Goal: Transaction & Acquisition: Purchase product/service

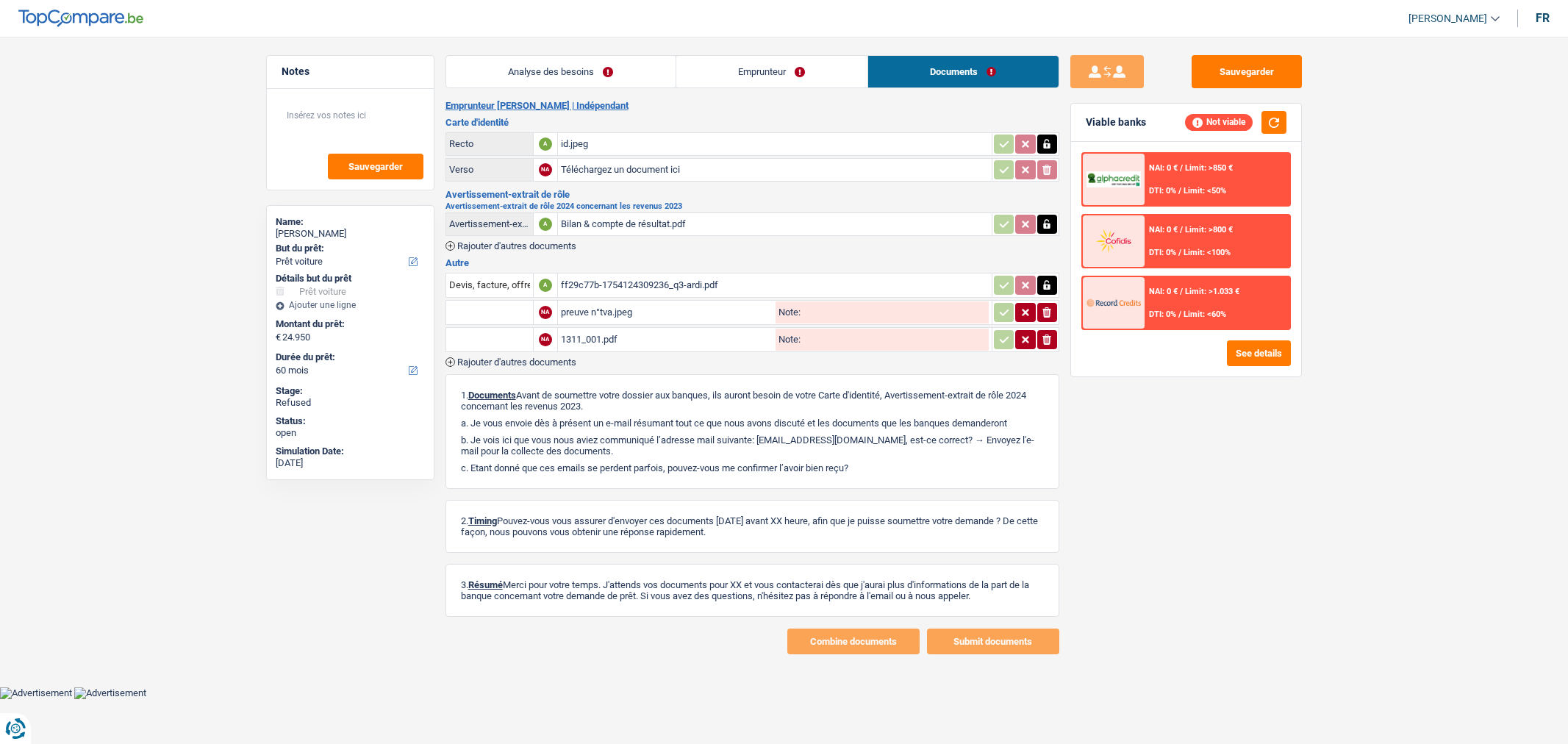
select select "car"
select select "60"
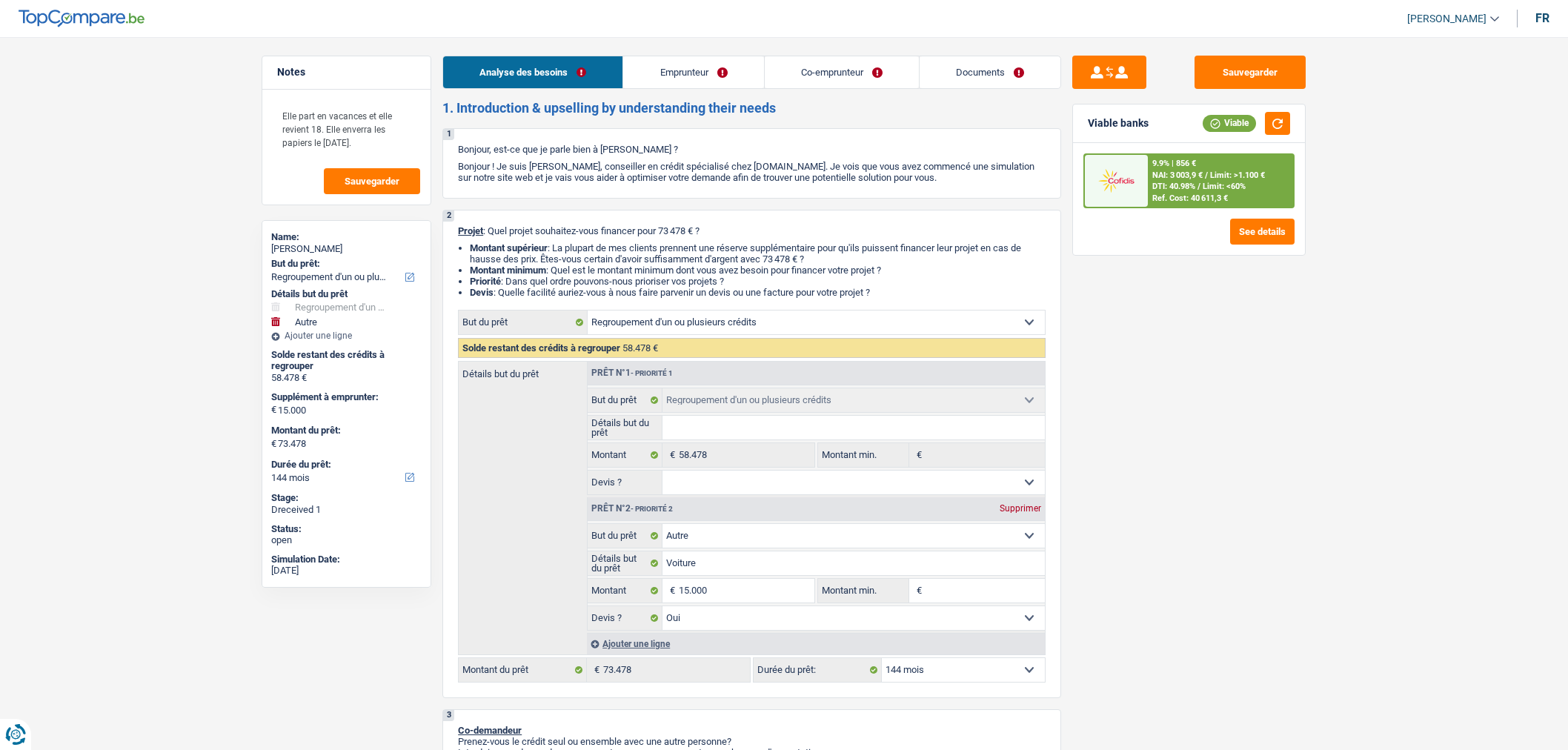
select select "refinancing"
select select "other"
select select "144"
select select "refinancing"
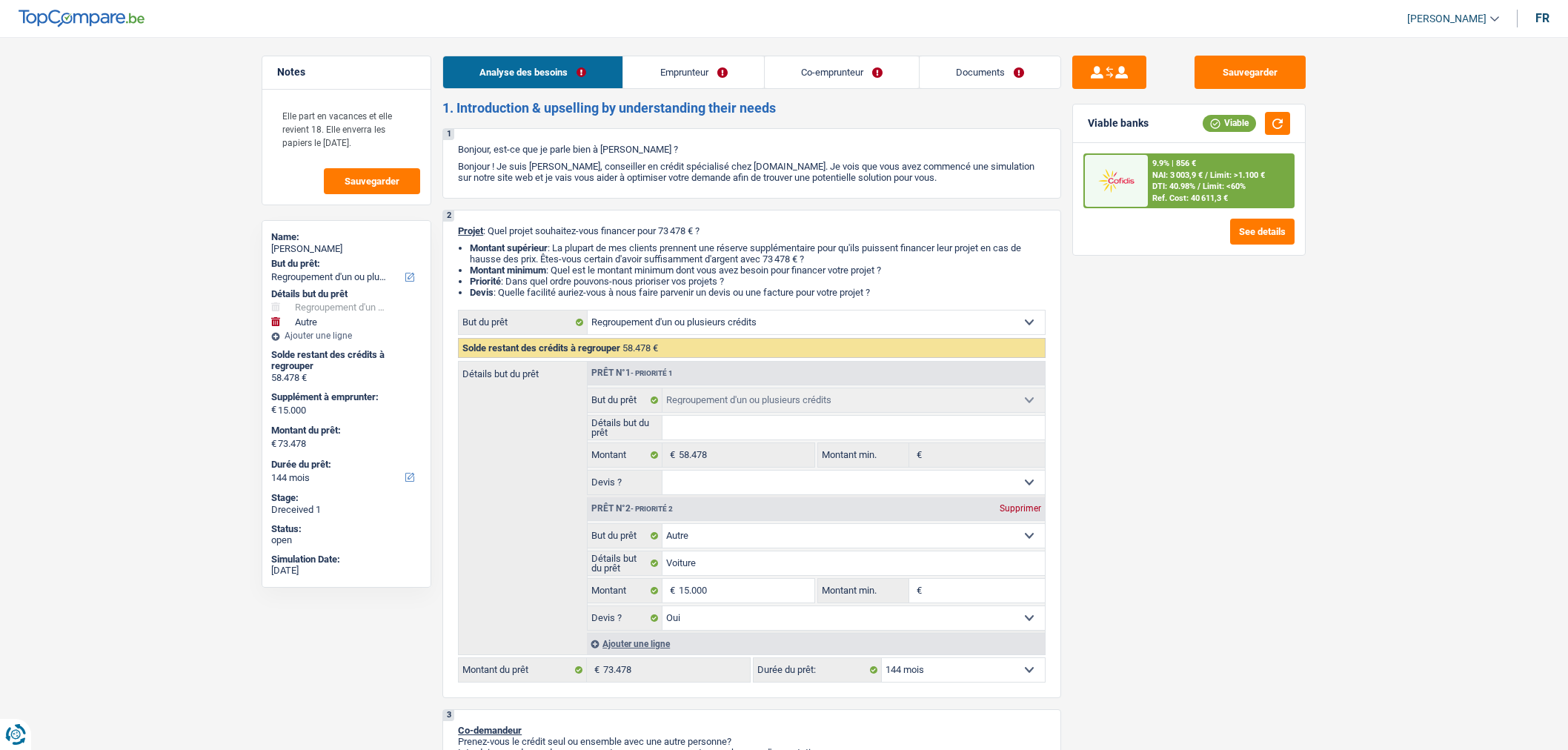
select select "refinancing"
select select "other"
select select "yes"
select select "144"
select select "privateEmployee"
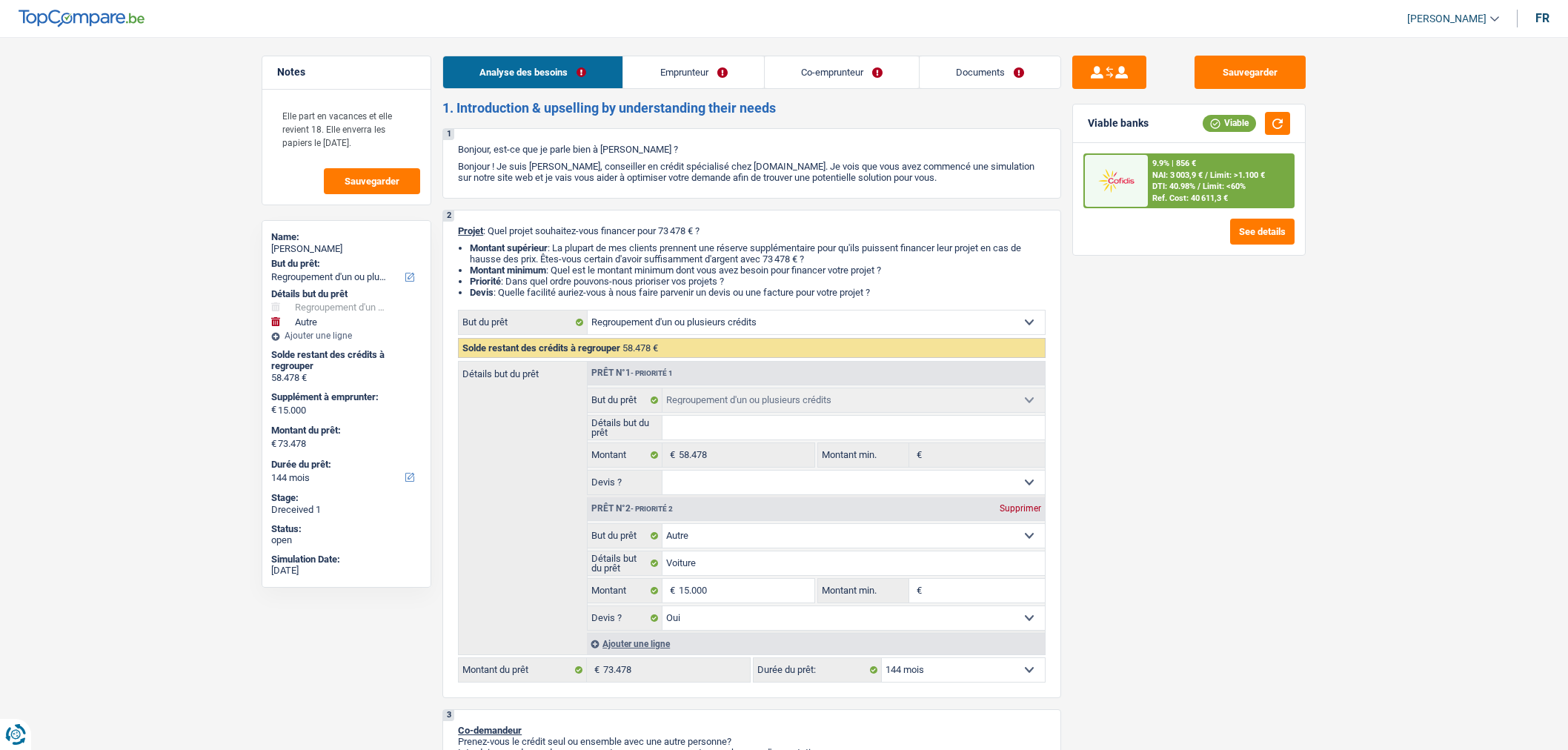
select select "privateEmployee"
select select "netSalary"
select select "familyAllowances"
select select "mealVouchers"
select select "netSalary"
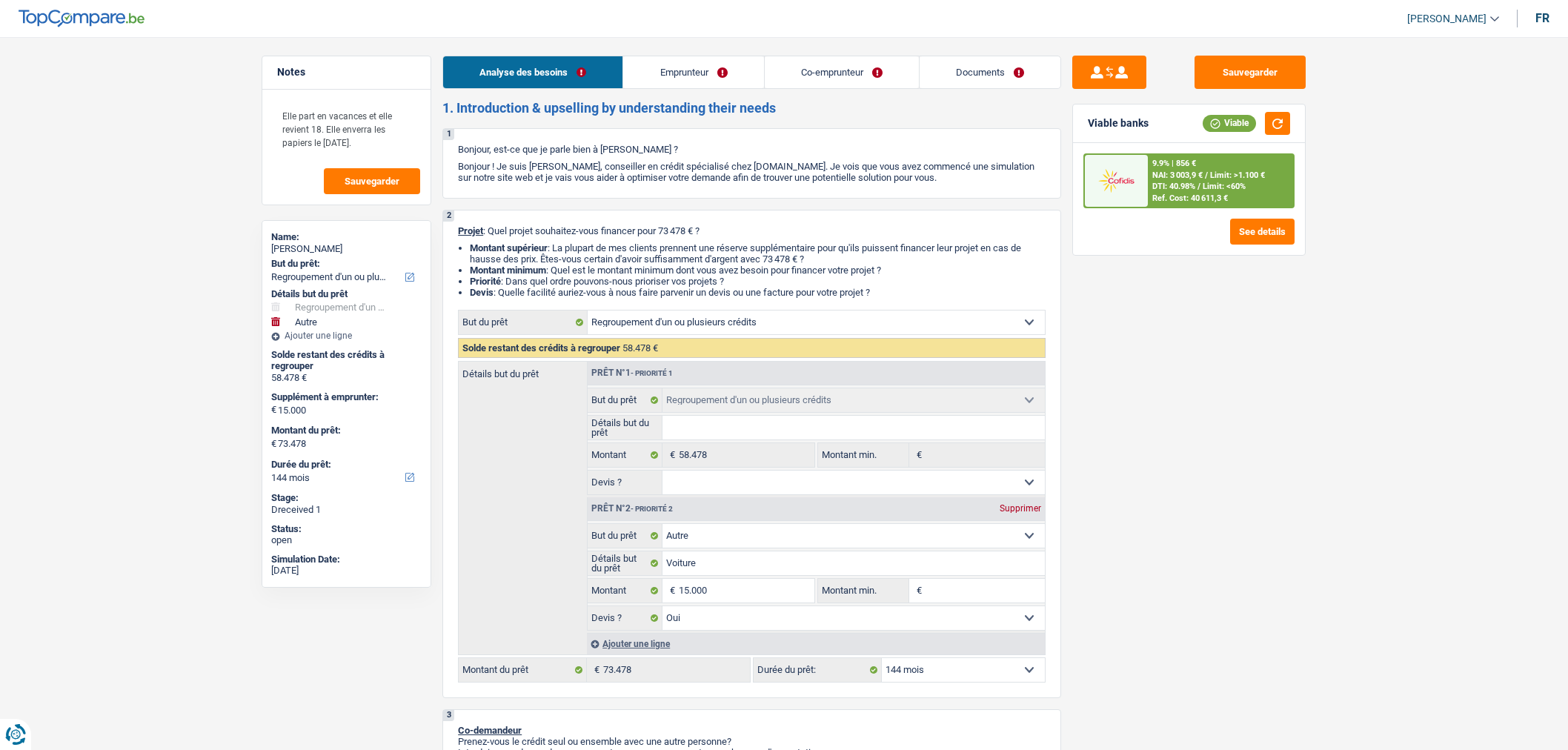
select select "mealVouchers"
select select "ownerWithMortgage"
select select "personalLoan"
select select "other"
select select "36"
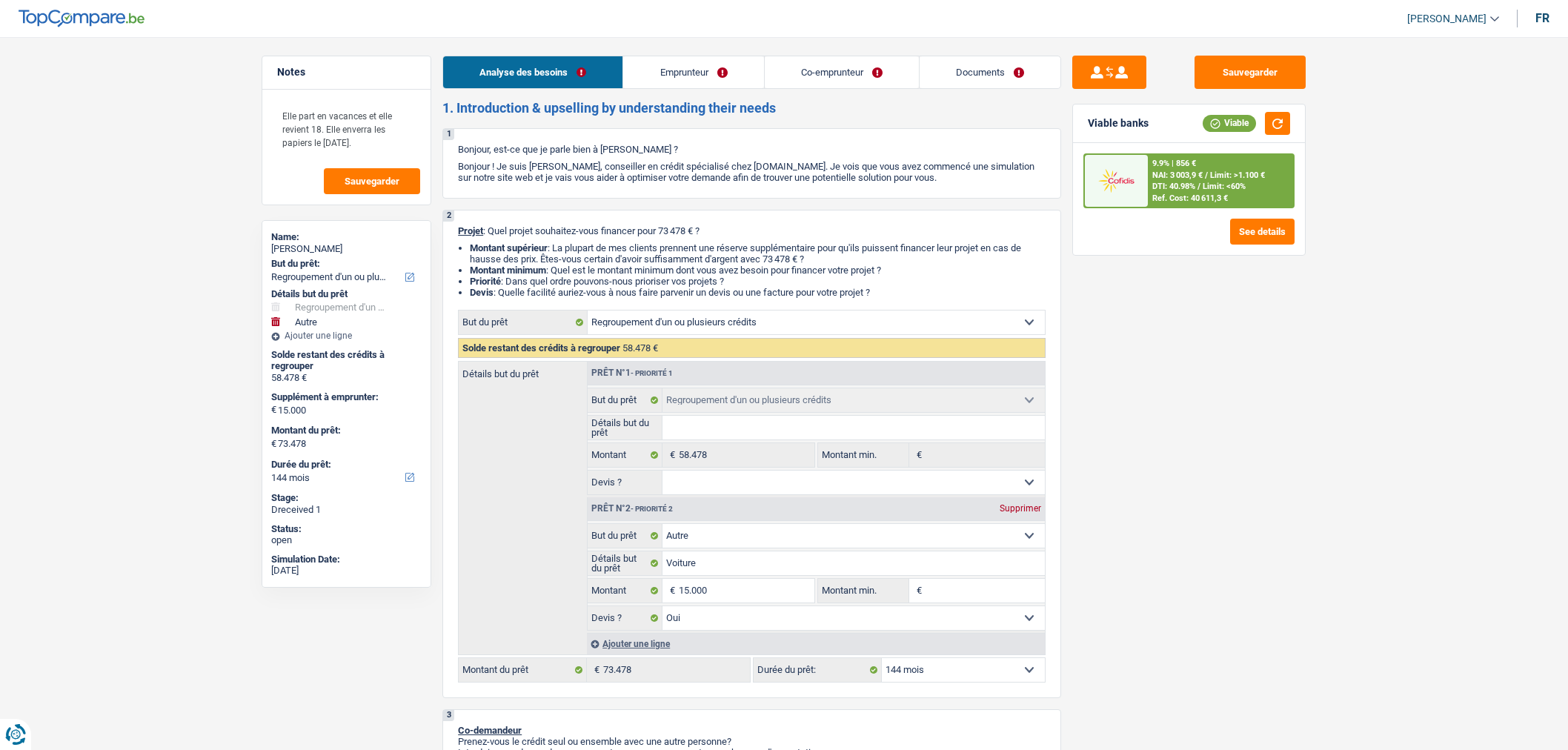
select select "personalLoan"
select select "other"
select select "120"
select select "personalLoan"
select select "other"
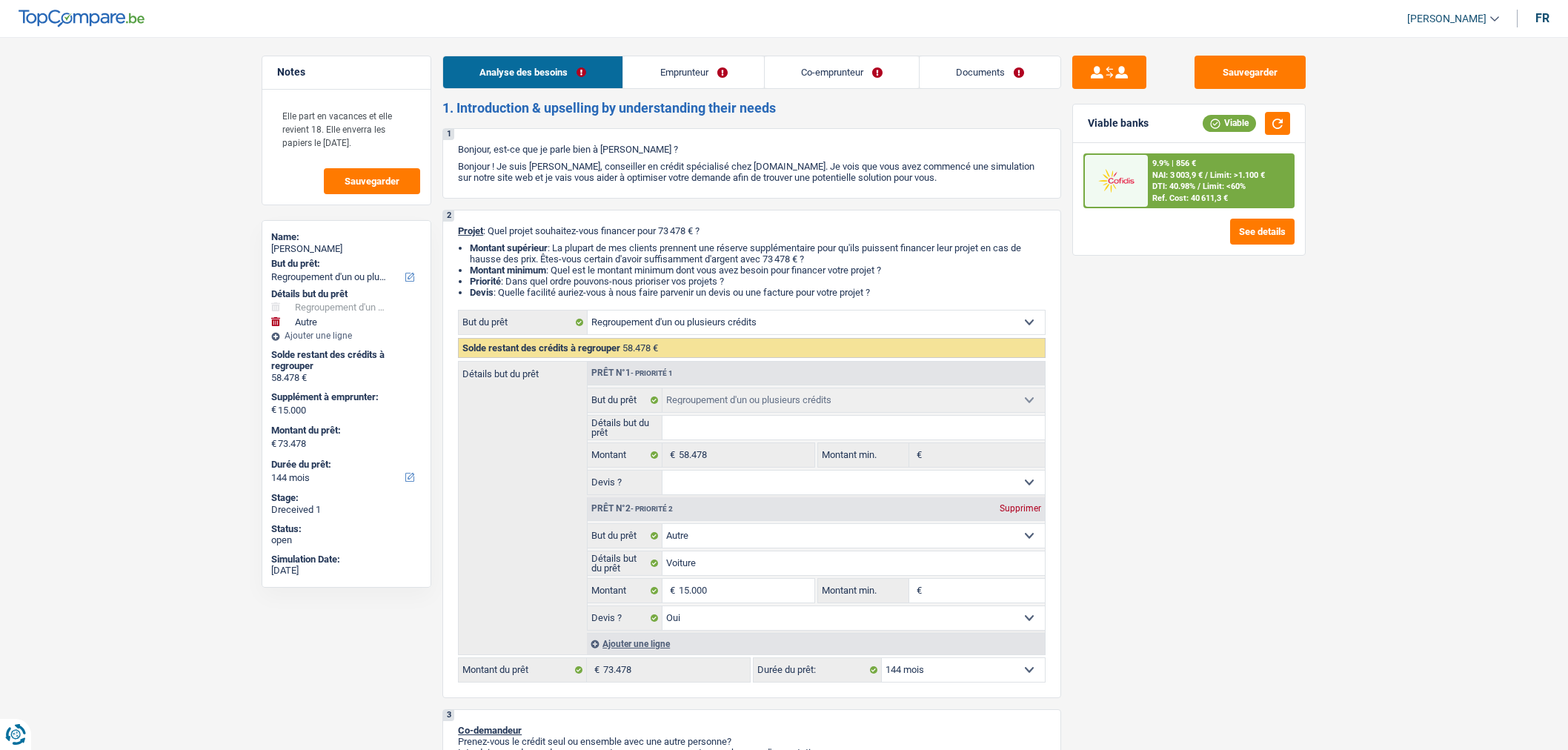
select select "84"
select select "mortgage"
select select "240"
select select "refinancing"
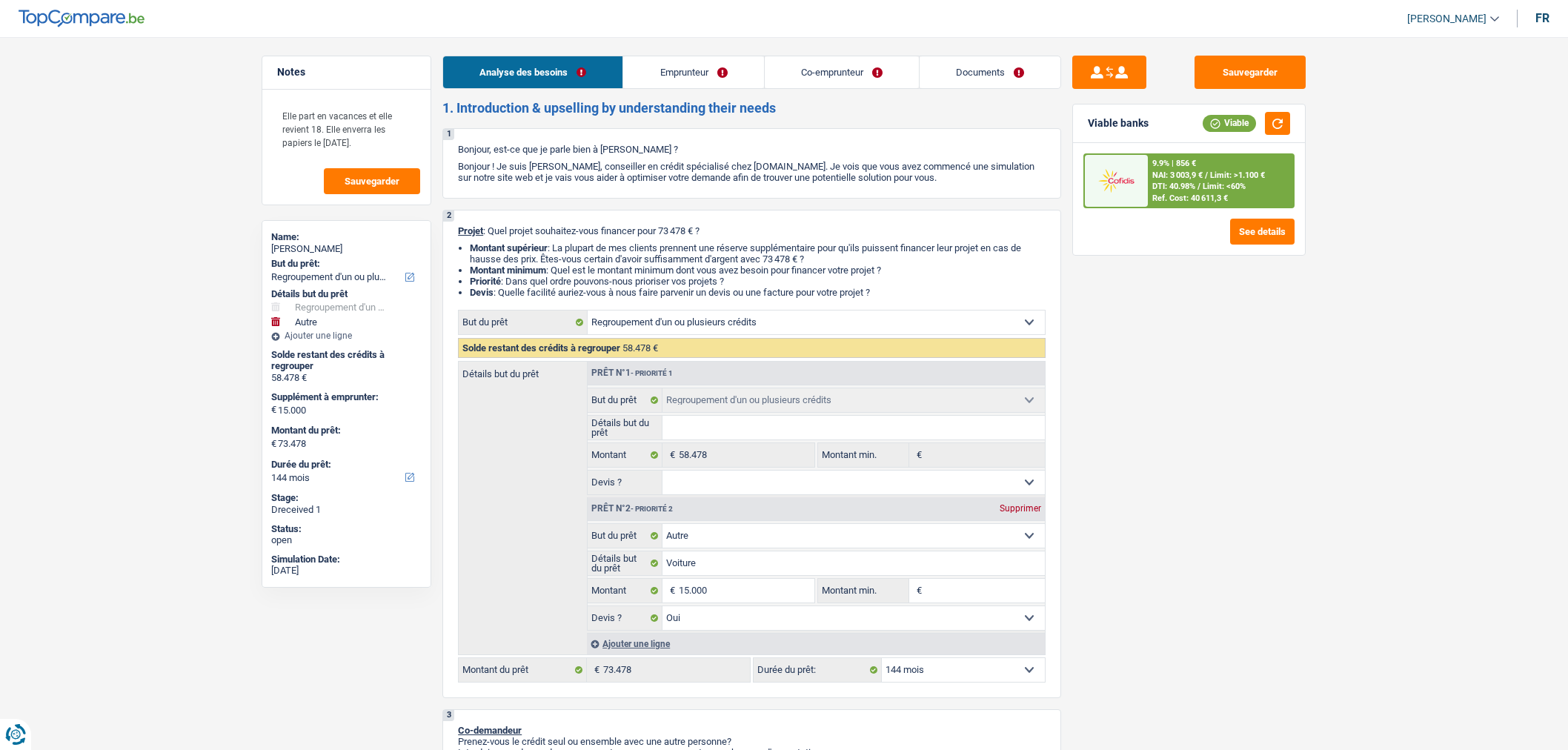
select select "other"
select select "yes"
select select "144"
click at [1000, 72] on link "Documents" at bounding box center [990, 72] width 141 height 32
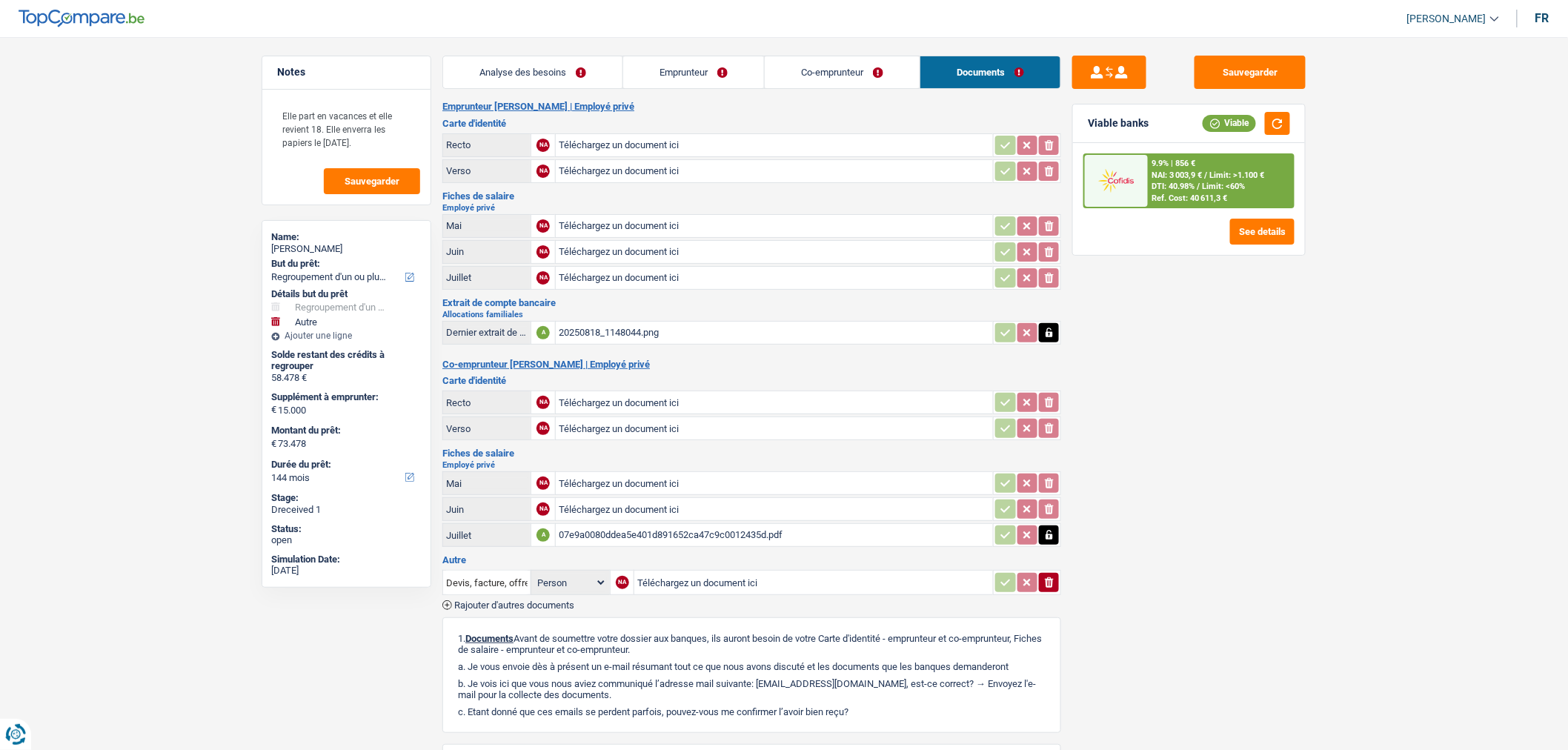
click at [623, 277] on input "Téléchargez un document ici" at bounding box center [774, 277] width 431 height 22
type input "C:\fakepath\20250818_131812.jpg"
click at [1227, 79] on button "Sauvegarder" at bounding box center [1250, 73] width 111 height 34
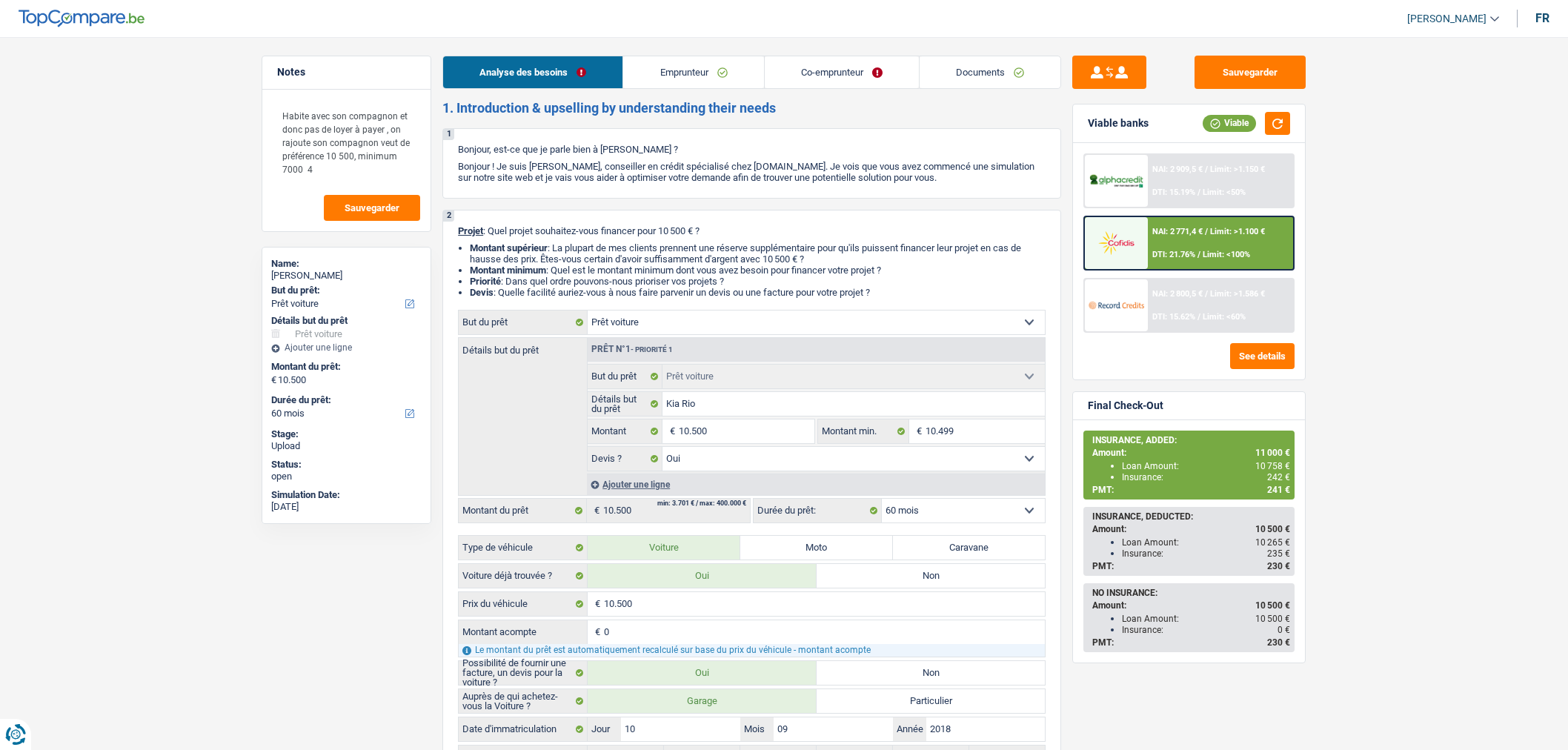
select select "car"
select select "60"
select select "applicant"
select select "coApplicant"
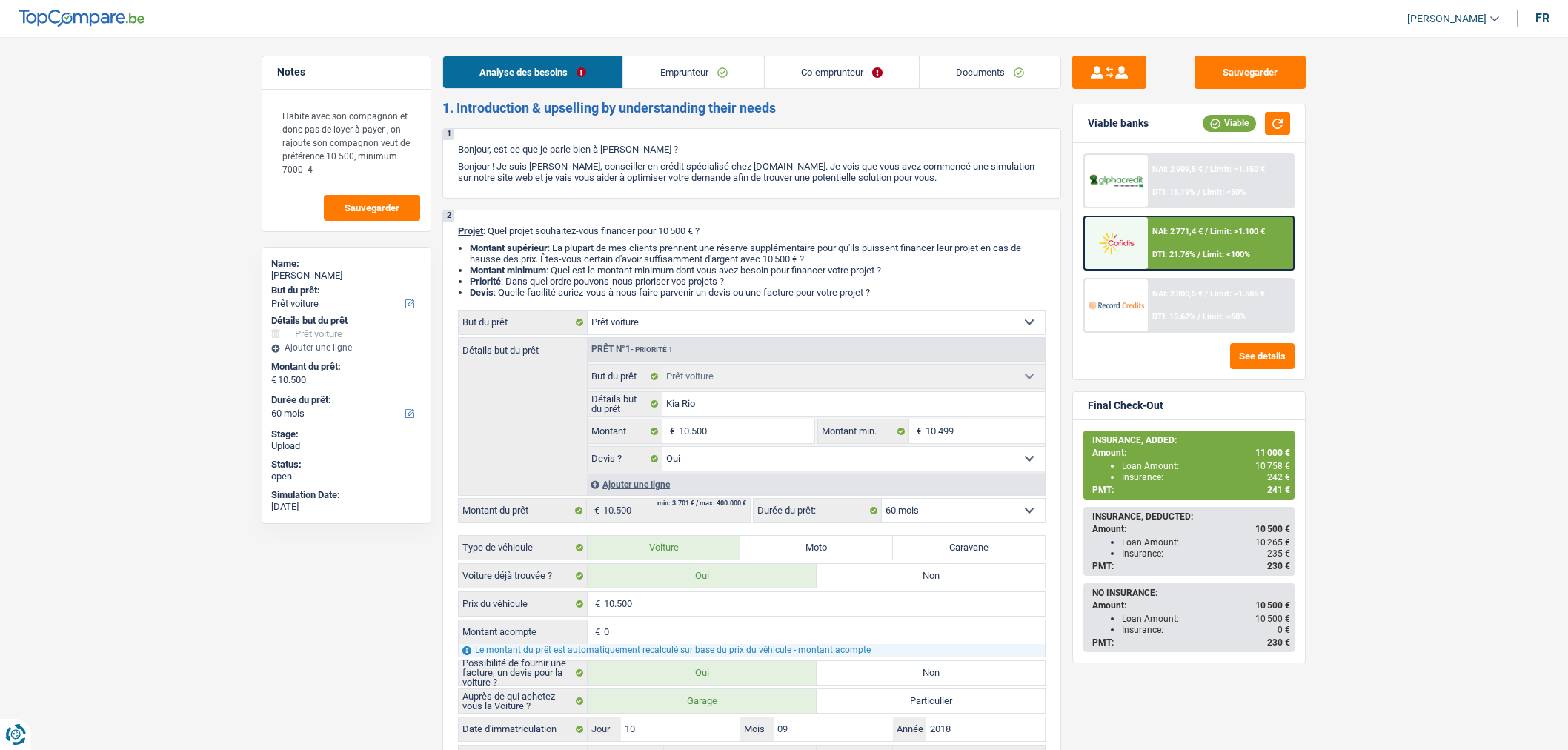
click at [1024, 73] on link "Documents" at bounding box center [990, 72] width 141 height 32
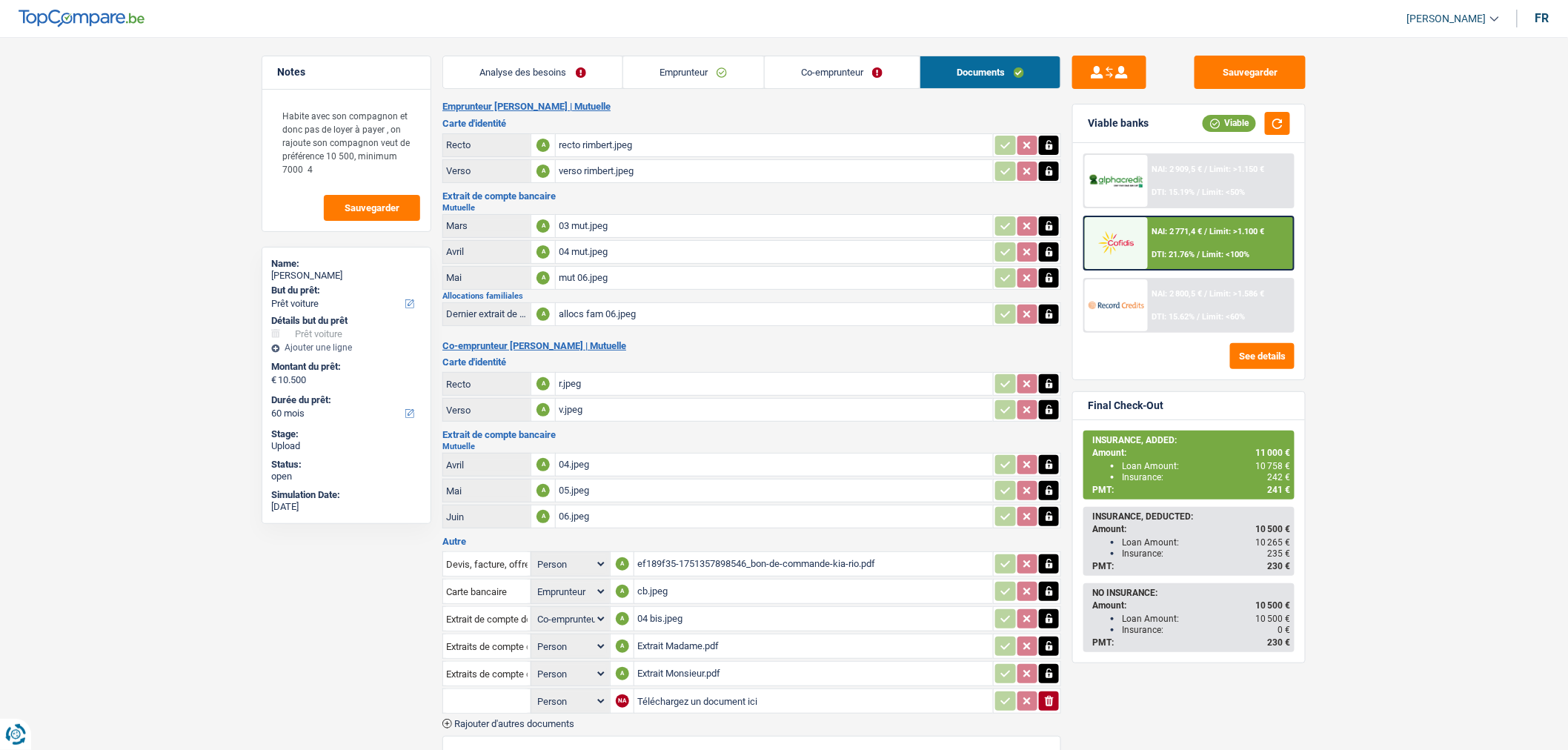
click at [486, 690] on input "text" at bounding box center [487, 700] width 81 height 24
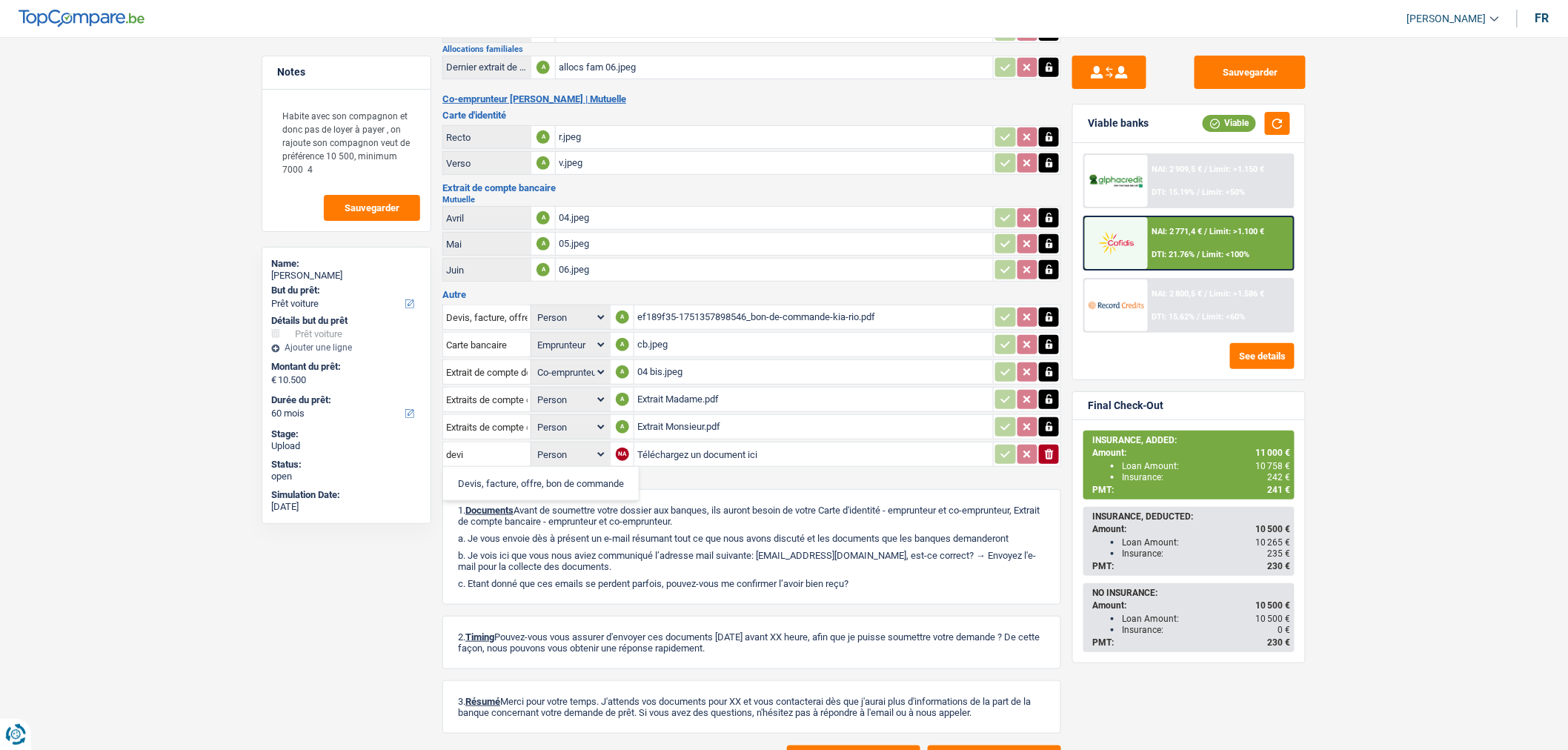
click at [536, 474] on li "Devis, facture, offre, bon de commande" at bounding box center [541, 483] width 181 height 18
type input "Devis, facture, offre, bon de commande"
click at [687, 443] on input "Téléchargez un document ici" at bounding box center [814, 454] width 353 height 22
type input "C:\fakepath\Facture F291 RIMBERT.pdf"
click at [1284, 65] on button "Sauvegarder" at bounding box center [1250, 73] width 111 height 34
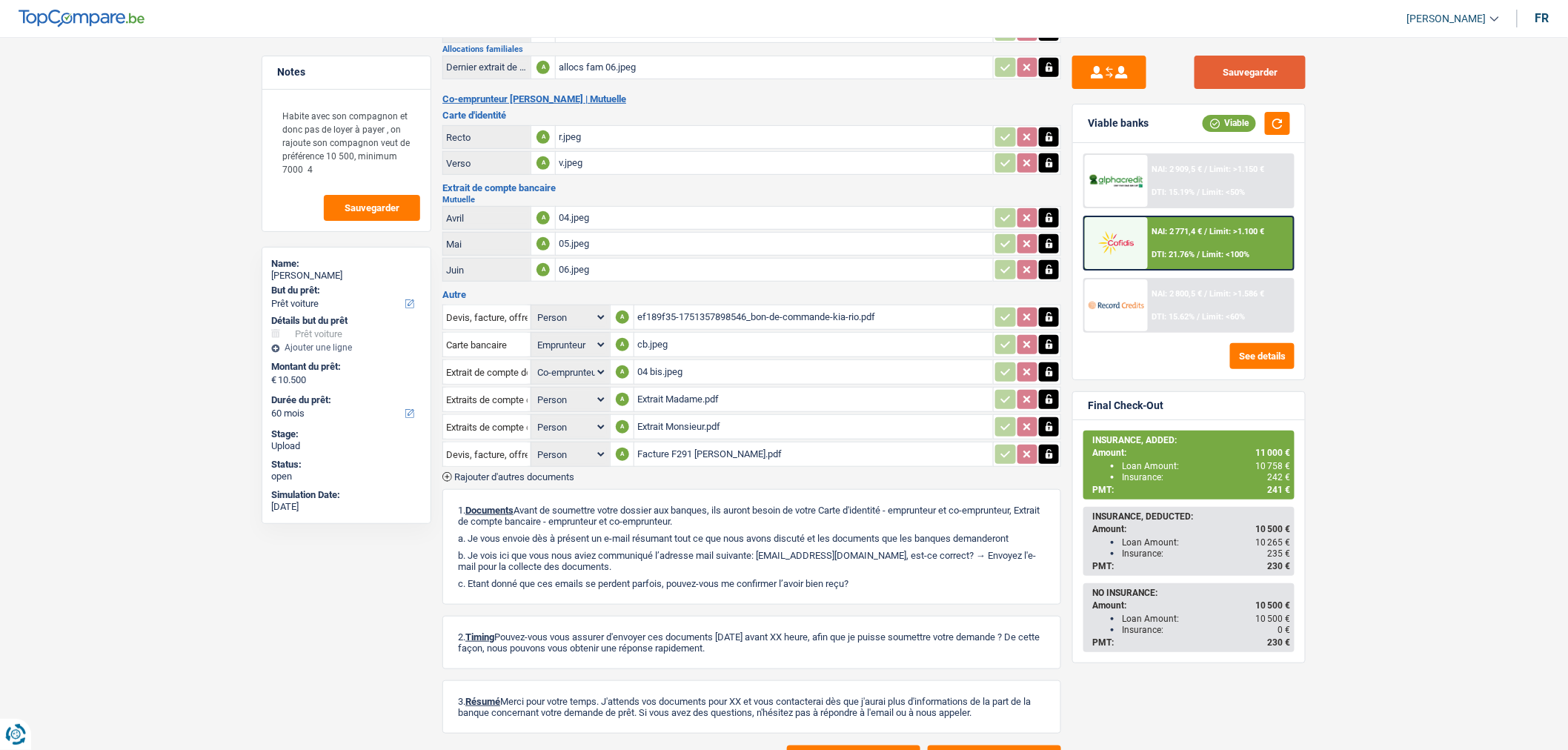
click at [1247, 83] on button "Sauvegarder" at bounding box center [1250, 73] width 111 height 34
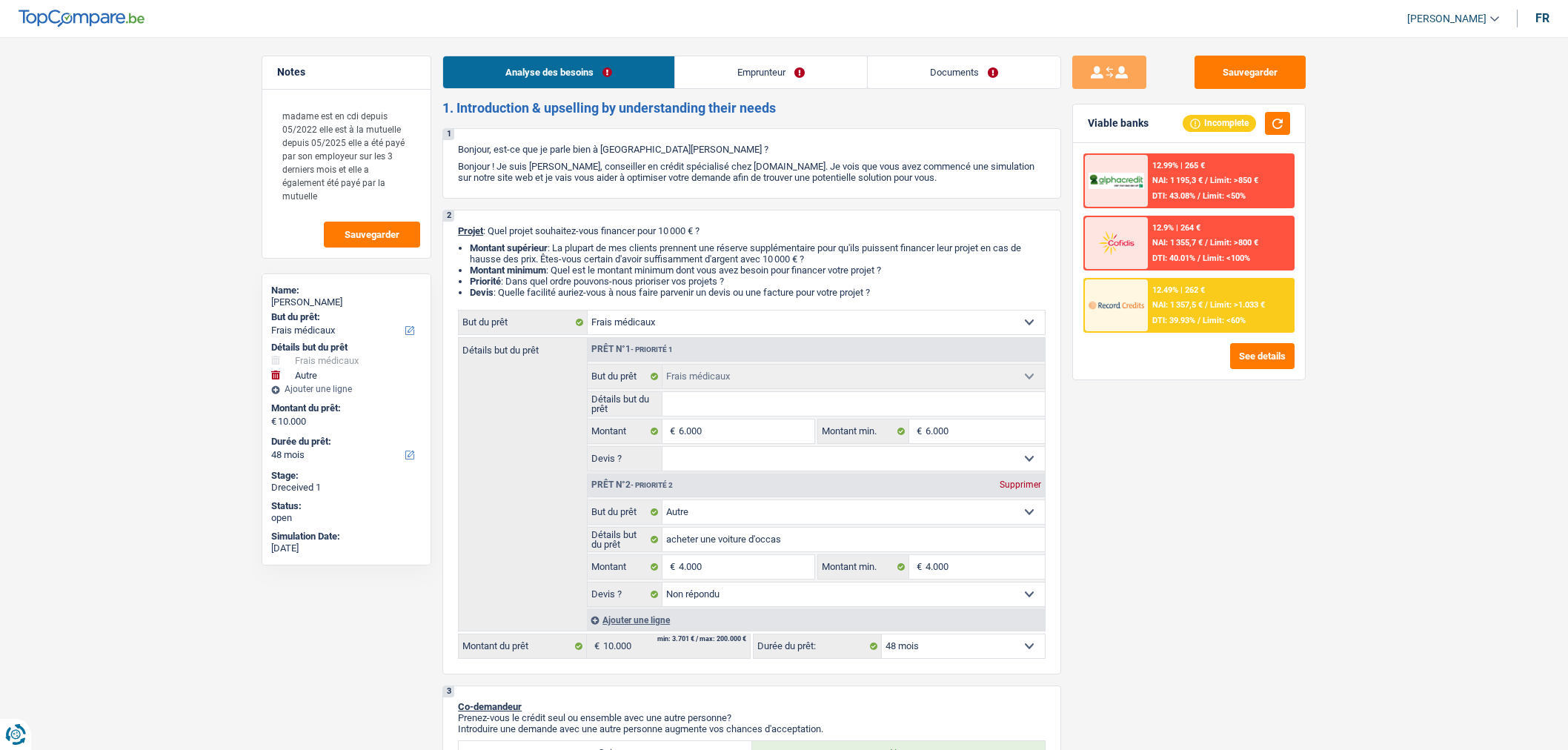
select select "medical"
select select "other"
select select "48"
select select "medical"
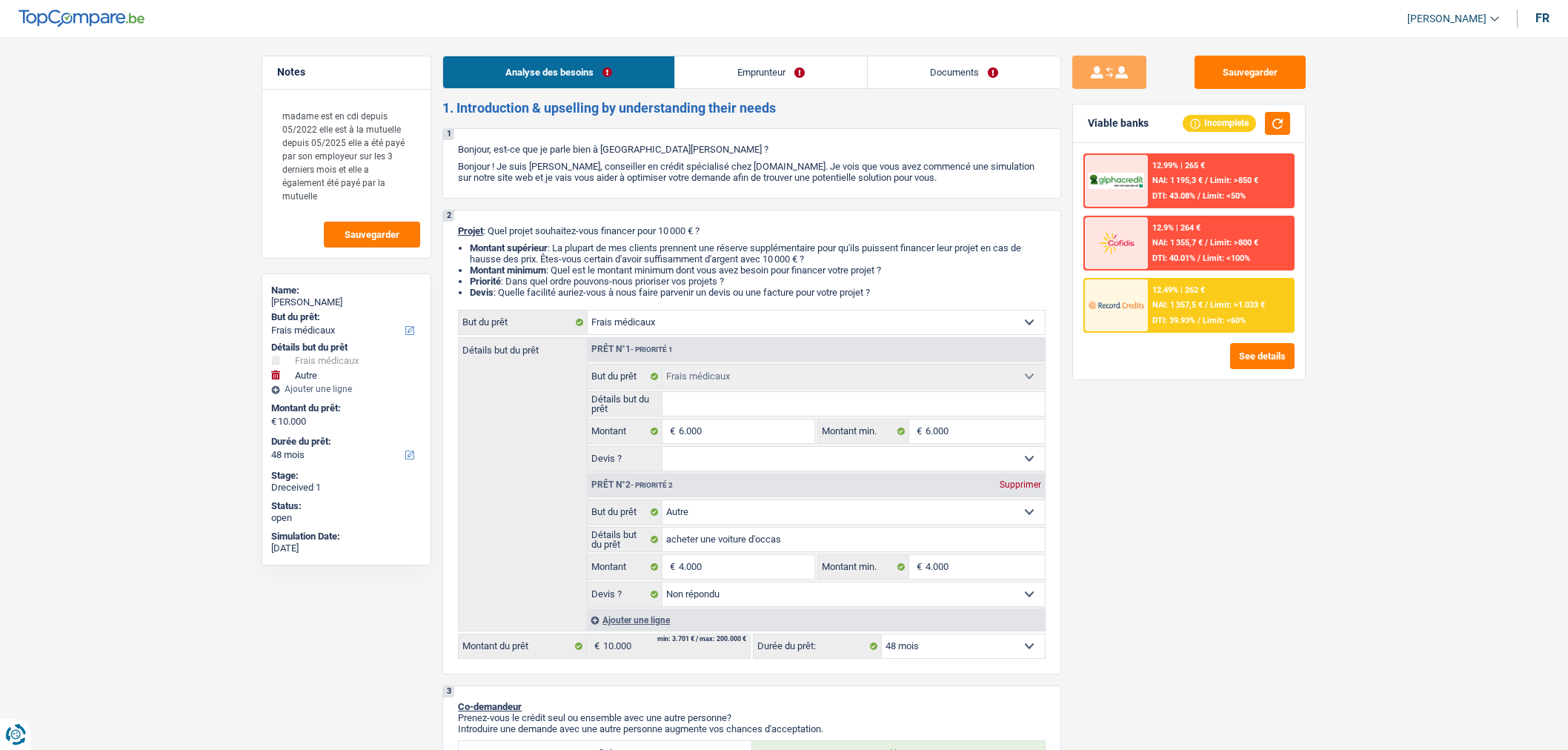
select select "medical"
select select "other"
select select "not_answered"
select select "48"
select select "mutuality"
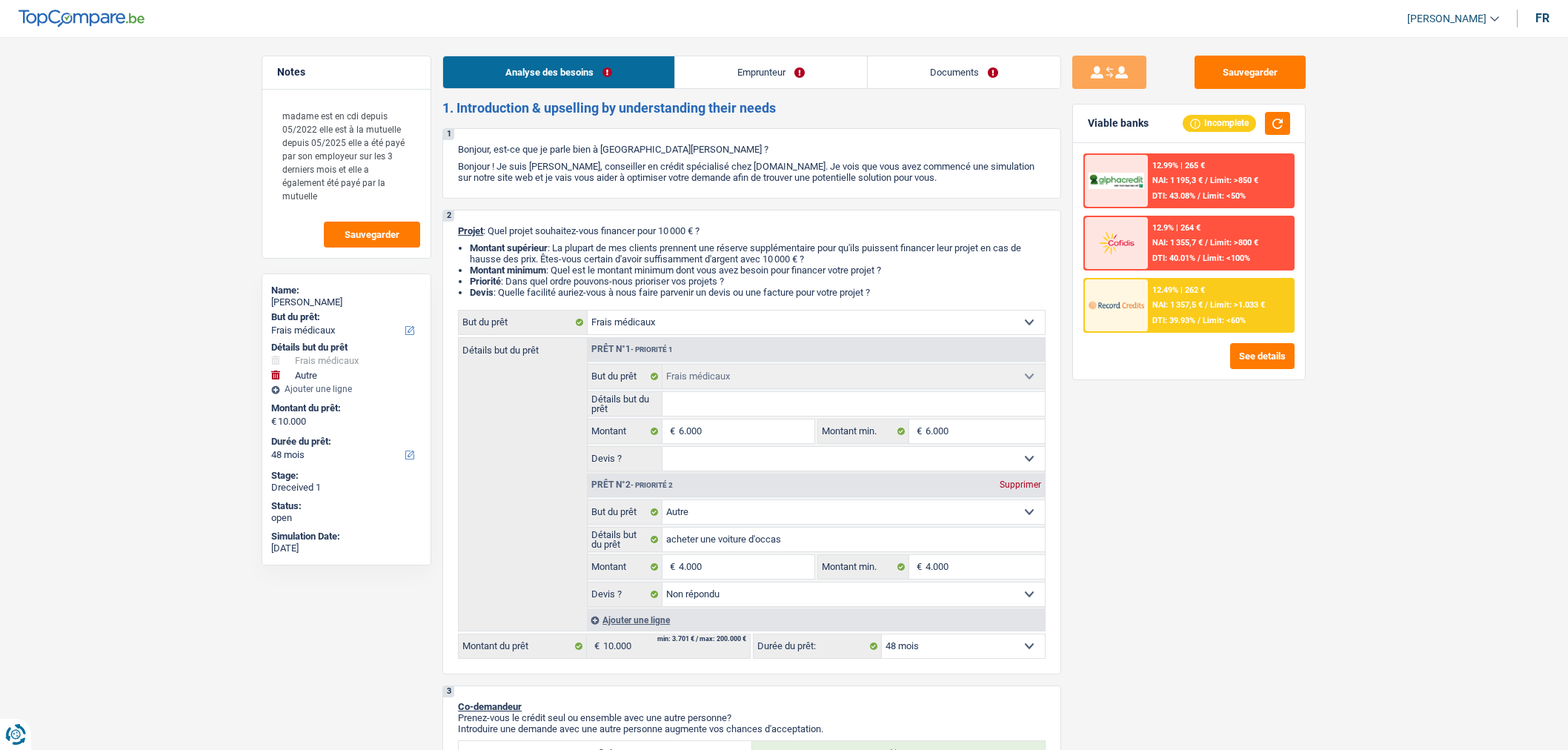
select select "netSalary"
select select "mutualityIndemnity"
select select "mealVouchers"
select select "rents"
select select "personalLoan"
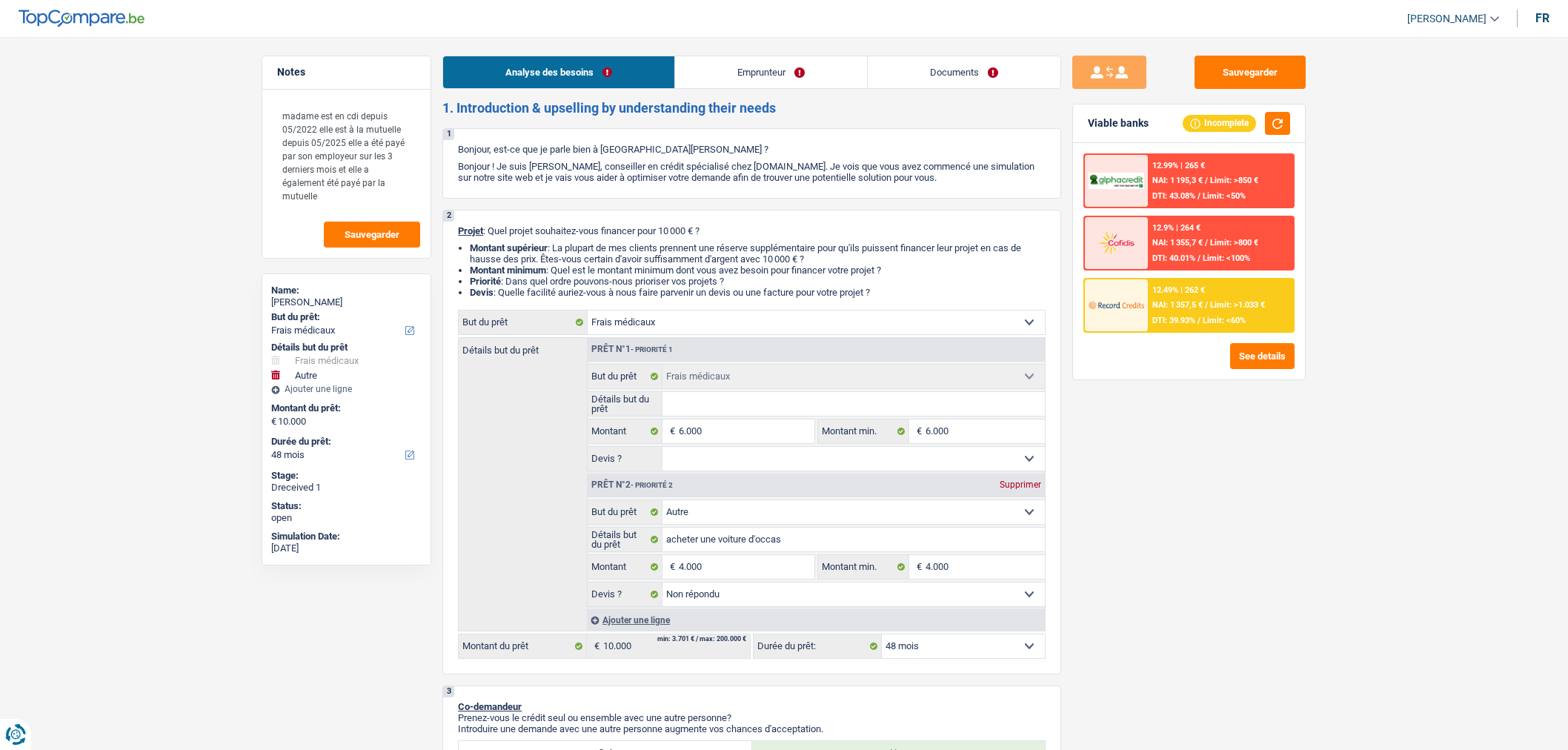
select select "homeFurnishingOrRelocation"
select select "36"
select select "medical"
select select "other"
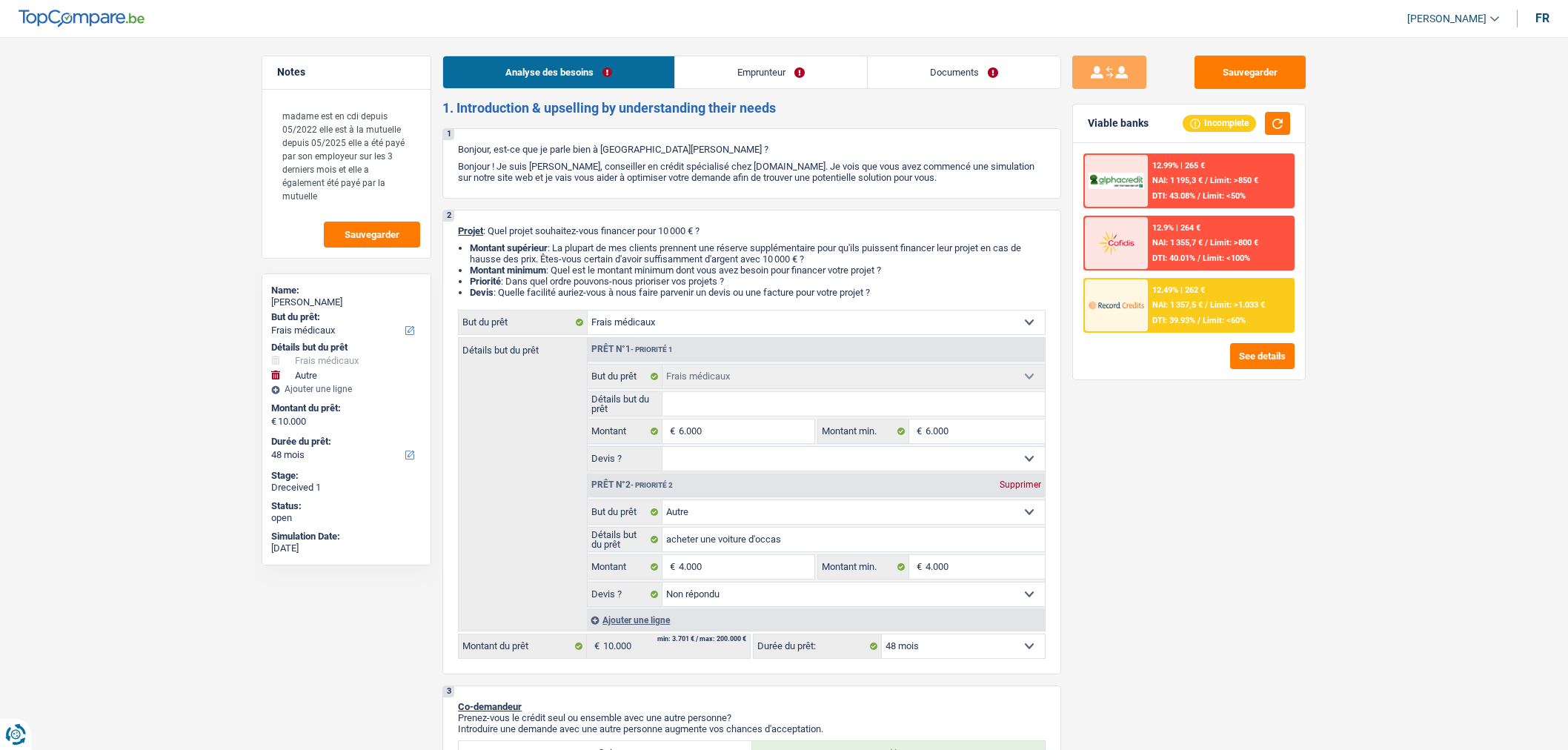
select select "not_answered"
select select "48"
click at [986, 82] on link "Documents" at bounding box center [963, 72] width 192 height 32
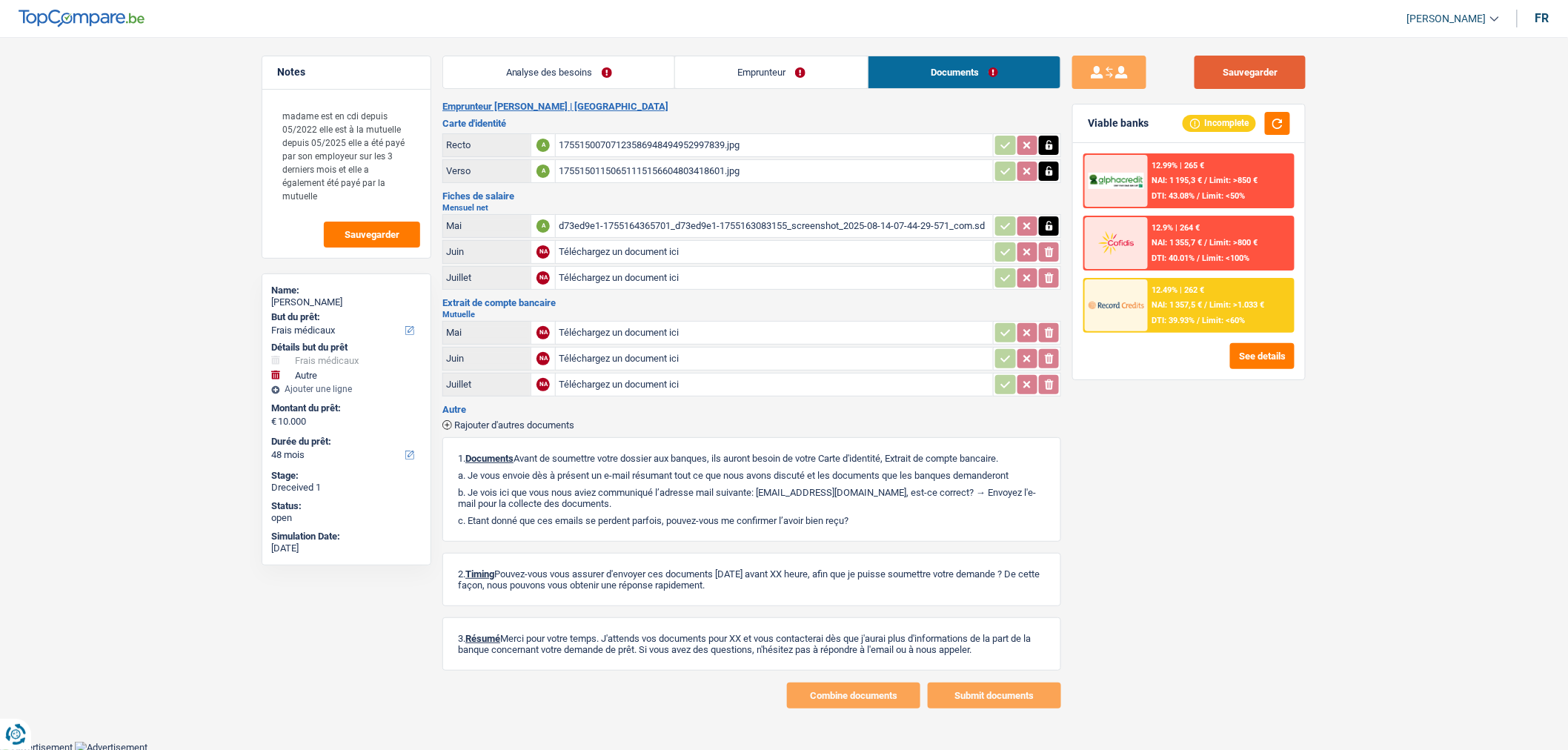
click at [1243, 67] on button "Sauvegarder" at bounding box center [1250, 73] width 111 height 34
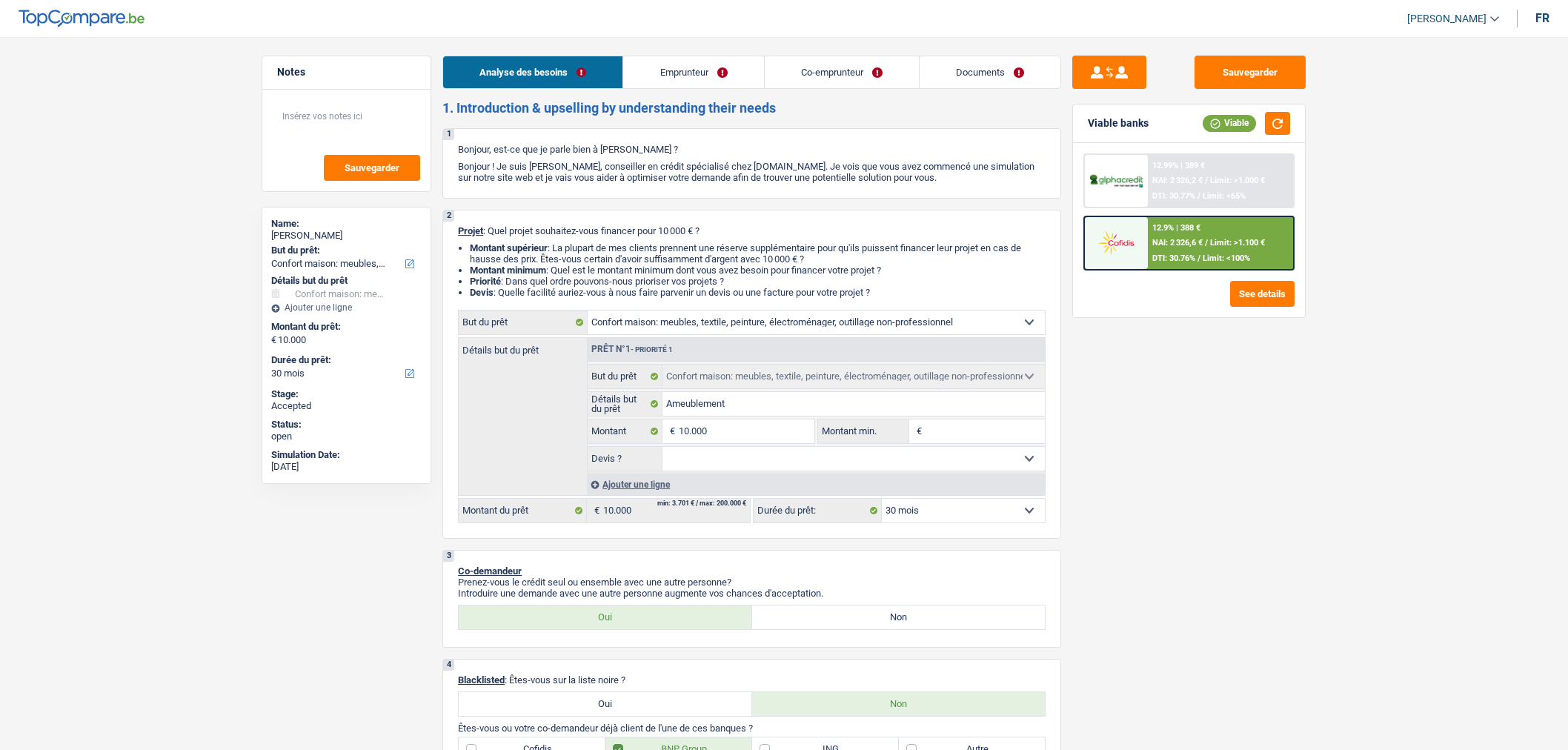
select select "household"
select select "30"
select select "household"
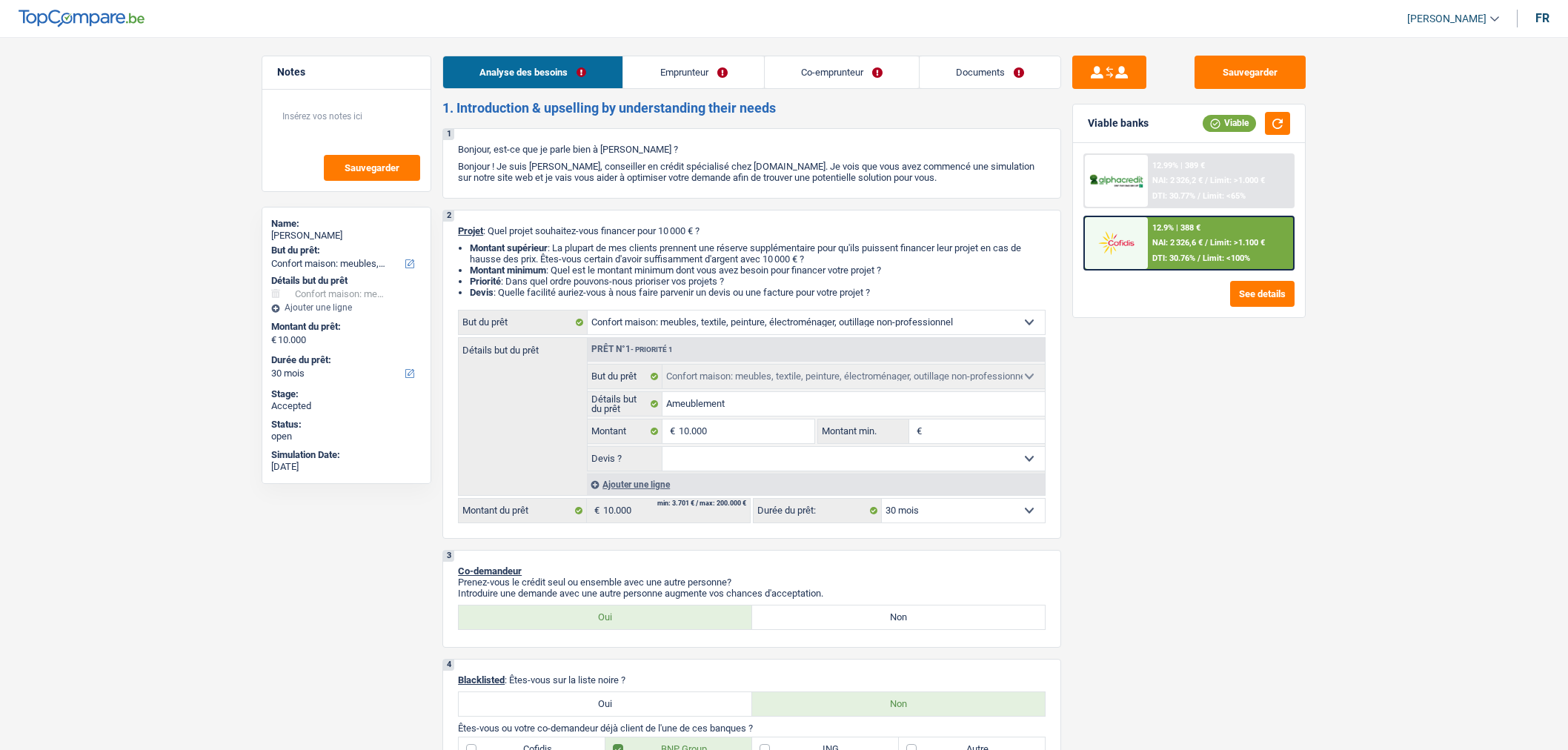
select select "30"
select select "invalid"
select select "noProfession"
select select "disabilityPension"
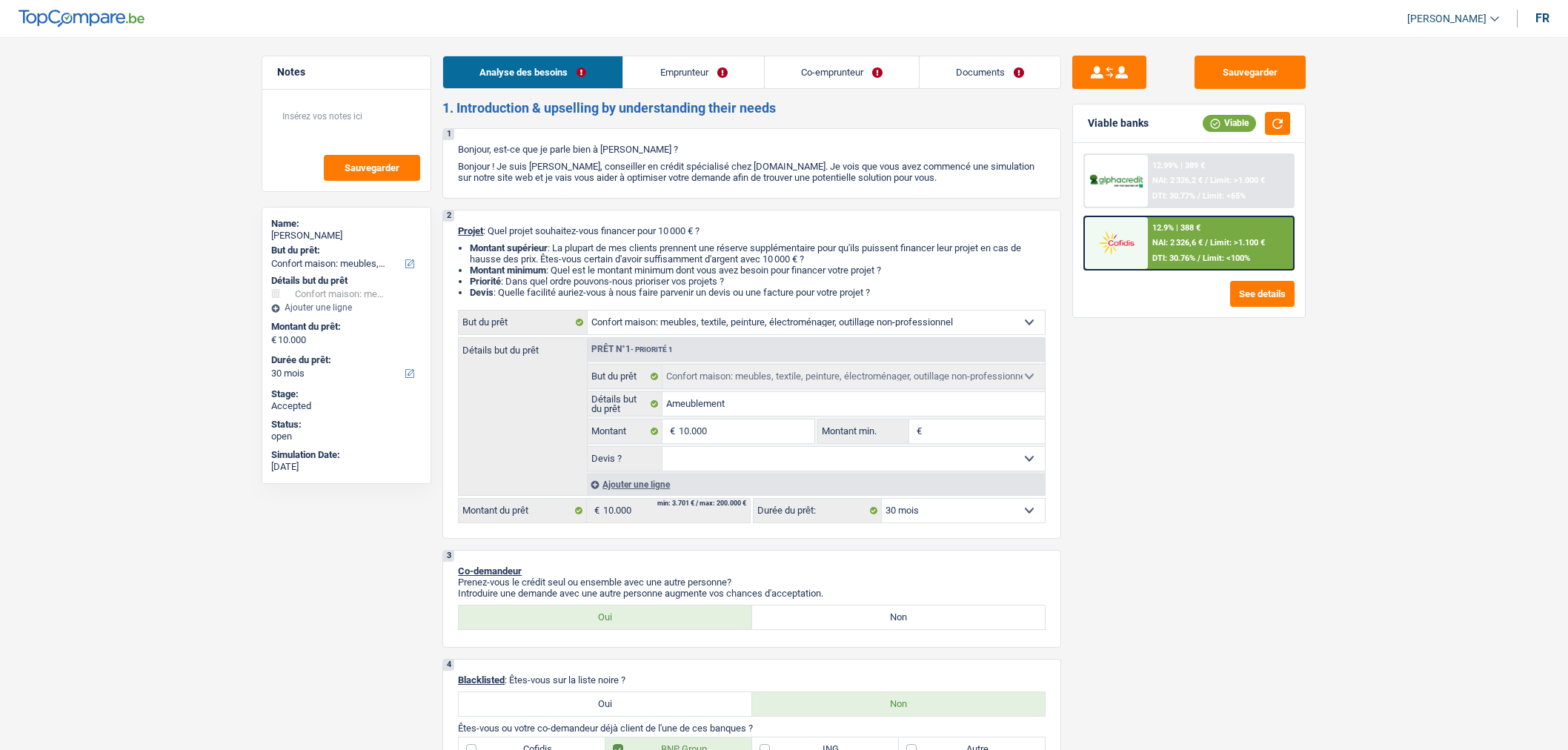
select select "ownerWithoutMortgage"
select select "carLoan"
select select "84"
select select "personalSale"
select select "60"
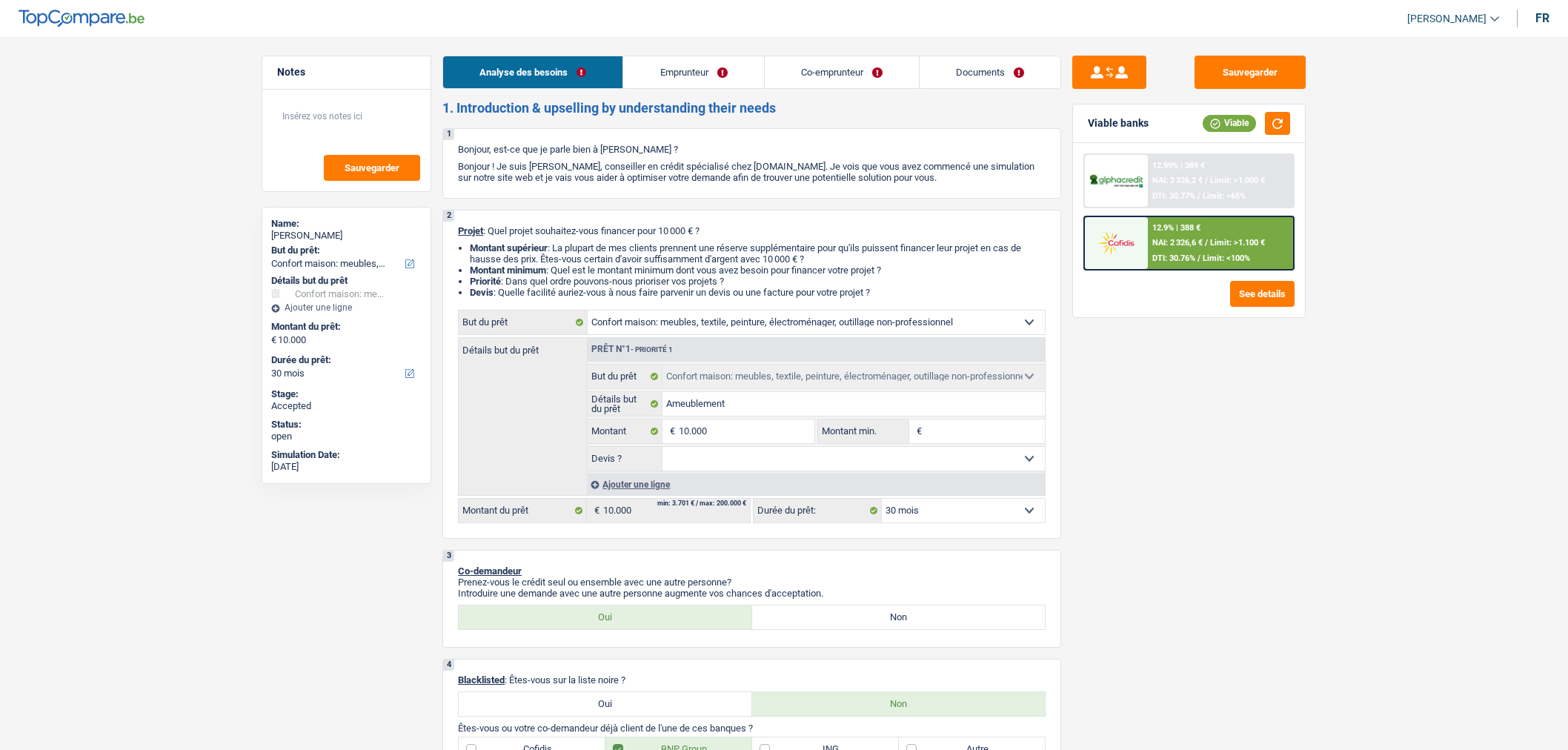
select select "household"
select select "30"
click at [999, 81] on link "Documents" at bounding box center [990, 72] width 141 height 32
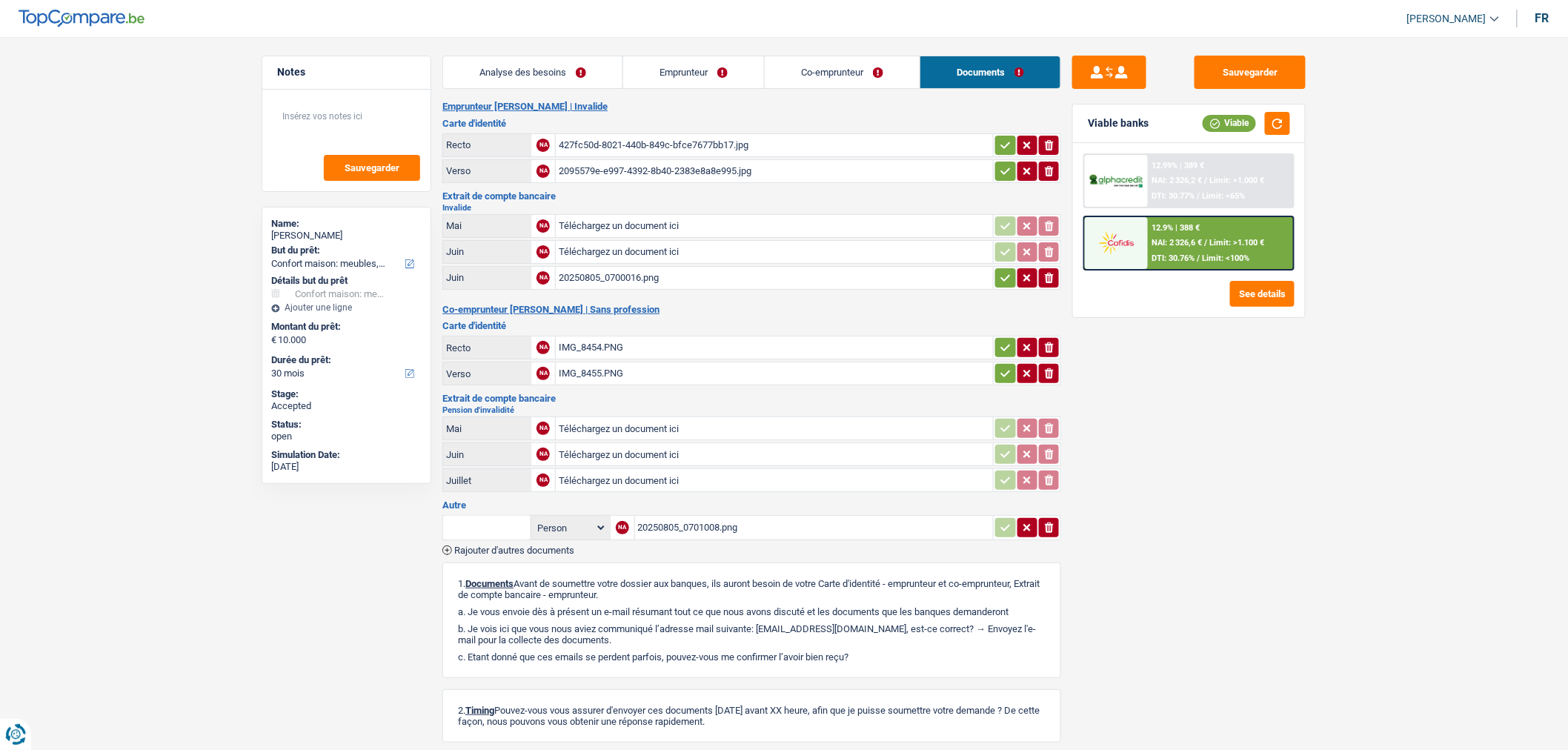
click at [709, 145] on div "427fc50d-8021-440b-849c-bfce7677bb17.jpg" at bounding box center [774, 145] width 431 height 22
click at [703, 165] on div "2095579e-e997-4392-8b40-2383e8a8e995.jpg" at bounding box center [774, 171] width 431 height 22
click at [676, 219] on input "Téléchargez un document ici" at bounding box center [774, 225] width 431 height 22
type input "C:\fakepath\4668.jpg"
click at [758, 252] on input "Téléchargez un document ici" at bounding box center [774, 251] width 431 height 22
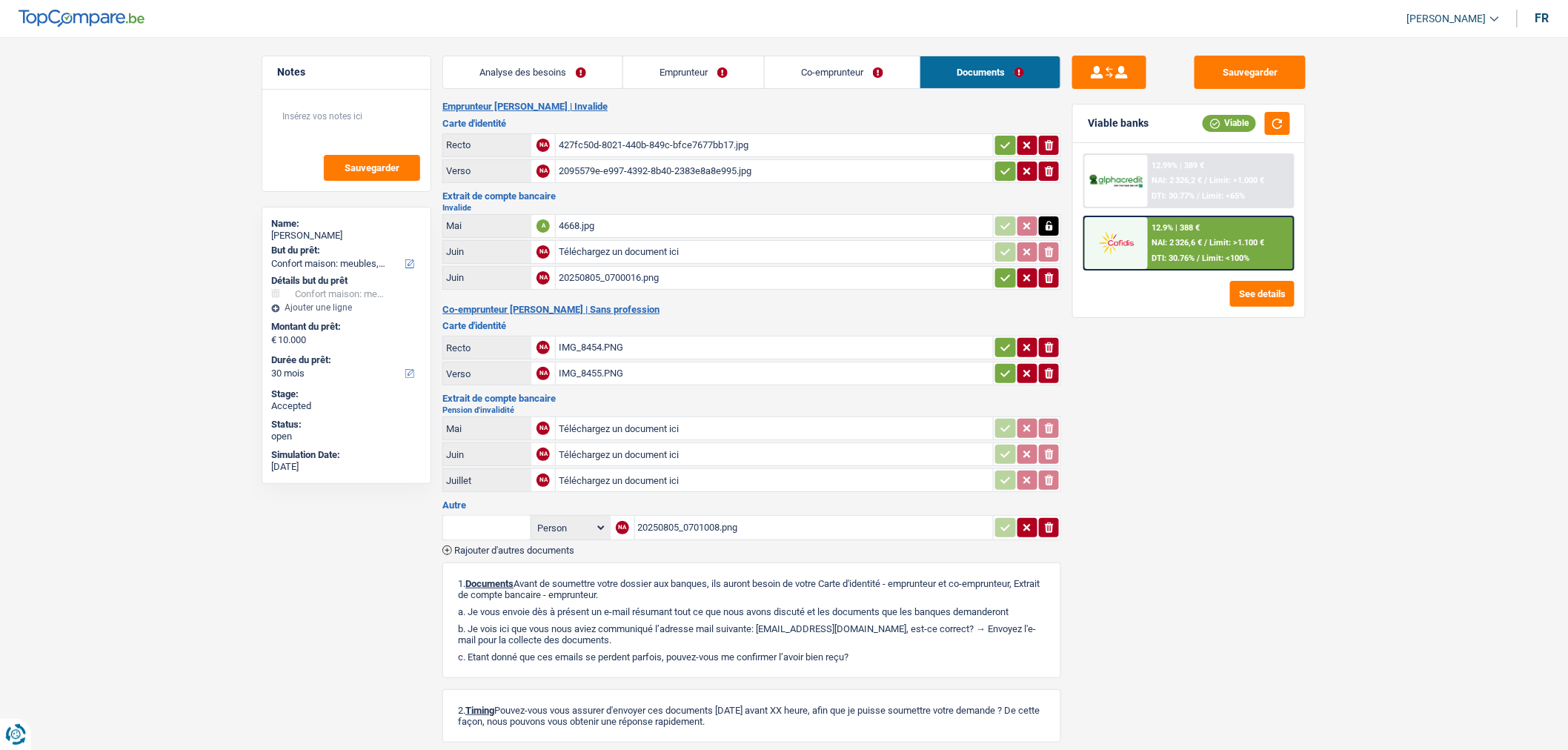
type input "C:\fakepath\4659.jpg"
click at [668, 277] on div "20250805_0700016.png" at bounding box center [774, 277] width 431 height 22
click at [1048, 246] on icon "button" at bounding box center [1049, 251] width 11 height 15
click at [1047, 244] on icon "ionicons-v5-e" at bounding box center [1049, 251] width 11 height 15
click at [1051, 225] on icon "button" at bounding box center [1048, 225] width 7 height 10
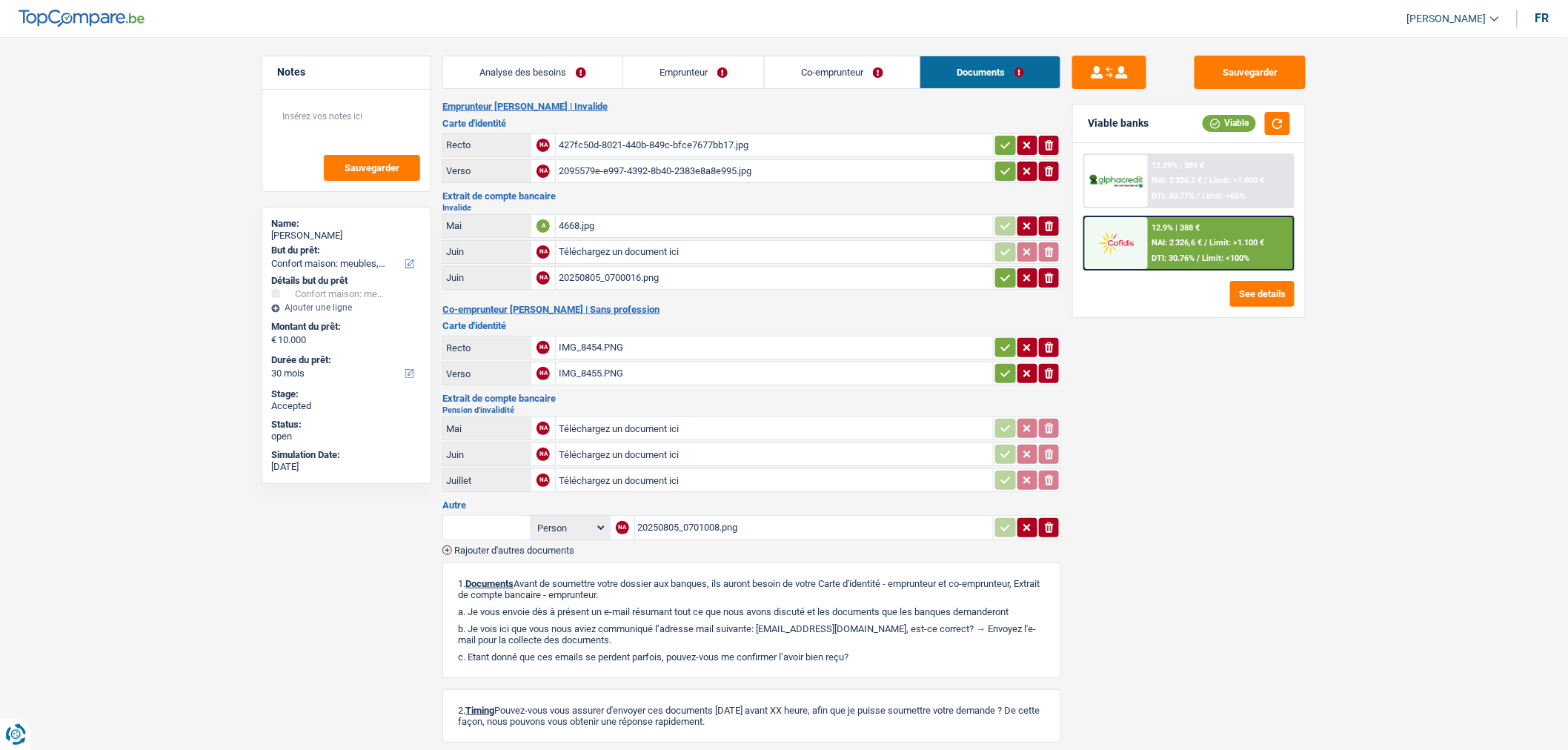
click at [1049, 224] on icon "button" at bounding box center [1050, 226] width 9 height 11
click at [698, 427] on input "Téléchargez un document ici" at bounding box center [774, 427] width 431 height 22
type input "C:\fakepath\4668.jpg"
click at [707, 447] on input "Téléchargez un document ici" at bounding box center [774, 454] width 431 height 22
type input "C:\fakepath\4659.jpg"
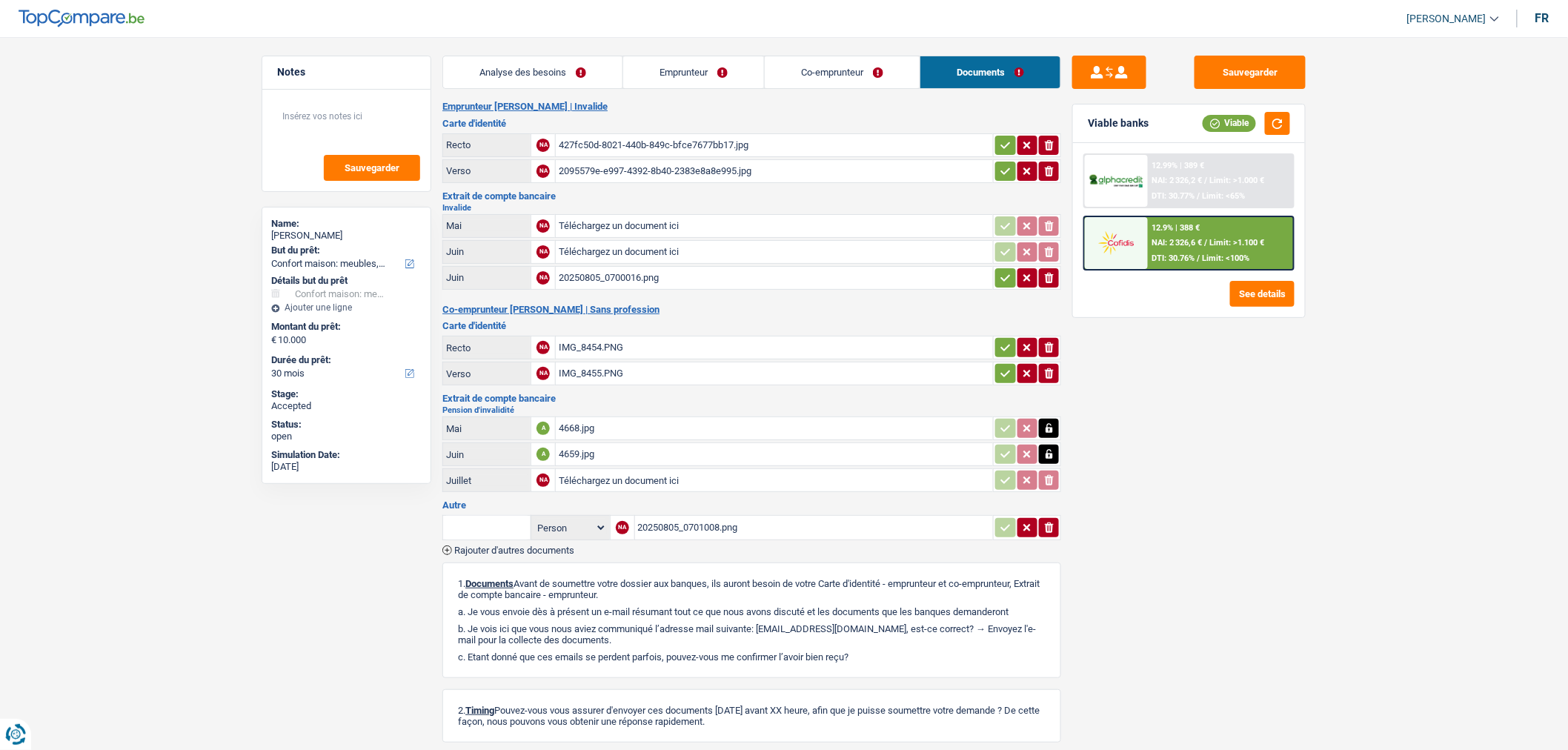
click at [691, 476] on input "Téléchargez un document ici" at bounding box center [774, 480] width 431 height 22
type input "C:\fakepath\4650.jpg"
click at [681, 224] on input "Téléchargez un document ici" at bounding box center [774, 225] width 431 height 22
type input "C:\fakepath\4662.jpg"
click at [698, 250] on input "Téléchargez un document ici" at bounding box center [774, 251] width 431 height 22
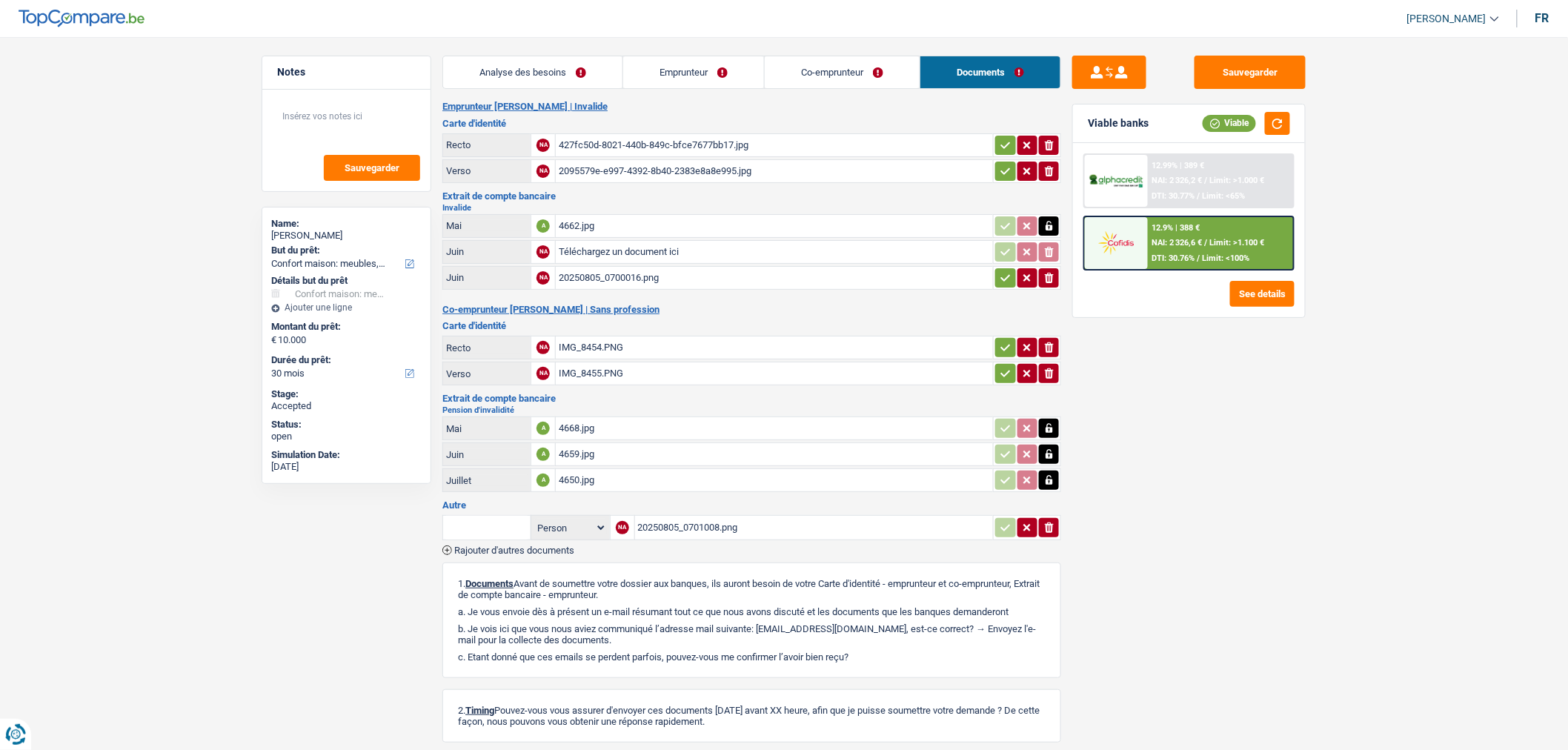
type input "C:\fakepath\4653.jpg"
click at [710, 276] on div "20250805_0700016.png" at bounding box center [774, 277] width 431 height 22
click at [1224, 70] on button "Sauvegarder" at bounding box center [1250, 73] width 111 height 34
click at [1236, 70] on button "Sauvegarder" at bounding box center [1250, 73] width 111 height 34
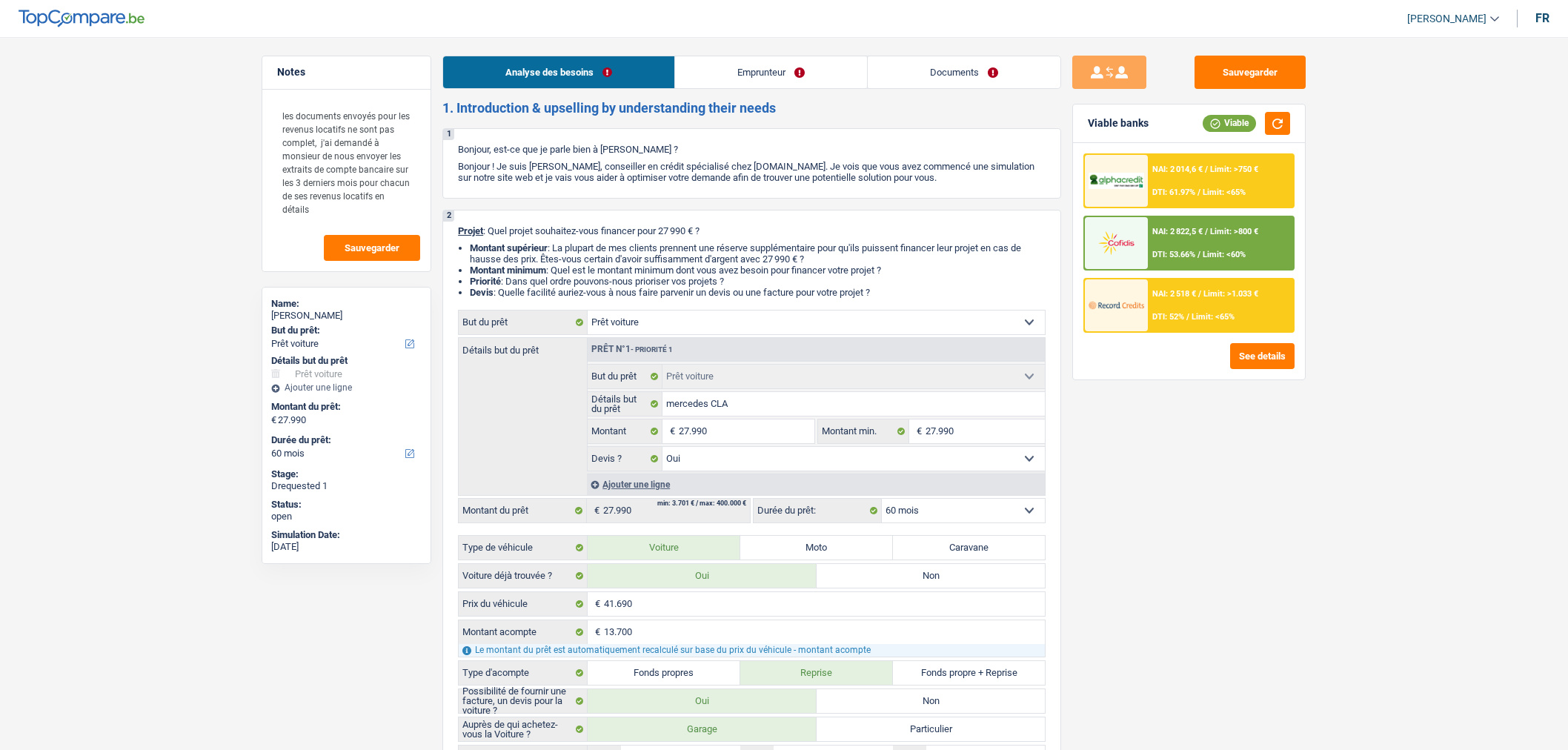
select select "car"
select select "60"
select select "car"
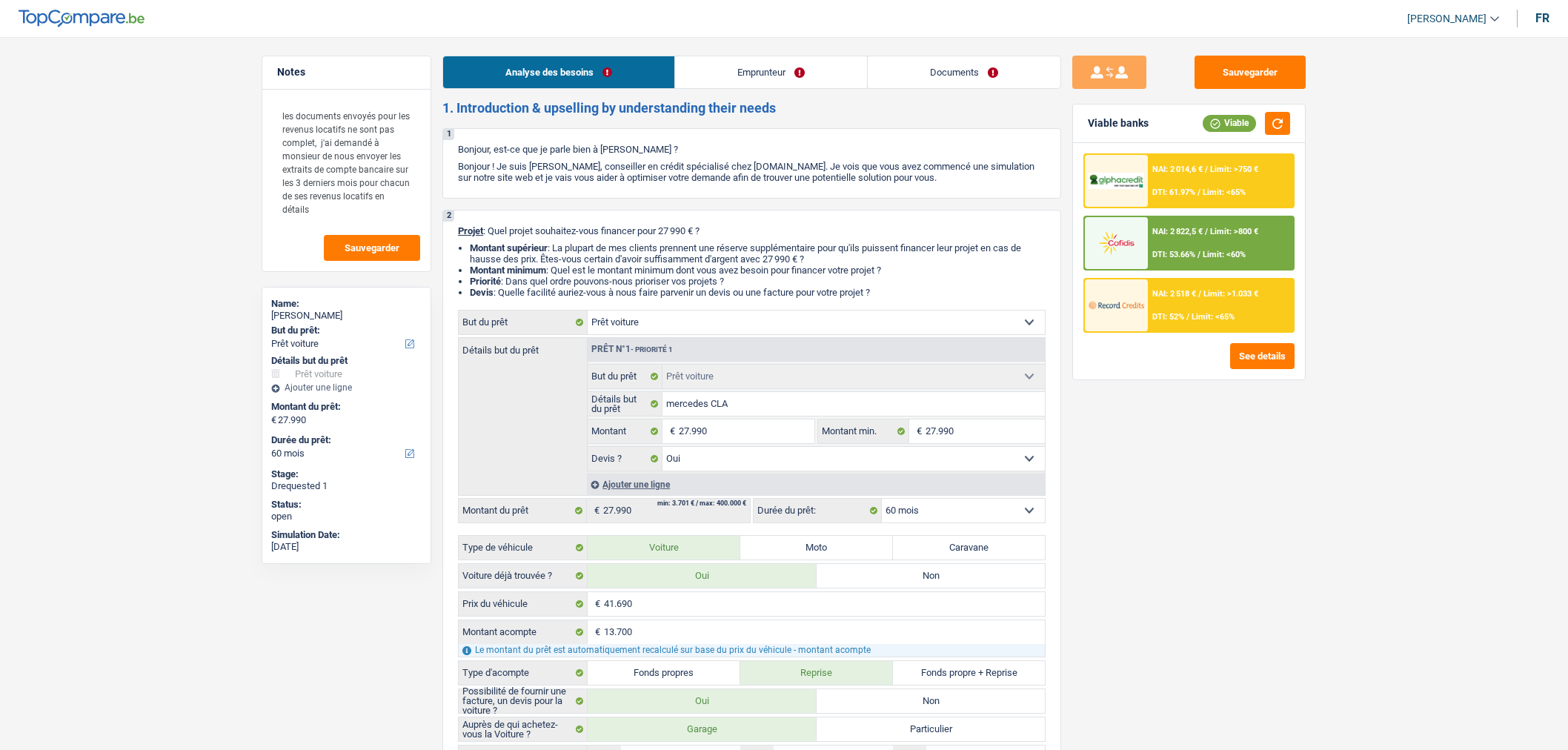
select select "yes"
select select "60"
select select "privateEmployee"
select select "netSalary"
select select "mealVouchers"
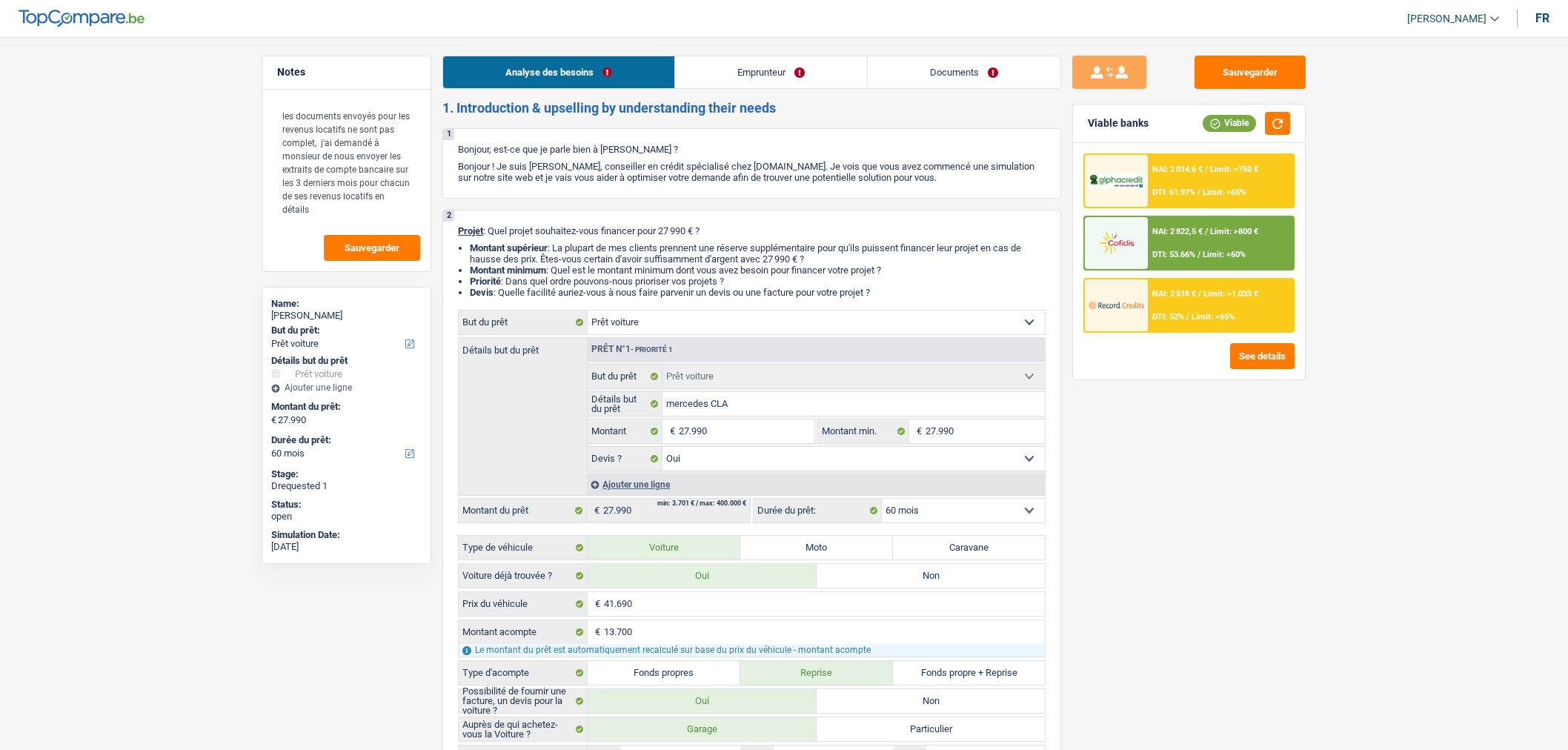
select select "rentalIncome"
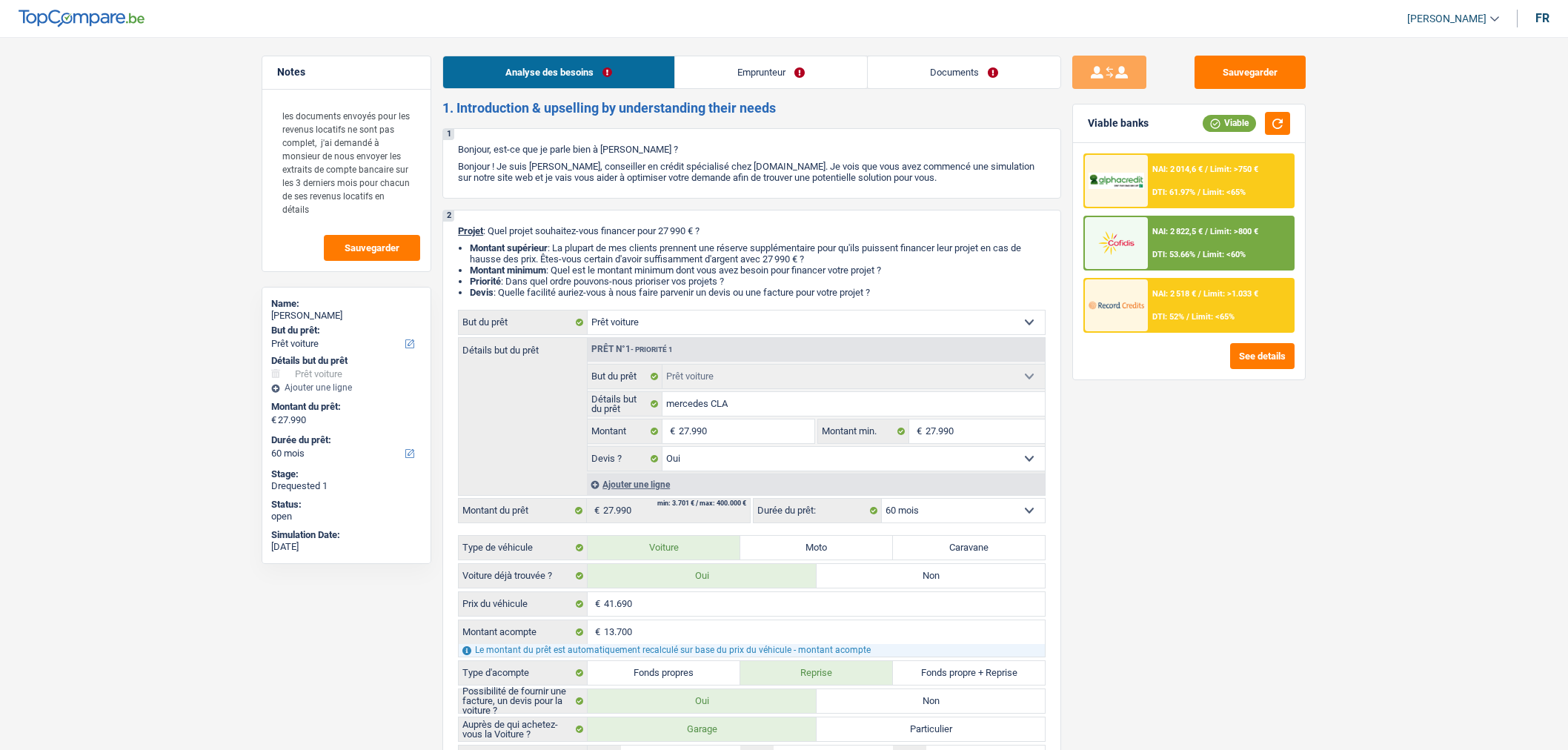
select select "rentalIncome"
select select "ownerWithMortgage"
select select "mortgage"
select select "300"
select select "carLoan"
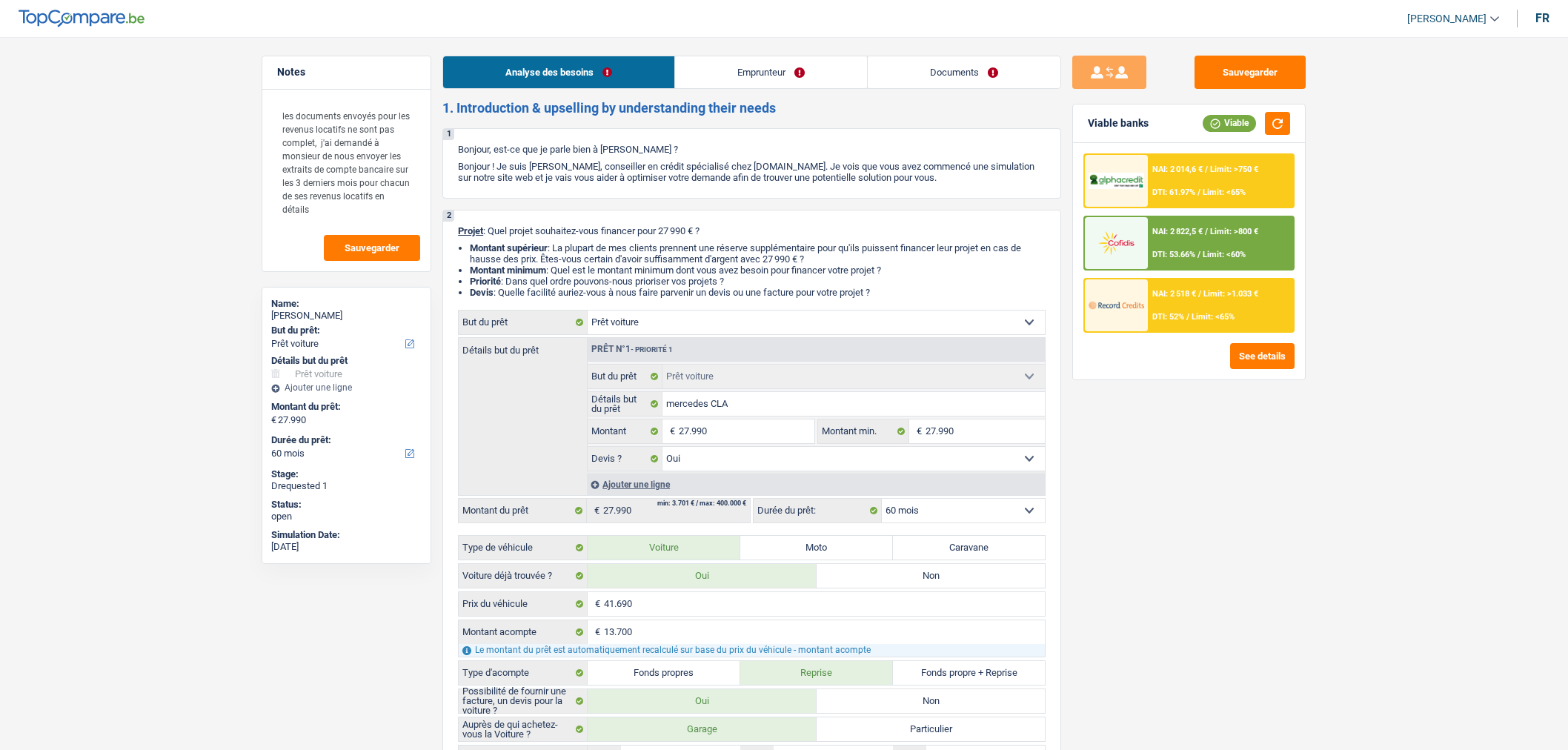
select select "60"
select select "carLoan"
select select "60"
select select "car"
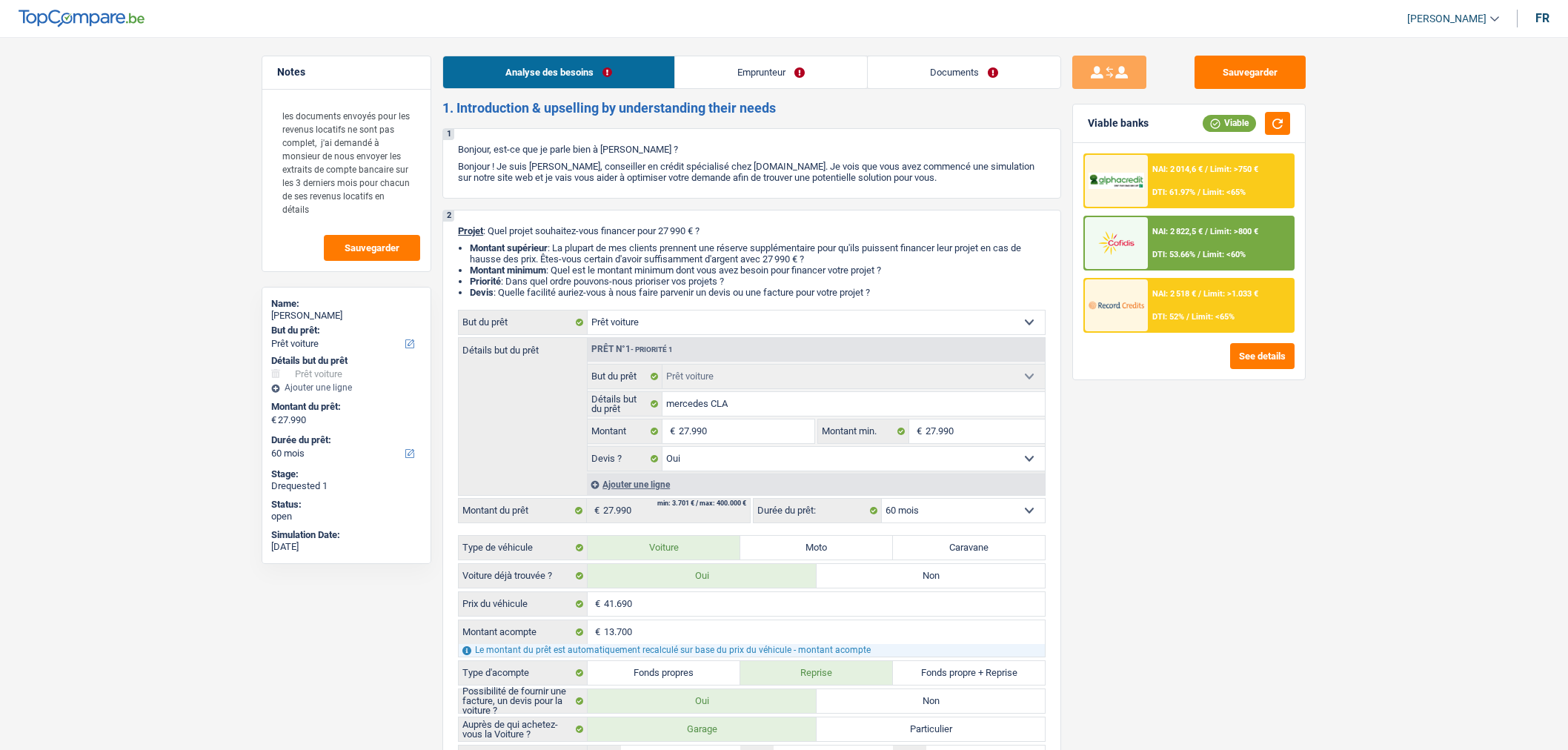
select select "yes"
select select "60"
click at [964, 79] on link "Documents" at bounding box center [963, 72] width 192 height 32
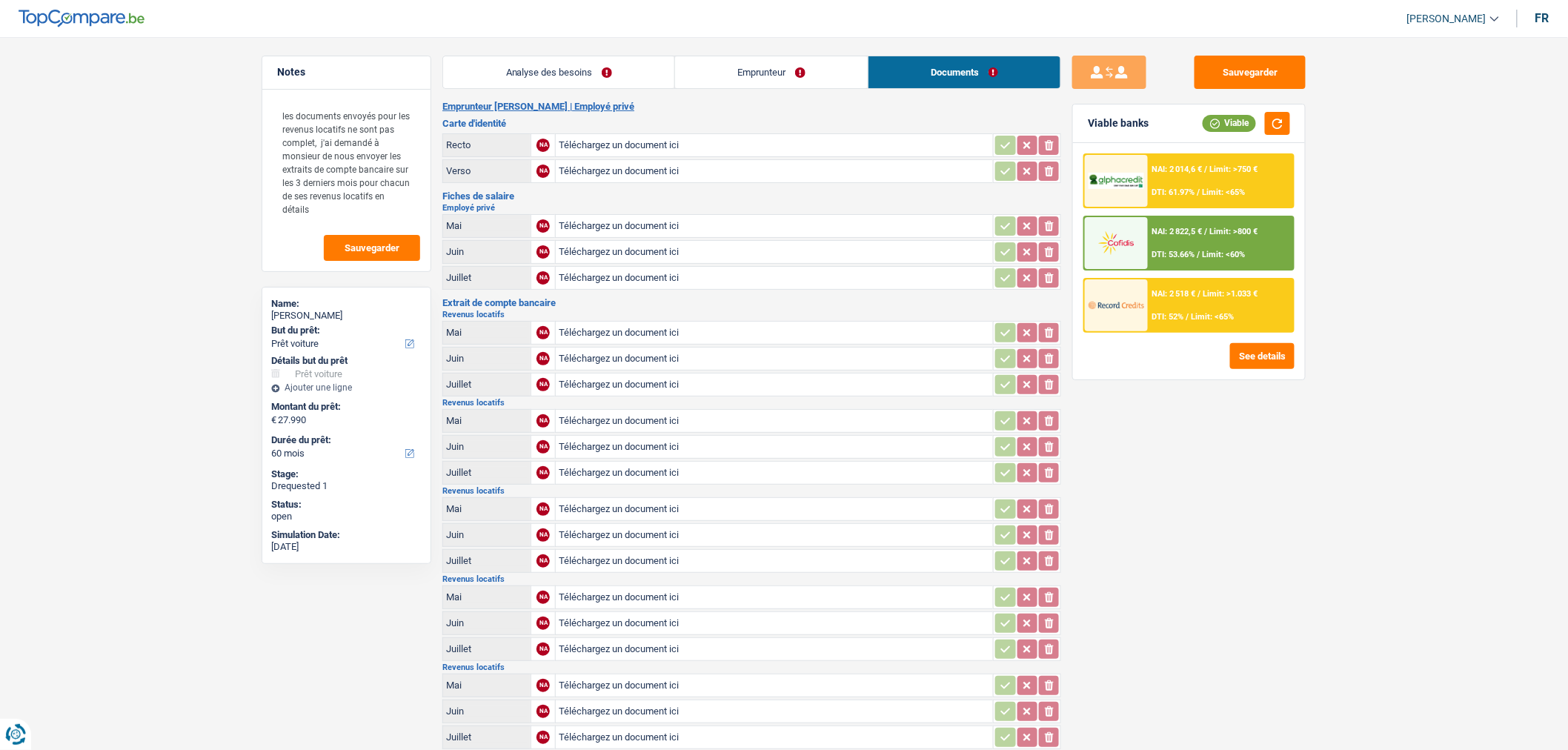
click at [789, 74] on link "Emprunteur" at bounding box center [771, 72] width 192 height 32
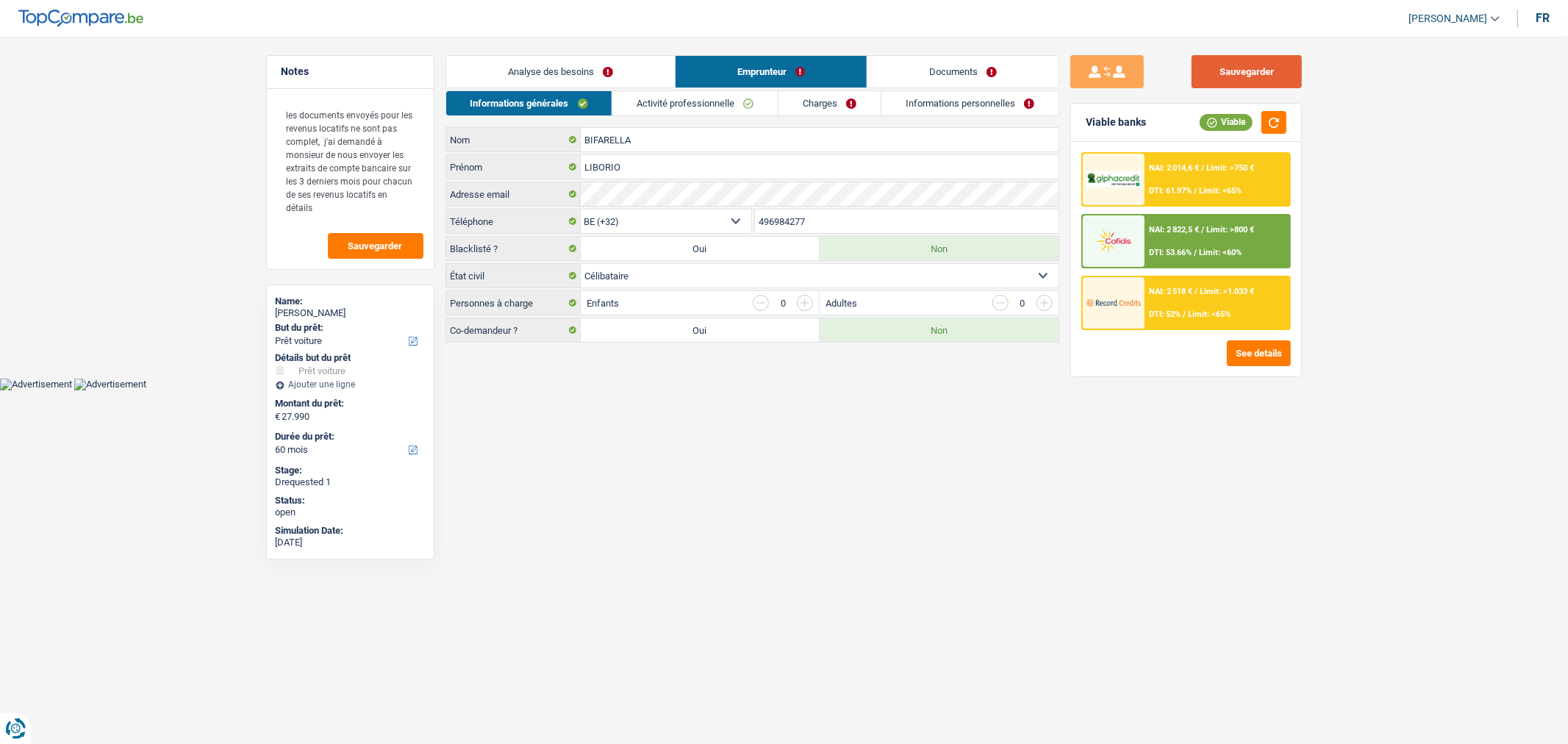
click at [1262, 83] on button "Sauvegarder" at bounding box center [1246, 72] width 110 height 33
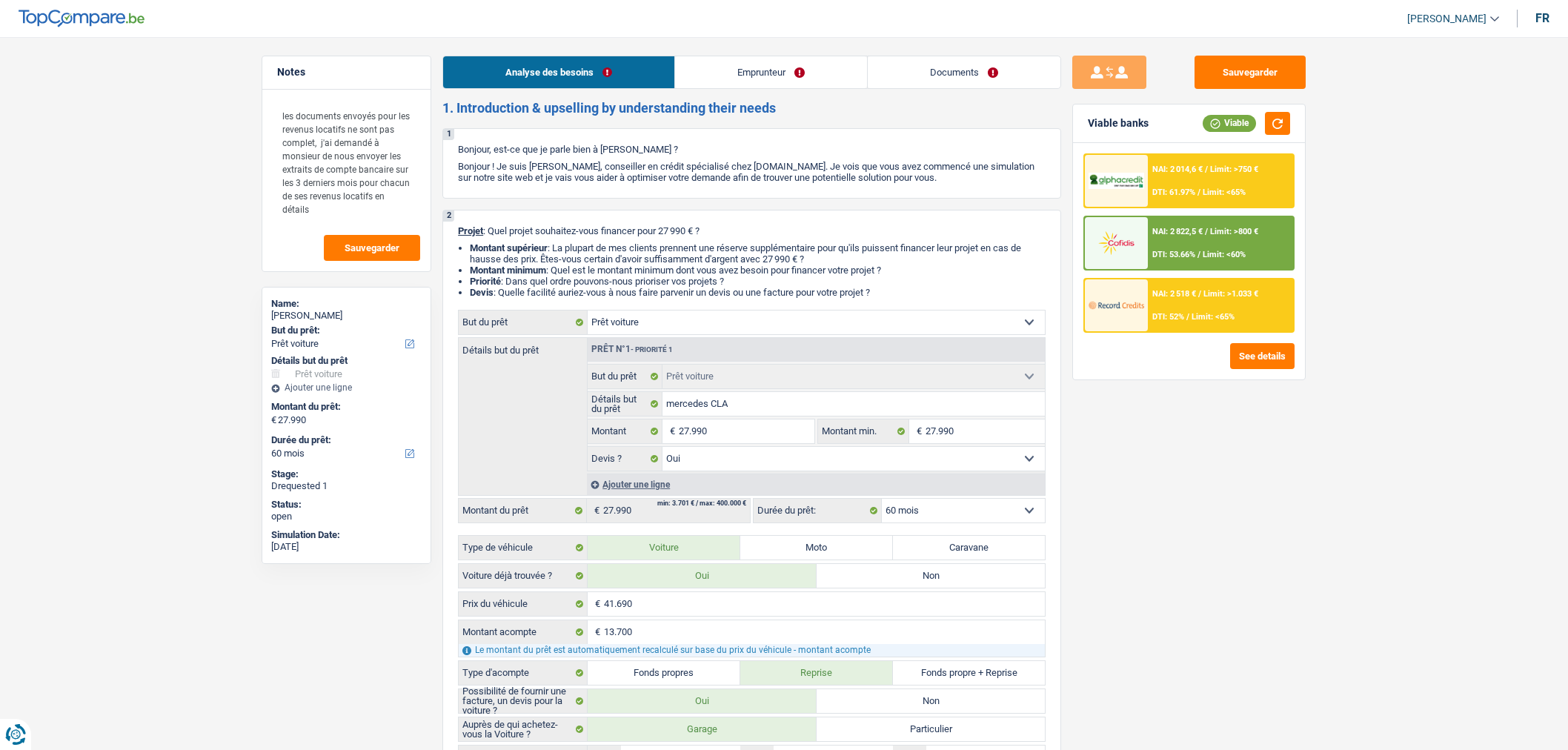
select select "car"
select select "60"
click at [1028, 85] on link "Documents" at bounding box center [963, 72] width 192 height 32
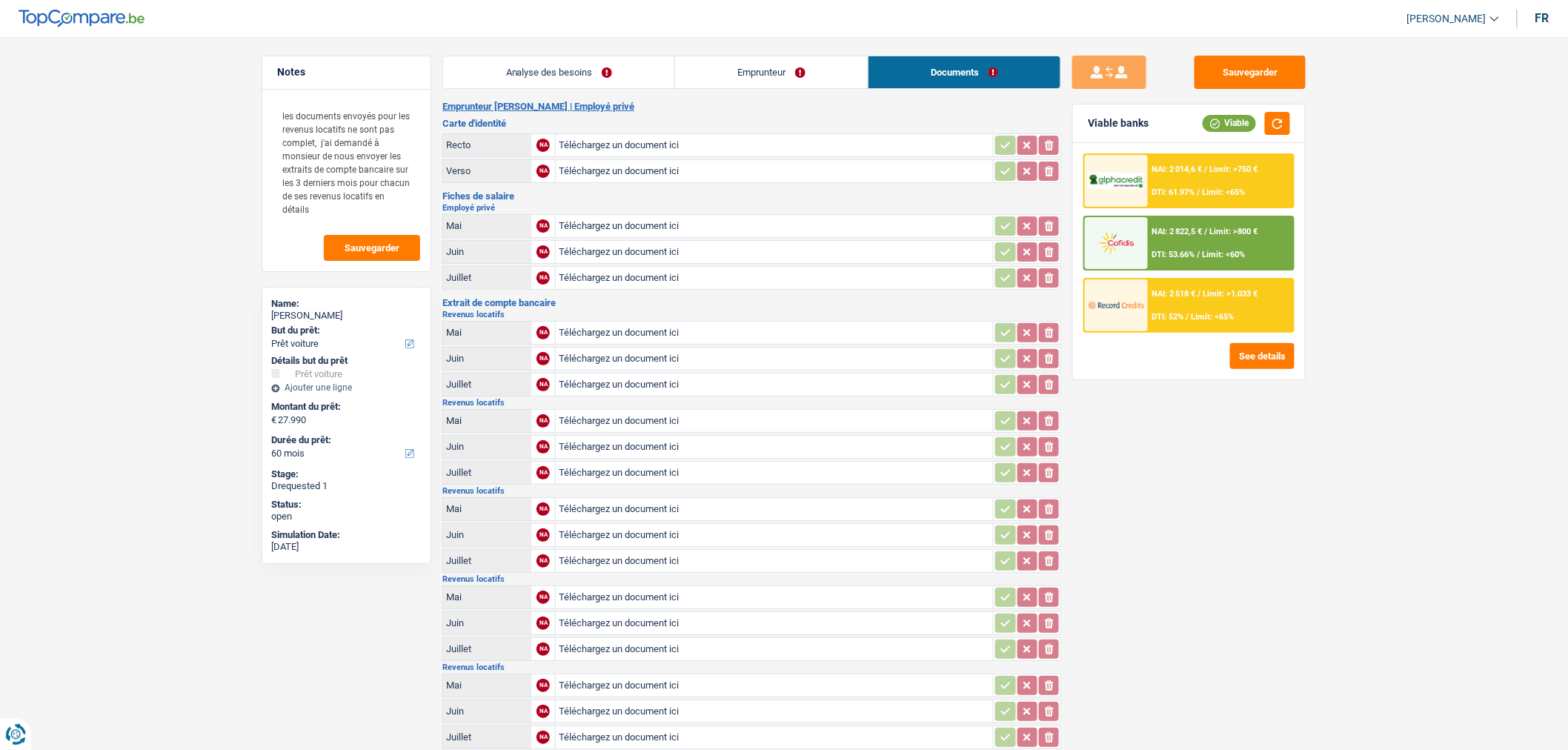
click at [725, 83] on link "Emprunteur" at bounding box center [771, 72] width 192 height 32
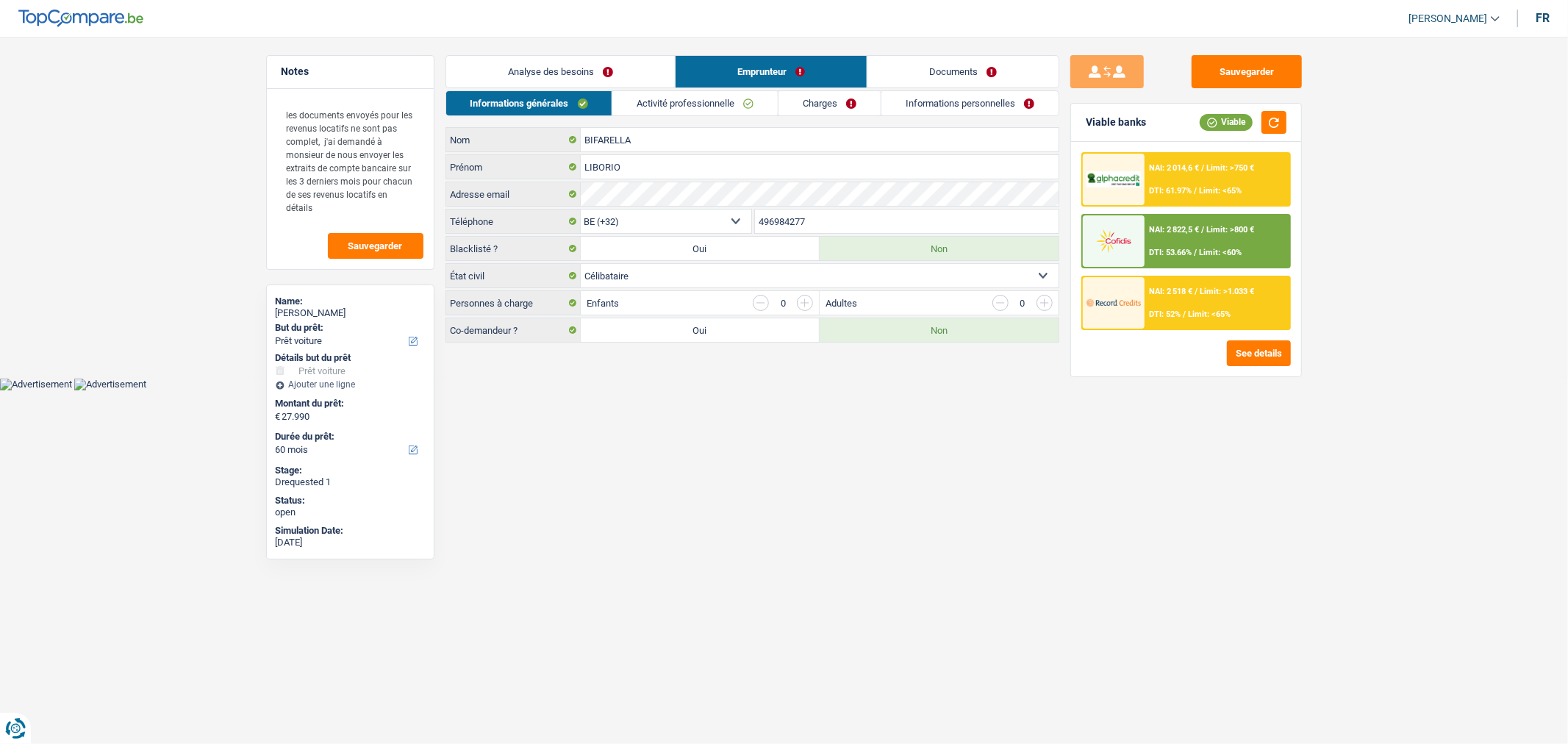
click at [672, 106] on link "Activité professionnelle" at bounding box center [695, 103] width 166 height 24
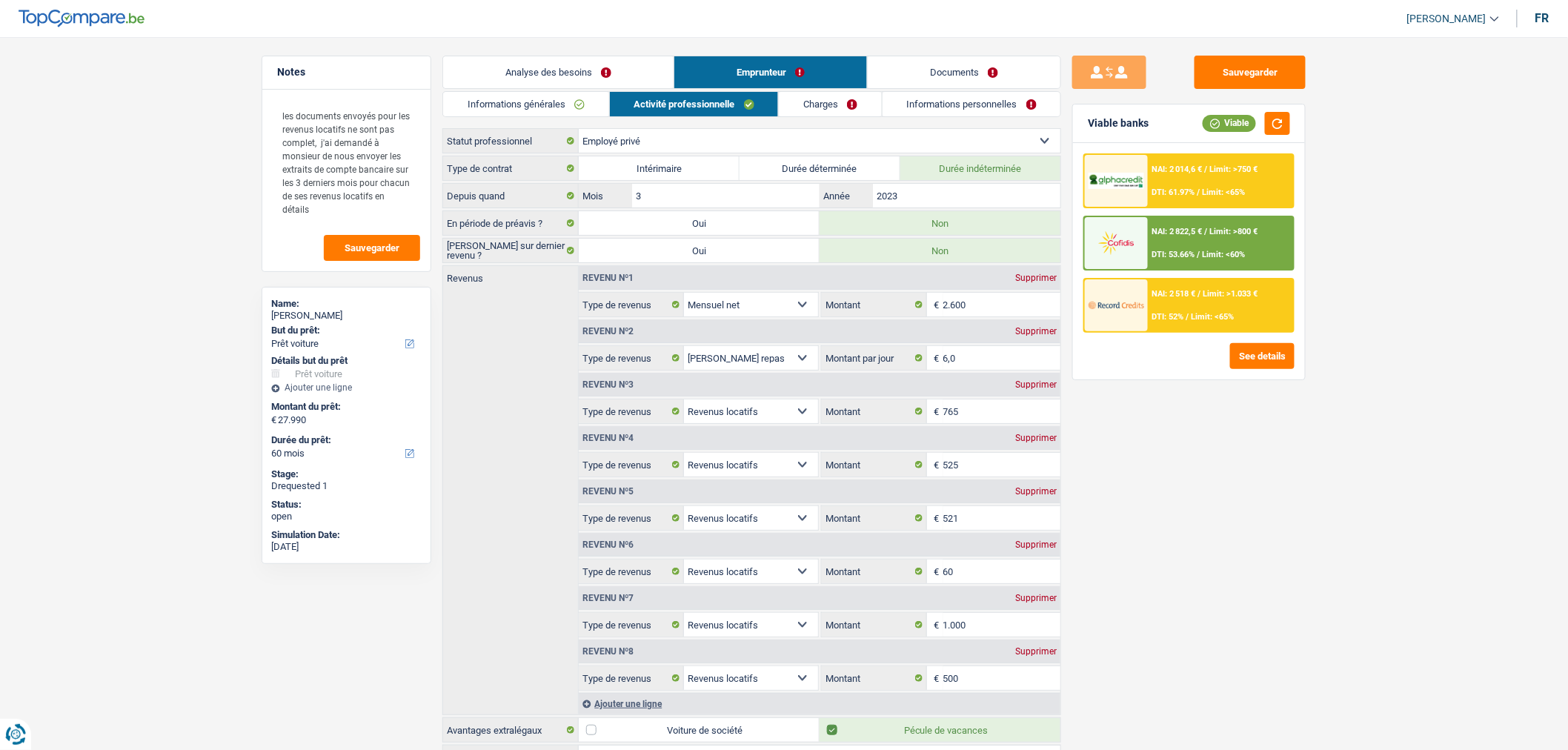
click at [955, 61] on link "Documents" at bounding box center [963, 72] width 192 height 32
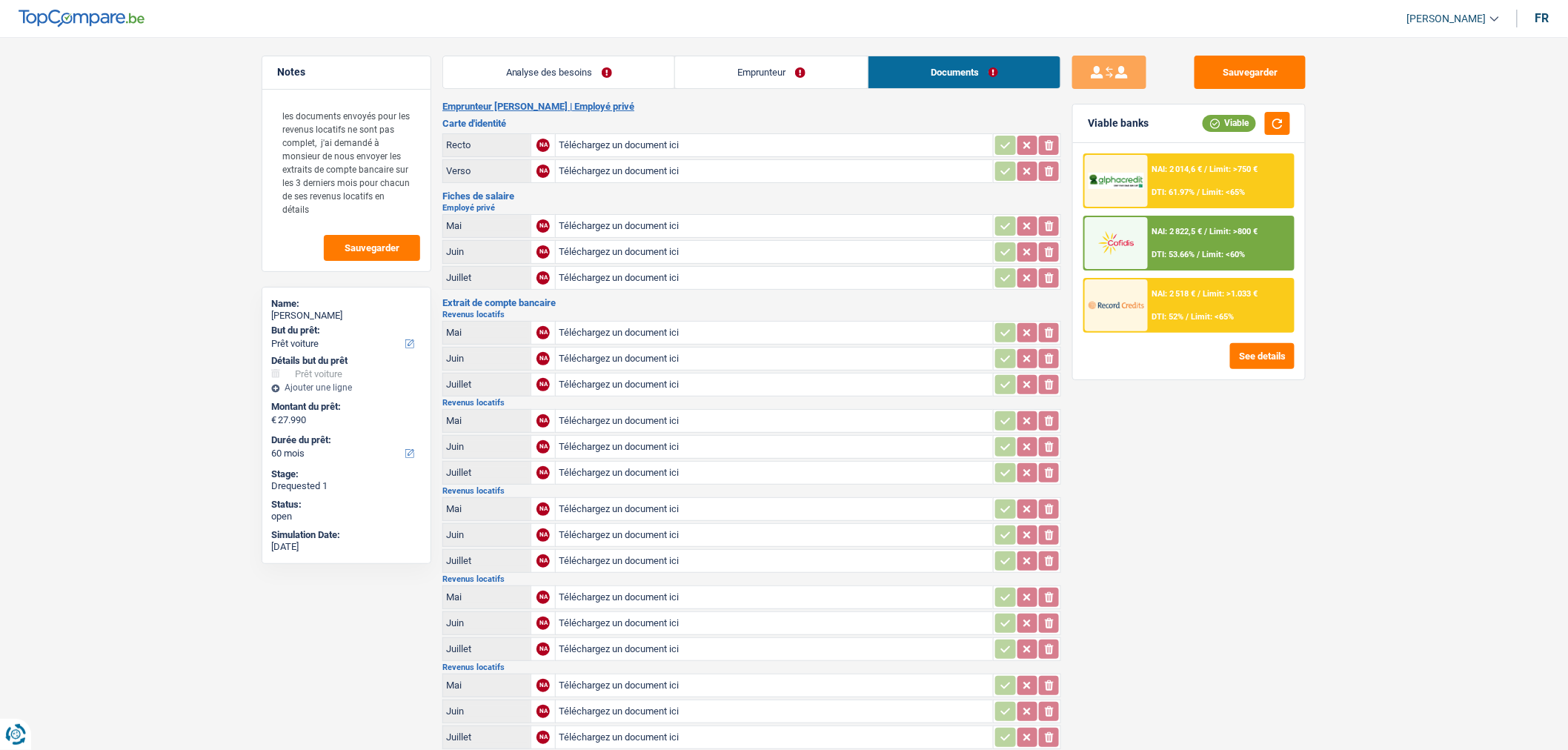
click at [635, 224] on input "Téléchargez un document ici" at bounding box center [774, 225] width 431 height 22
click at [646, 336] on input "Téléchargez un document ici" at bounding box center [774, 332] width 431 height 22
type input "C:\fakepath\BE16001659861774-2025-5-28-UT449KDS1Q20_250814_160757.pdf"
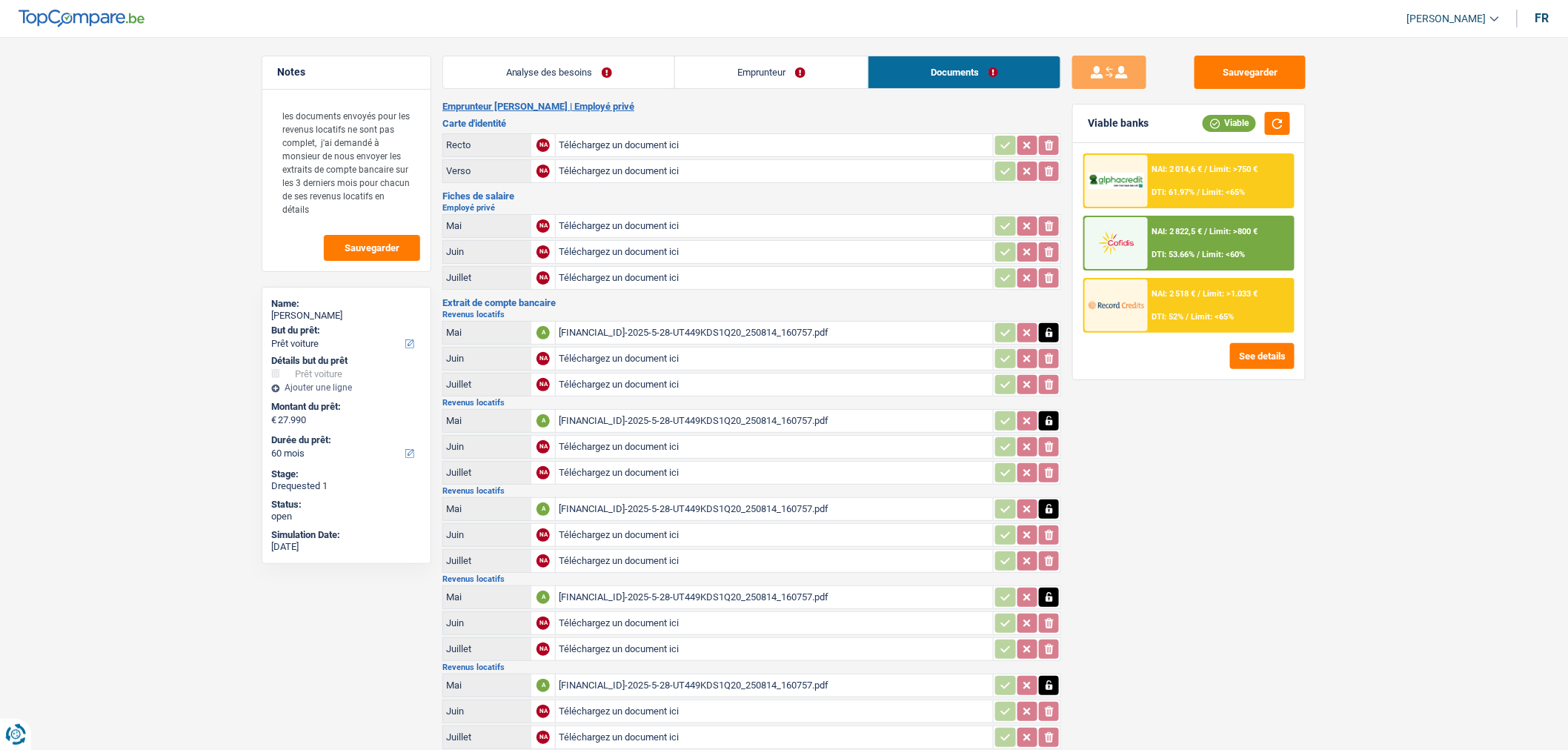
click at [765, 360] on input "Téléchargez un document ici" at bounding box center [774, 359] width 431 height 22
type input "C:\fakepath\BE16001659861774-2025-5-27-UT444F0WMSBW_250814_160836.pdf"
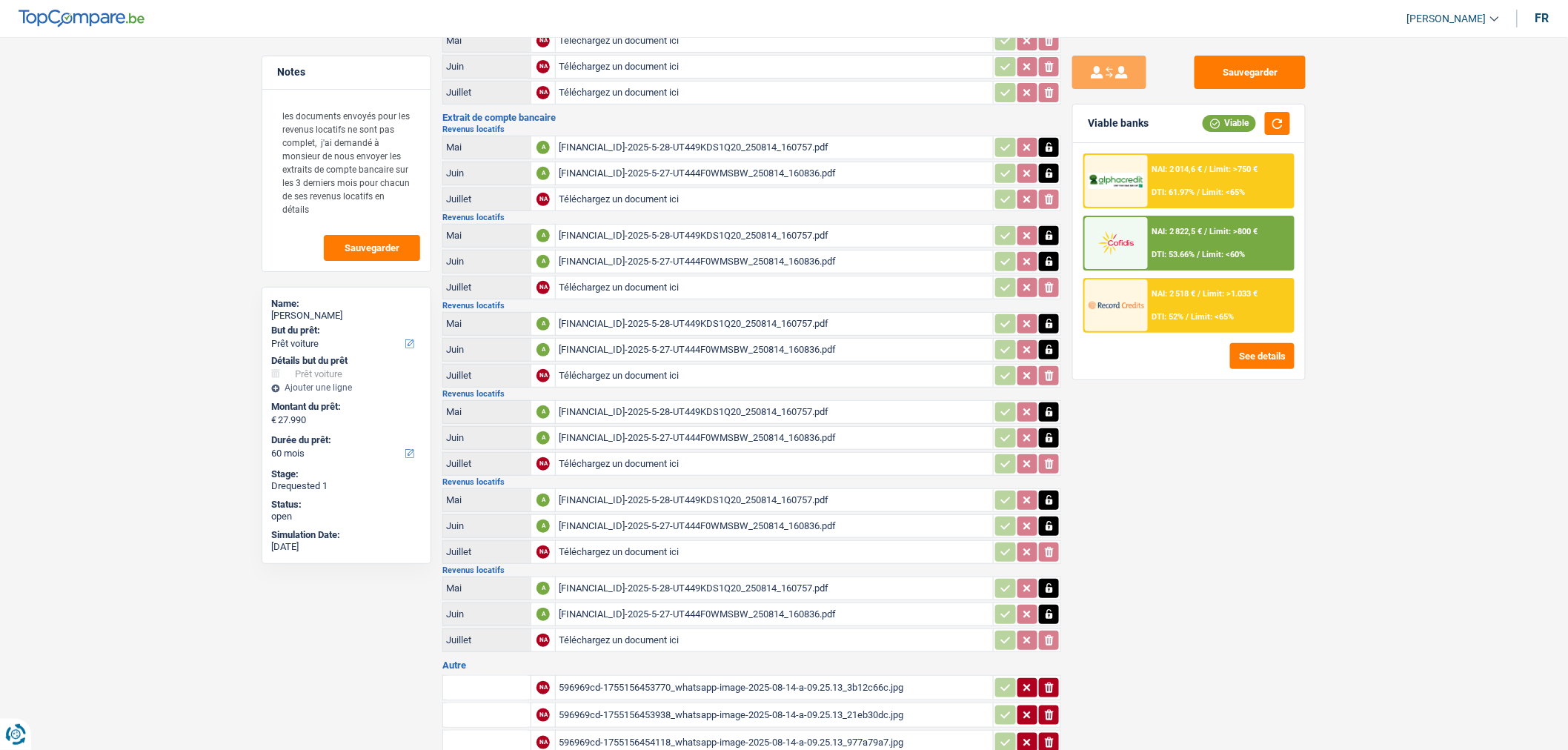
scroll to position [165, 0]
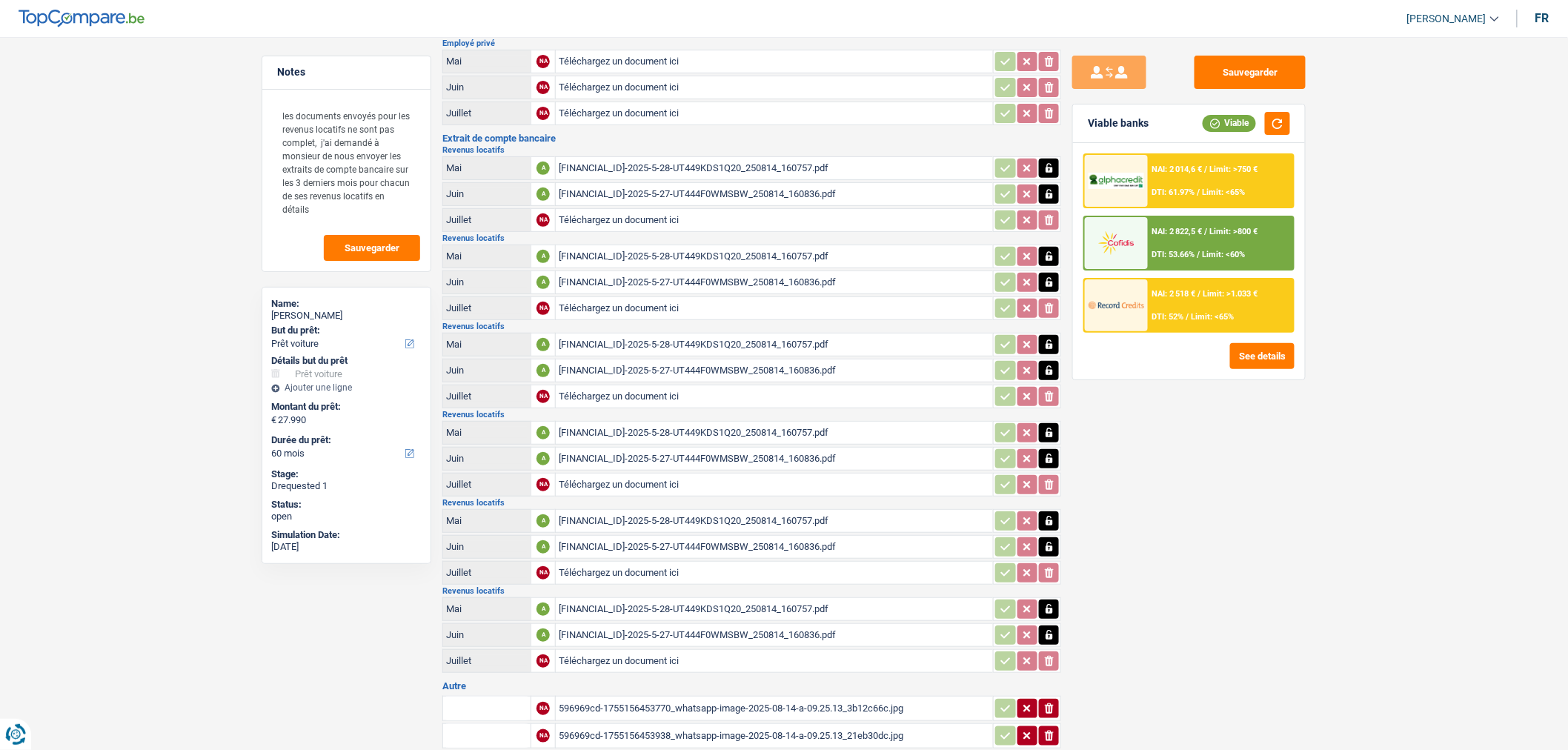
click at [1045, 161] on icon "button" at bounding box center [1049, 168] width 11 height 15
click at [1048, 187] on icon "button" at bounding box center [1049, 194] width 11 height 15
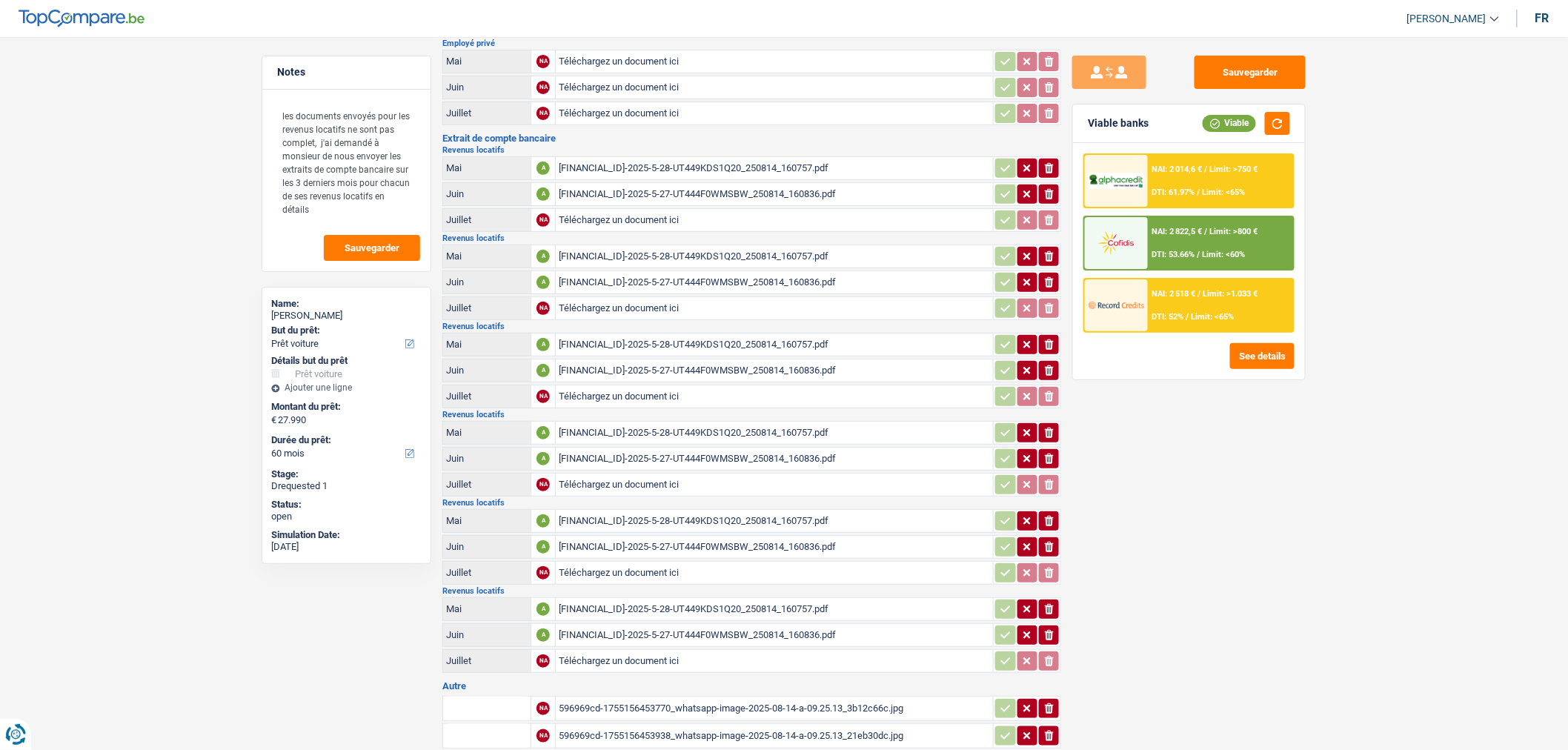
click at [1022, 168] on icon "button" at bounding box center [1027, 168] width 11 height 15
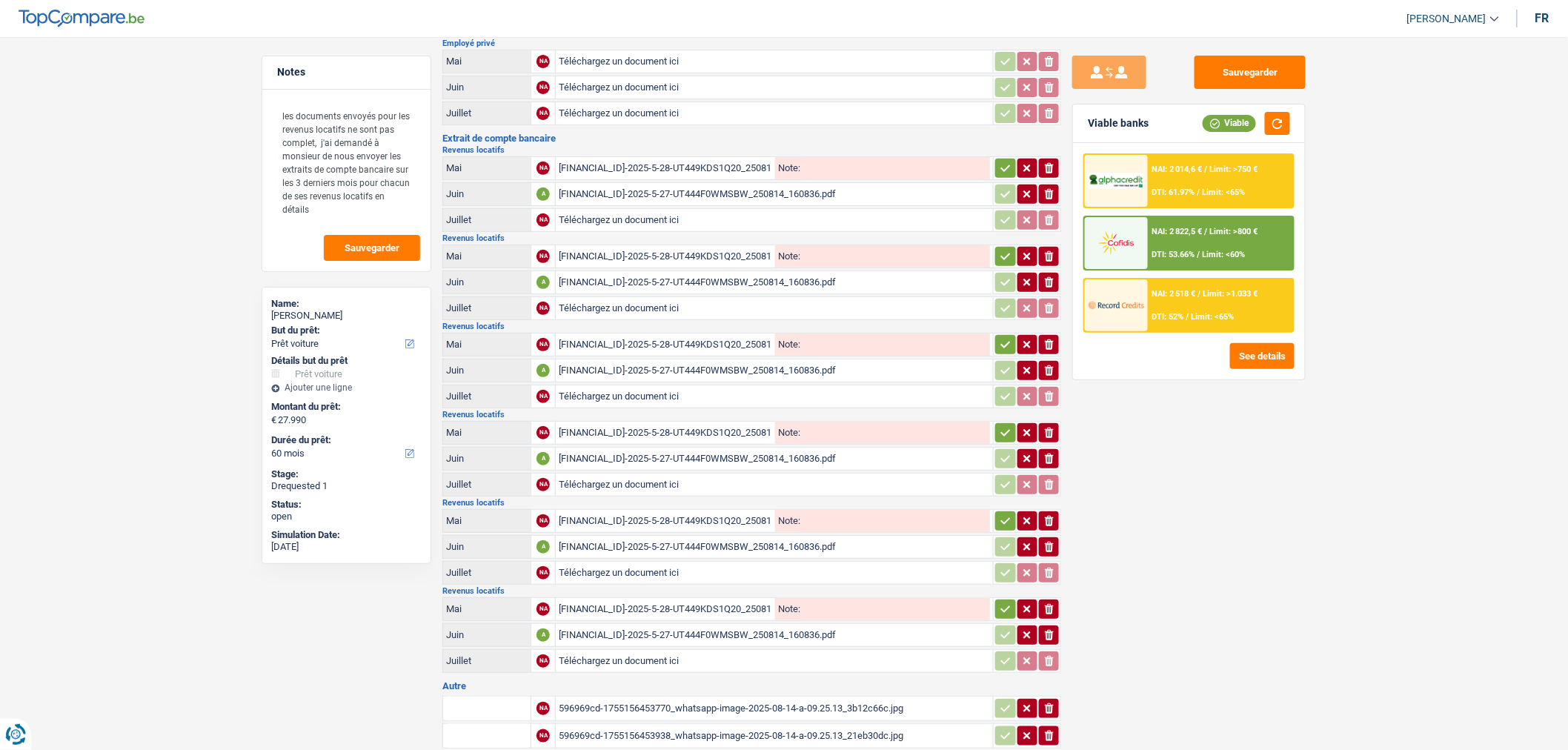
scroll to position [0, 0]
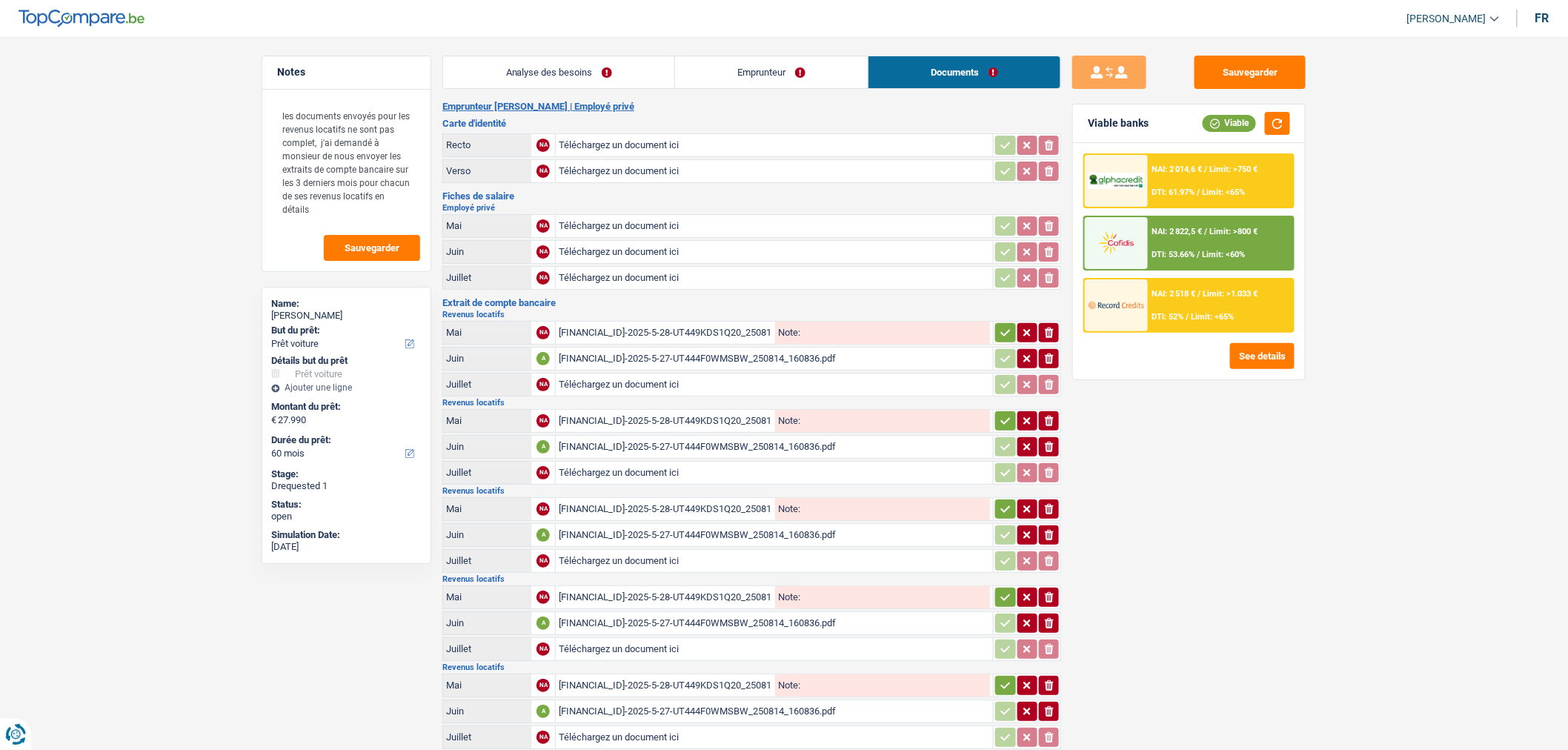
click at [1048, 336] on button "ionicons-v5-e" at bounding box center [1049, 332] width 20 height 19
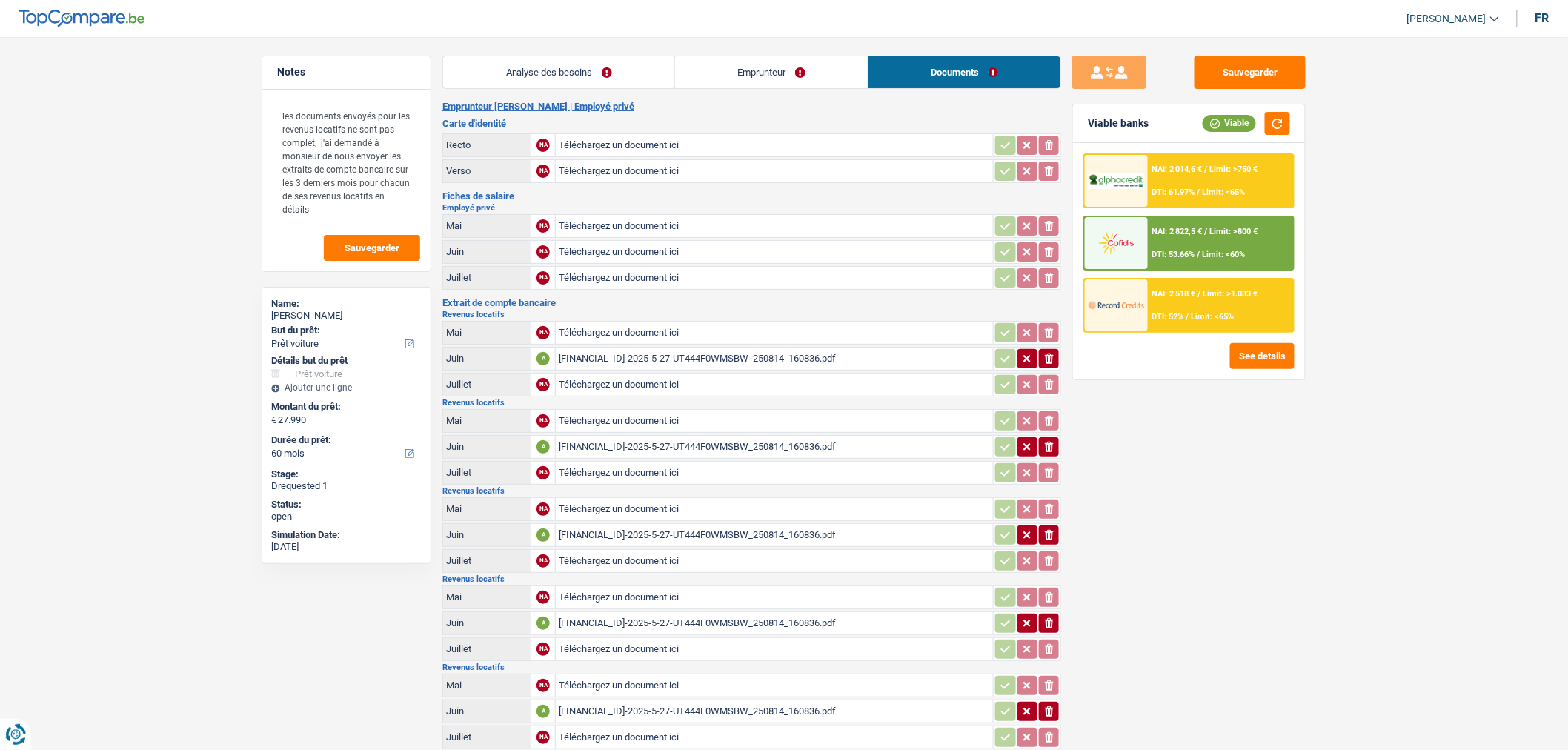
click at [1050, 357] on icon "ionicons-v5-e" at bounding box center [1049, 358] width 11 height 15
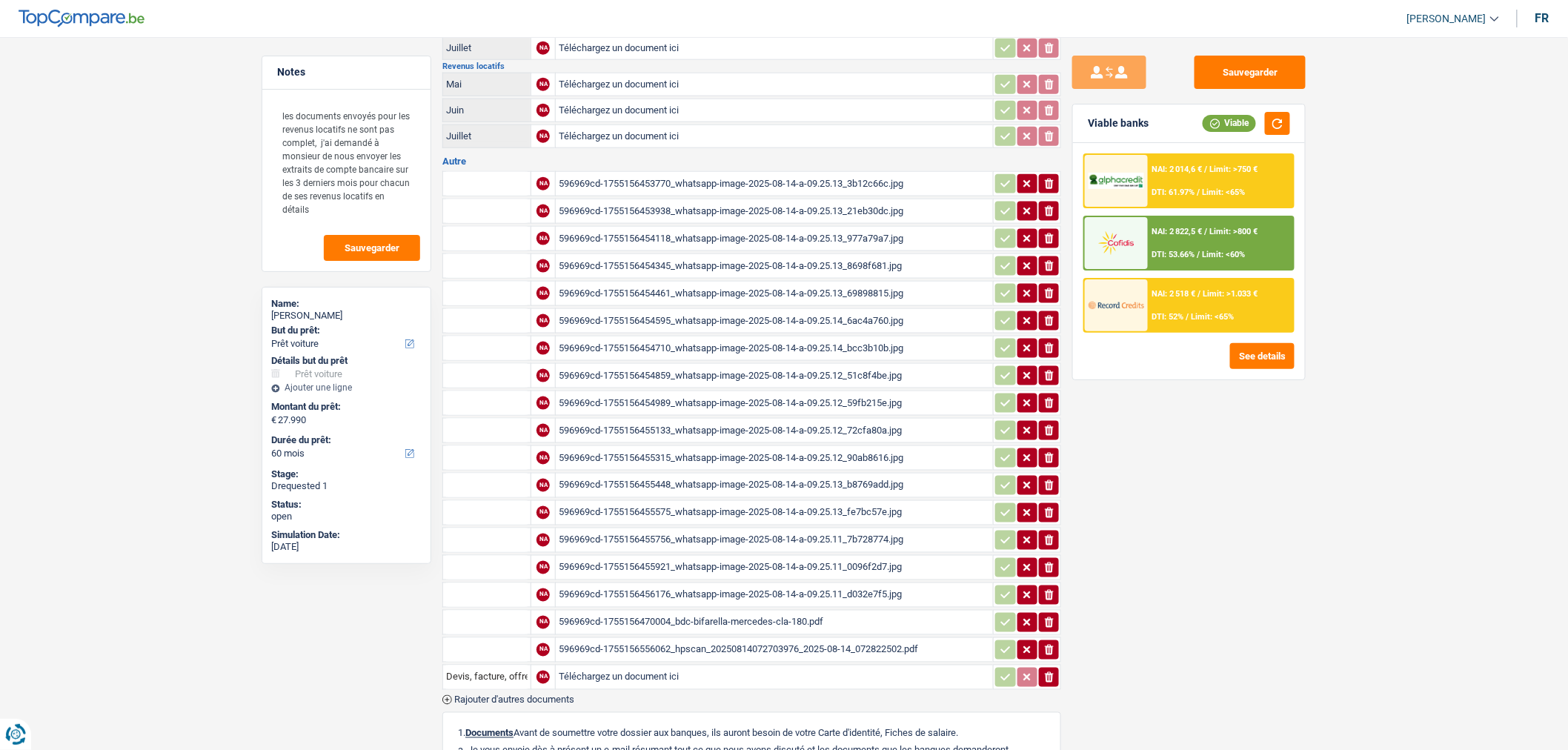
scroll to position [948, 0]
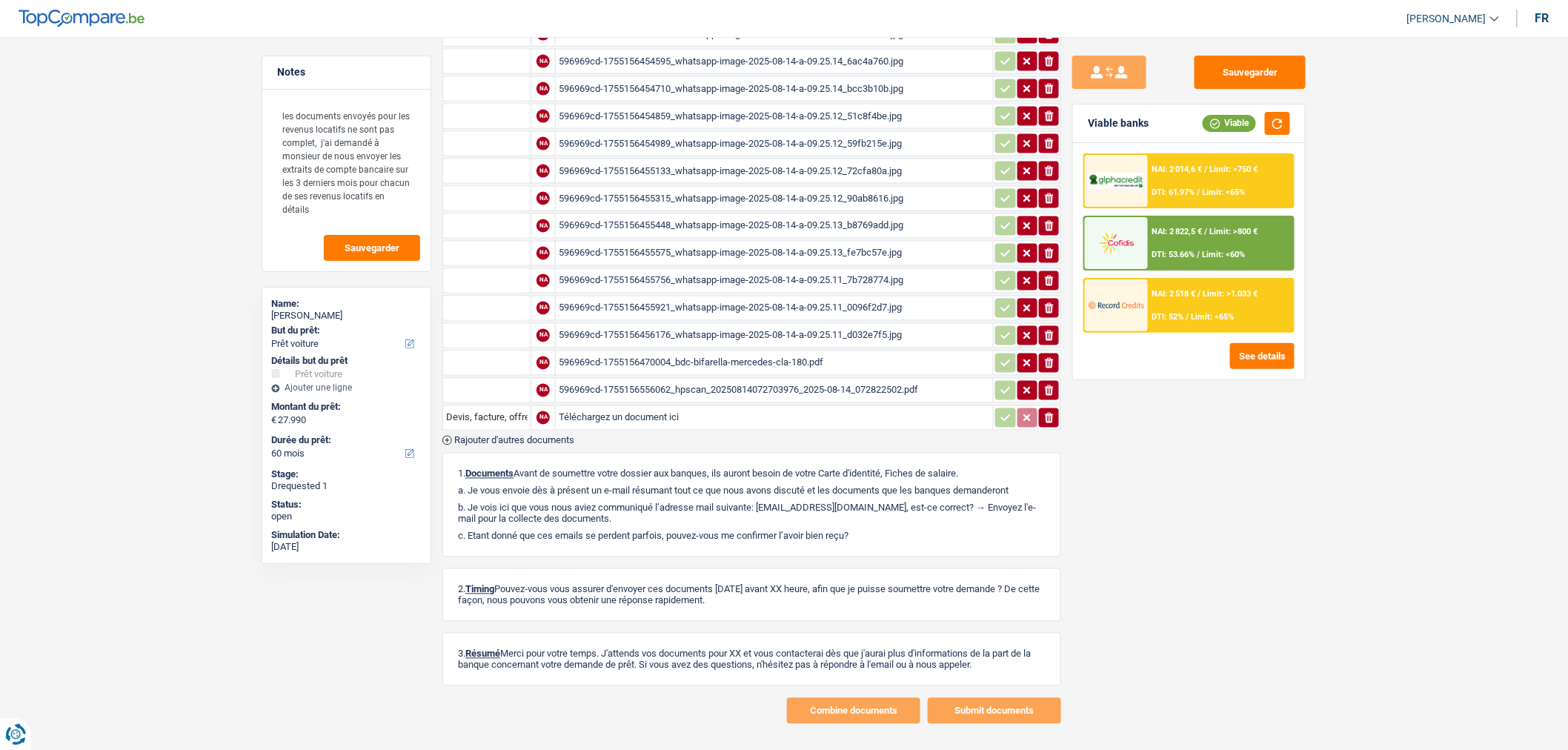
click at [534, 436] on span "Rajouter d'autres documents" at bounding box center [514, 441] width 120 height 10
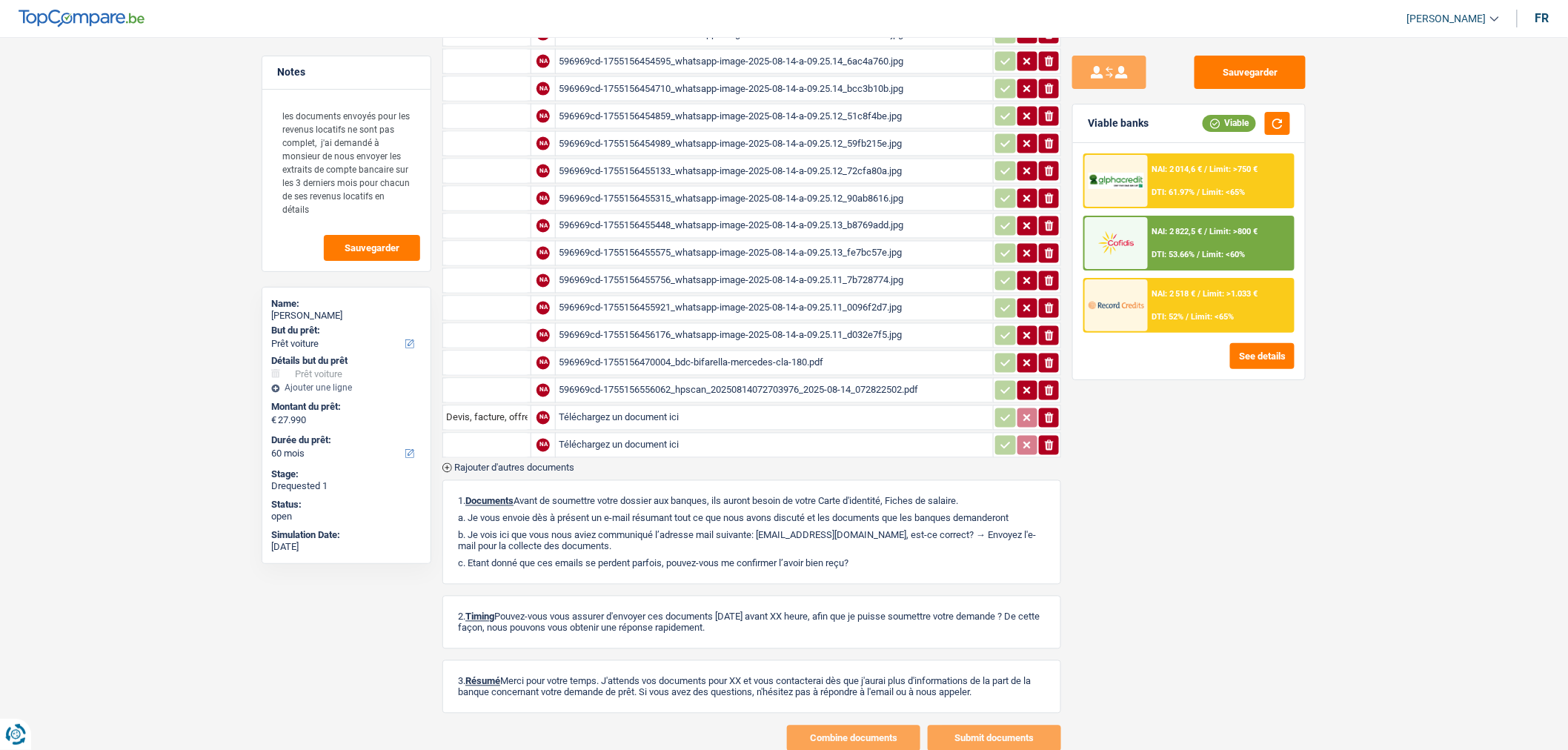
click at [536, 463] on span "Rajouter d'autres documents" at bounding box center [514, 467] width 120 height 10
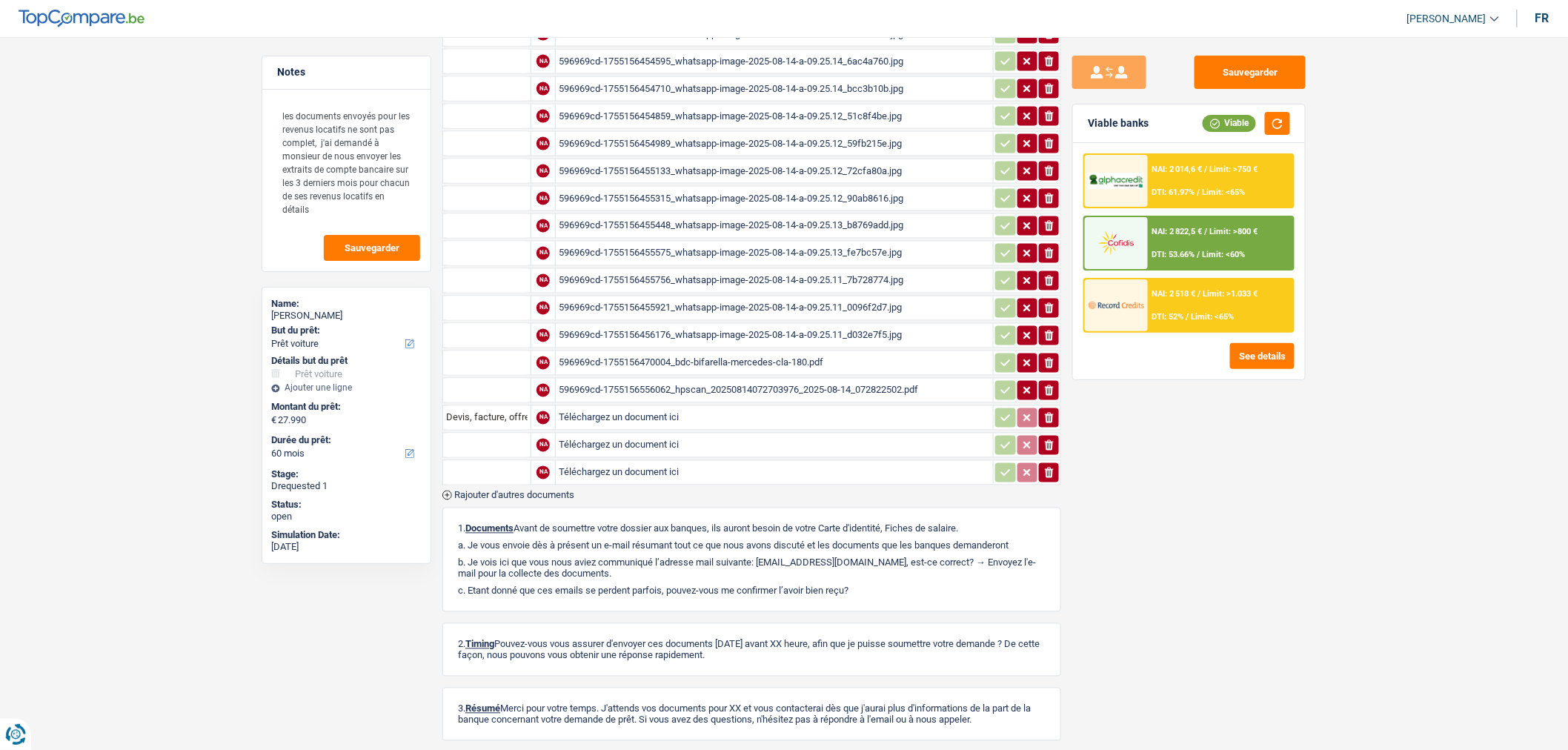
click at [535, 490] on span "Rajouter d'autres documents" at bounding box center [514, 495] width 120 height 10
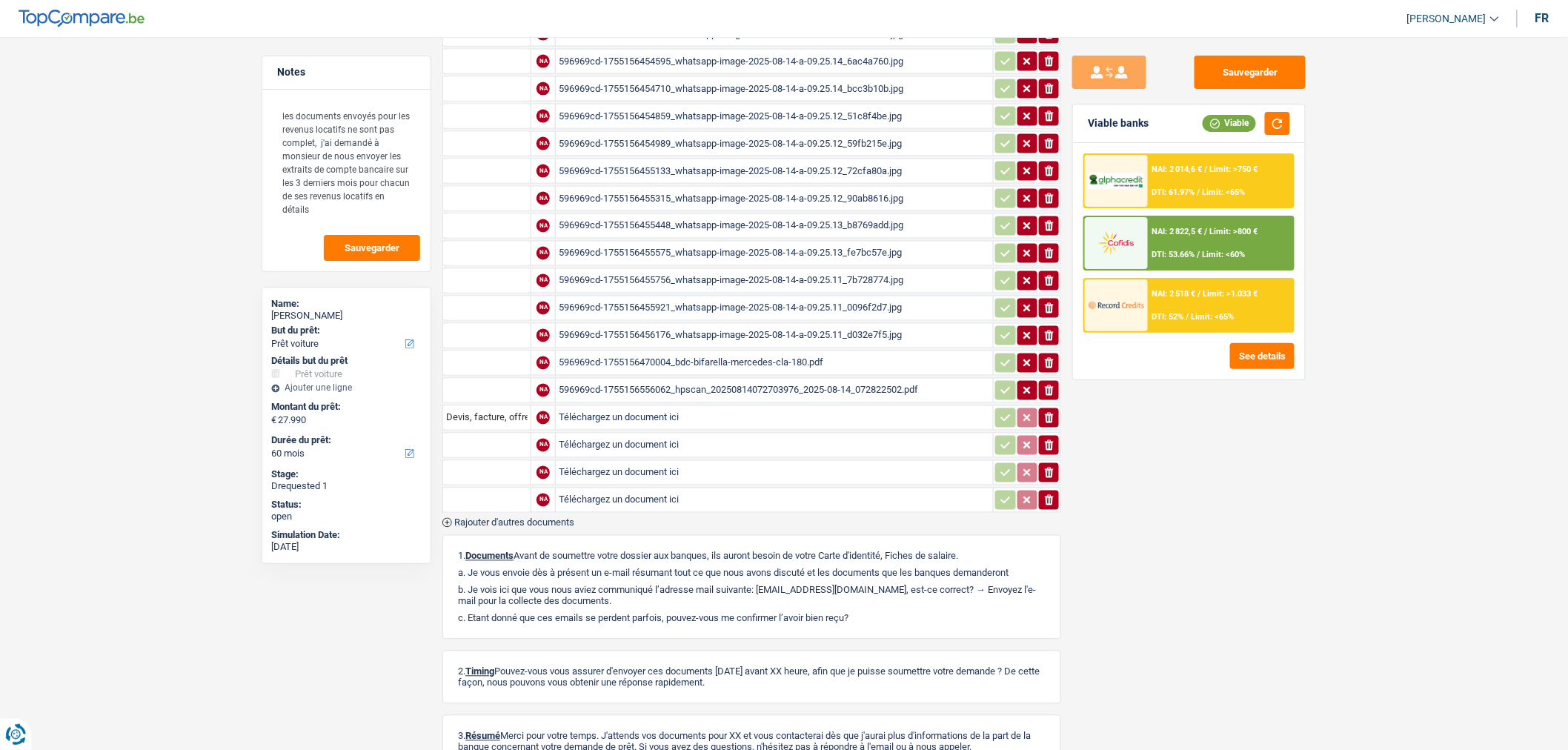
click at [528, 518] on span "Rajouter d'autres documents" at bounding box center [514, 522] width 120 height 10
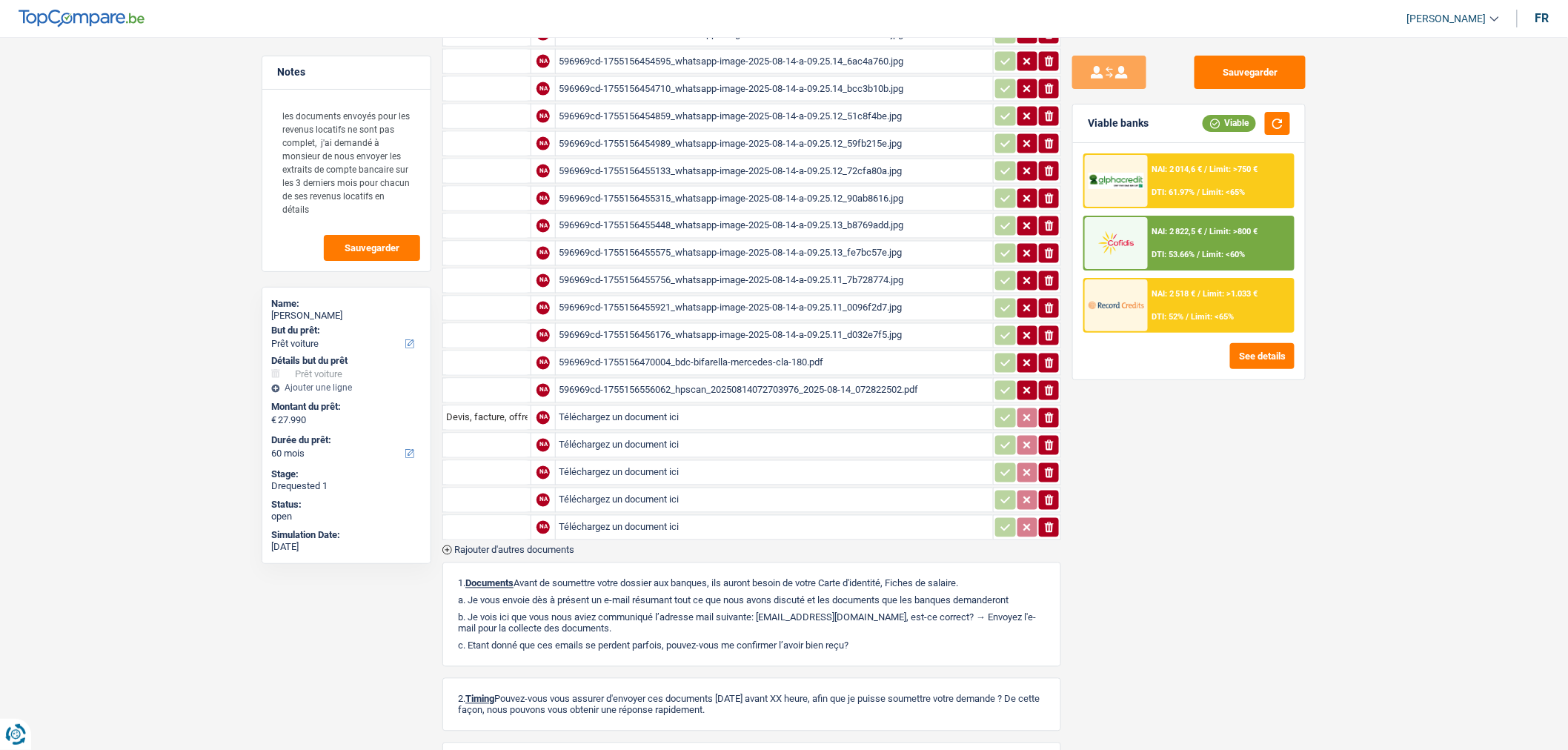
click at [535, 545] on span "Rajouter d'autres documents" at bounding box center [514, 550] width 120 height 10
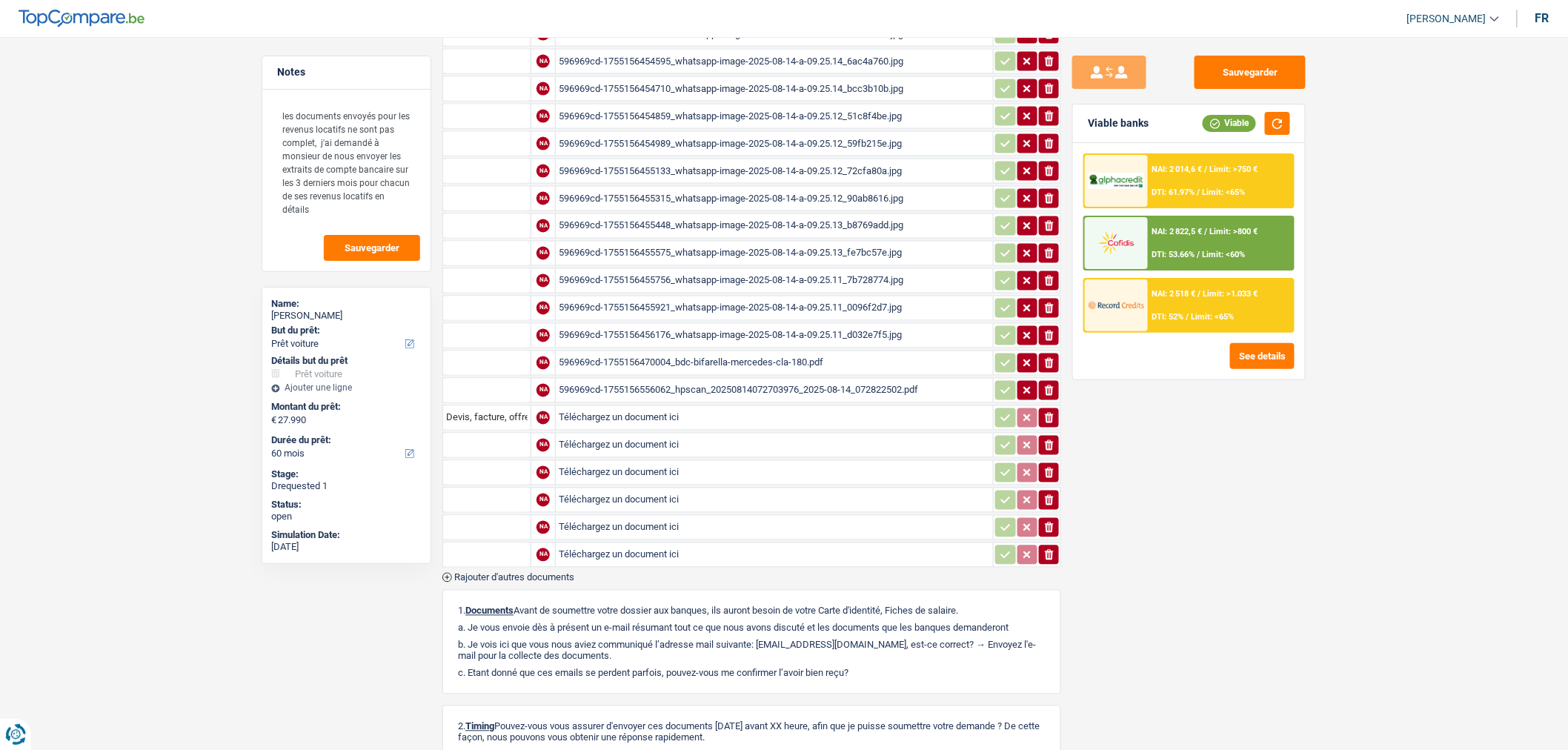
click at [531, 573] on span "Rajouter d'autres documents" at bounding box center [514, 578] width 120 height 10
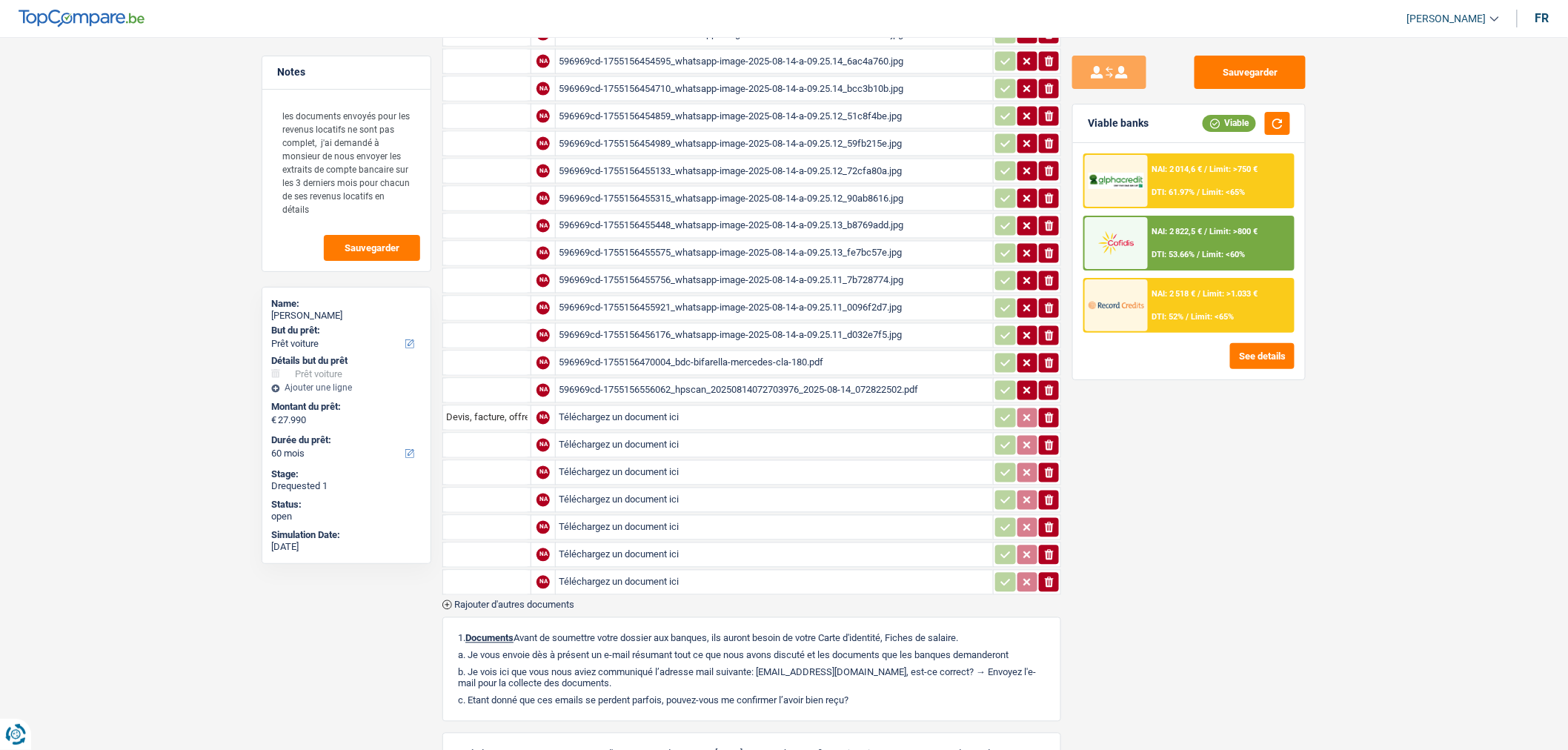
click at [530, 600] on span "Rajouter d'autres documents" at bounding box center [514, 604] width 120 height 10
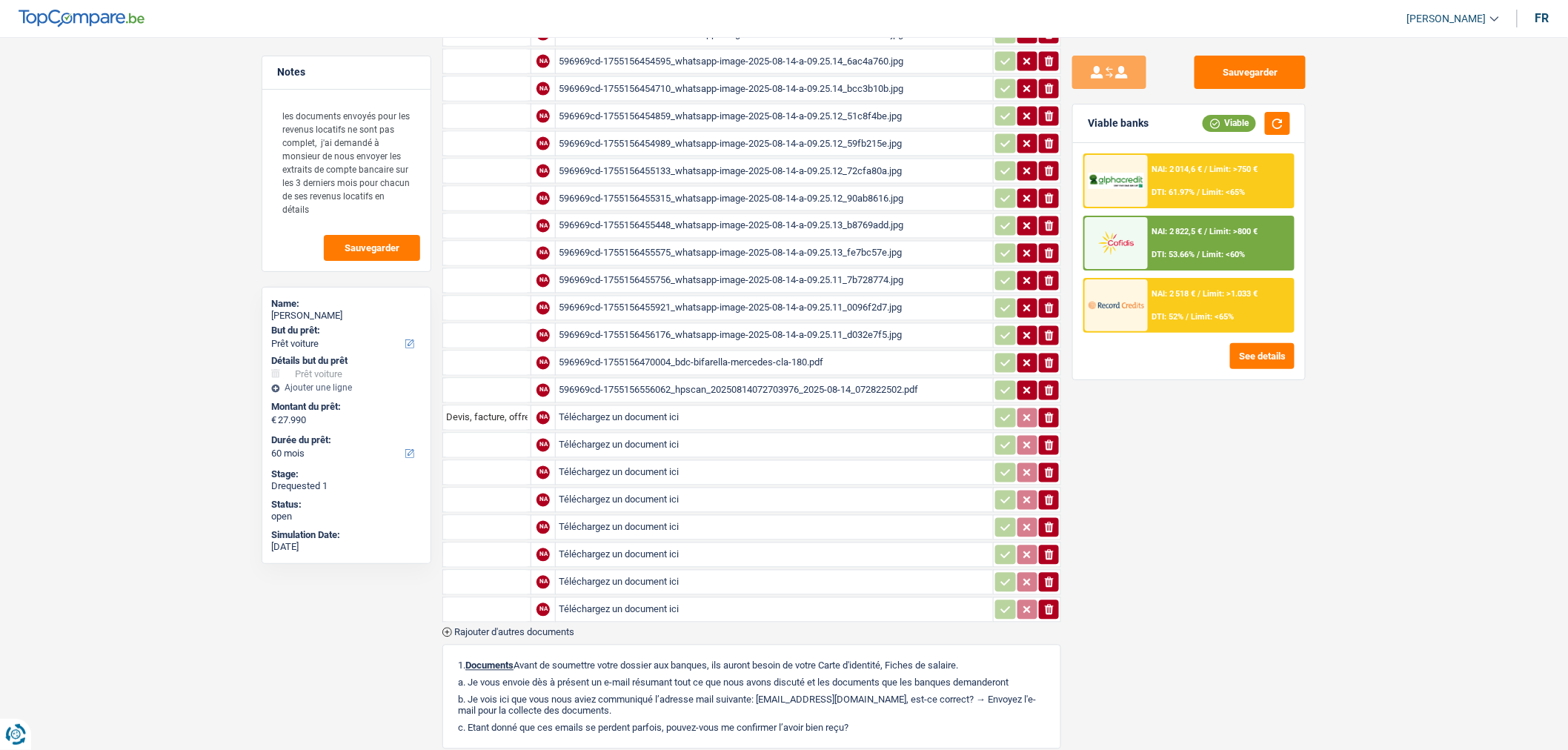
click at [534, 627] on span "Rajouter d'autres documents" at bounding box center [514, 632] width 120 height 10
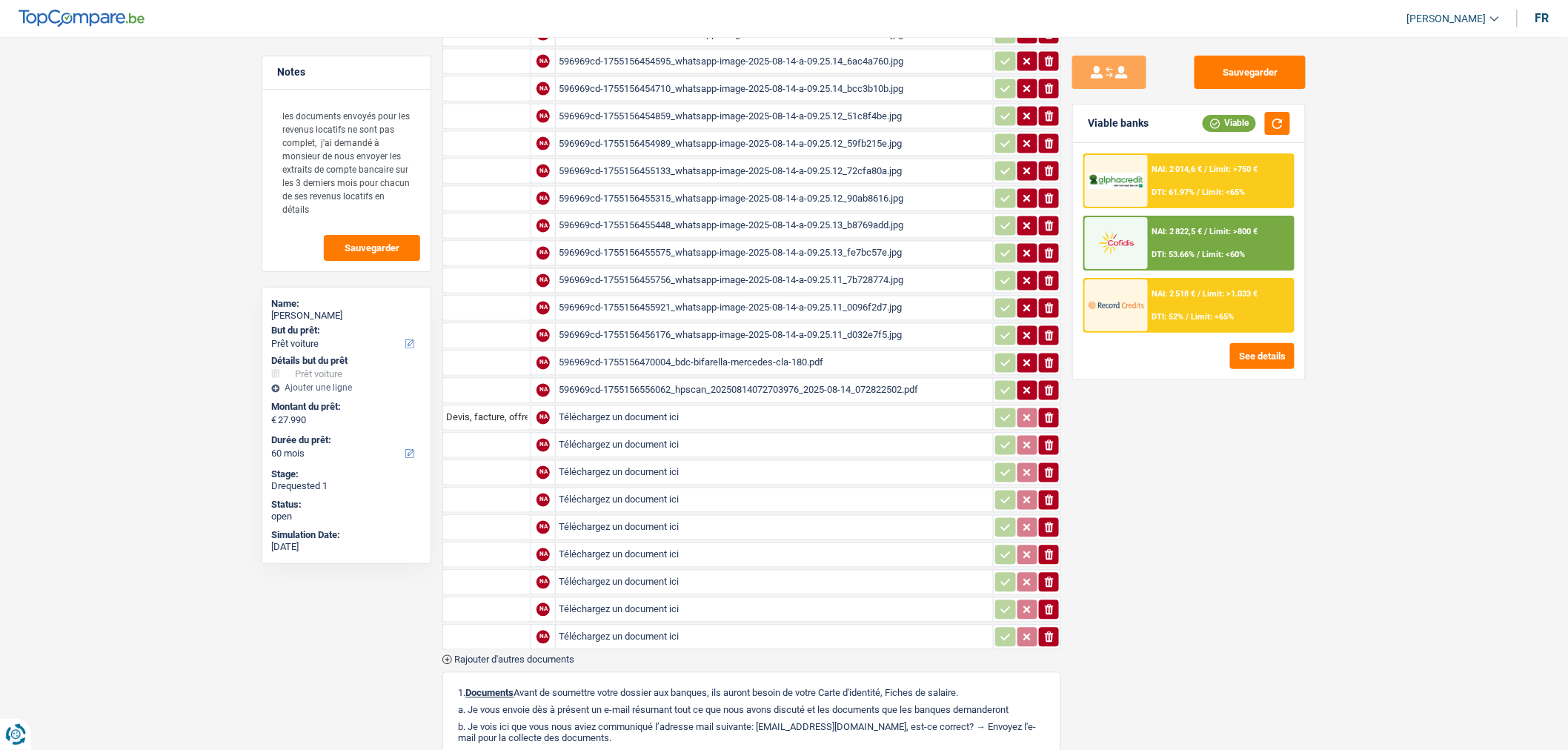
click at [535, 655] on span "Rajouter d'autres documents" at bounding box center [514, 660] width 120 height 10
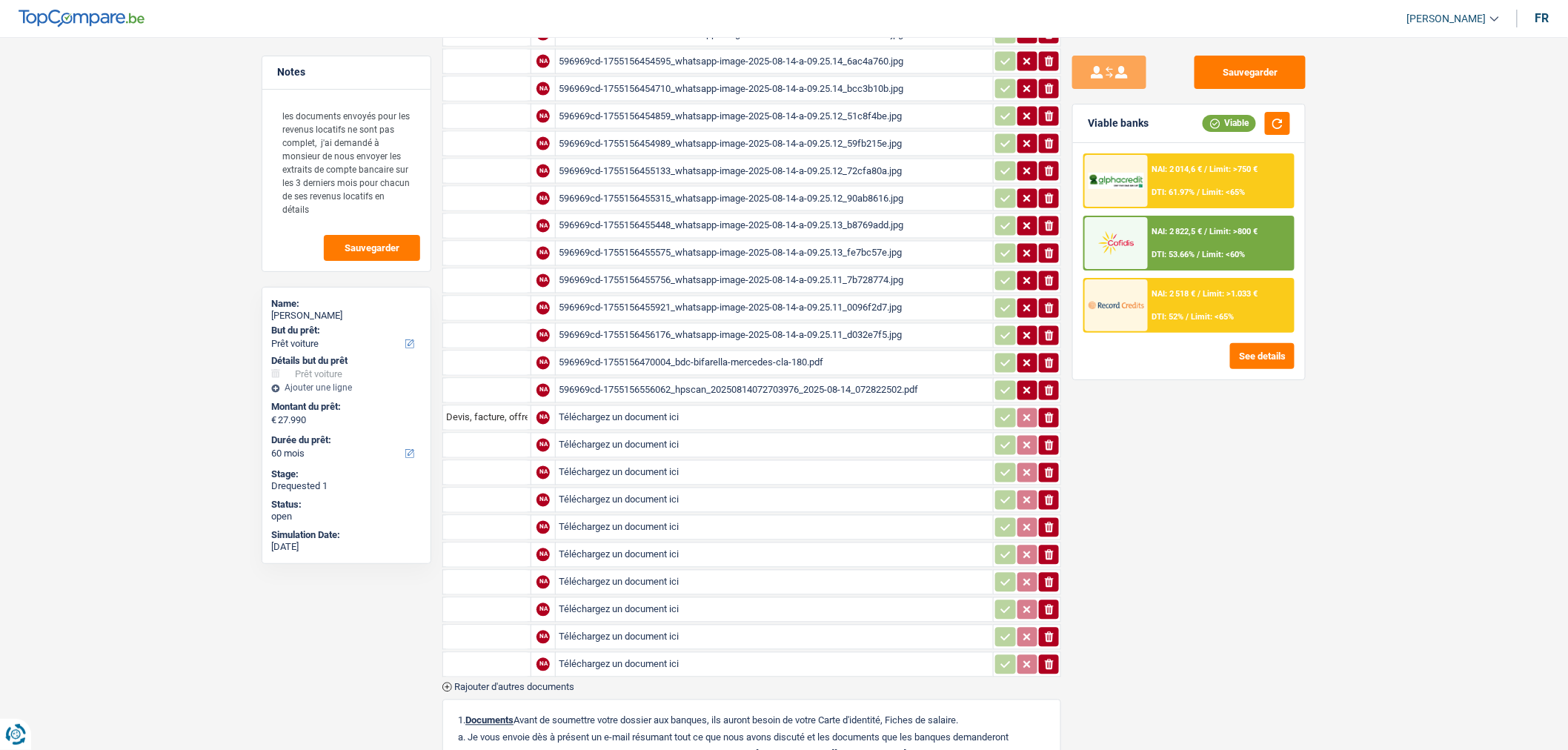
click at [536, 683] on span "Rajouter d'autres documents" at bounding box center [514, 687] width 120 height 10
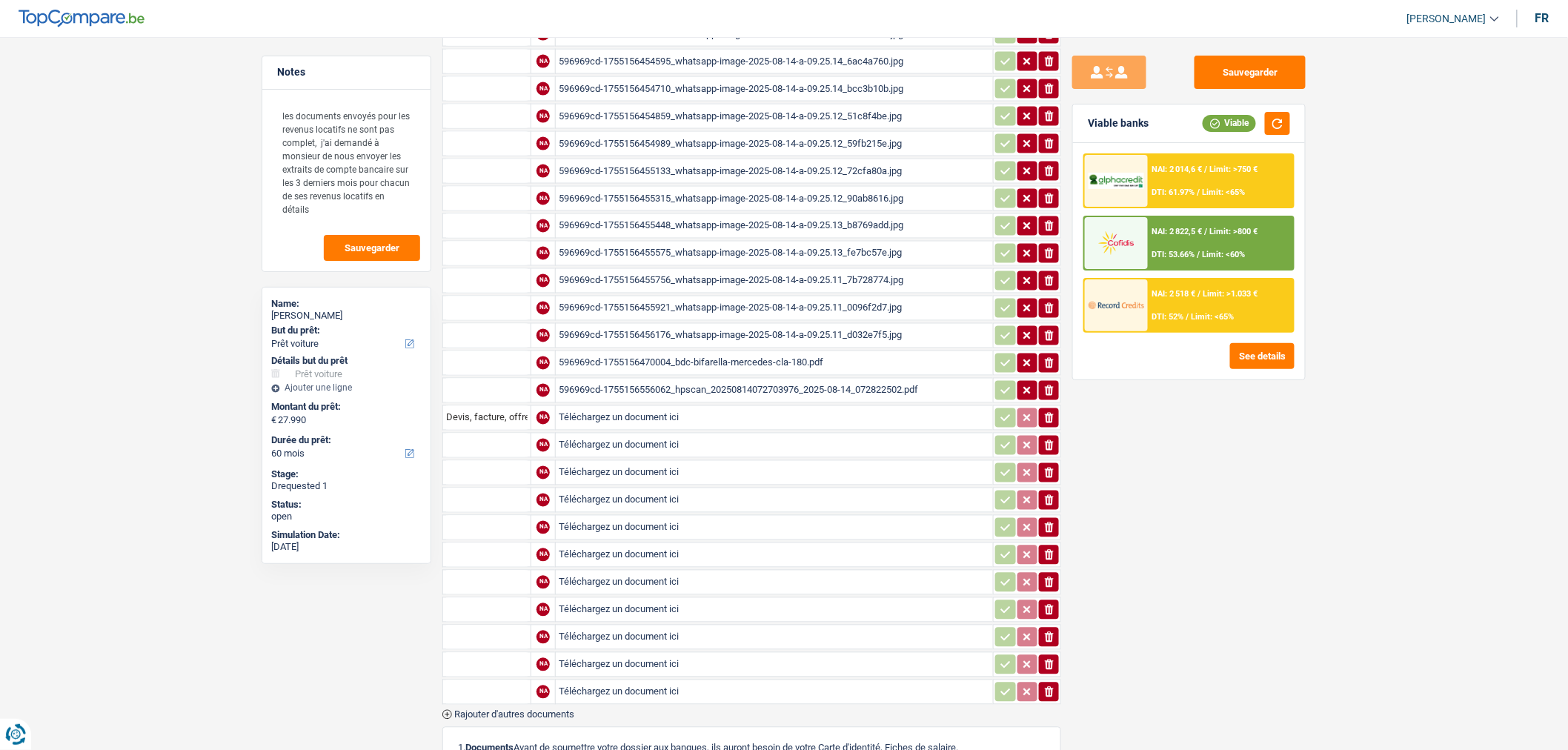
click at [542, 709] on span "Rajouter d'autres documents" at bounding box center [514, 714] width 120 height 10
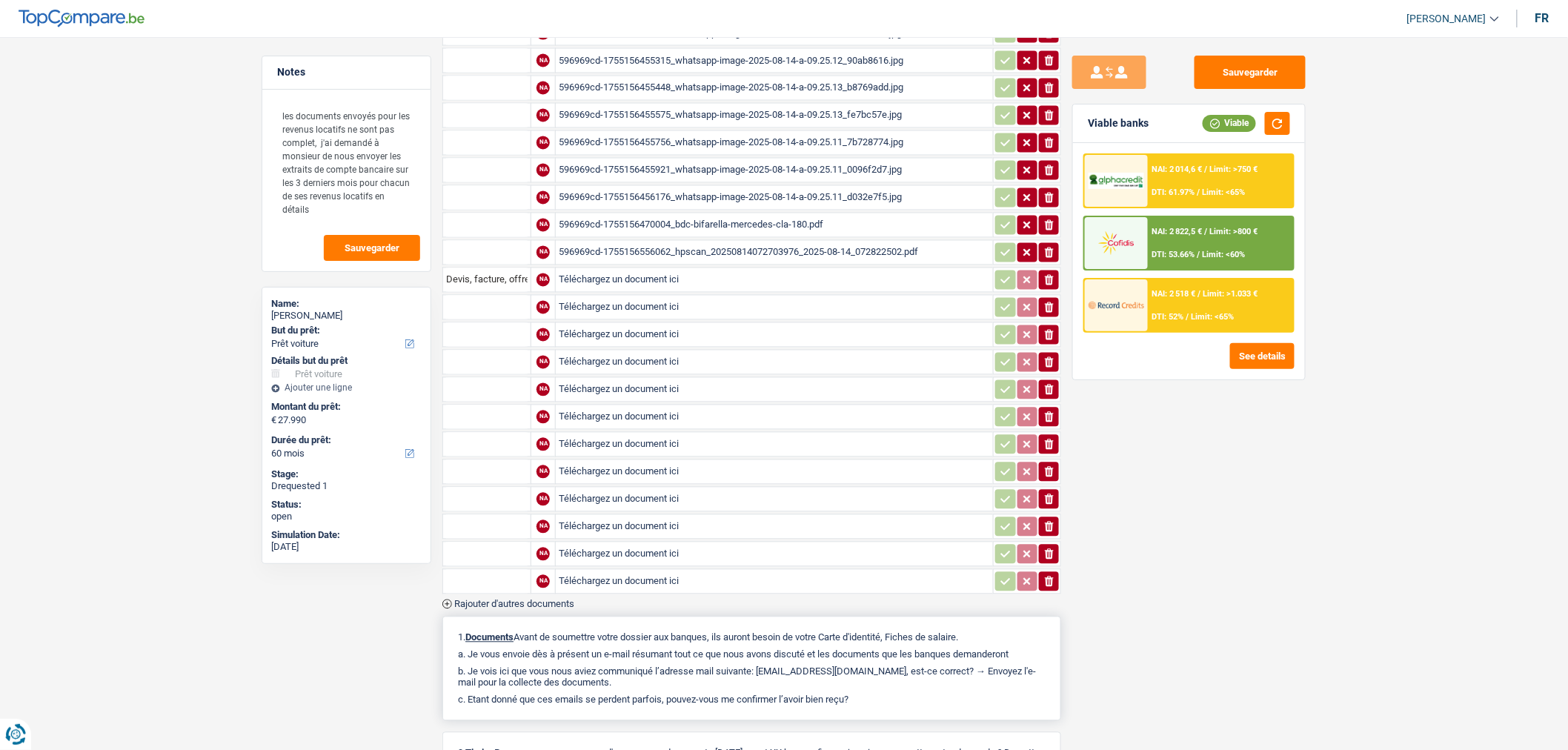
scroll to position [1112, 0]
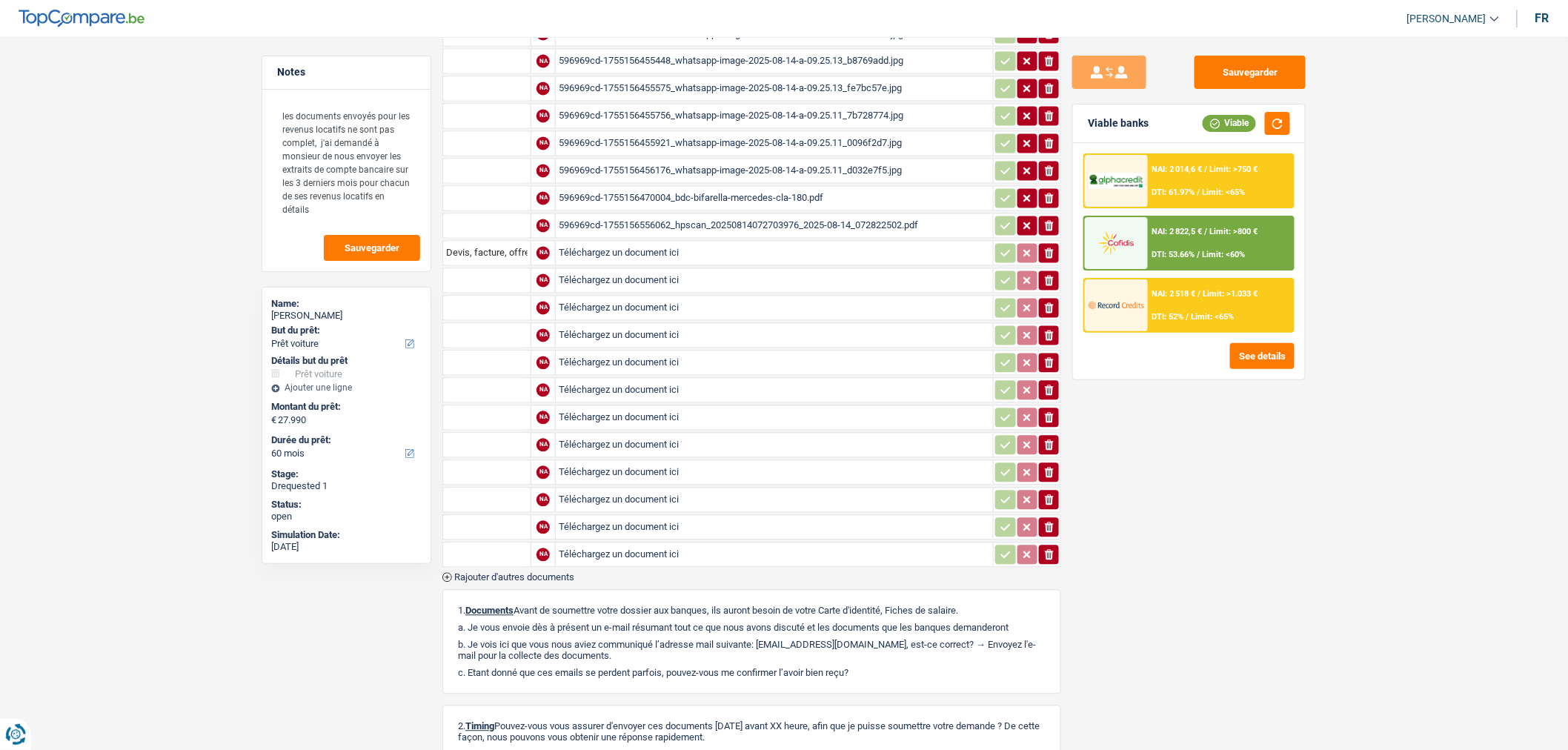
click at [546, 573] on span "Rajouter d'autres documents" at bounding box center [514, 578] width 120 height 10
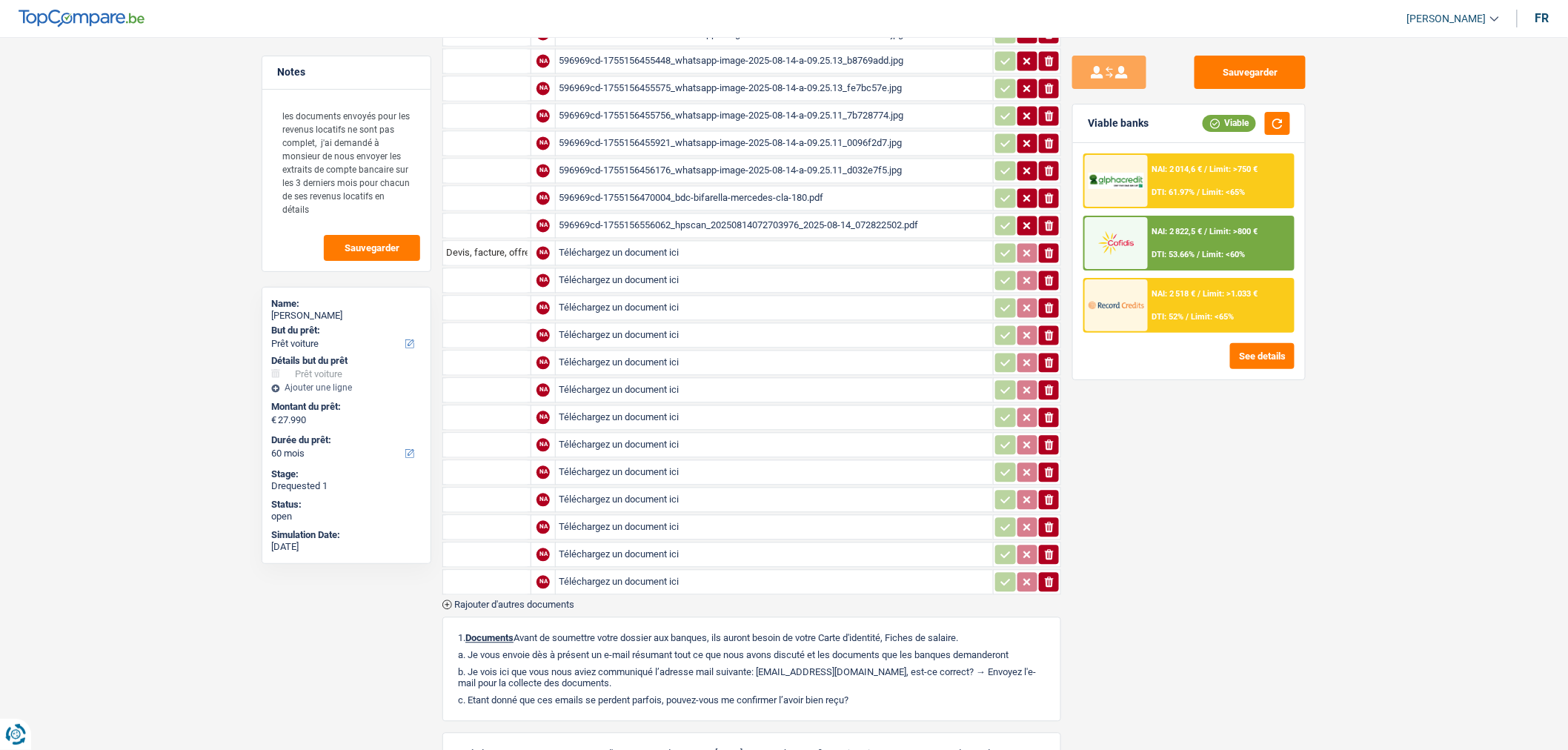
click at [546, 600] on span "Rajouter d'autres documents" at bounding box center [514, 604] width 120 height 10
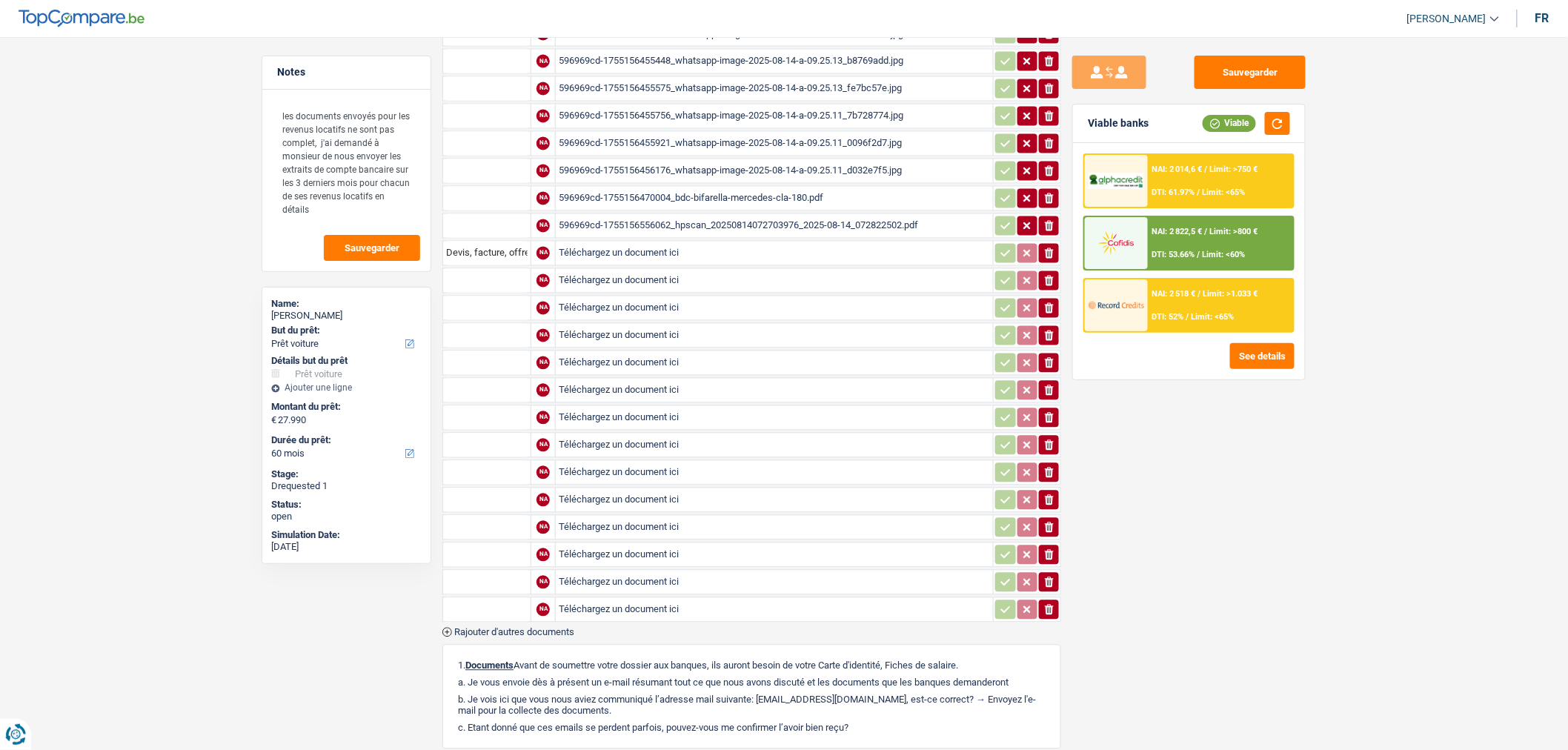
click at [544, 627] on span "Rajouter d'autres documents" at bounding box center [514, 632] width 120 height 10
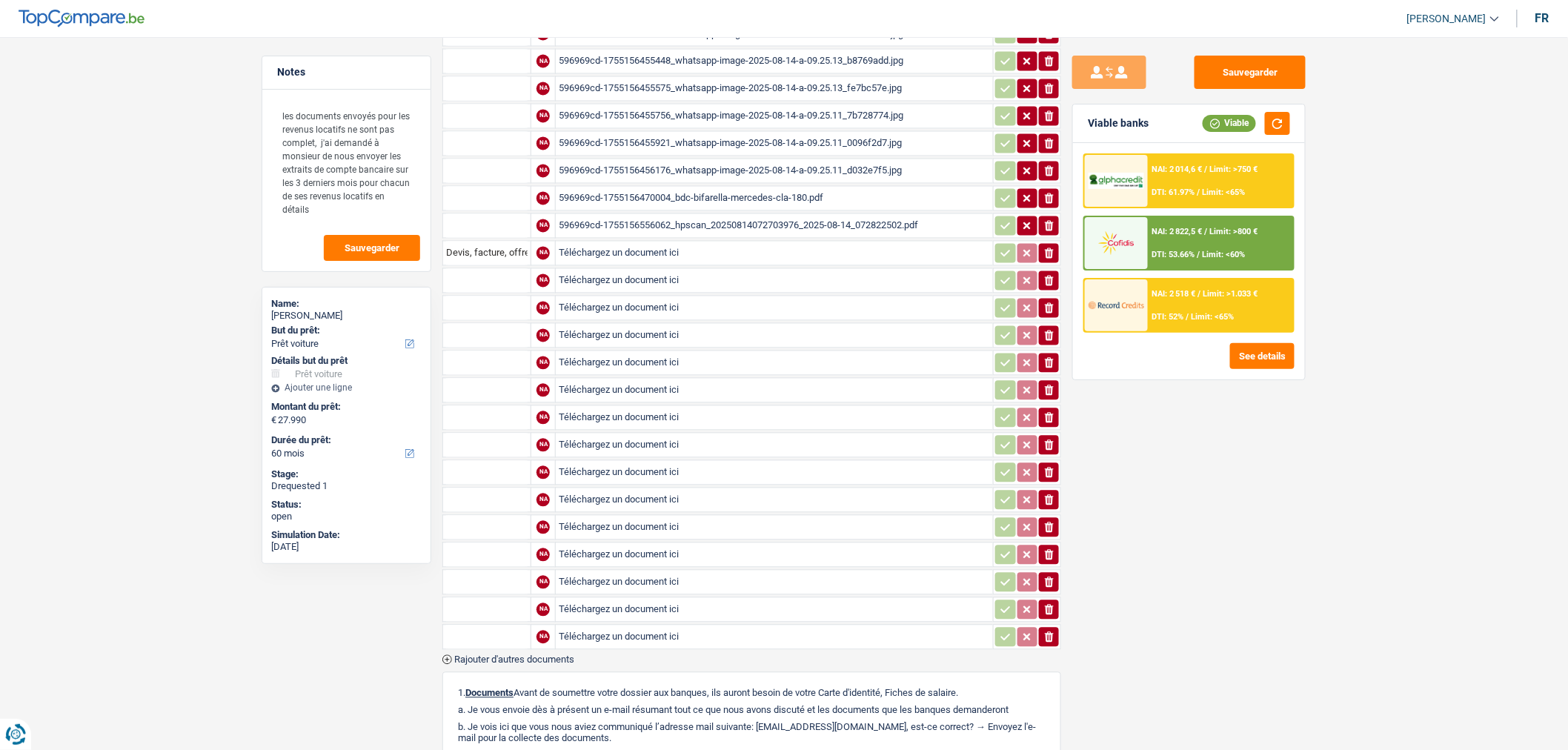
click at [544, 655] on span "Rajouter d'autres documents" at bounding box center [514, 660] width 120 height 10
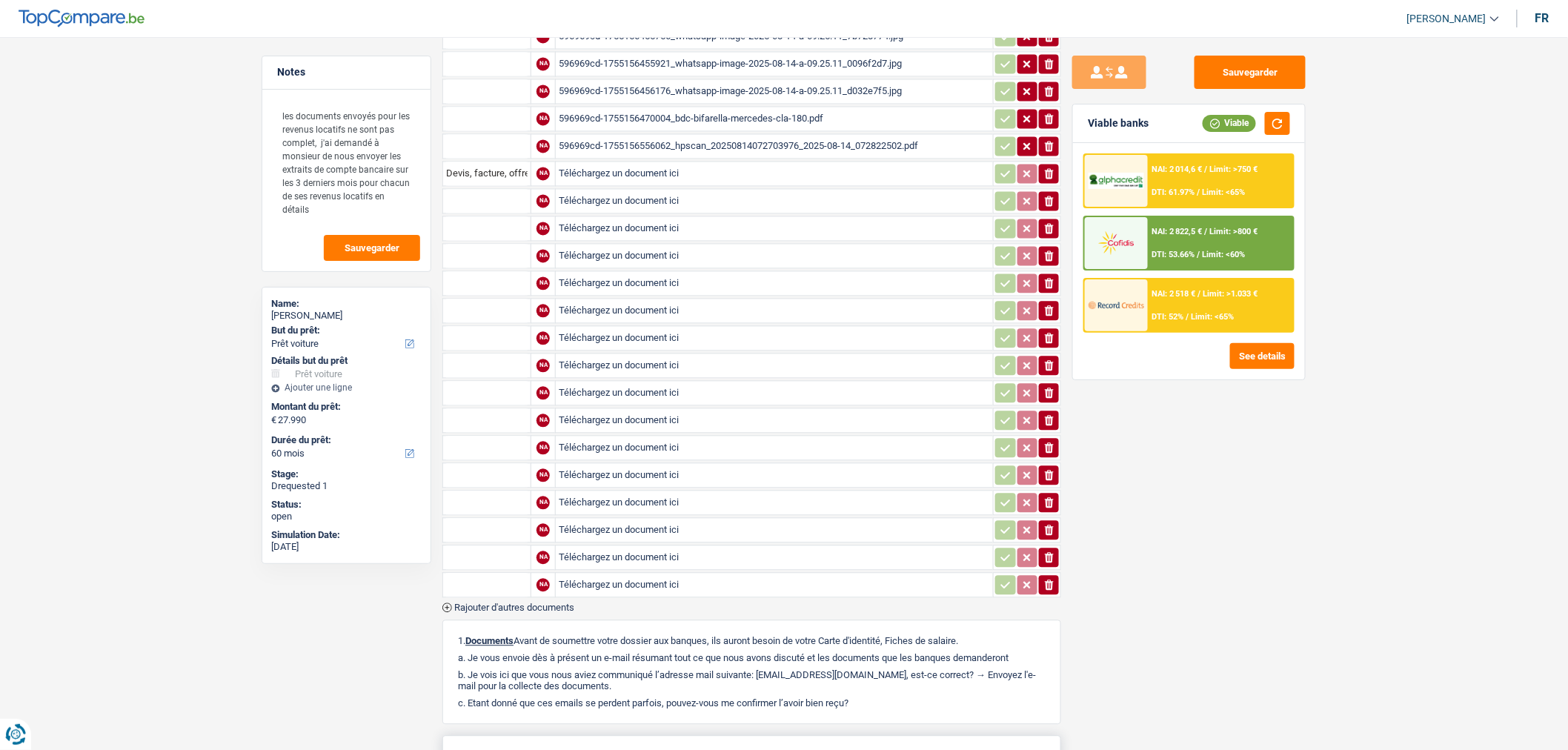
scroll to position [1277, 0]
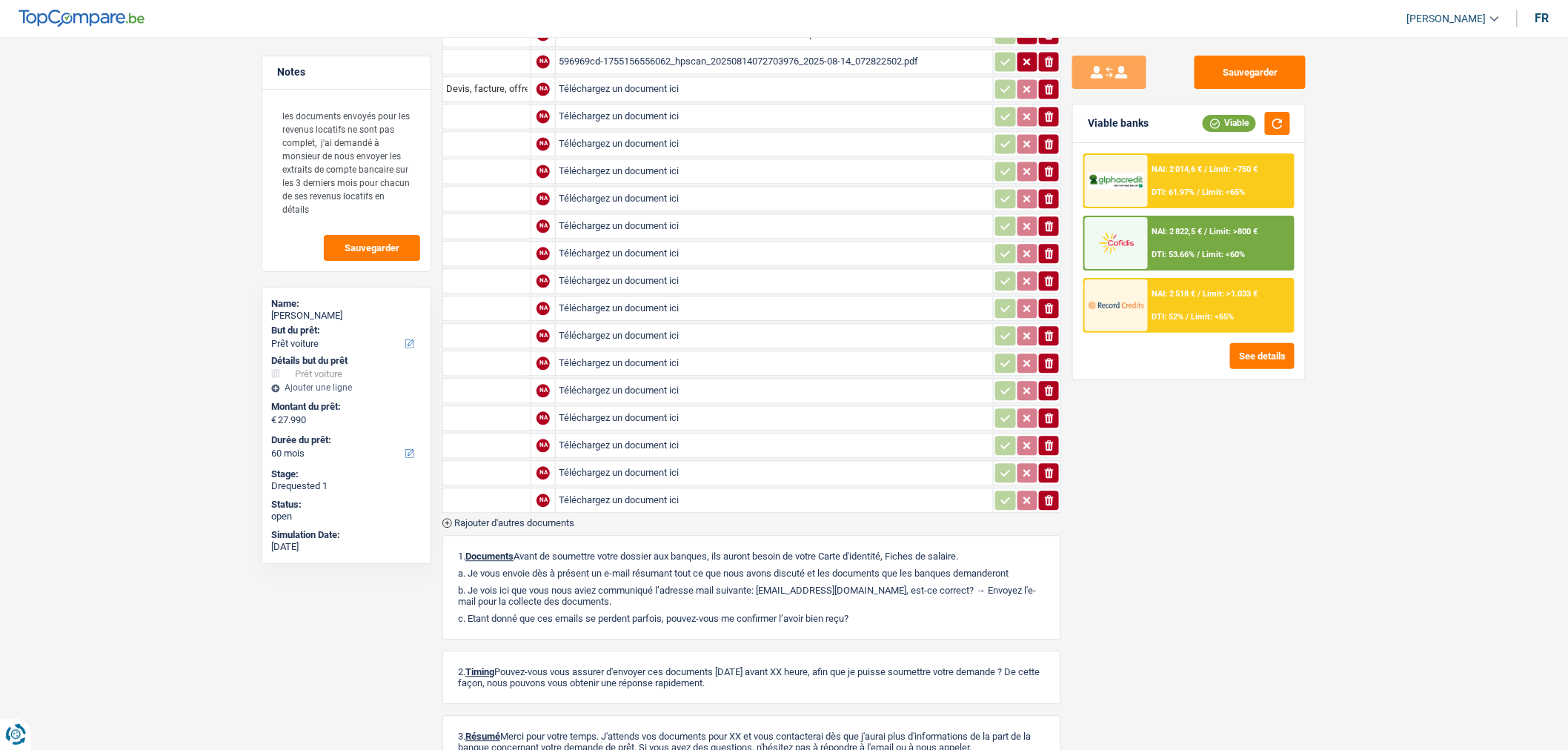
click at [546, 518] on span "Rajouter d'autres documents" at bounding box center [514, 522] width 120 height 10
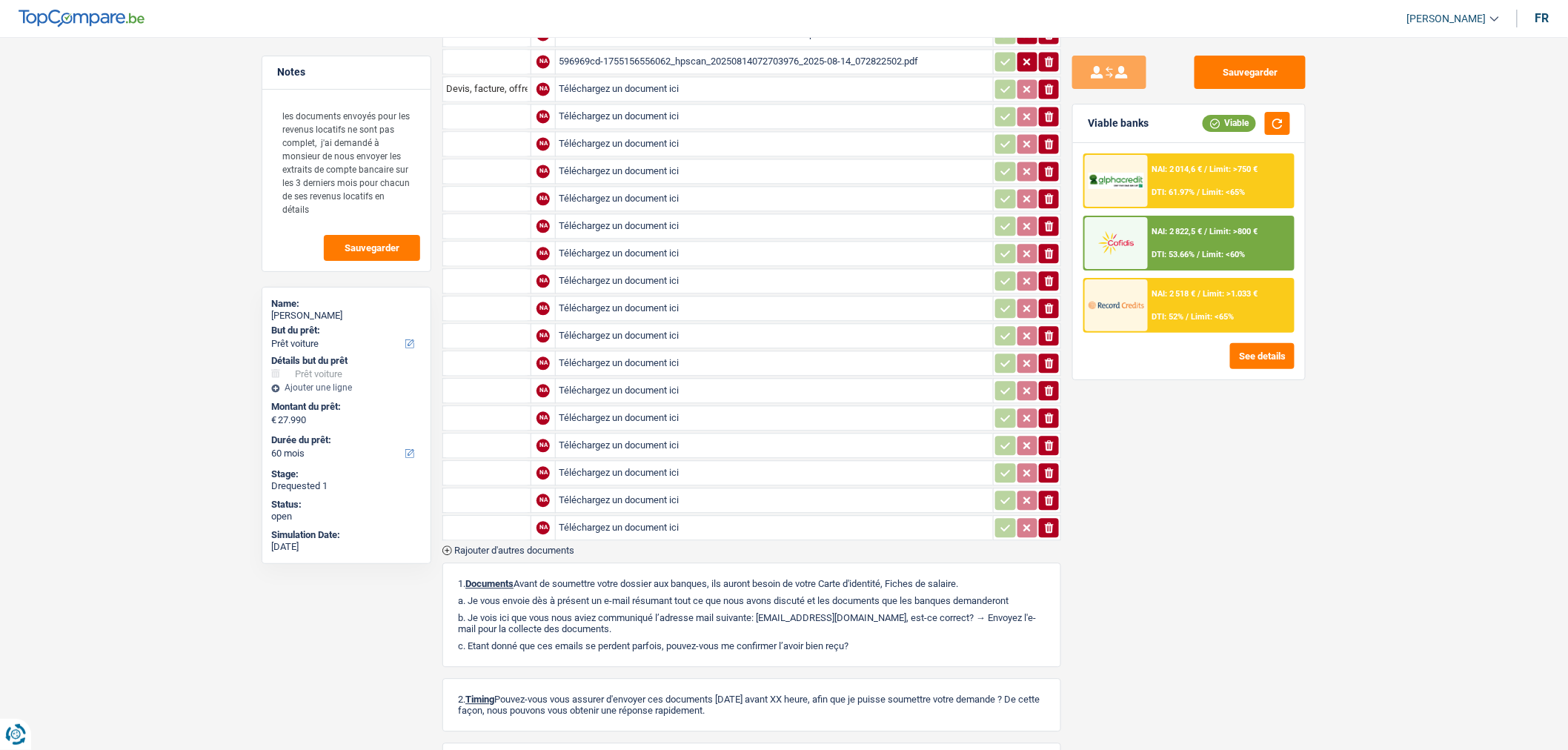
click at [544, 545] on span "Rajouter d'autres documents" at bounding box center [514, 550] width 120 height 10
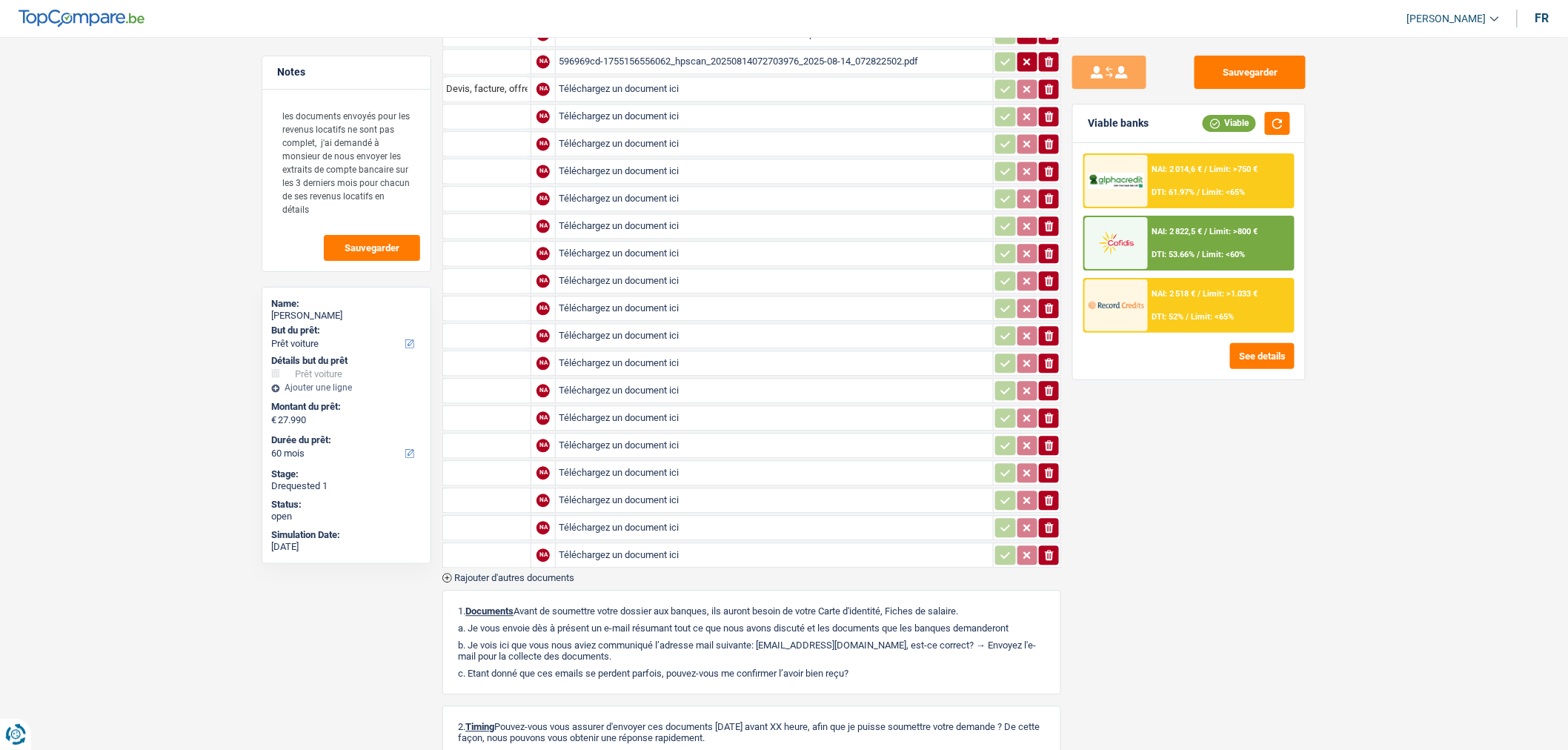
click at [543, 573] on span "Rajouter d'autres documents" at bounding box center [514, 578] width 120 height 10
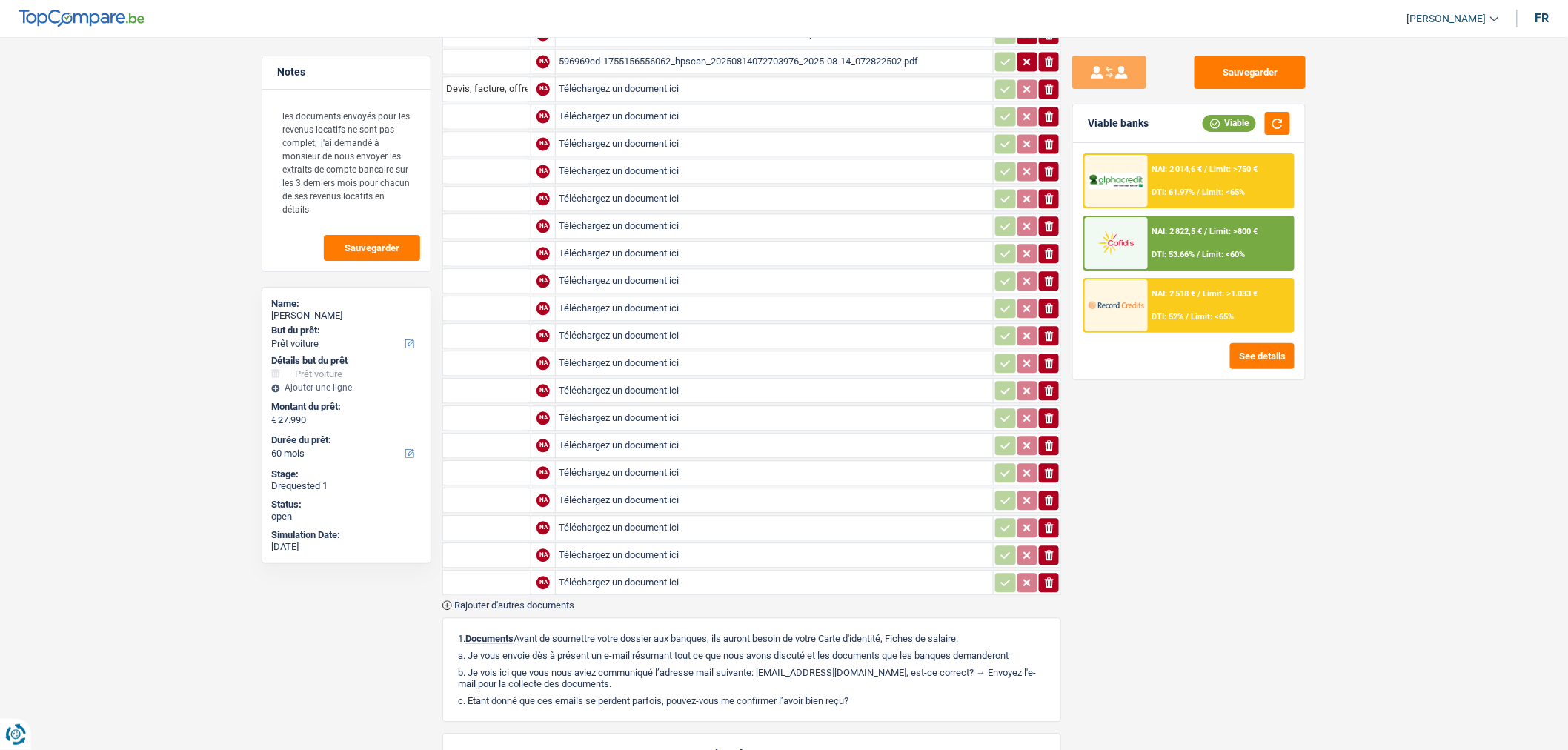
click at [547, 600] on span "Rajouter d'autres documents" at bounding box center [514, 604] width 120 height 10
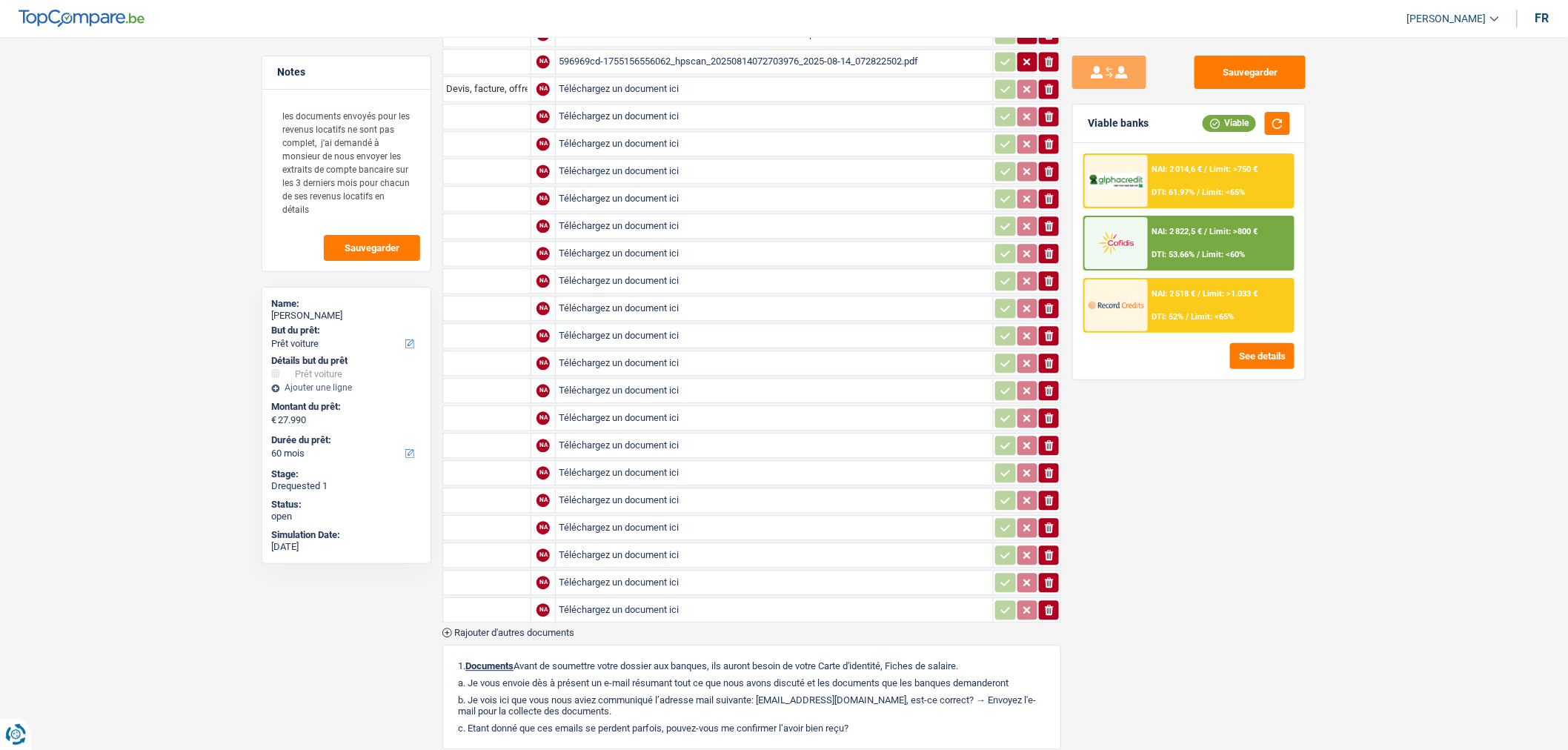
click at [549, 627] on span "Rajouter d'autres documents" at bounding box center [514, 632] width 120 height 10
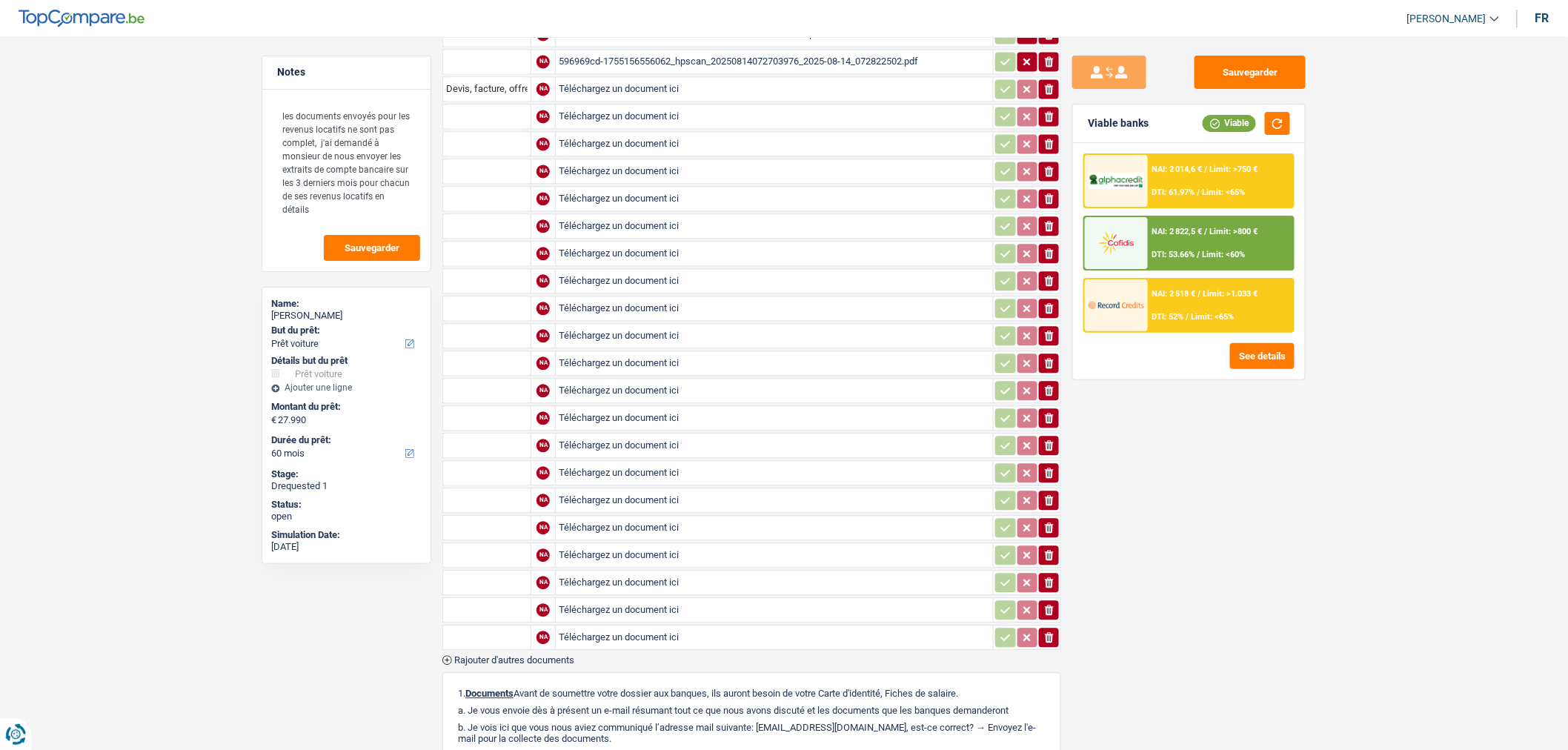
click at [540, 655] on span "Rajouter d'autres documents" at bounding box center [514, 660] width 120 height 10
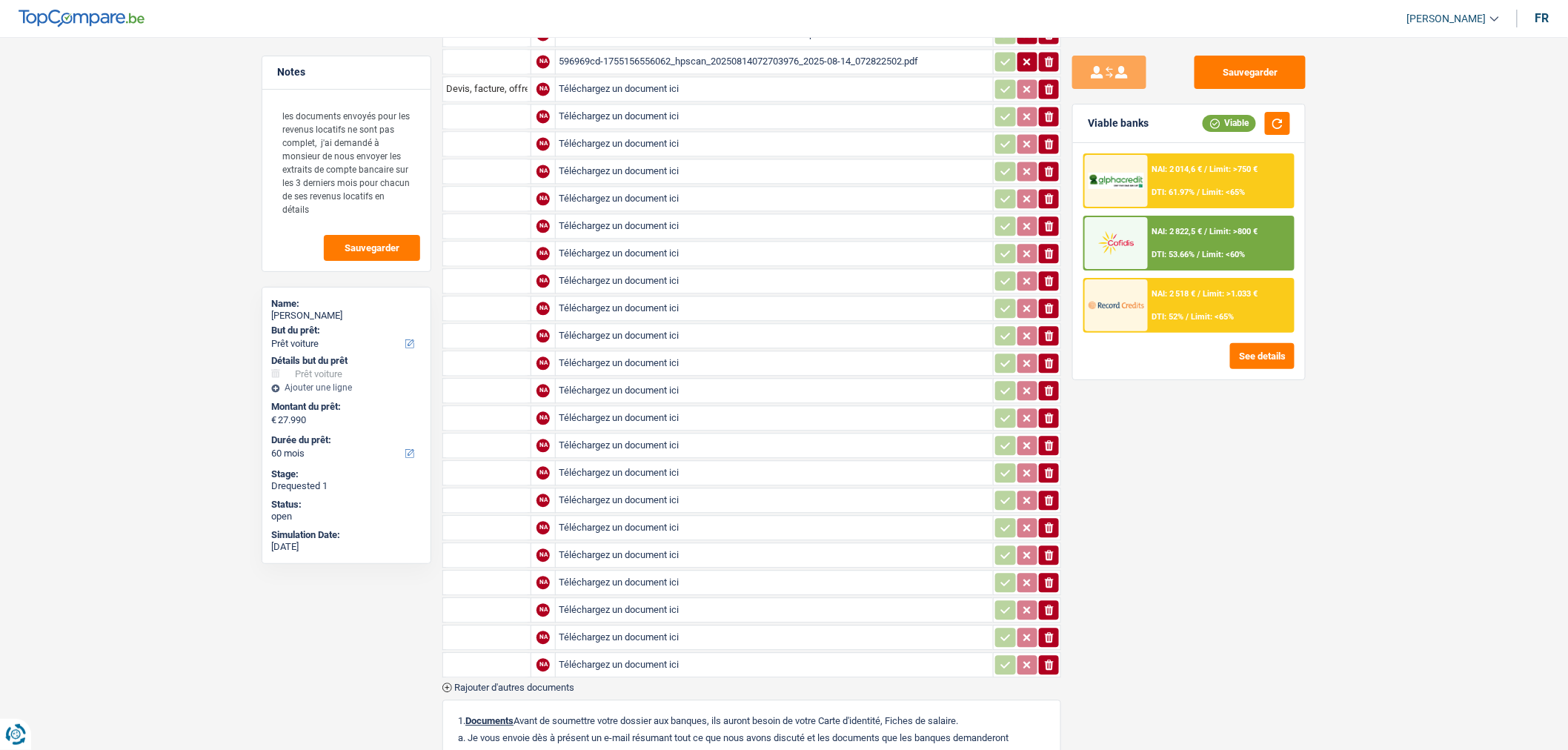
click at [538, 683] on span "Rajouter d'autres documents" at bounding box center [514, 687] width 120 height 10
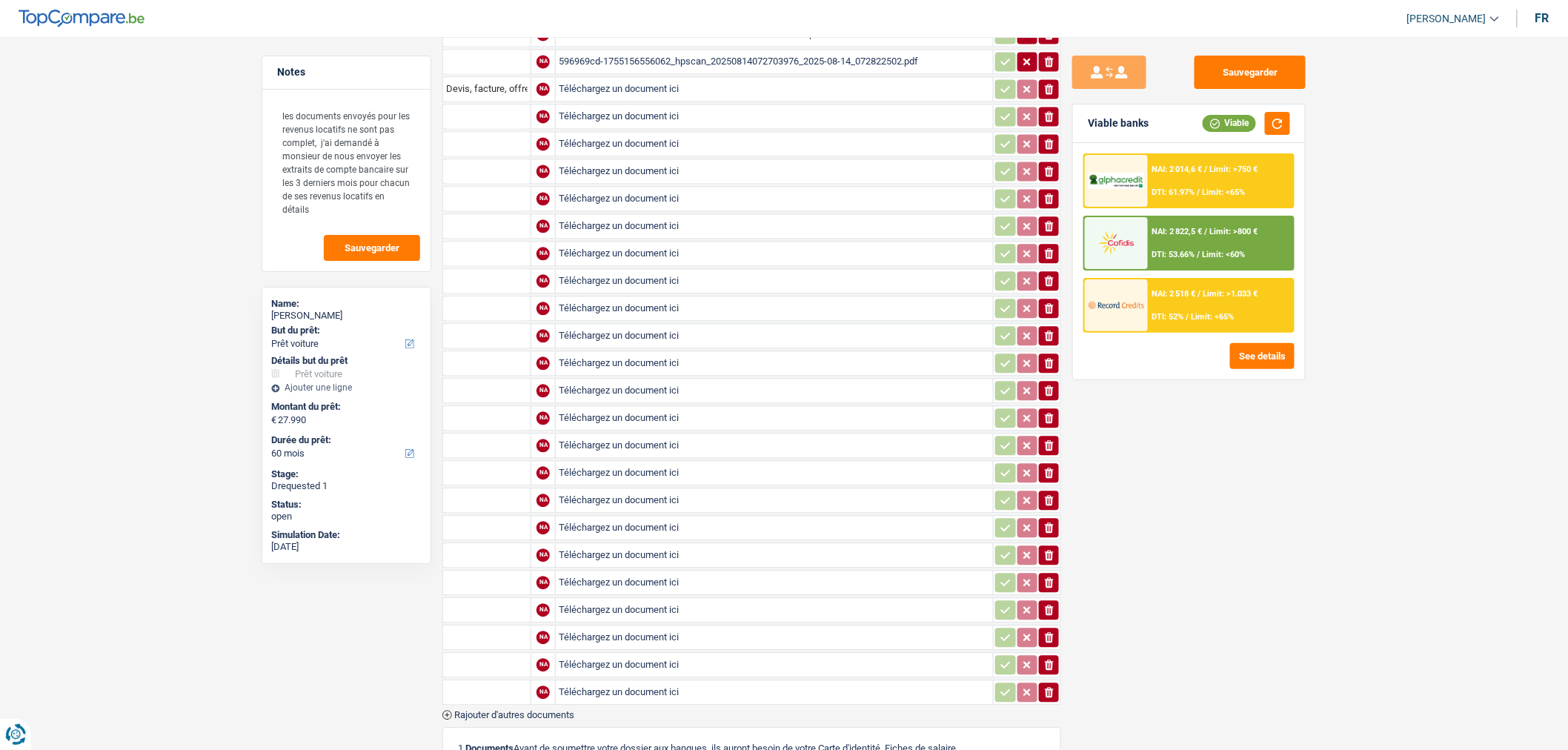
click at [538, 709] on span "Rajouter d'autres documents" at bounding box center [514, 714] width 120 height 10
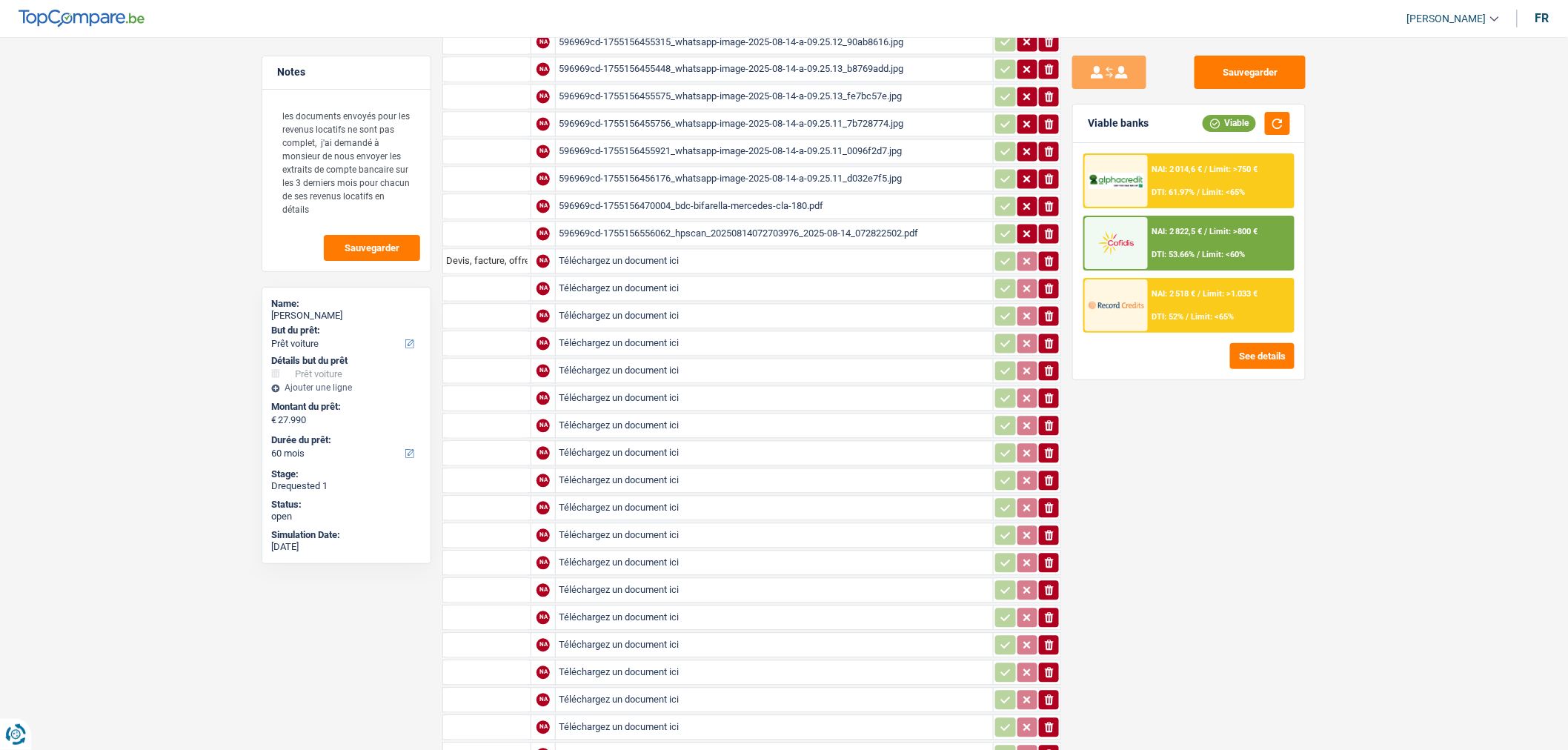
scroll to position [1030, 0]
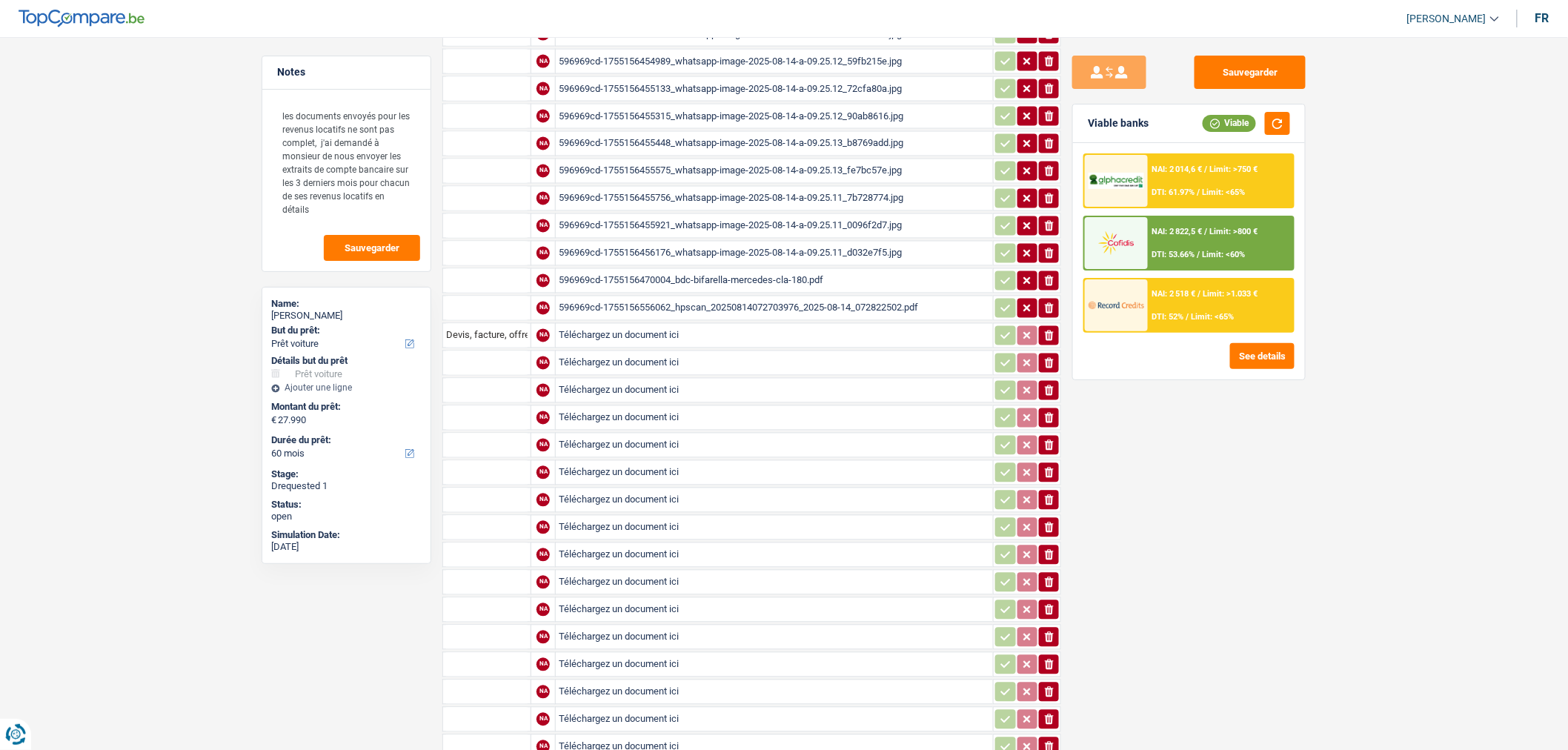
click at [671, 352] on input "Téléchargez un document ici" at bounding box center [774, 362] width 431 height 22
type input "C:\fakepath\BE16001659861774-2025-5-28-UT449KDS1Q20_250814_160757.pdf"
click at [618, 379] on input "Téléchargez un document ici" at bounding box center [774, 390] width 431 height 22
type input "C:\fakepath\BE16001659861774-2025-5-27-UT444F0WMSBW_250814_160836.pdf"
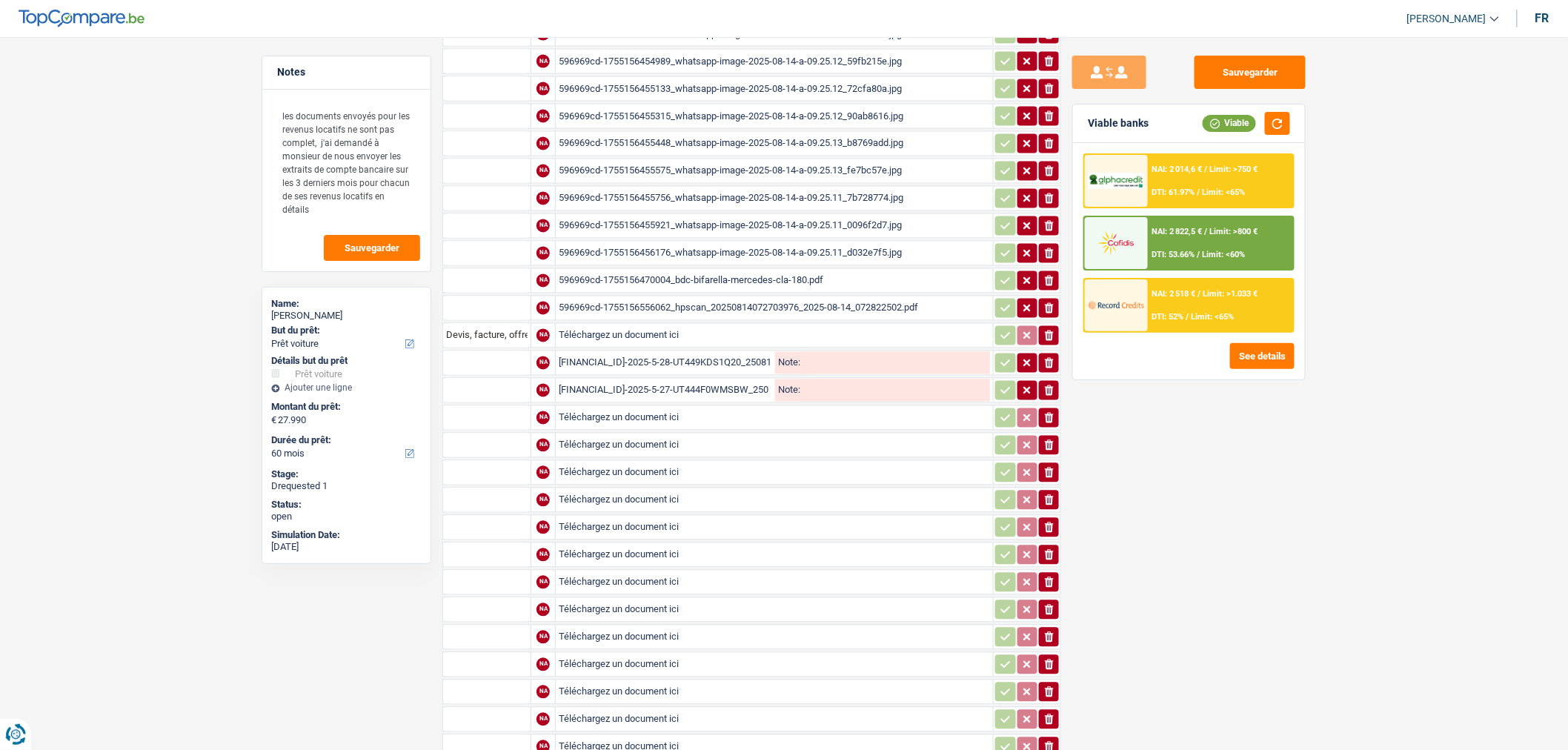
click at [505, 351] on input "text" at bounding box center [487, 362] width 81 height 24
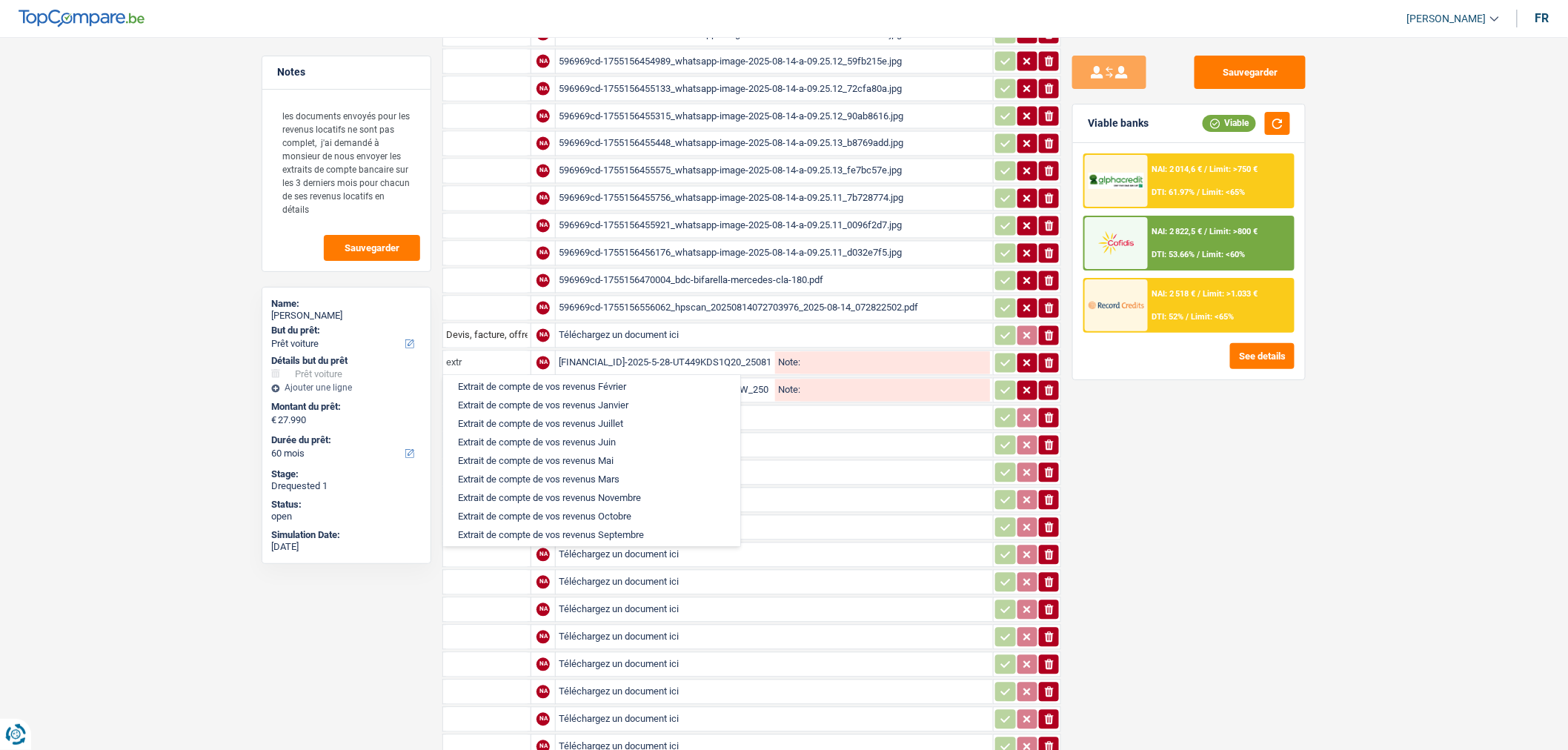
scroll to position [165, 0]
click at [603, 422] on li "Extrait de compte de vos revenus Mai" at bounding box center [592, 431] width 282 height 18
type input "Extrait de compte de vos revenus Mai"
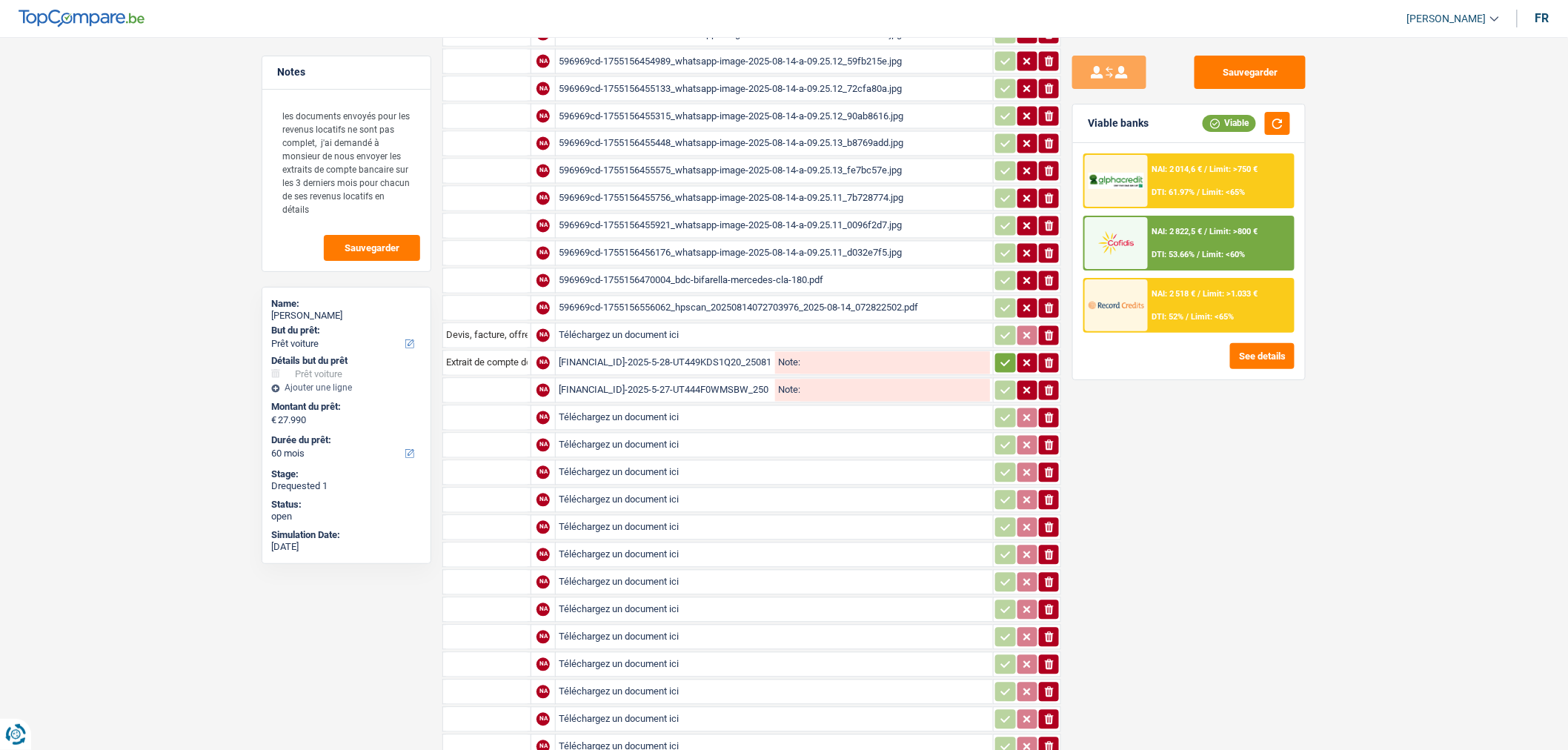
click at [522, 378] on input "text" at bounding box center [487, 390] width 81 height 24
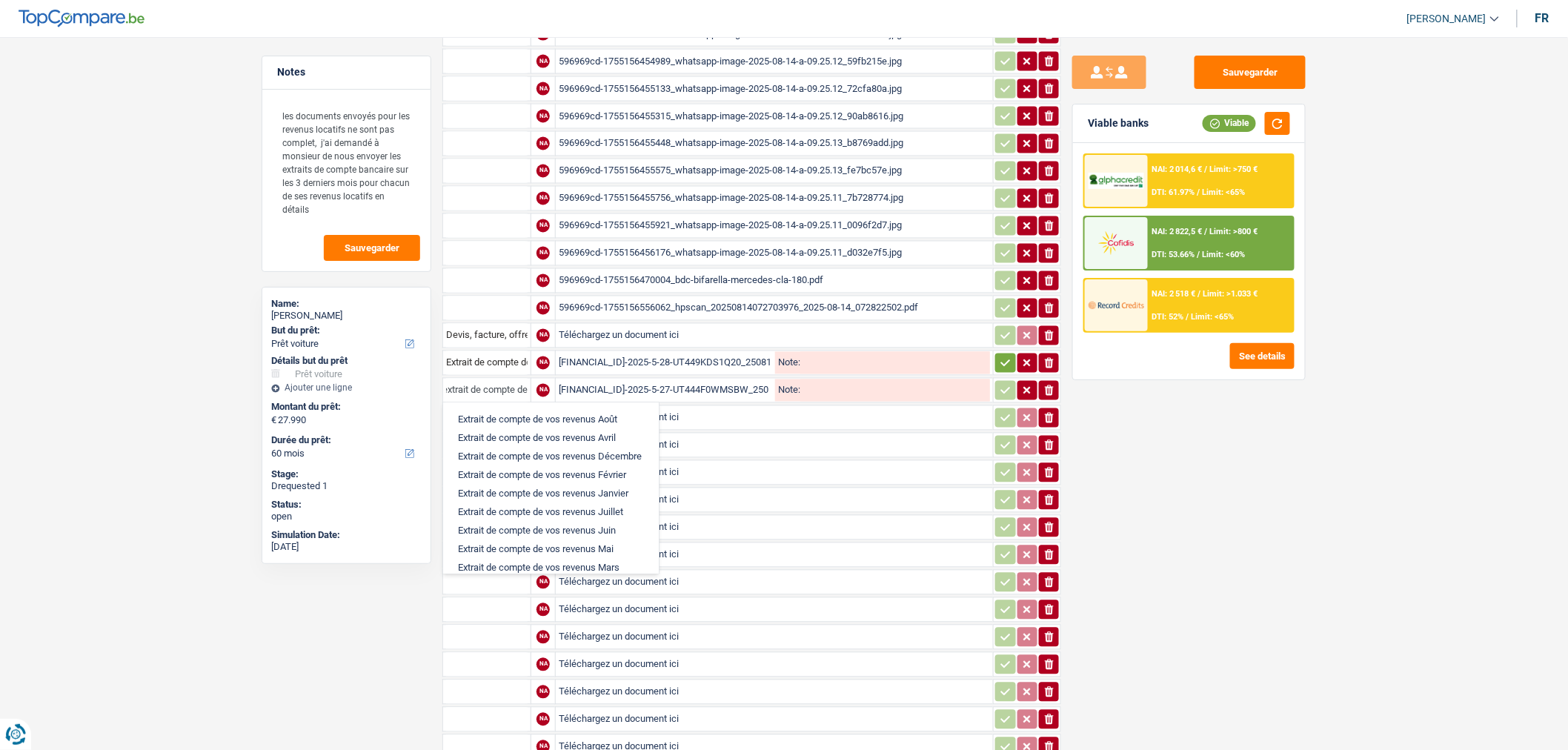
scroll to position [0, 6]
click at [592, 540] on li "Extrait de compte de vos revenus Mai" at bounding box center [551, 549] width 201 height 18
type input "Extrait de compte de vos revenus Mai"
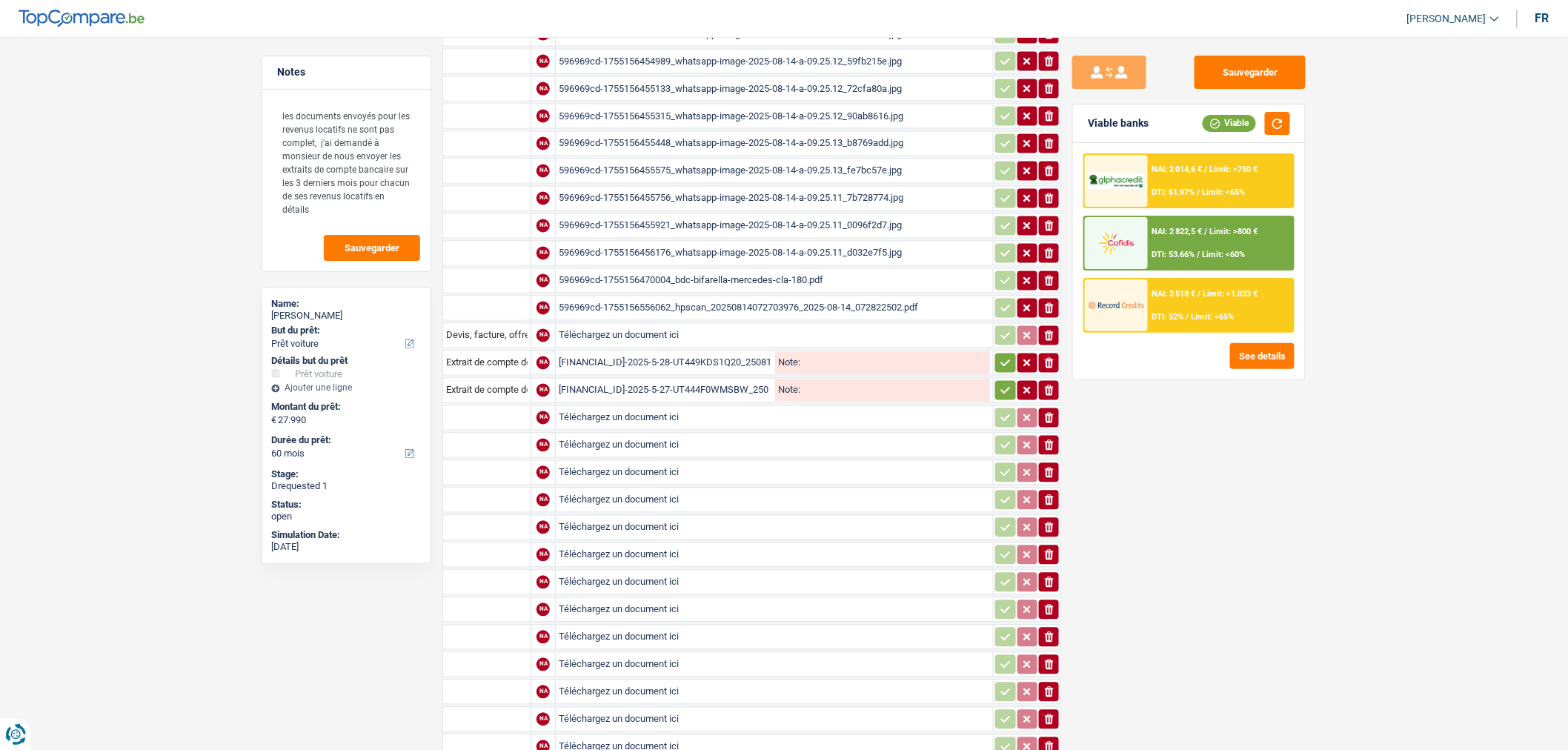
click at [600, 407] on input "Téléchargez un document ici" at bounding box center [774, 418] width 431 height 22
type input "C:\fakepath\BE16001659861774-2025-6-2-UT44UDAAJGQ9_250814_160727.pdf"
click at [686, 434] on input "Téléchargez un document ici" at bounding box center [774, 445] width 431 height 22
type input "C:\fakepath\BE16001659861774-2025-6-4-UT44IMVCYQ8S_250814_160615.pdf"
click at [657, 461] on input "Téléchargez un document ici" at bounding box center [774, 472] width 431 height 22
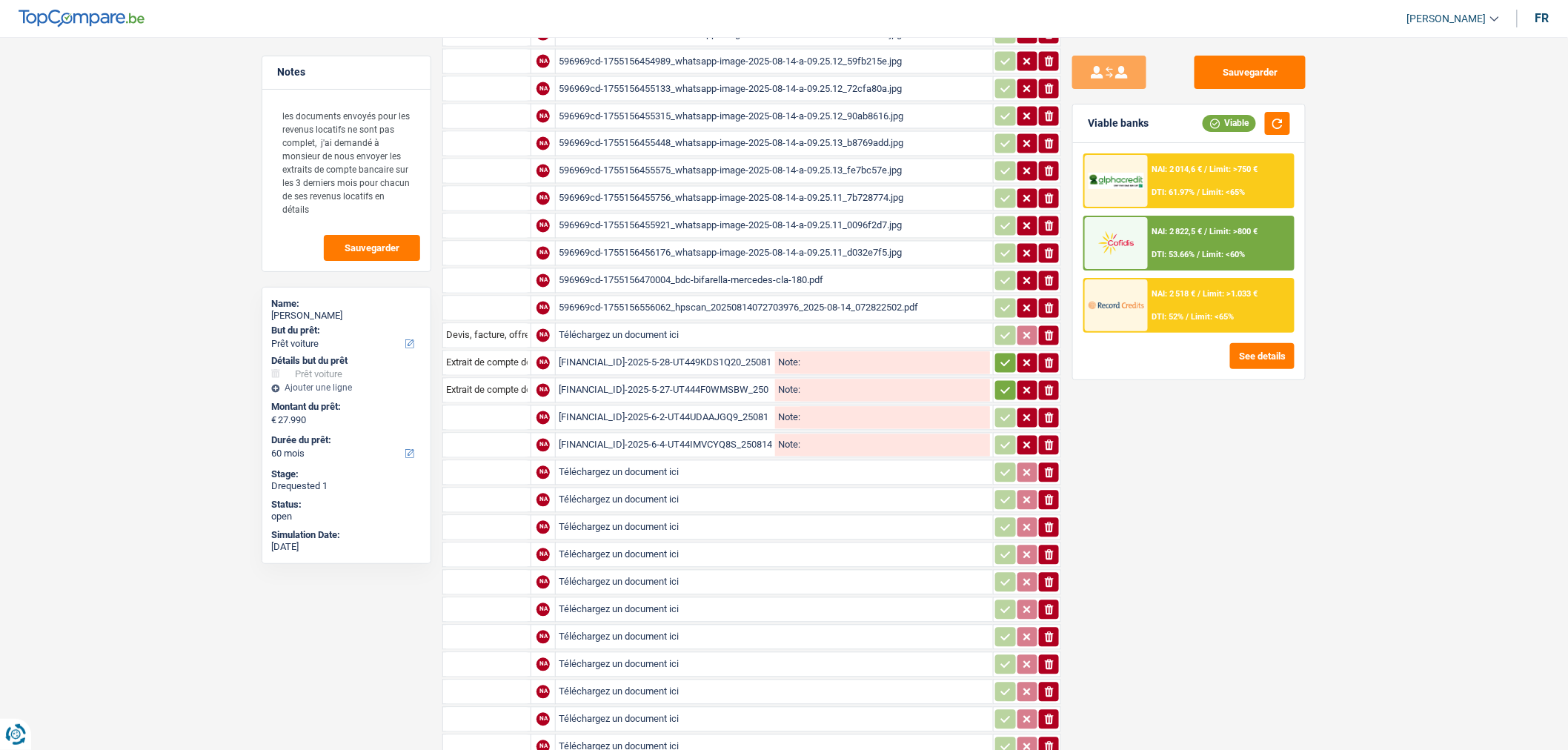
type input "C:\fakepath\BE16001659861774-2025-6-4-UT44DU79MPWK_250814_160547.pdf"
click at [711, 489] on input "Téléchargez un document ici" at bounding box center [774, 499] width 431 height 22
type input "C:\fakepath\BE16001659861774-2025-5-27-UT444F0WMSBW_250814_160836.pdf"
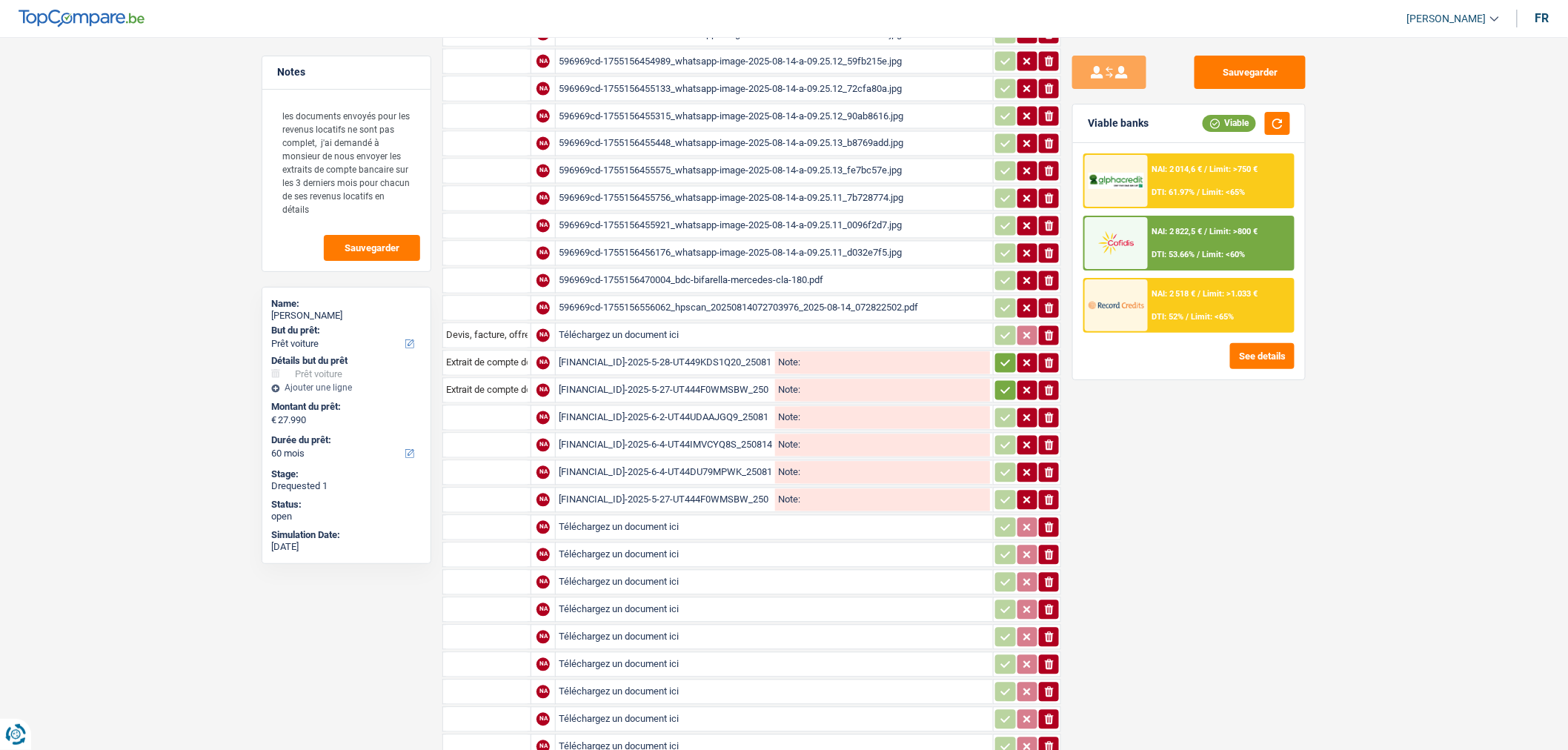
click at [793, 516] on input "Téléchargez un document ici" at bounding box center [774, 527] width 431 height 22
type input "C:\fakepath\BE16001659861774-2025-6-2-UT44UDAAJGQ9_250814_160727.pdf"
click at [745, 544] on input "Téléchargez un document ici" at bounding box center [774, 555] width 431 height 22
type input "C:\fakepath\BE16001659861774-2025-6-4-UT44IMVCYQ8S_250814_160615.pdf"
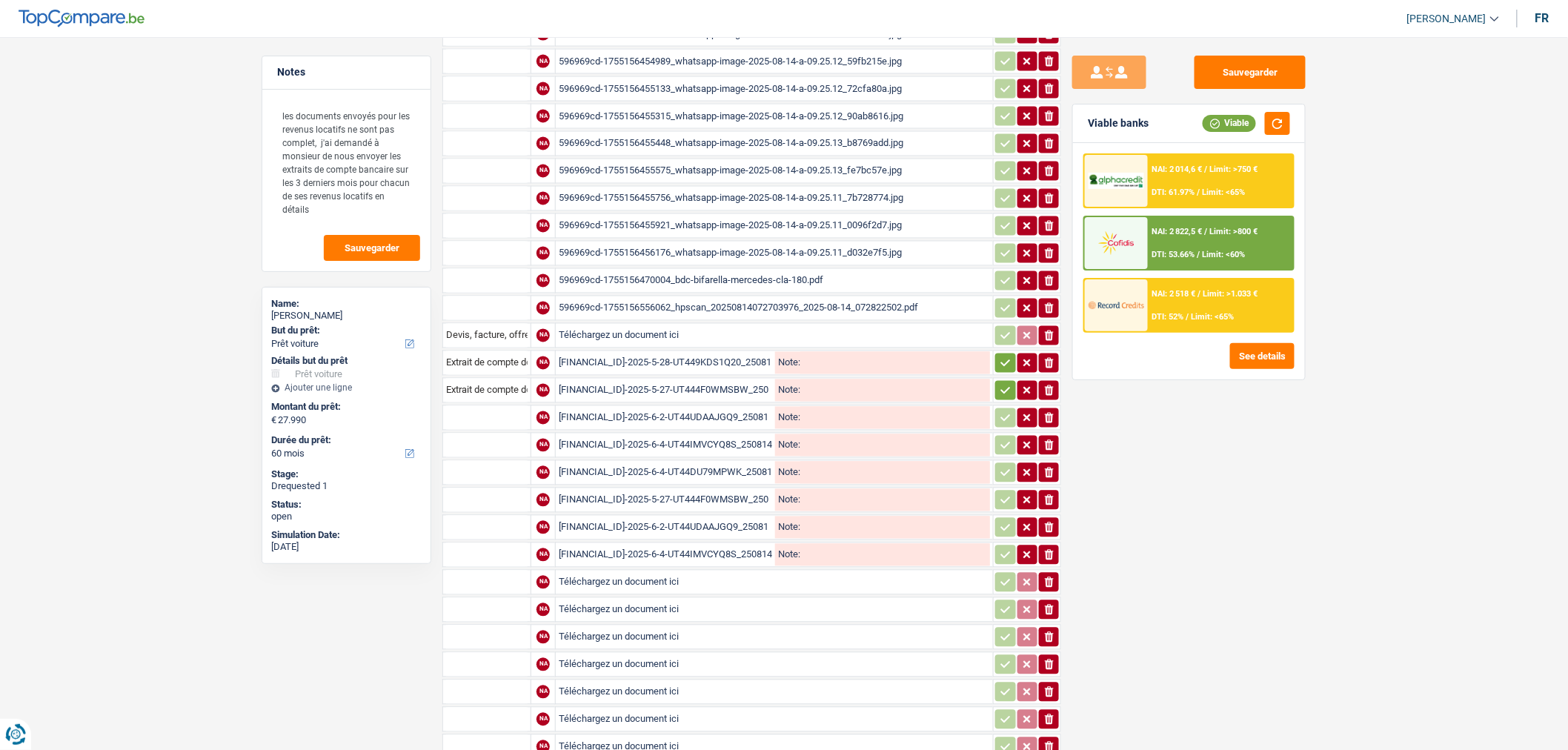
click at [689, 572] on input "Téléchargez un document ici" at bounding box center [774, 582] width 431 height 22
type input "C:\fakepath\BE16001659861774-2025-6-4-UT44DU79MPWK_250814_160547.pdf"
click at [691, 598] on input "Téléchargez un document ici" at bounding box center [774, 609] width 431 height 22
type input "C:\fakepath\BE16001659861774-2025-6-2-UT44VELLEVCH_250814_160646.pdf"
click at [657, 626] on input "Téléchargez un document ici" at bounding box center [774, 637] width 431 height 22
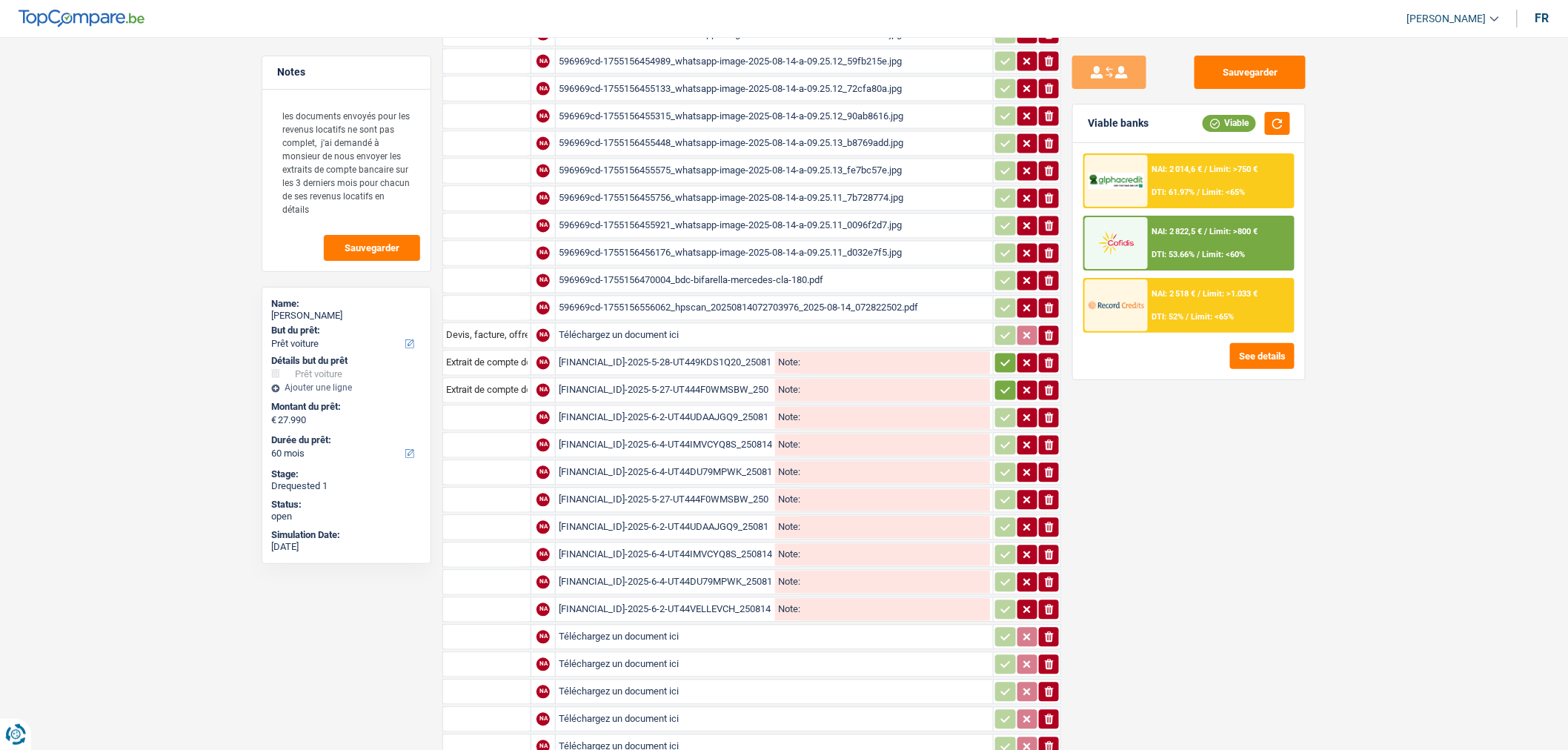
type input "C:\fakepath\BE16001659861774-2025-6-9-UT44RITB3C2R_250814_160511.pdf"
click at [724, 653] on input "Téléchargez un document ici" at bounding box center [774, 664] width 431 height 22
type input "C:\fakepath\BE16001659861774-2025-6-25-UT44QA42MOZ7_250814_160411.pdf"
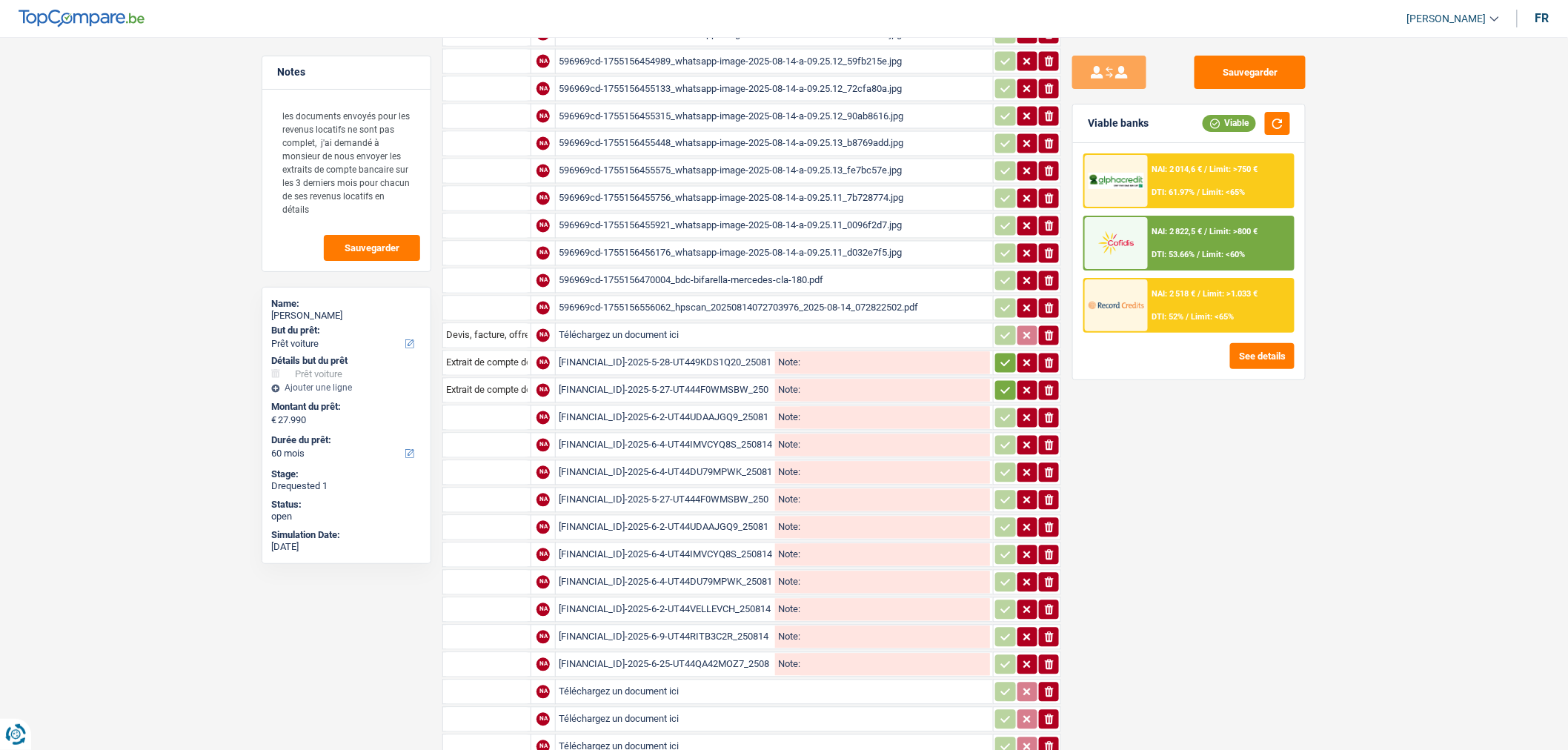
click at [698, 681] on input "Téléchargez un document ici" at bounding box center [774, 692] width 431 height 22
click at [701, 708] on input "Téléchargez un document ici" at bounding box center [774, 719] width 431 height 22
click at [1048, 685] on icon "ionicons-v5-e" at bounding box center [1049, 692] width 11 height 15
click at [855, 681] on input "Téléchargez un document ici" at bounding box center [774, 692] width 431 height 22
type input "C:\fakepath\BE16001659861774-2025-6-27-UT44GZNIML0N_250814_160337.pdf"
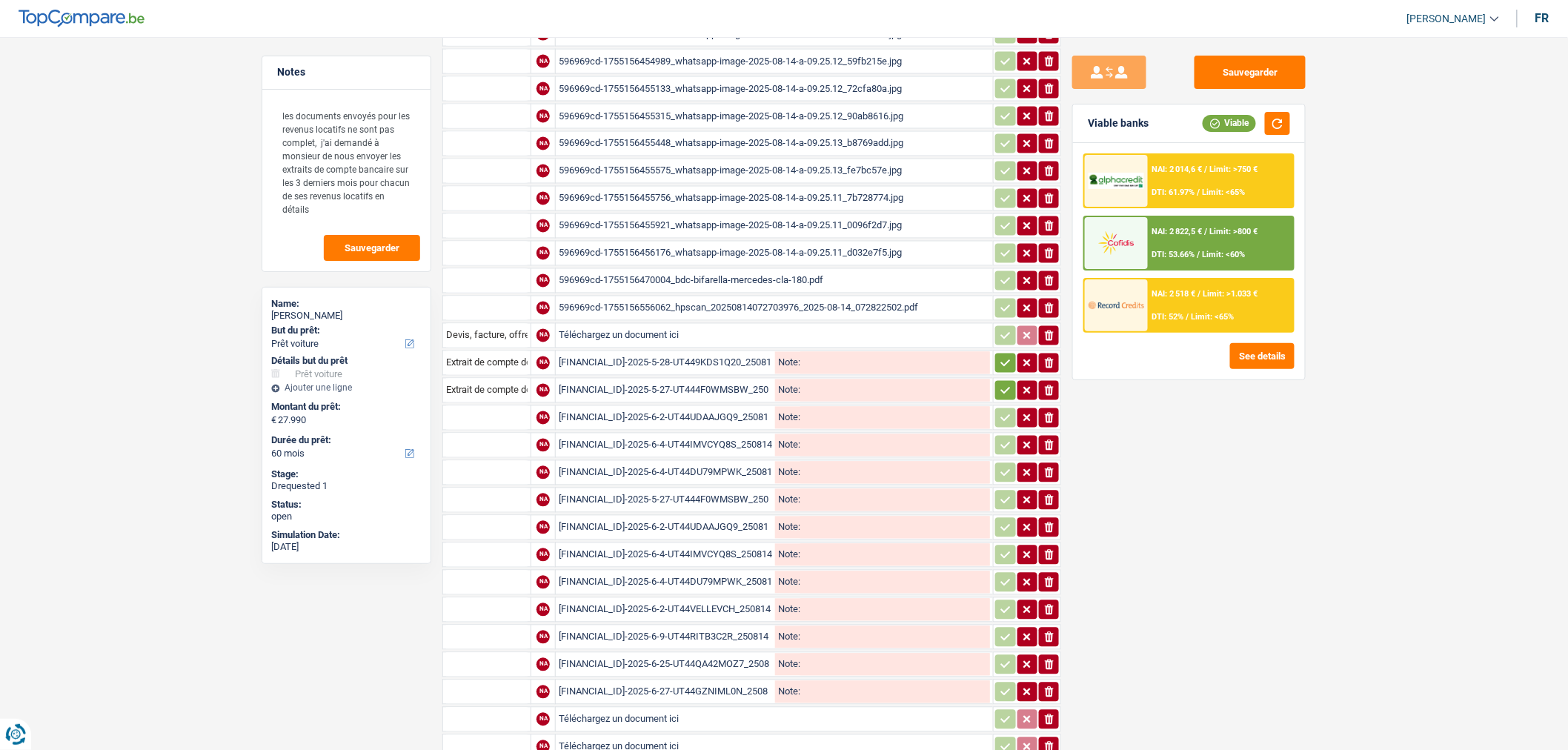
click at [473, 406] on input "text" at bounding box center [487, 418] width 81 height 24
click at [526, 438] on li "Extrait de compte de vos revenus Juin" at bounding box center [536, 447] width 172 height 18
type input "Extrait de compte de vos revenus Juin"
click at [501, 434] on input "text" at bounding box center [487, 445] width 81 height 24
click at [503, 465] on li "Extrait de compte de vos revenus Juin" at bounding box center [536, 474] width 172 height 18
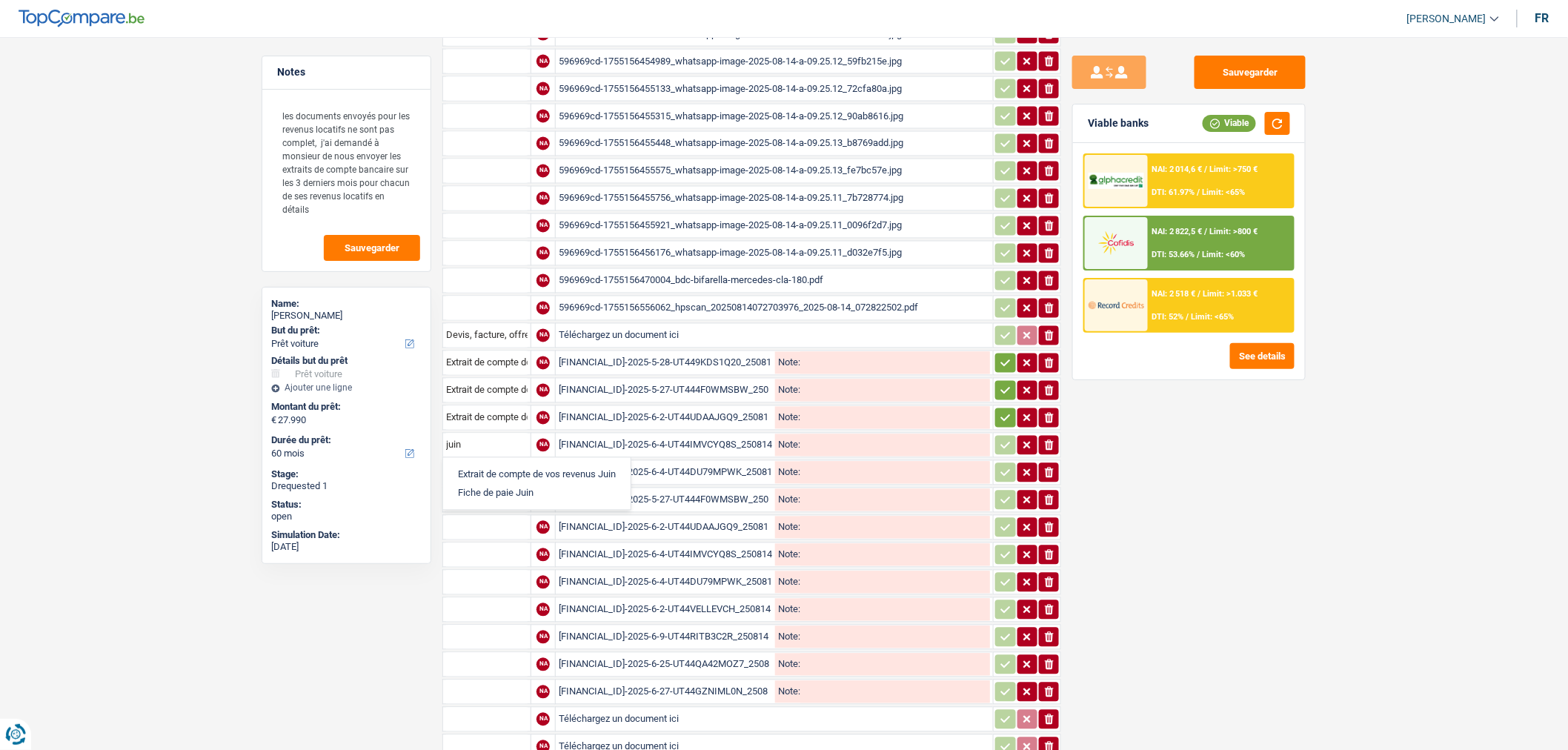
type input "Extrait de compte de vos revenus Juin"
click at [489, 460] on input "text" at bounding box center [487, 472] width 81 height 24
click at [500, 493] on li "Extrait de compte de vos revenus Juin" at bounding box center [536, 502] width 172 height 18
type input "Extrait de compte de vos revenus Juin"
click at [489, 488] on input "text" at bounding box center [487, 499] width 81 height 24
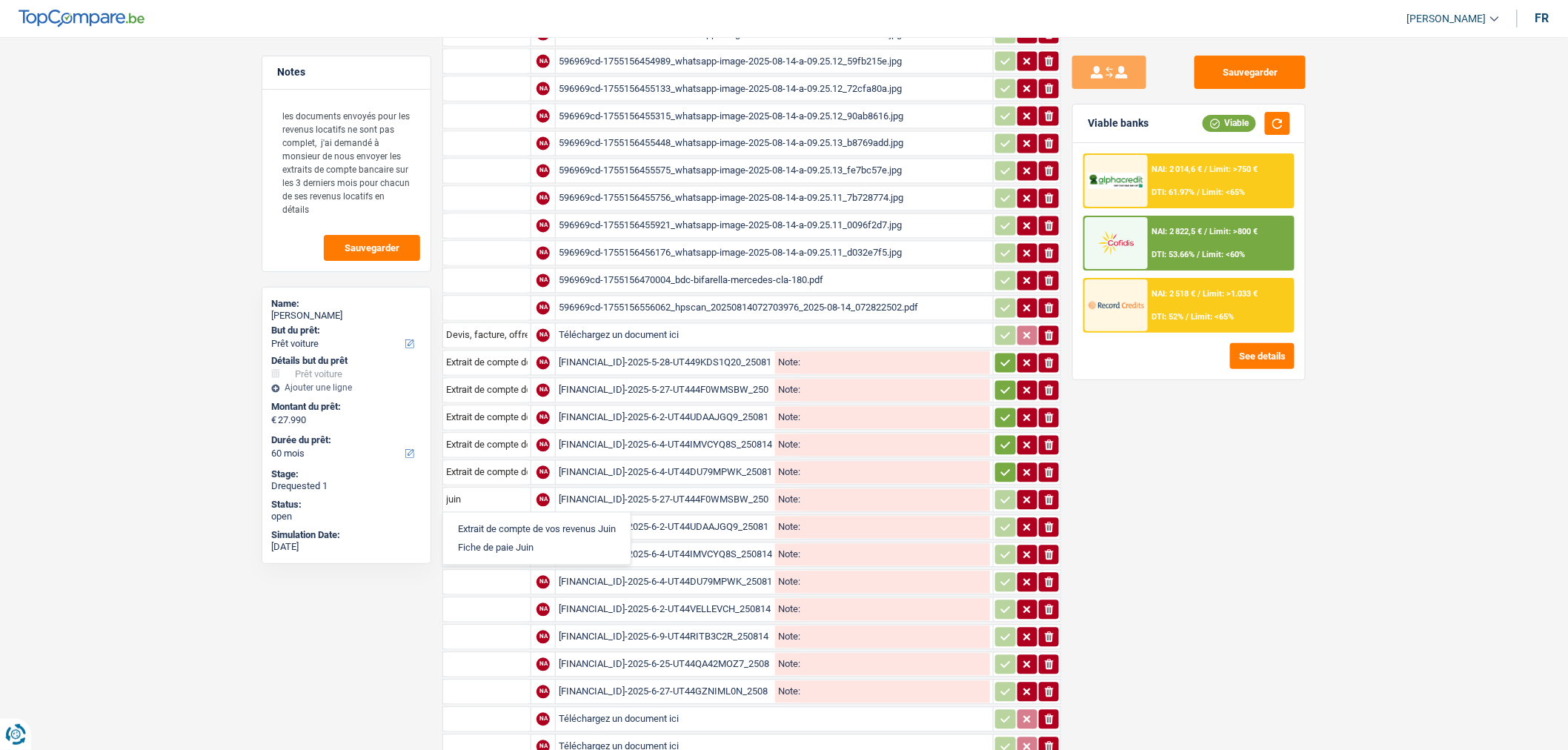
click at [503, 539] on li "Fiche de paie Juin" at bounding box center [536, 548] width 172 height 18
type input "Fiche de paie Juin"
click at [489, 516] on input "text" at bounding box center [487, 527] width 81 height 24
click at [500, 548] on li "Extrait de compte de vos revenus Juin" at bounding box center [536, 557] width 172 height 18
type input "Extrait de compte de vos revenus Juin"
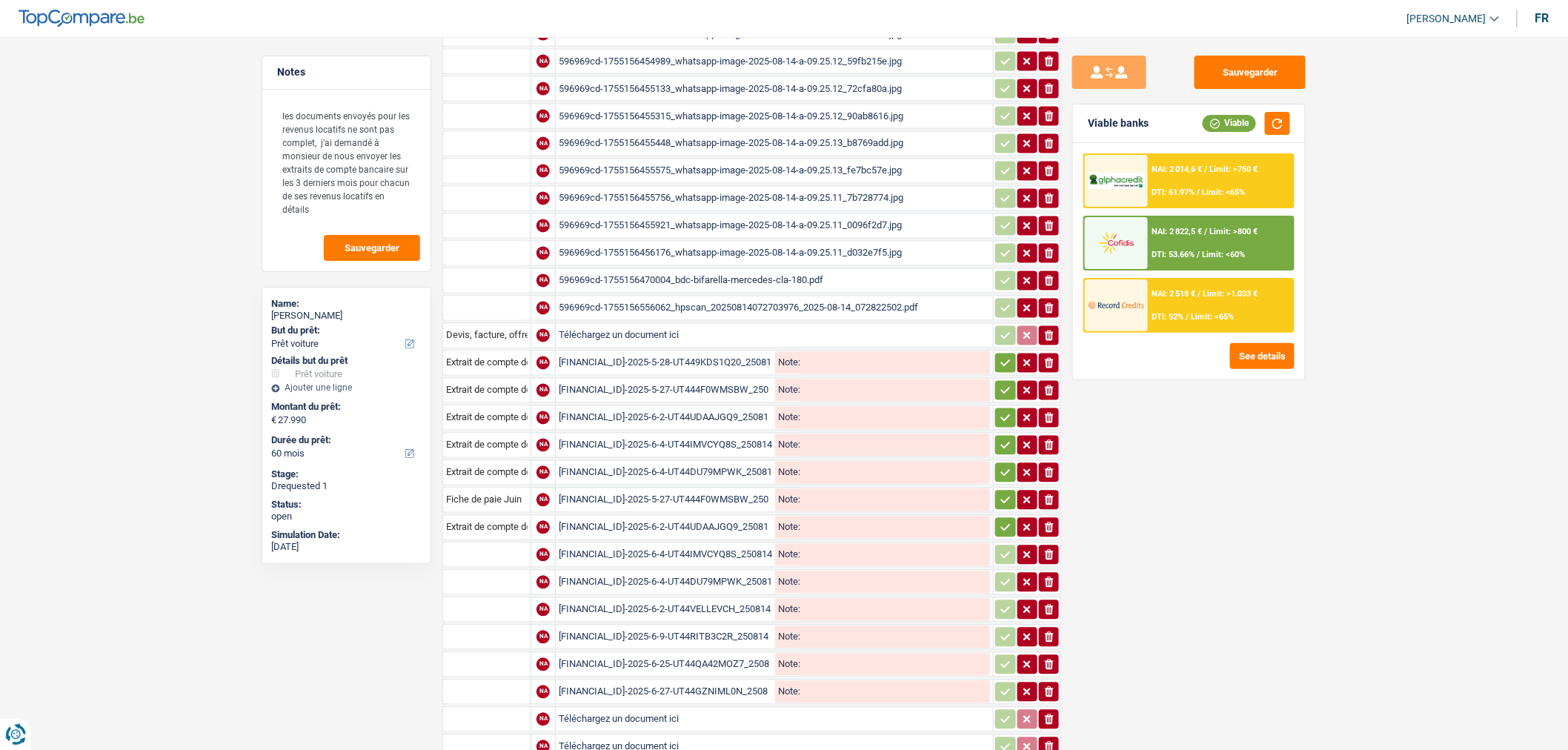
click at [493, 542] on td at bounding box center [486, 555] width 88 height 25
click at [490, 543] on input "text" at bounding box center [487, 555] width 81 height 24
click at [576, 575] on li "Extrait de compte de vos revenus Juin" at bounding box center [536, 584] width 172 height 18
type input "Extrait de compte de vos revenus Juin"
click at [497, 571] on input "text" at bounding box center [487, 582] width 81 height 24
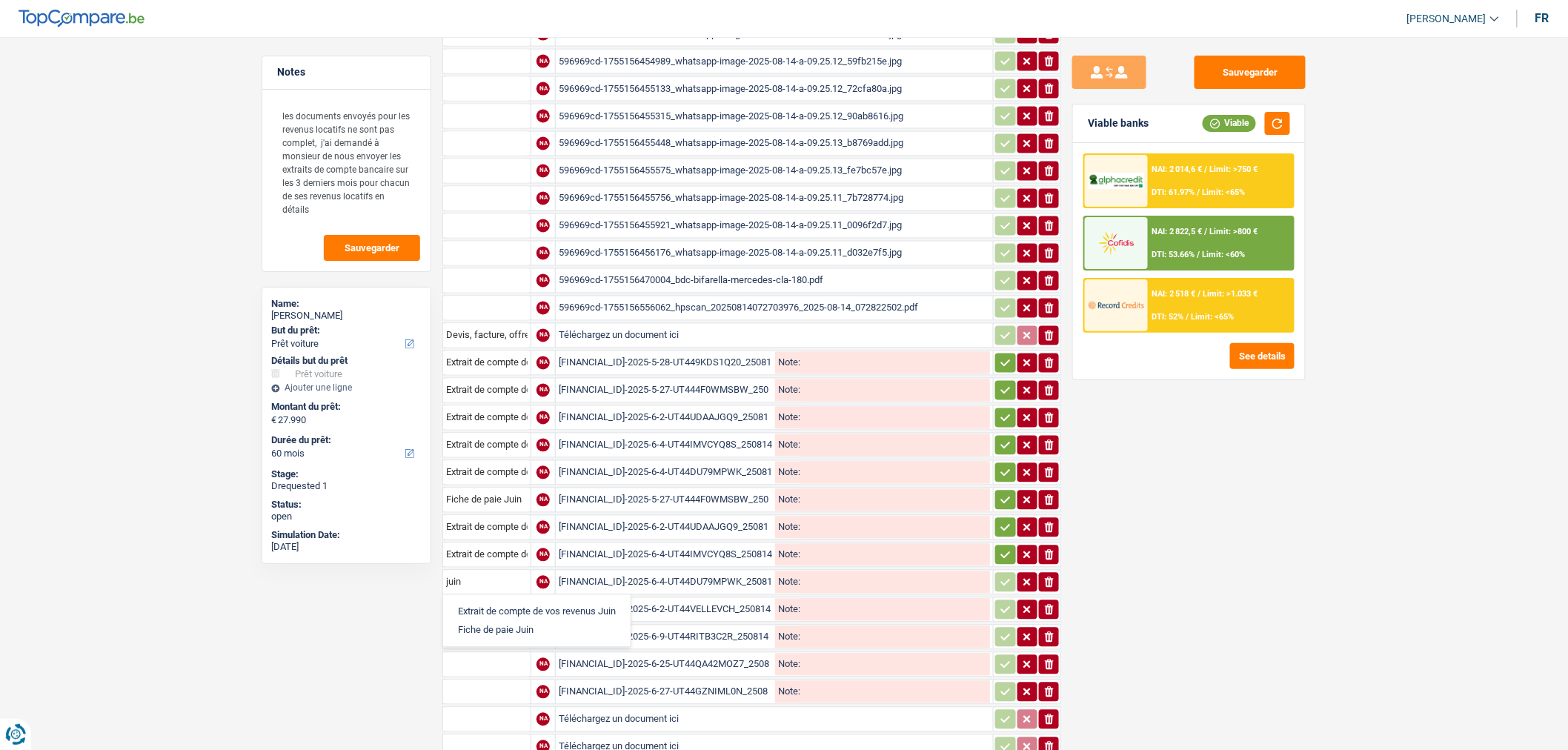
click at [497, 602] on li "Extrait de compte de vos revenus Juin" at bounding box center [536, 611] width 172 height 18
type input "Extrait de compte de vos revenus Juin"
click at [487, 598] on input "text" at bounding box center [487, 609] width 81 height 24
click at [491, 630] on li "Extrait de compte de vos revenus Juin" at bounding box center [536, 639] width 172 height 18
type input "Extrait de compte de vos revenus Juin"
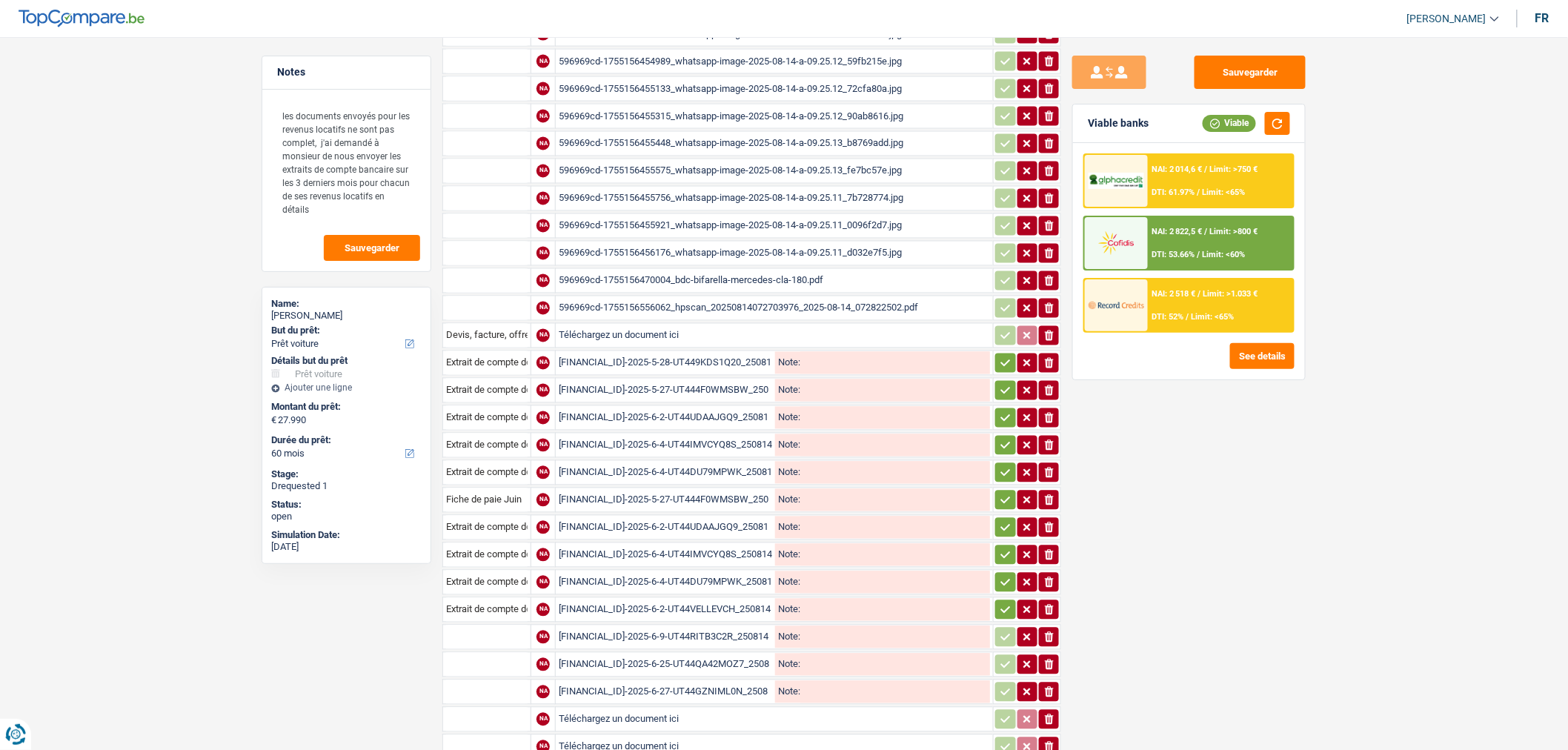
click at [485, 625] on input "text" at bounding box center [487, 637] width 81 height 24
click at [490, 657] on li "Extrait de compte de vos revenus Juin" at bounding box center [536, 666] width 172 height 18
type input "Extrait de compte de vos revenus Juin"
click at [487, 653] on input "text" at bounding box center [487, 664] width 81 height 24
click at [489, 685] on li "Extrait de compte de vos revenus Juin" at bounding box center [536, 694] width 172 height 18
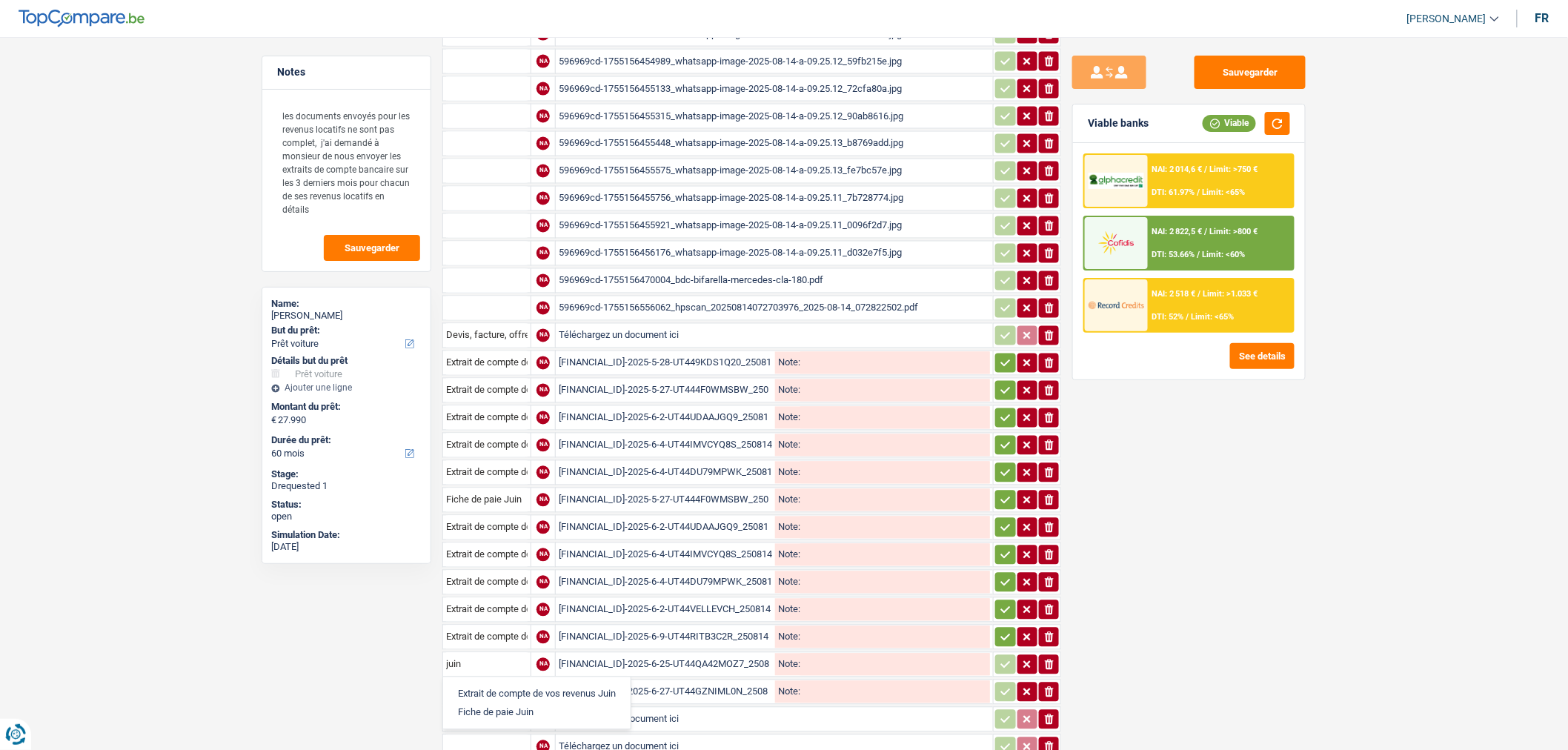
type input "Extrait de compte de vos revenus Juin"
click at [487, 680] on input "text" at bounding box center [487, 692] width 81 height 24
click at [494, 712] on li "Extrait de compte de vos revenus Juin" at bounding box center [536, 721] width 172 height 18
type input "Extrait de compte de vos revenus Juin"
click at [685, 708] on input "Téléchargez un document ici" at bounding box center [774, 719] width 431 height 22
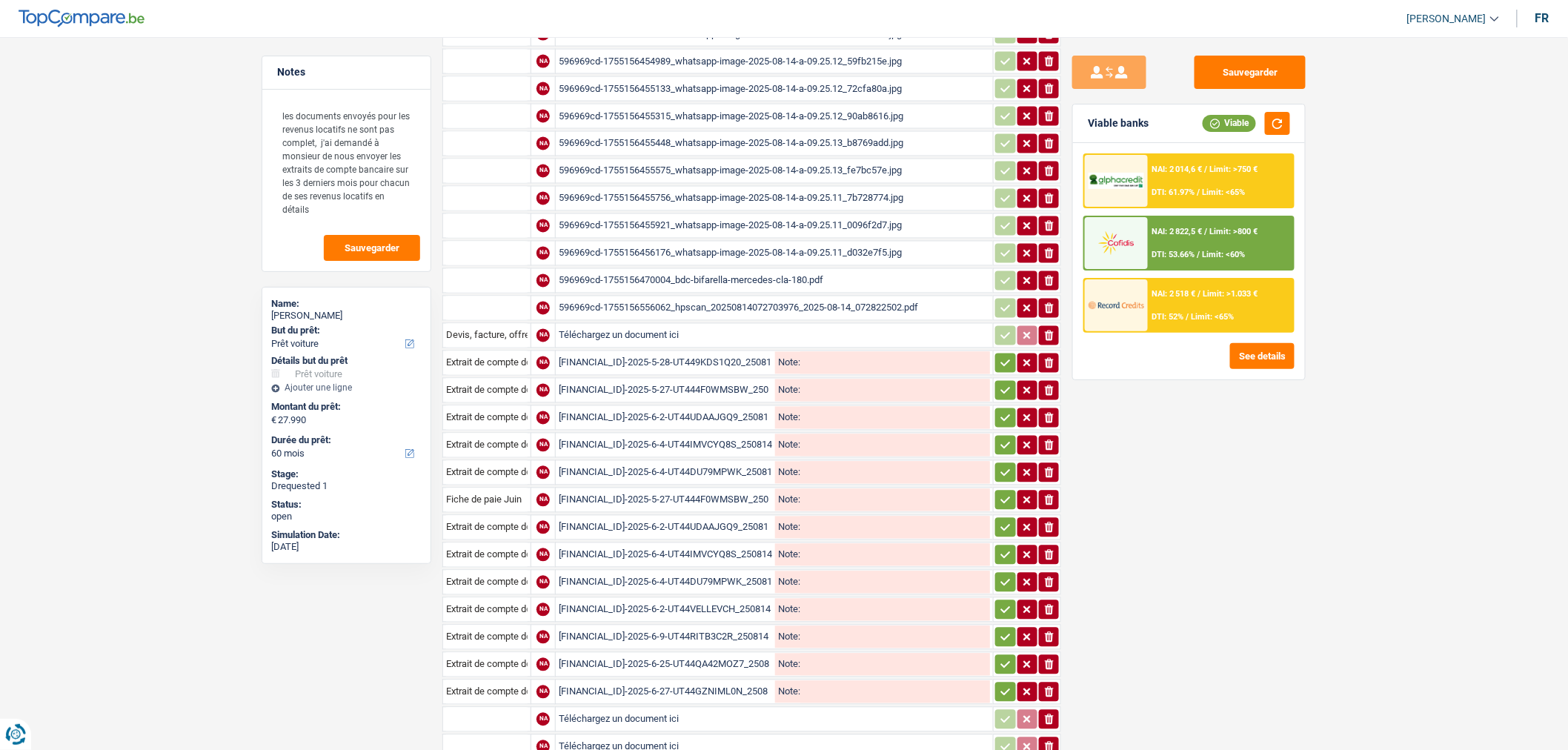
type input "C:\fakepath\BE16001659861774-2025-6-27-UT44GZNIML0N_250814_160337.pdf"
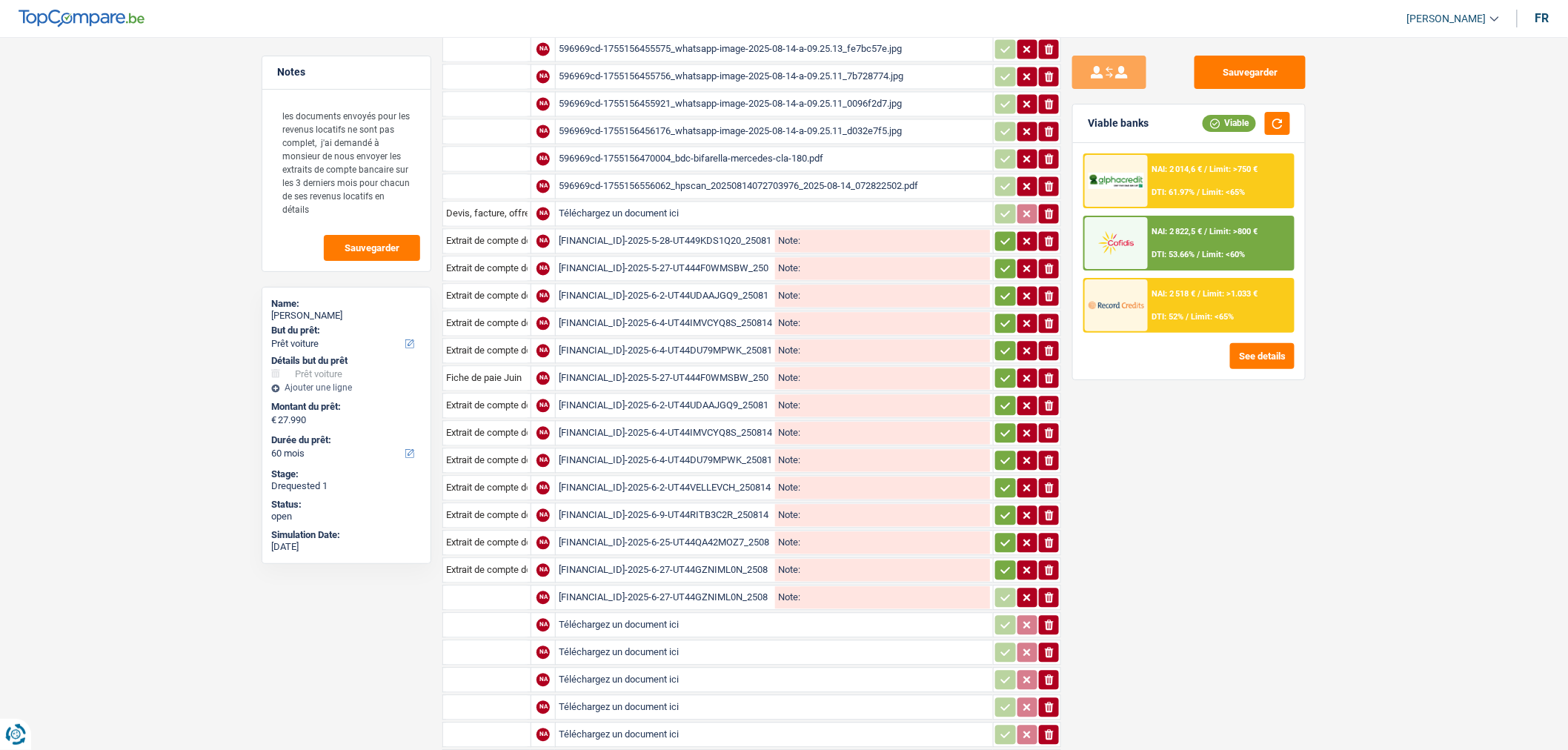
scroll to position [1195, 0]
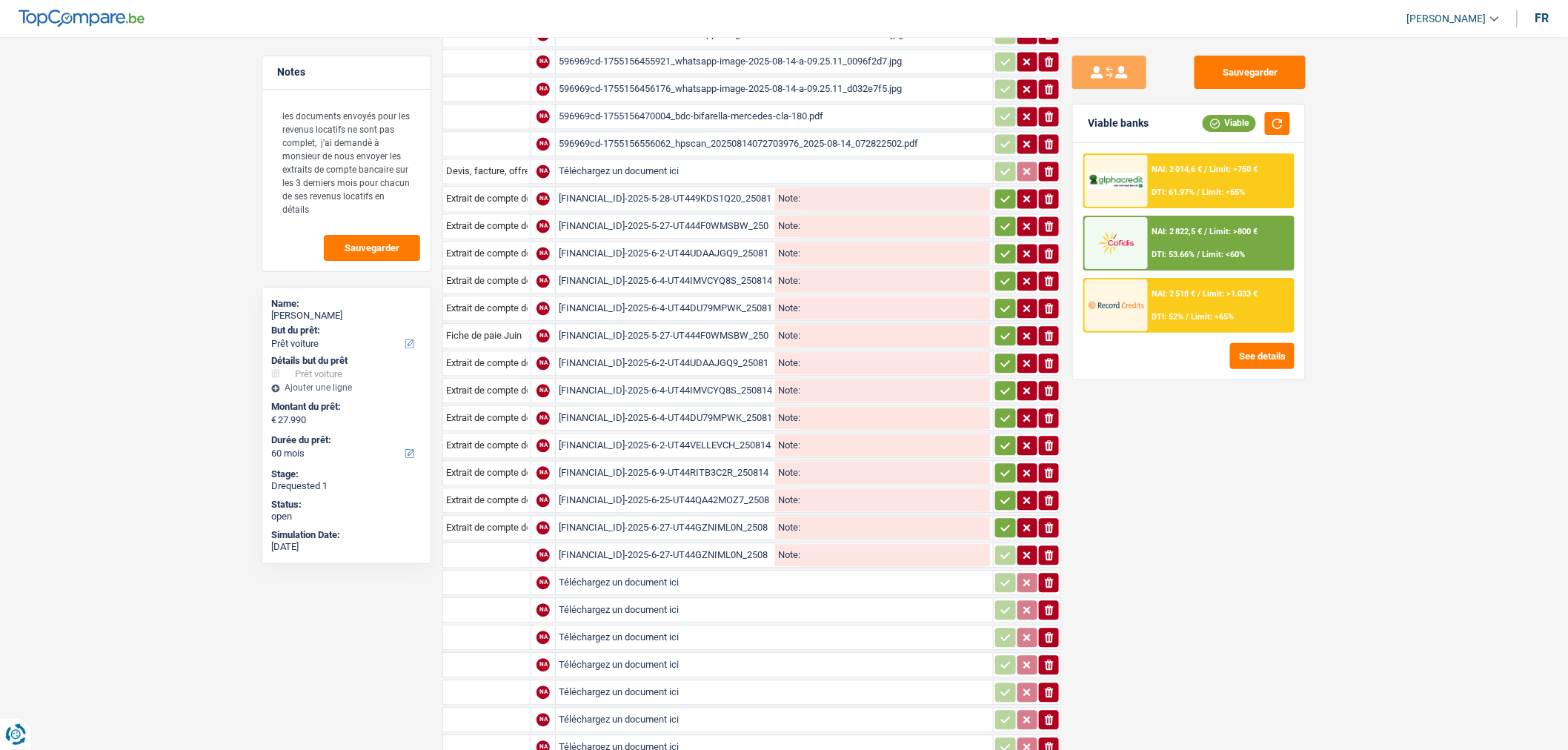
click at [506, 543] on input "text" at bounding box center [487, 555] width 81 height 24
click at [574, 575] on li "Extrait de compte de vos revenus Juin" at bounding box center [536, 584] width 172 height 18
type input "Extrait de compte de vos revenus Juin"
click at [497, 571] on input "text" at bounding box center [487, 582] width 81 height 24
click at [506, 602] on li "Extrait de compte de vos revenus Juillet" at bounding box center [540, 611] width 180 height 18
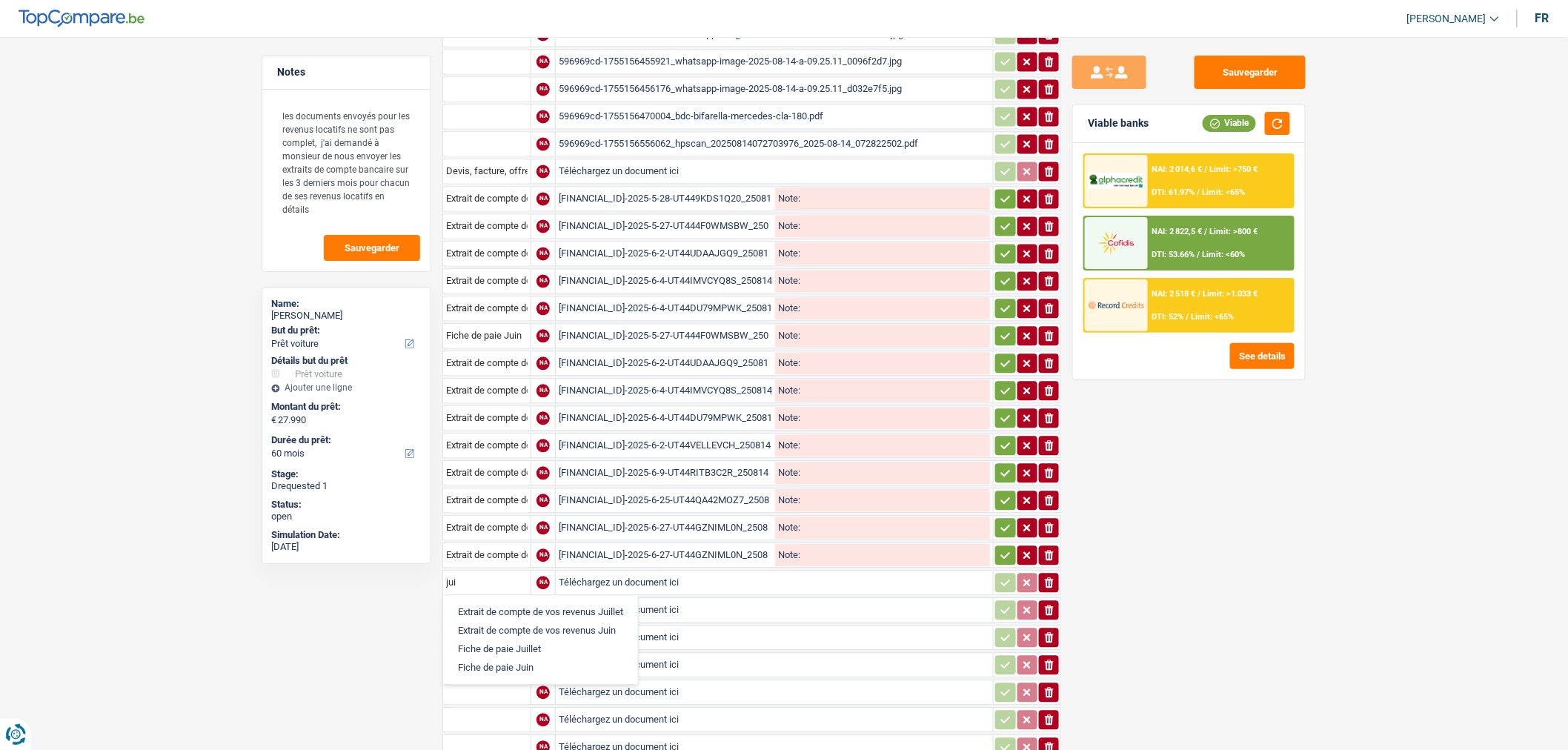
type input "Extrait de compte de vos revenus Juillet"
click at [601, 572] on input "Téléchargez un document ici" at bounding box center [774, 582] width 431 height 22
type input "C:\fakepath\BE16001659861774-2025-7-1-99999AT0EP33K_250814_160254.pdf"
click at [753, 598] on input "Téléchargez un document ici" at bounding box center [774, 609] width 431 height 22
type input "C:\fakepath\BE16001659861774-2025-7-1-99999AT0EP33K_250814_160254.pdf"
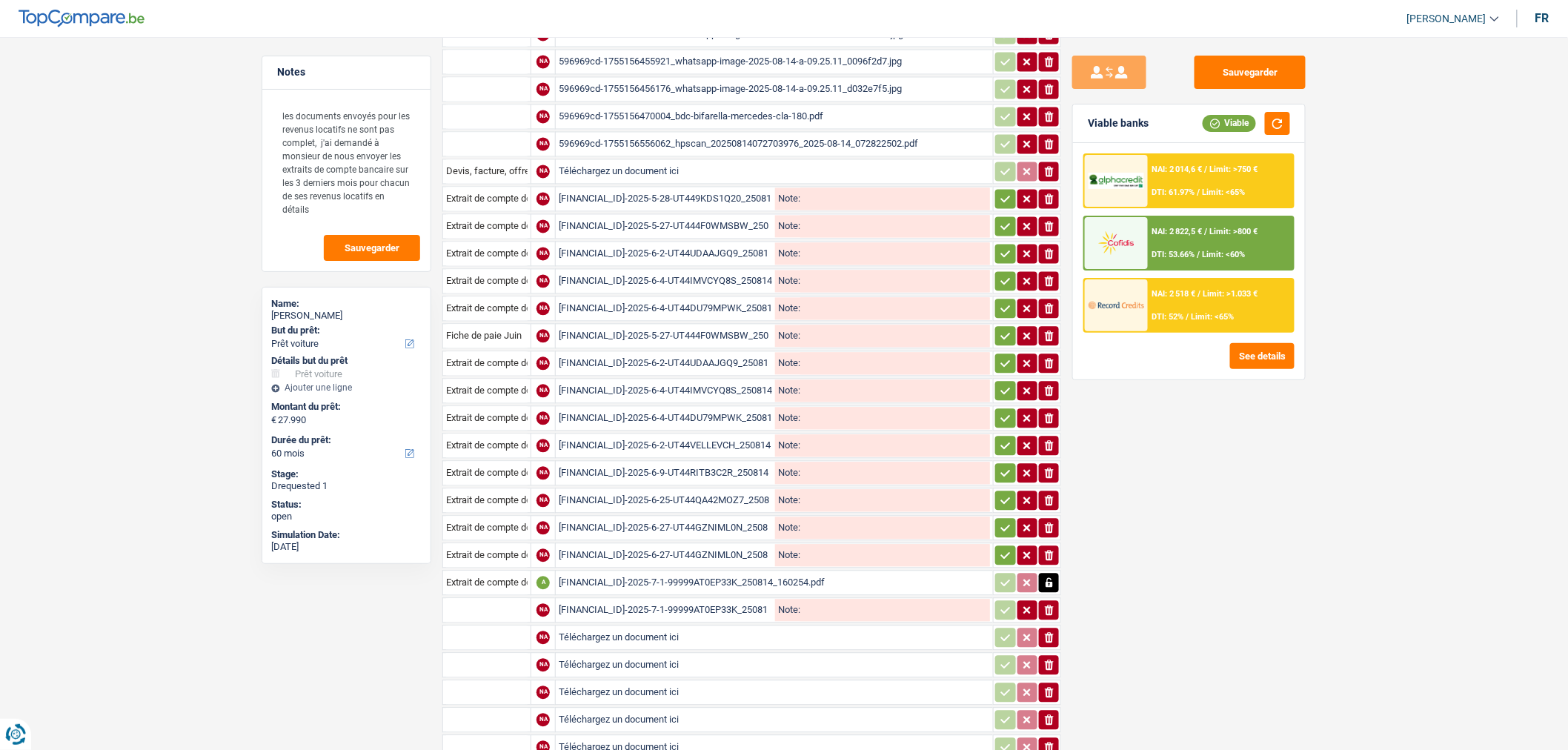
click at [497, 598] on input "text" at bounding box center [487, 609] width 81 height 24
click at [541, 630] on li "Extrait de compte de vos revenus Juillet" at bounding box center [540, 639] width 180 height 18
type input "Extrait de compte de vos revenus Juillet"
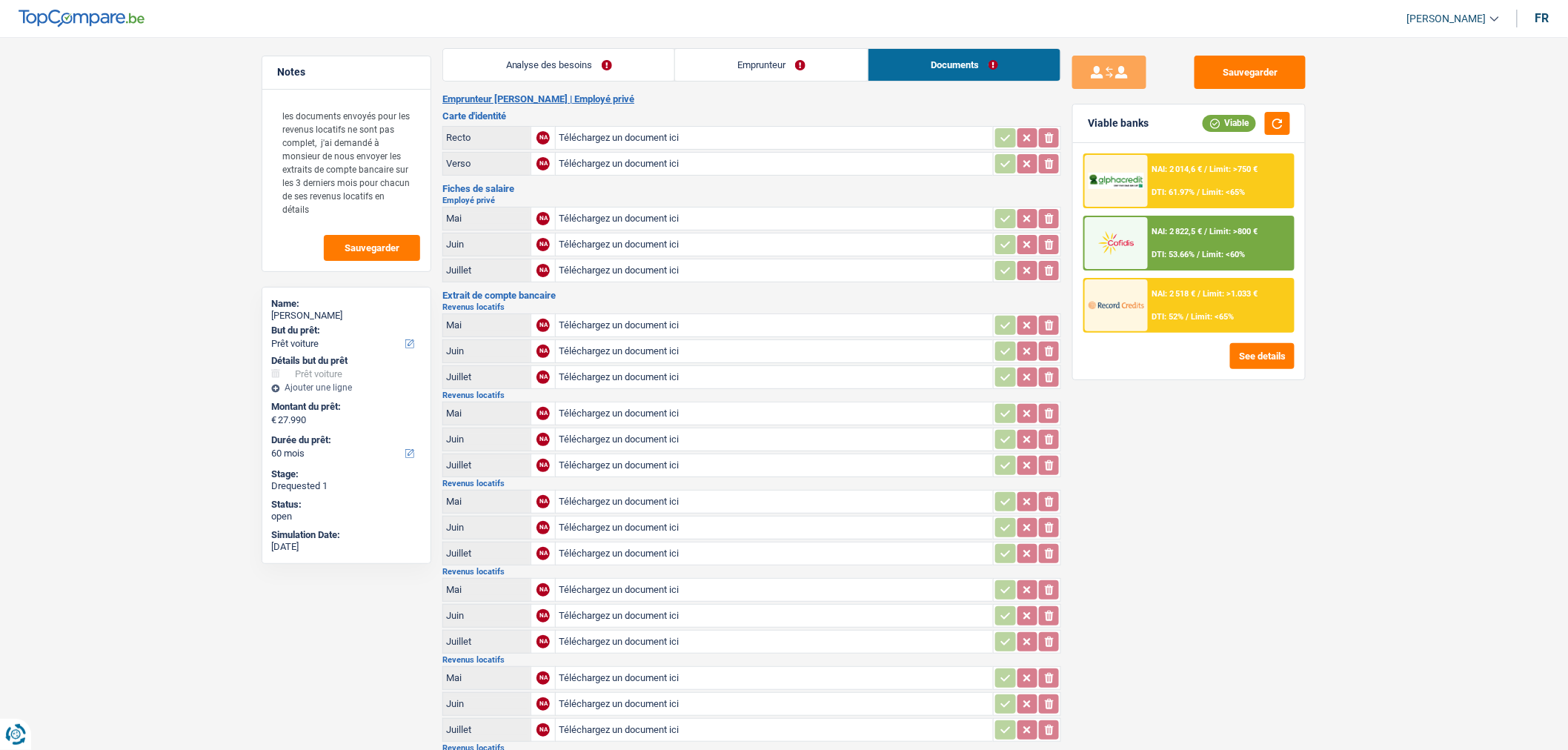
scroll to position [0, 0]
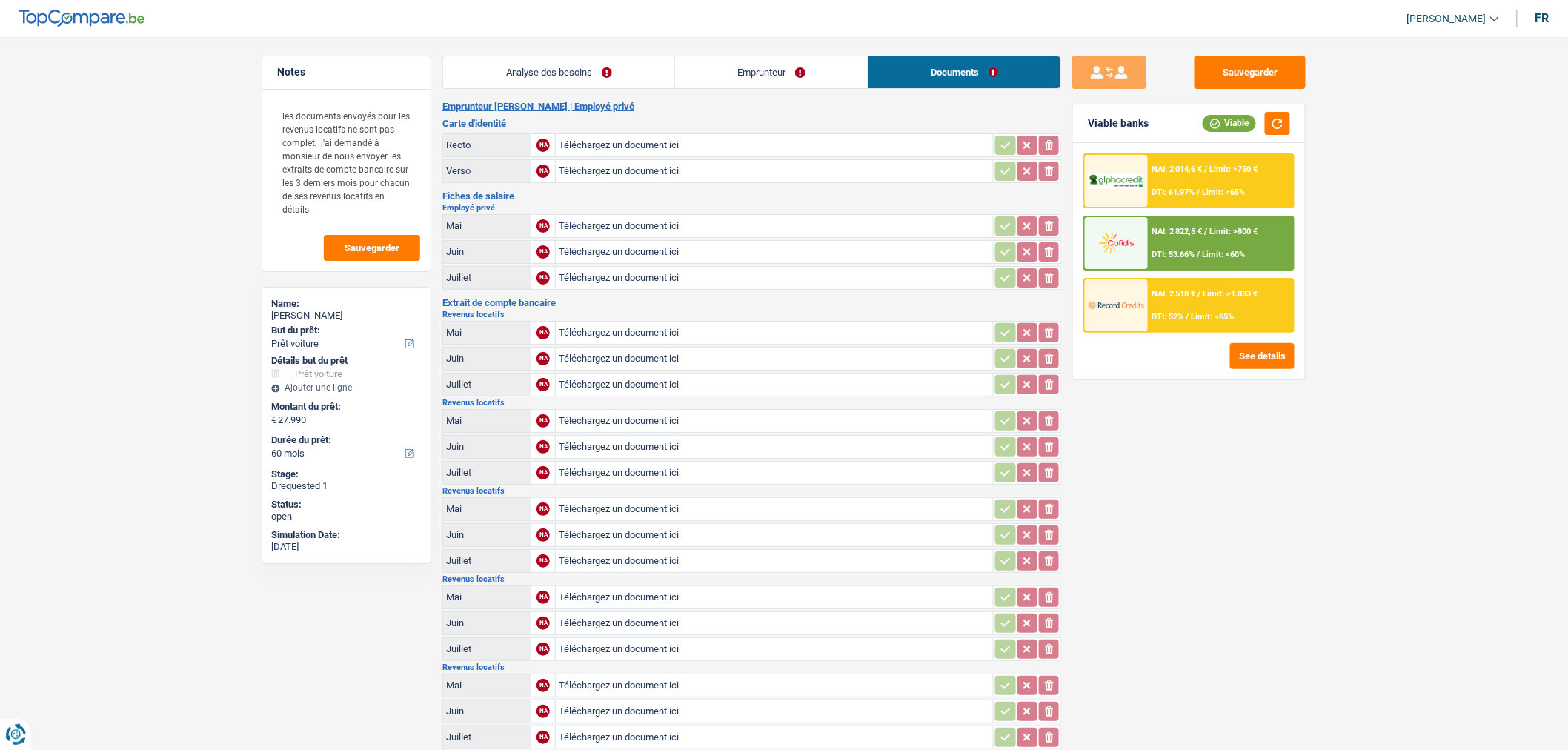
click at [774, 81] on link "Emprunteur" at bounding box center [771, 72] width 192 height 32
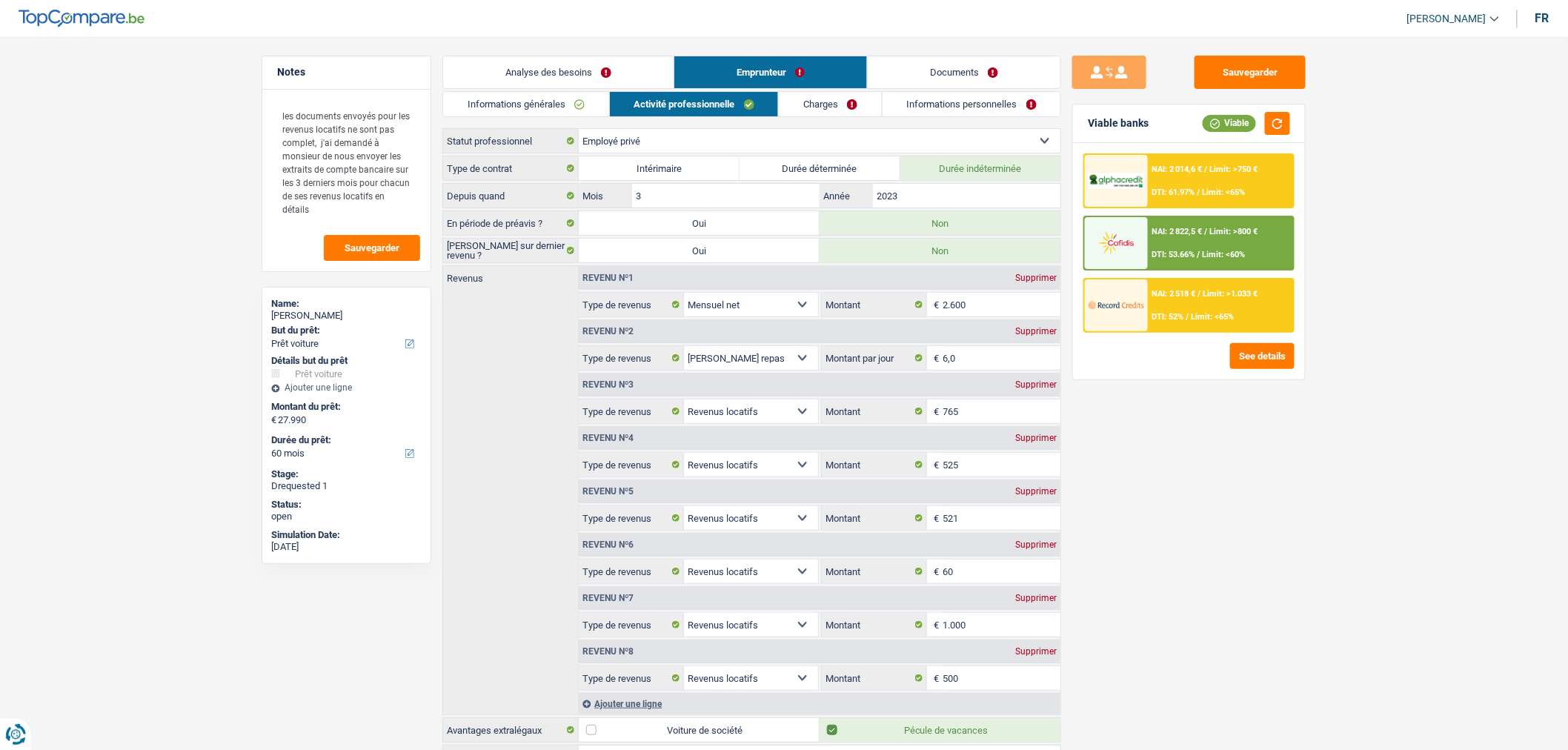
click at [968, 64] on link "Documents" at bounding box center [963, 72] width 192 height 32
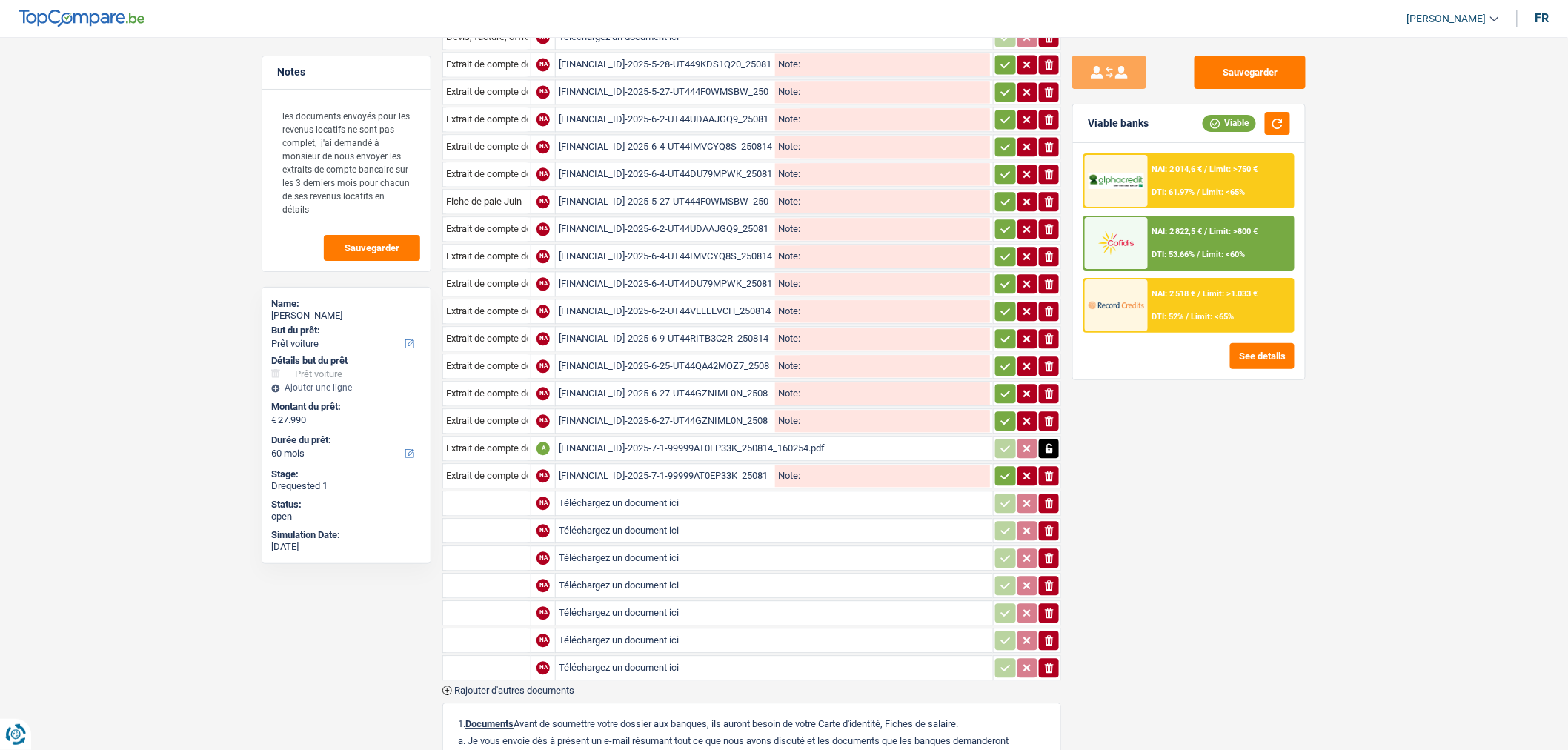
scroll to position [1322, 0]
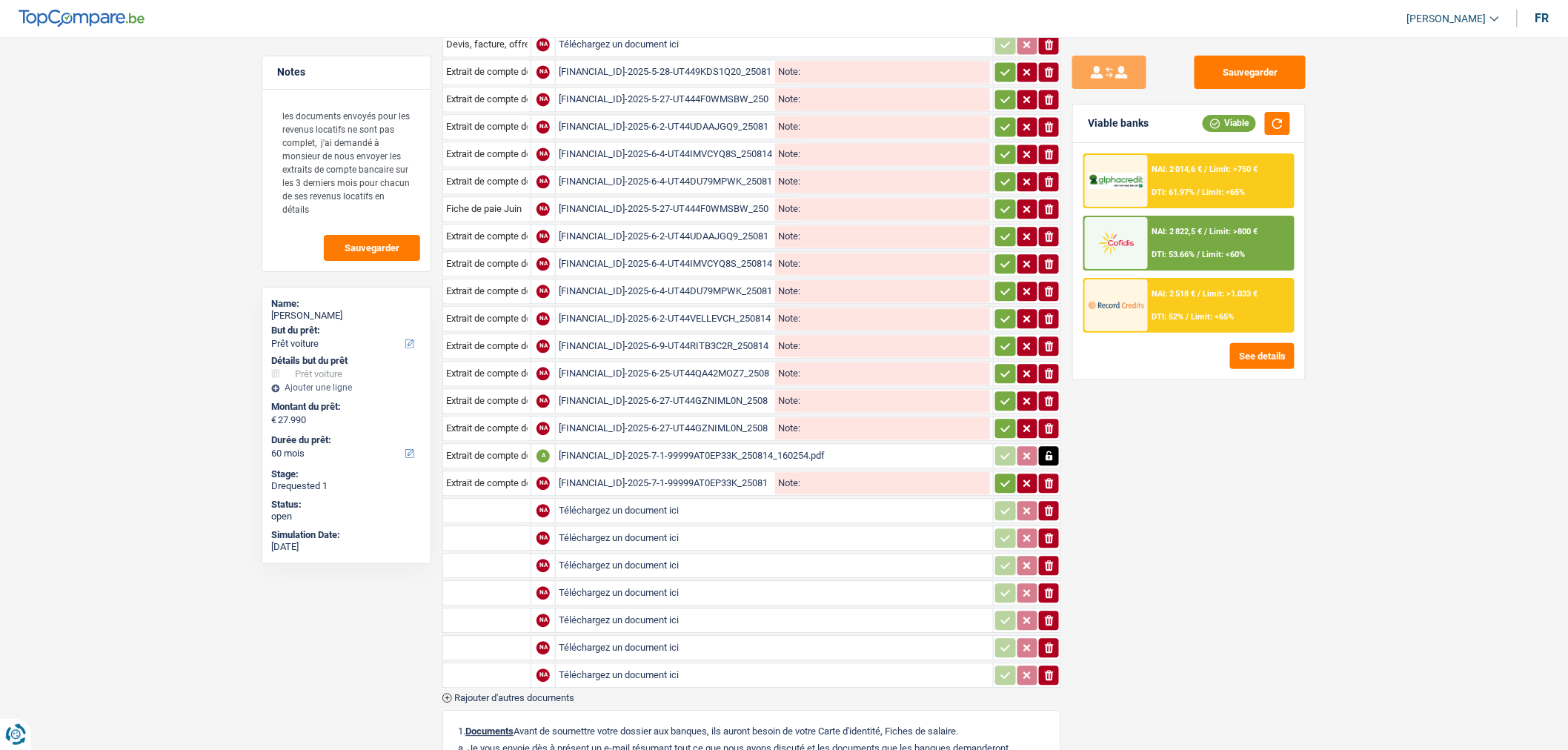
click at [761, 472] on div "BE16001659861774-2025-7-1-99999AT0EP33K_250814_160254.pdf" at bounding box center [665, 483] width 214 height 22
click at [581, 499] on input "Téléchargez un document ici" at bounding box center [774, 510] width 431 height 22
type input "C:\fakepath\HPSCAN_20250814072703976_2025-08-14_072822502 (1).pdf"
click at [663, 527] on input "Téléchargez un document ici" at bounding box center [774, 538] width 431 height 22
type input "C:\fakepath\BE16001659861774-2025-7-24-99999J30KZPCB_250814_155915.pdf"
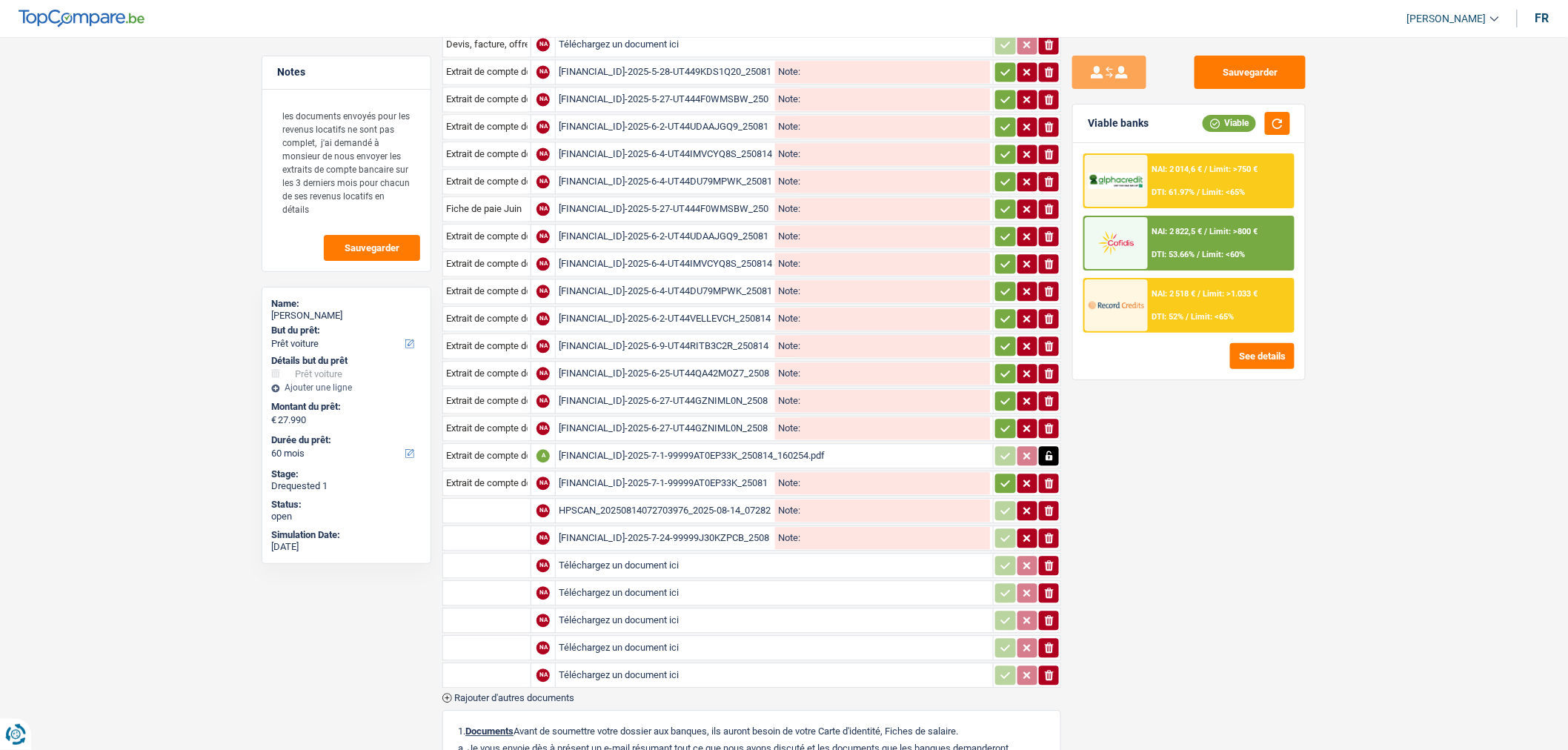
click at [763, 554] on input "Téléchargez un document ici" at bounding box center [774, 565] width 431 height 22
type input "C:\fakepath\BE16001659861774-2025-7-4-UT44BLA8Y294_250814_160143.pdf"
click at [799, 581] on input "Téléchargez un document ici" at bounding box center [774, 592] width 431 height 22
type input "C:\fakepath\BE16001659861774-2025-7-8-UT44F50H12RS_250814_160020.pdf"
click at [713, 609] on input "Téléchargez un document ici" at bounding box center [774, 620] width 431 height 22
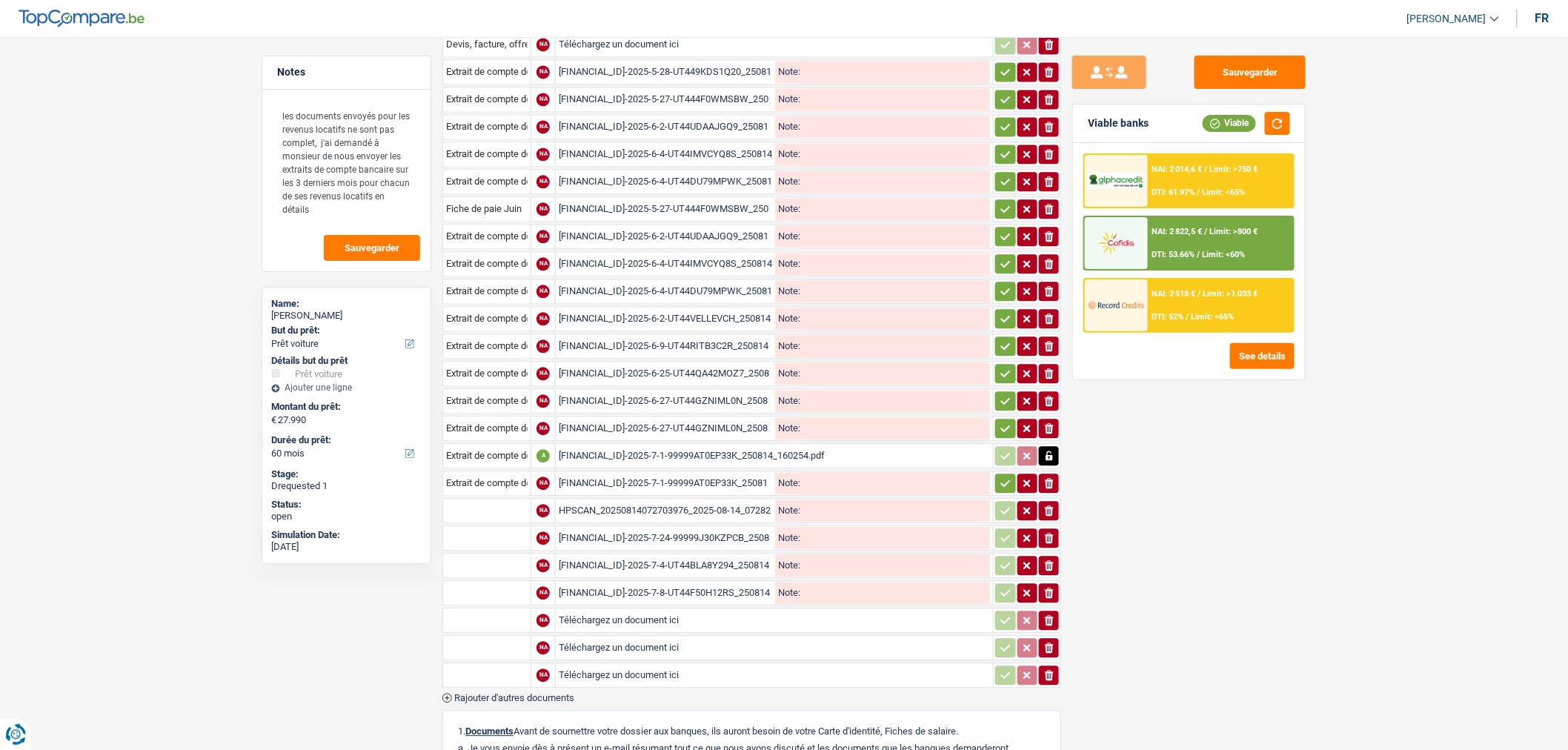
type input "C:\fakepath\BE16001659861774-2025-7-30-UT44G8803GBB_250814_155827.pdf"
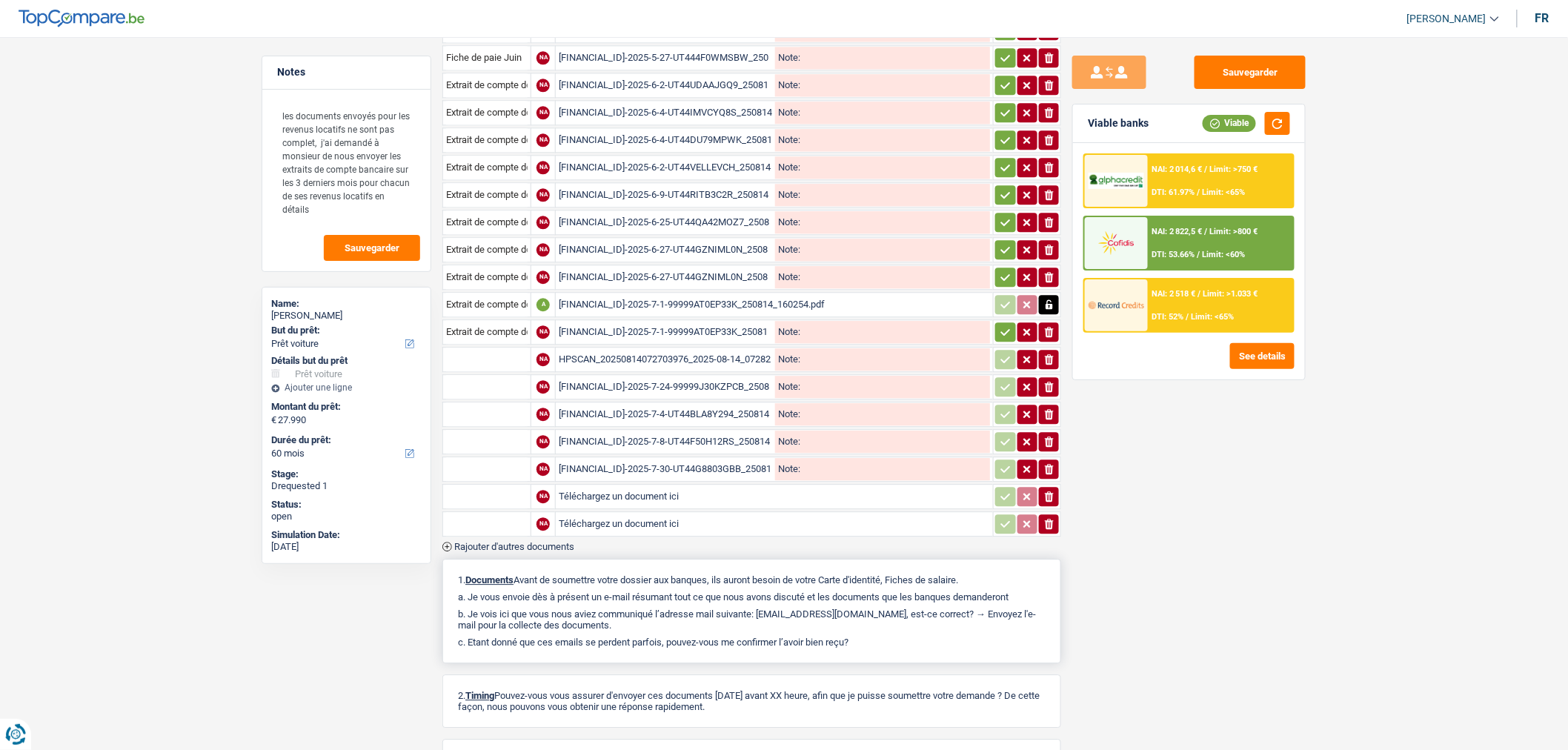
scroll to position [1486, 0]
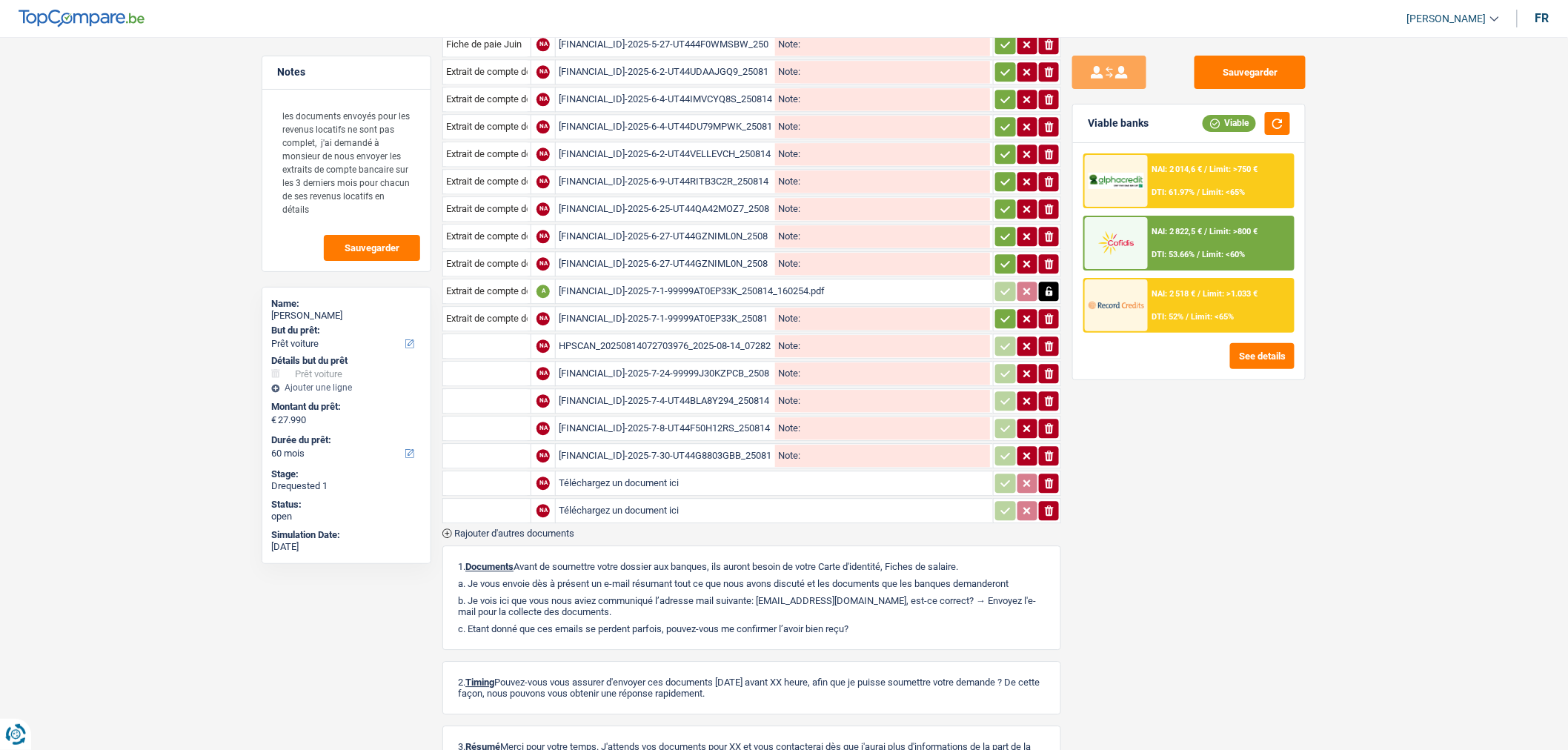
click at [494, 528] on span "Rajouter d'autres documents" at bounding box center [514, 532] width 120 height 10
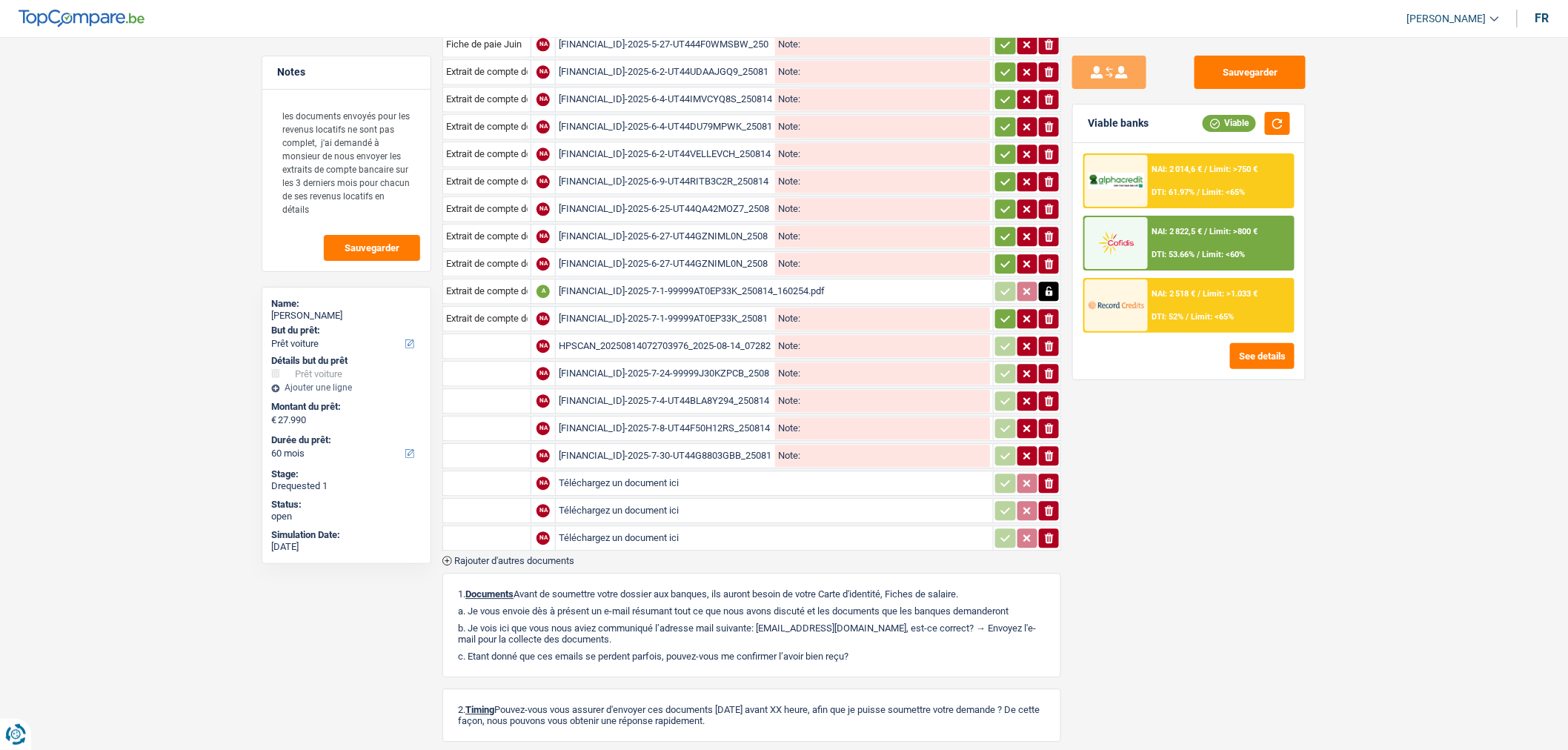
click at [497, 555] on span "Rajouter d'autres documents" at bounding box center [514, 560] width 120 height 10
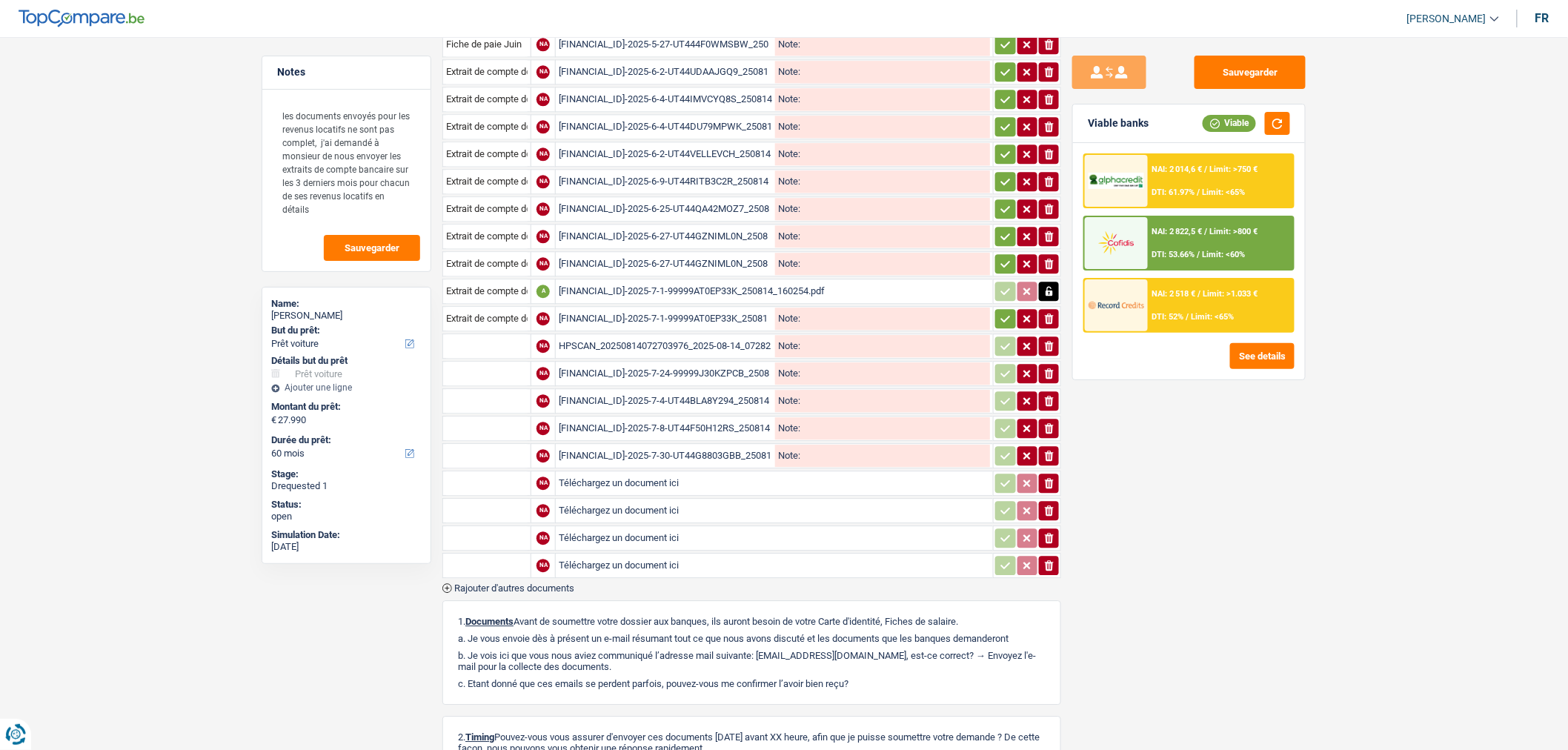
click at [502, 583] on span "Rajouter d'autres documents" at bounding box center [514, 588] width 120 height 10
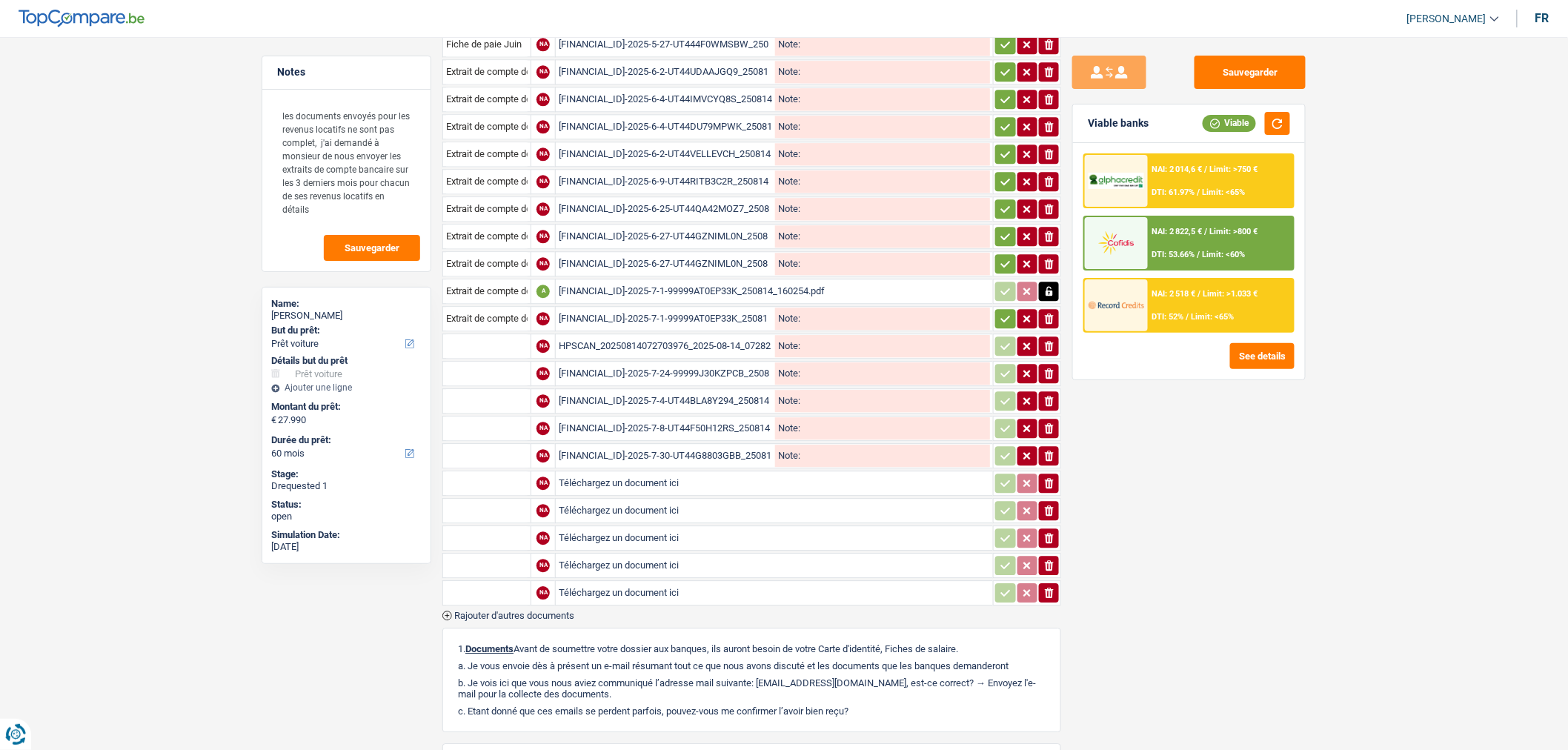
click at [507, 611] on span "Rajouter d'autres documents" at bounding box center [514, 615] width 120 height 10
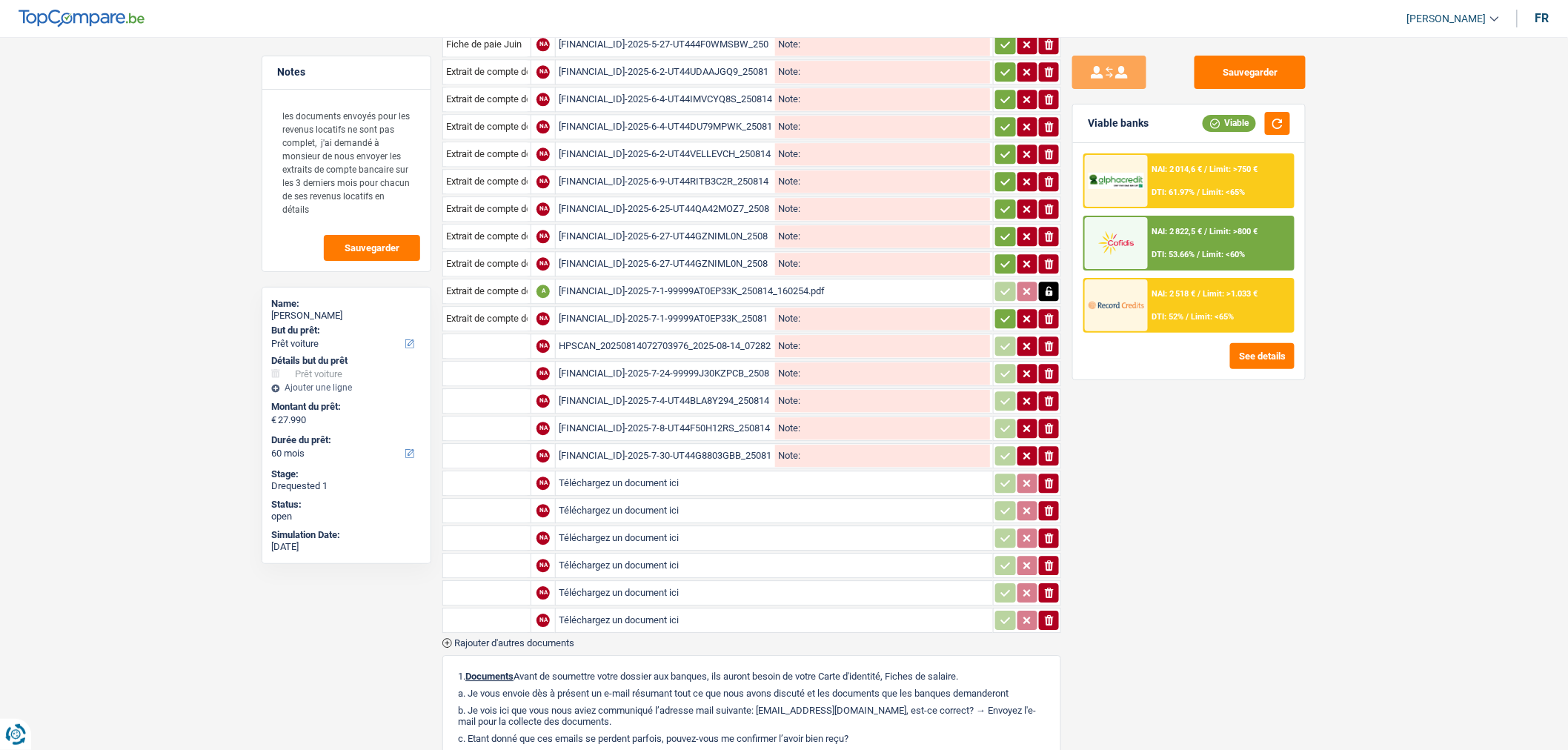
click at [513, 638] on span "Rajouter d'autres documents" at bounding box center [514, 643] width 120 height 10
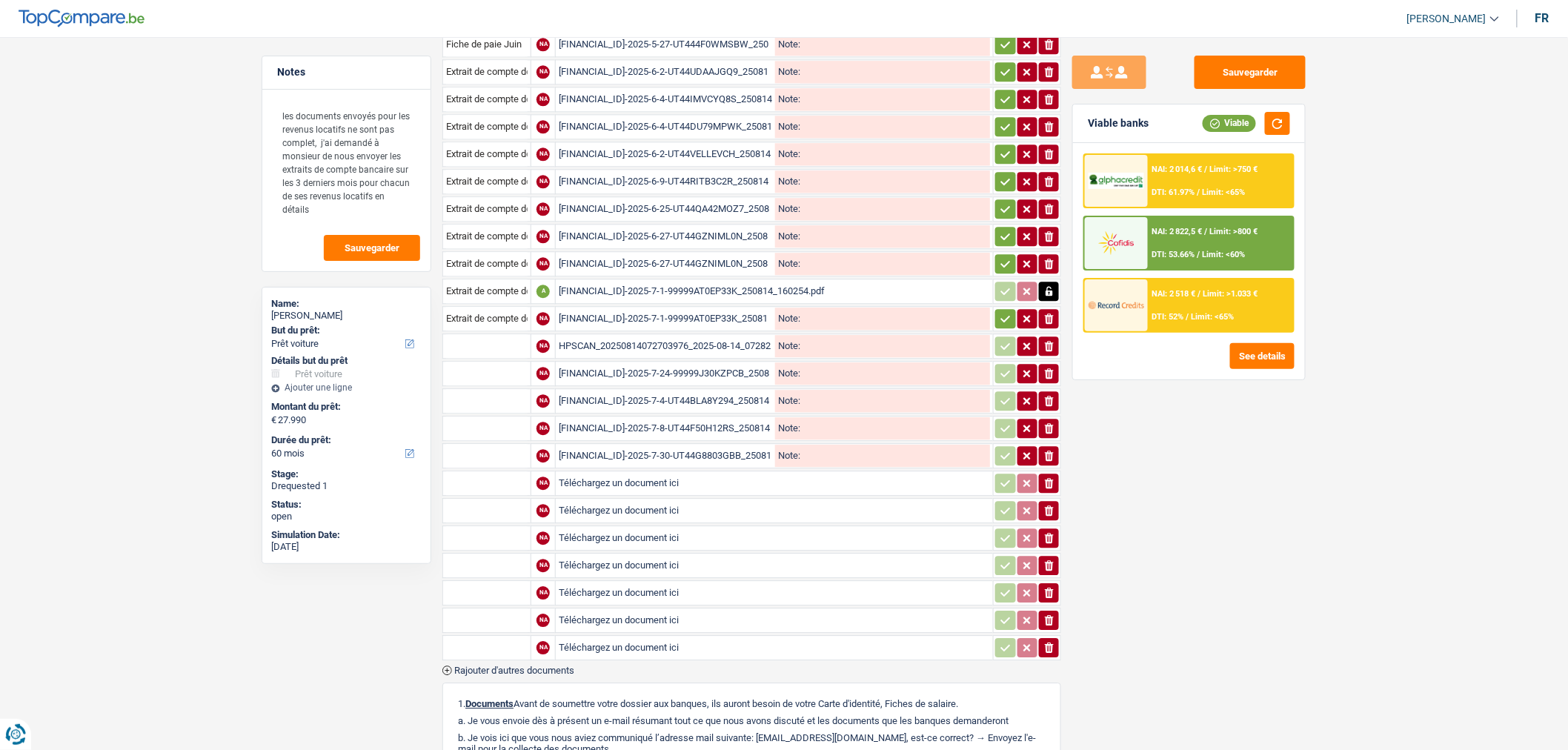
click at [681, 472] on input "Téléchargez un document ici" at bounding box center [774, 483] width 431 height 22
type input "C:\fakepath\BE16001659861774-2025-8-2-99999R4ADJS2L_250814_155741.pdf"
click at [622, 499] on input "Téléchargez un document ici" at bounding box center [774, 510] width 431 height 22
type input "C:\fakepath\BE16001659861774-2025-8-5-99999NSP23QBK_250814_155623.pdf"
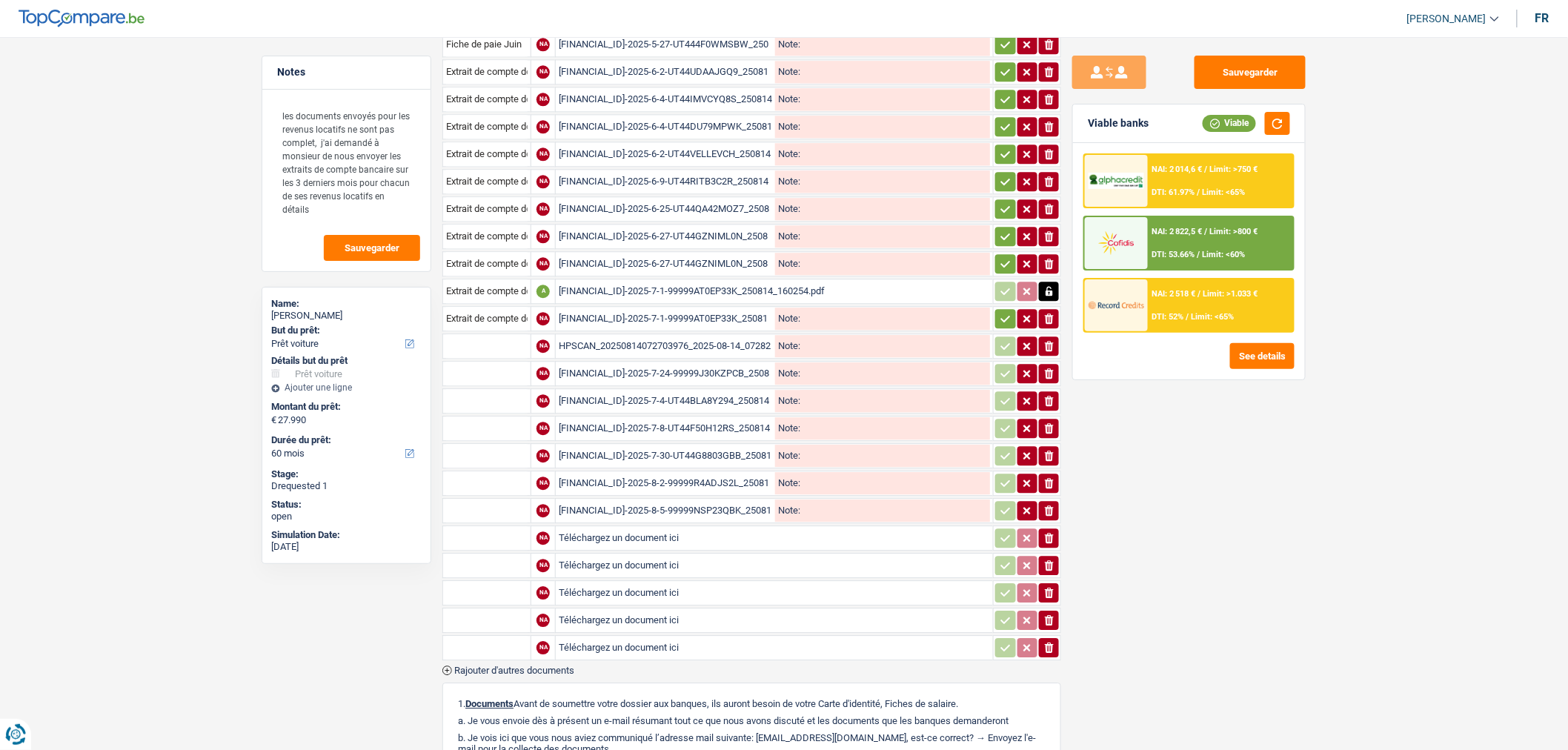
click at [654, 527] on input "Téléchargez un document ici" at bounding box center [774, 538] width 431 height 22
type input "C:\fakepath\BE16001659861774-2025-8-5-999999YC8ROB9_250814_155659.pdf"
click at [655, 554] on input "Téléchargez un document ici" at bounding box center [774, 565] width 431 height 22
type input "C:\fakepath\BE16001659861774-2025-8-7-99999ZZS2KA7K_250814_155448.pdf"
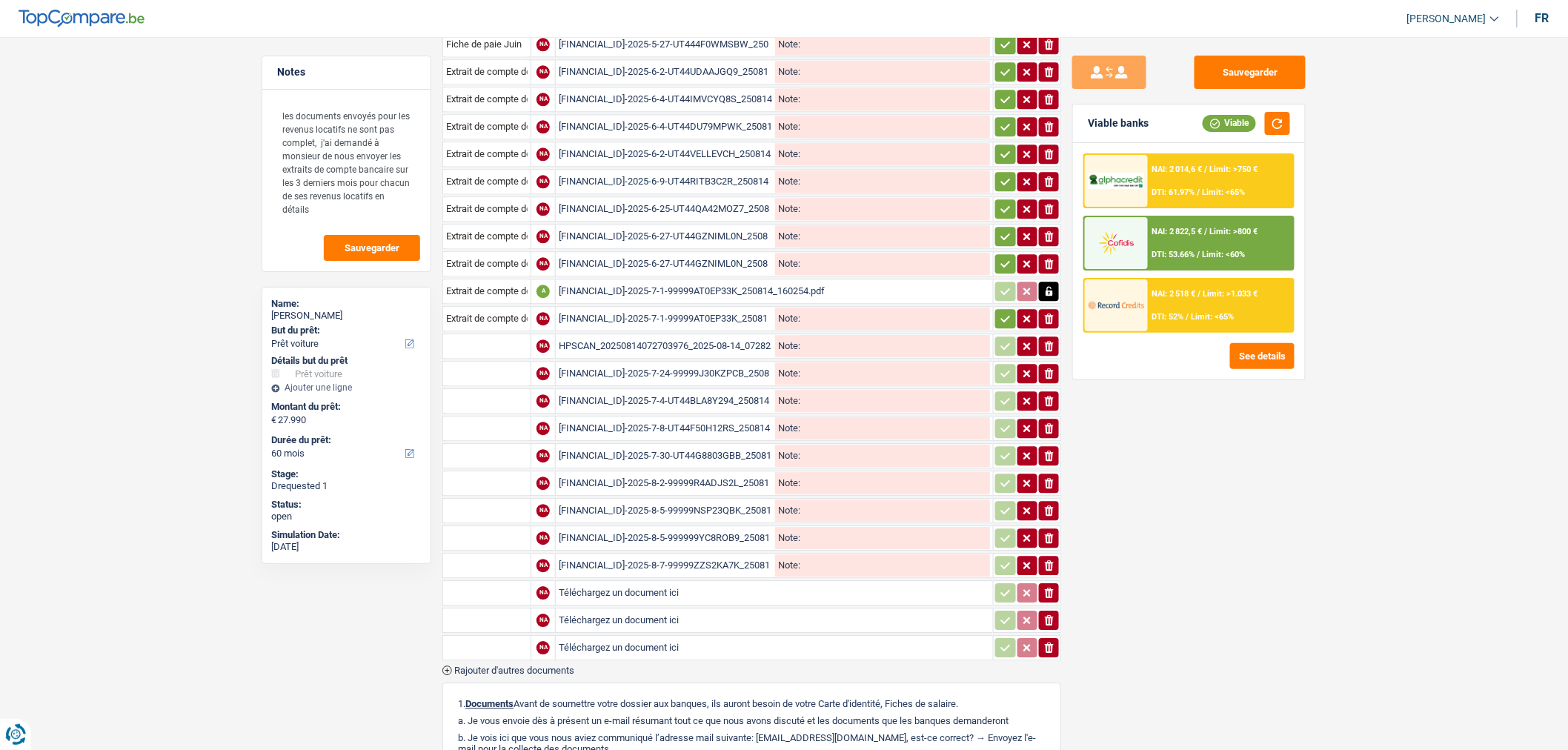
click at [691, 581] on input "Téléchargez un document ici" at bounding box center [774, 592] width 431 height 22
type input "C:\fakepath\BE16001659861774-2025-8-7-UT442K3VW9FD_250814_155536.pdf"
click at [1052, 615] on icon "button" at bounding box center [1050, 621] width 9 height 11
click at [1048, 642] on icon "button" at bounding box center [1050, 647] width 9 height 11
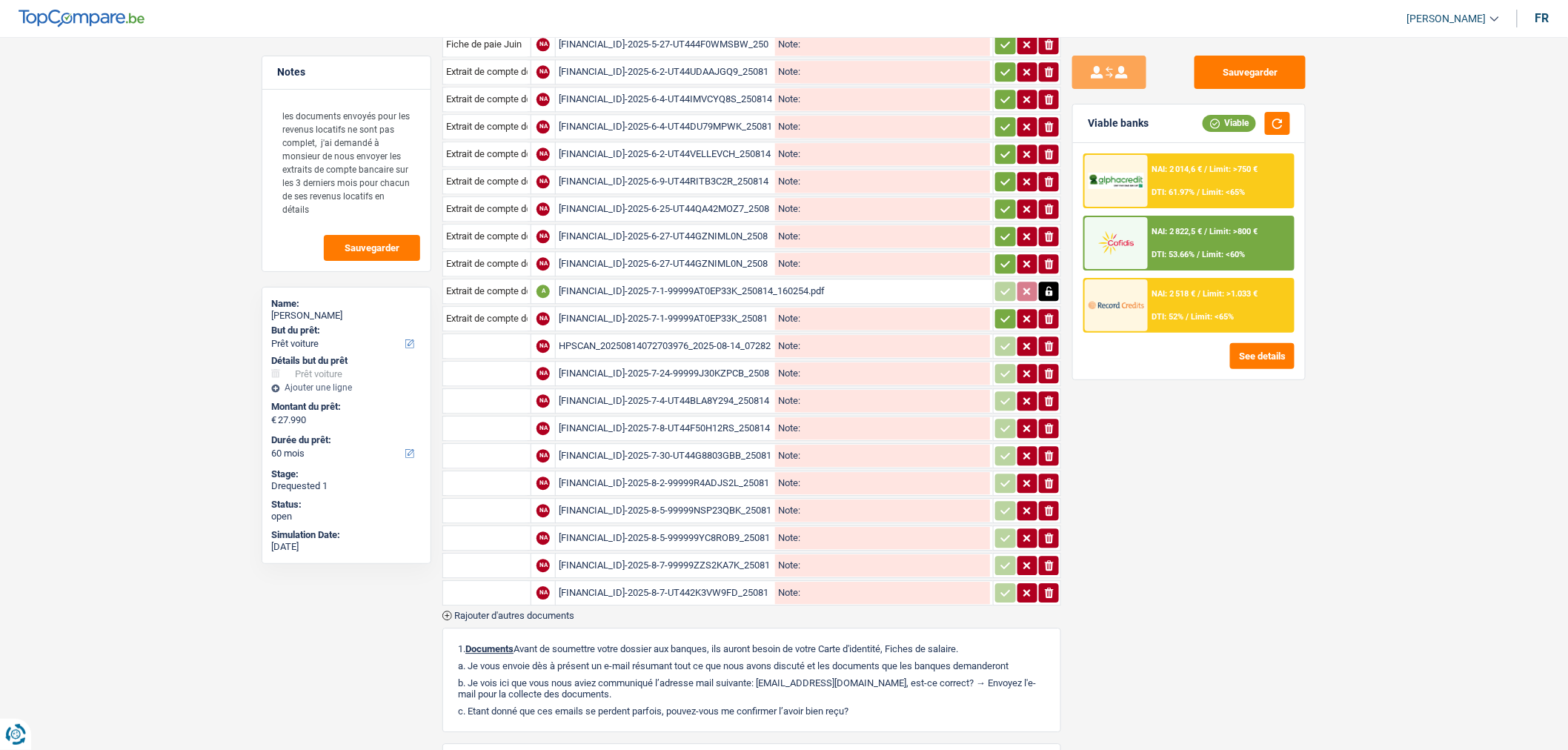
click at [507, 334] on input "text" at bounding box center [487, 346] width 81 height 24
click at [558, 366] on li "Extrait de compte de vos revenus Juillet" at bounding box center [540, 375] width 180 height 18
type input "Extrait de compte de vos revenus Juillet"
click at [507, 362] on input "text" at bounding box center [487, 373] width 81 height 24
click at [513, 393] on li "Extrait de compte de vos revenus Juillet" at bounding box center [540, 402] width 180 height 18
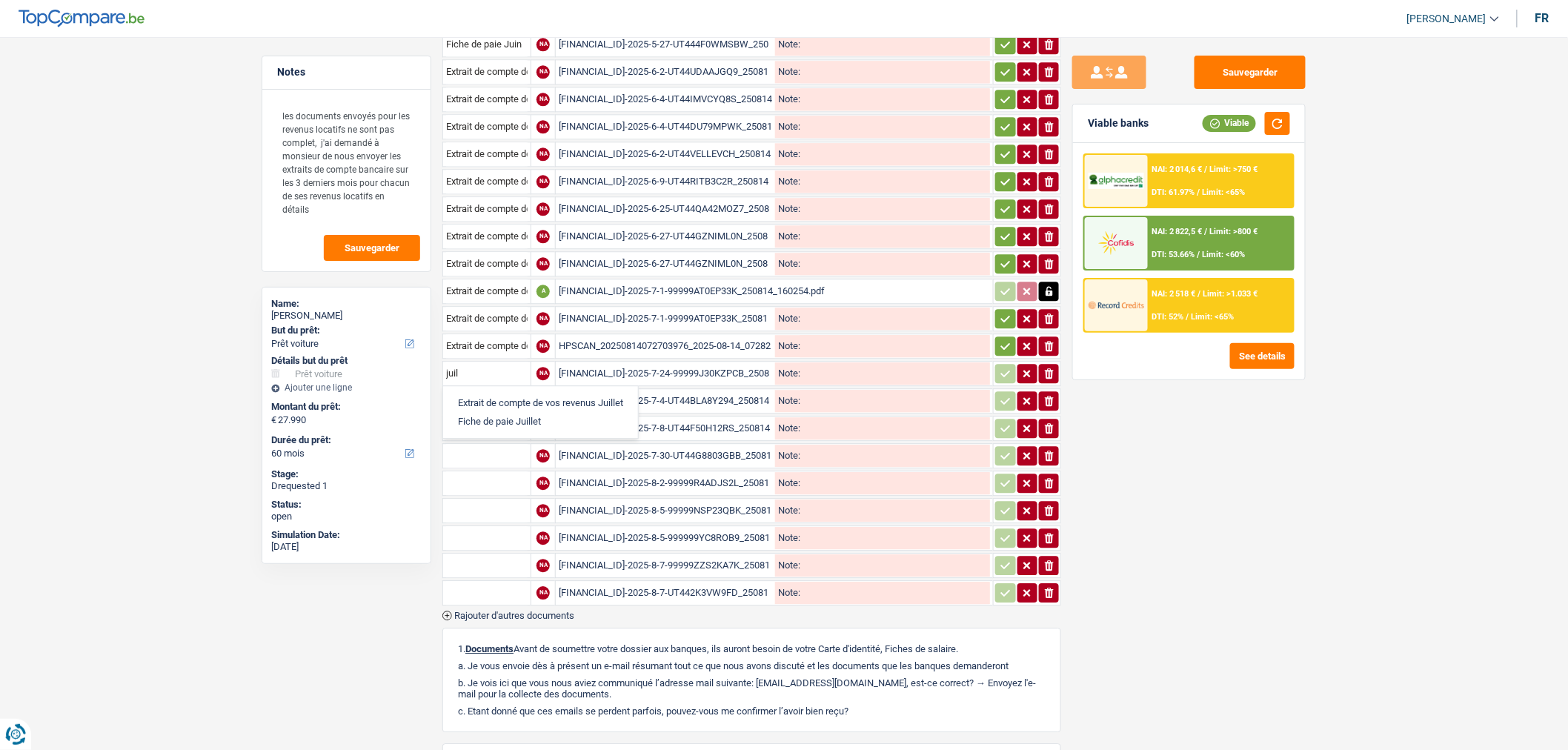
type input "Extrait de compte de vos revenus Juillet"
click at [480, 389] on input "text" at bounding box center [487, 401] width 81 height 24
click at [487, 421] on li "Extrait de compte de vos revenus Juillet" at bounding box center [540, 430] width 180 height 18
type input "Extrait de compte de vos revenus Juillet"
click at [483, 416] on input "text" at bounding box center [487, 427] width 81 height 24
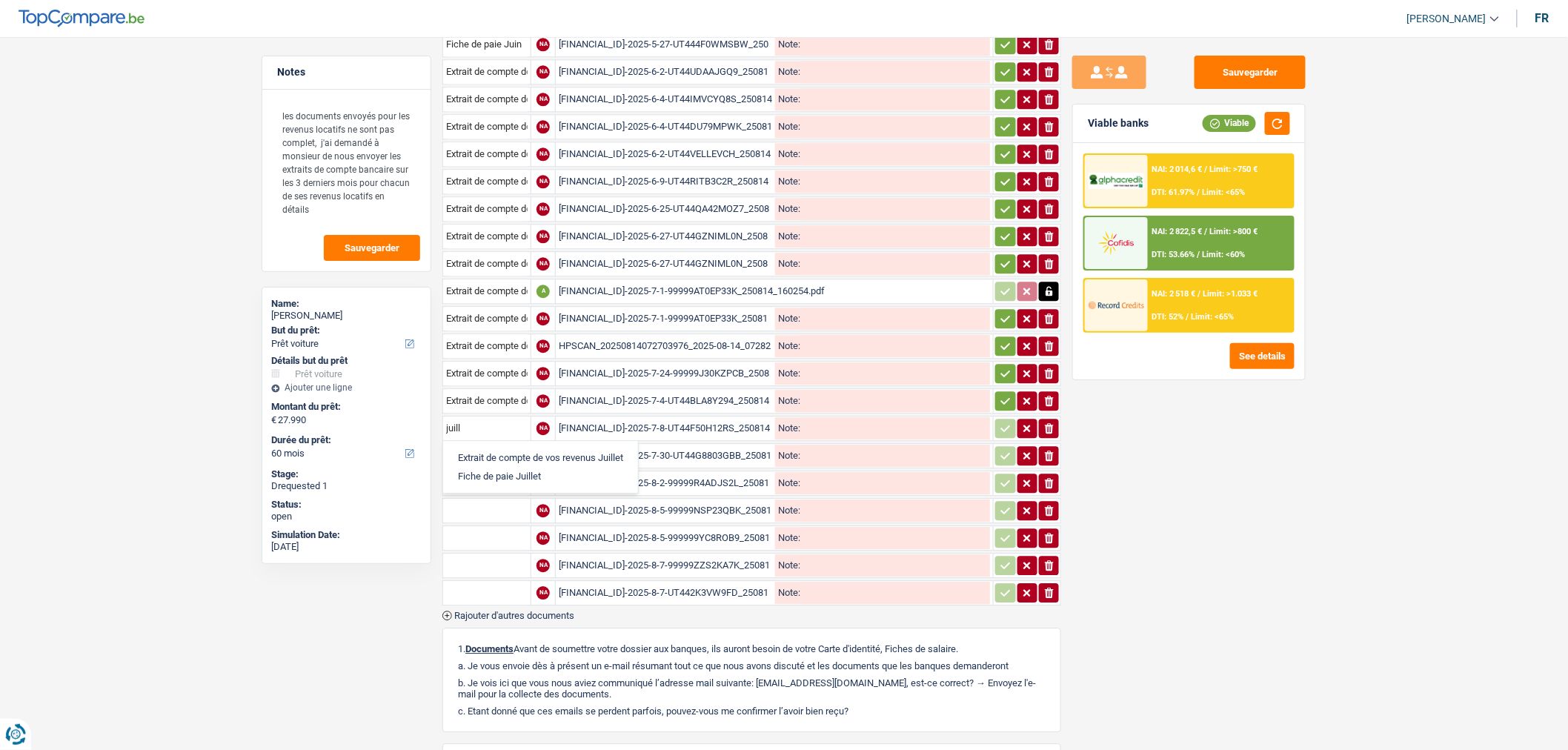
click at [490, 448] on li "Extrait de compte de vos revenus Juillet" at bounding box center [540, 457] width 180 height 18
type input "Extrait de compte de vos revenus Juillet"
click at [487, 444] on input "text" at bounding box center [487, 455] width 81 height 24
click at [494, 476] on li "Extrait de compte de vos revenus Juillet" at bounding box center [540, 485] width 180 height 18
type input "Extrait de compte de vos revenus Juillet"
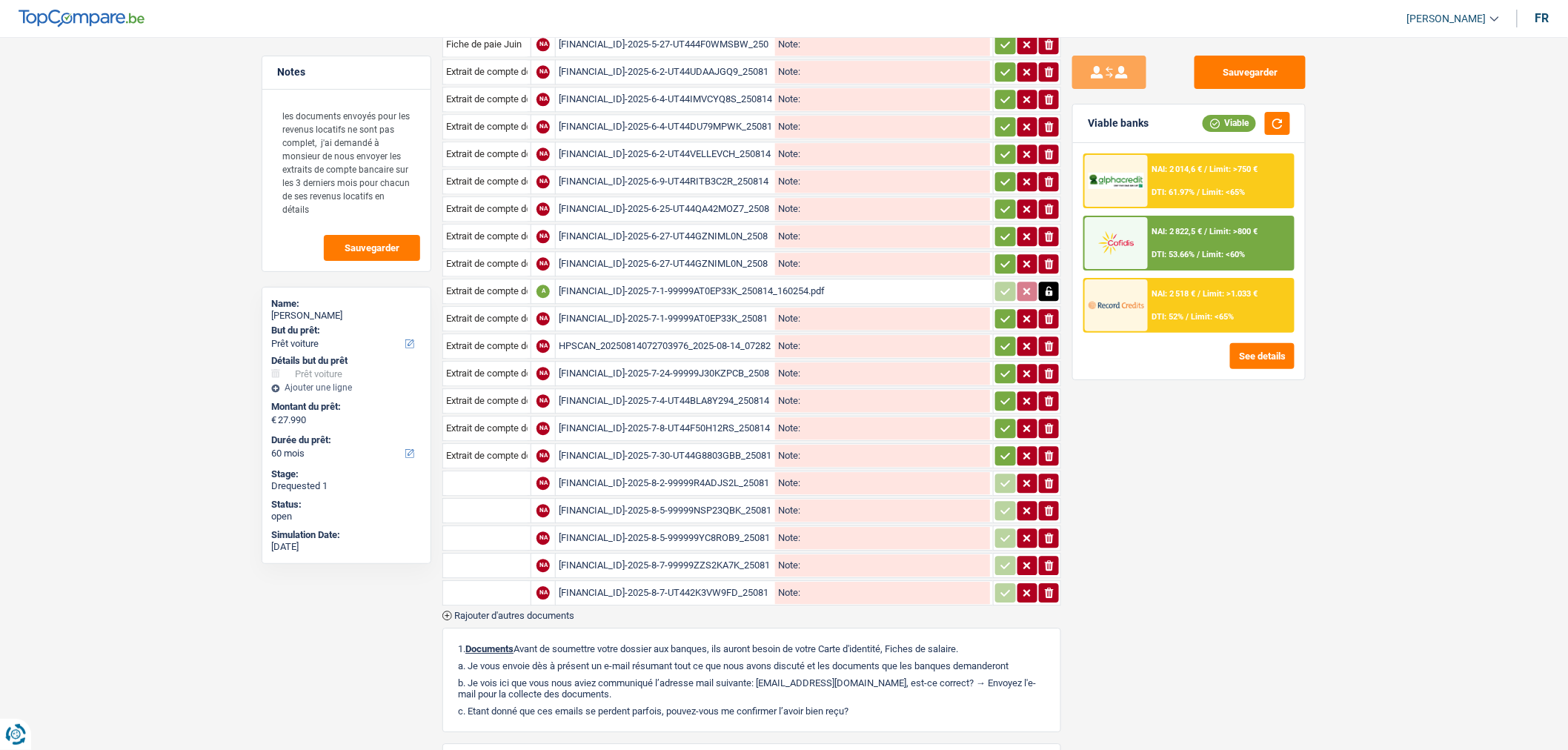
click at [484, 471] on input "text" at bounding box center [487, 483] width 81 height 24
click at [505, 503] on li "Extrait de compte de vos revenus Août" at bounding box center [537, 513] width 174 height 18
type input "Extrait de compte de vos revenus Août"
click at [467, 499] on input "text" at bounding box center [487, 510] width 81 height 24
click at [481, 530] on li "Extrait de compte de vos revenus Août" at bounding box center [537, 539] width 174 height 18
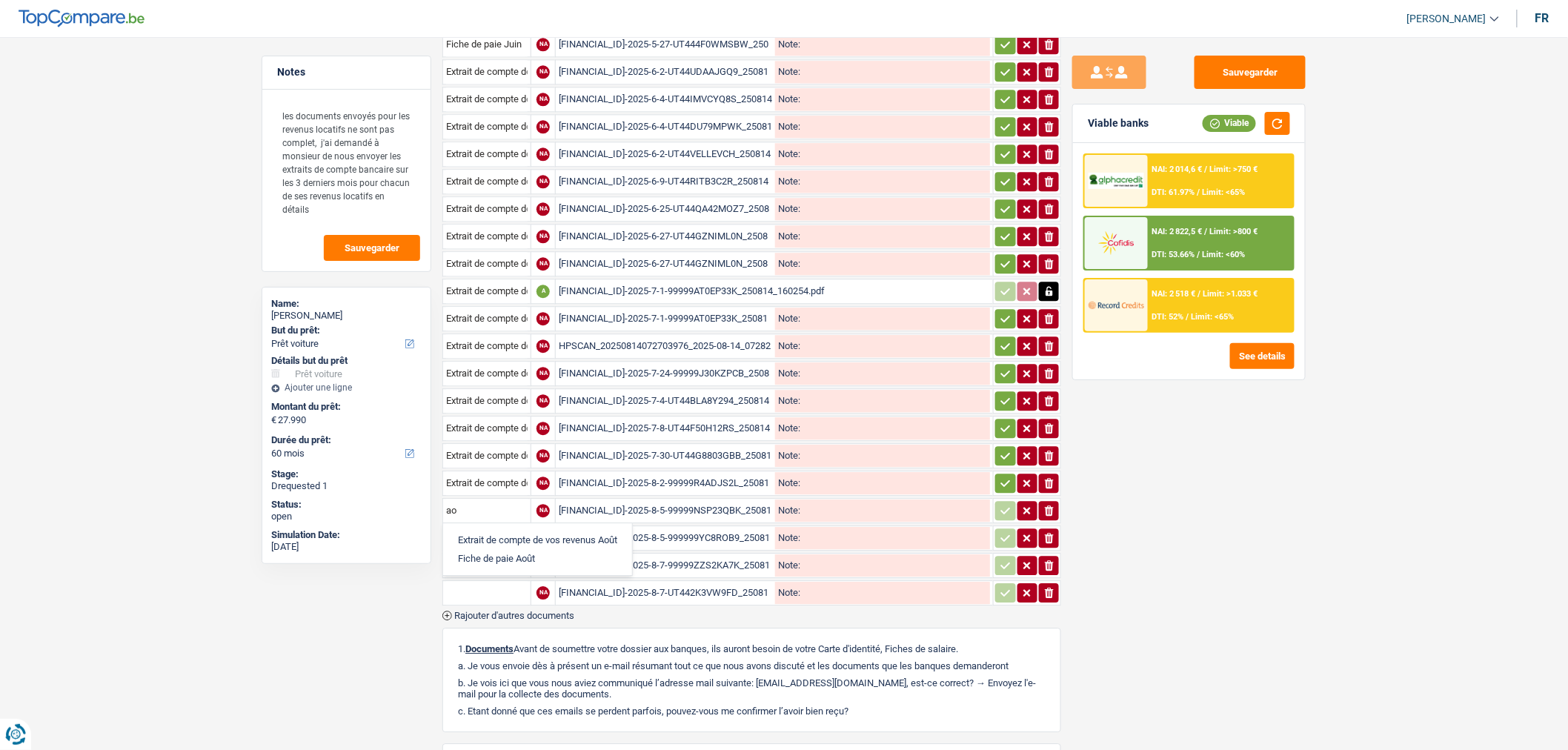
type input "Extrait de compte de vos revenus Août"
click at [477, 526] on input "text" at bounding box center [487, 538] width 81 height 24
click at [559, 550] on ul "Extrait de compte de vos revenus Août Fiche de paie Août" at bounding box center [537, 577] width 191 height 54
click at [556, 558] on li "Extrait de compte de vos revenus Août" at bounding box center [537, 567] width 174 height 18
type input "Extrait de compte de vos revenus Août"
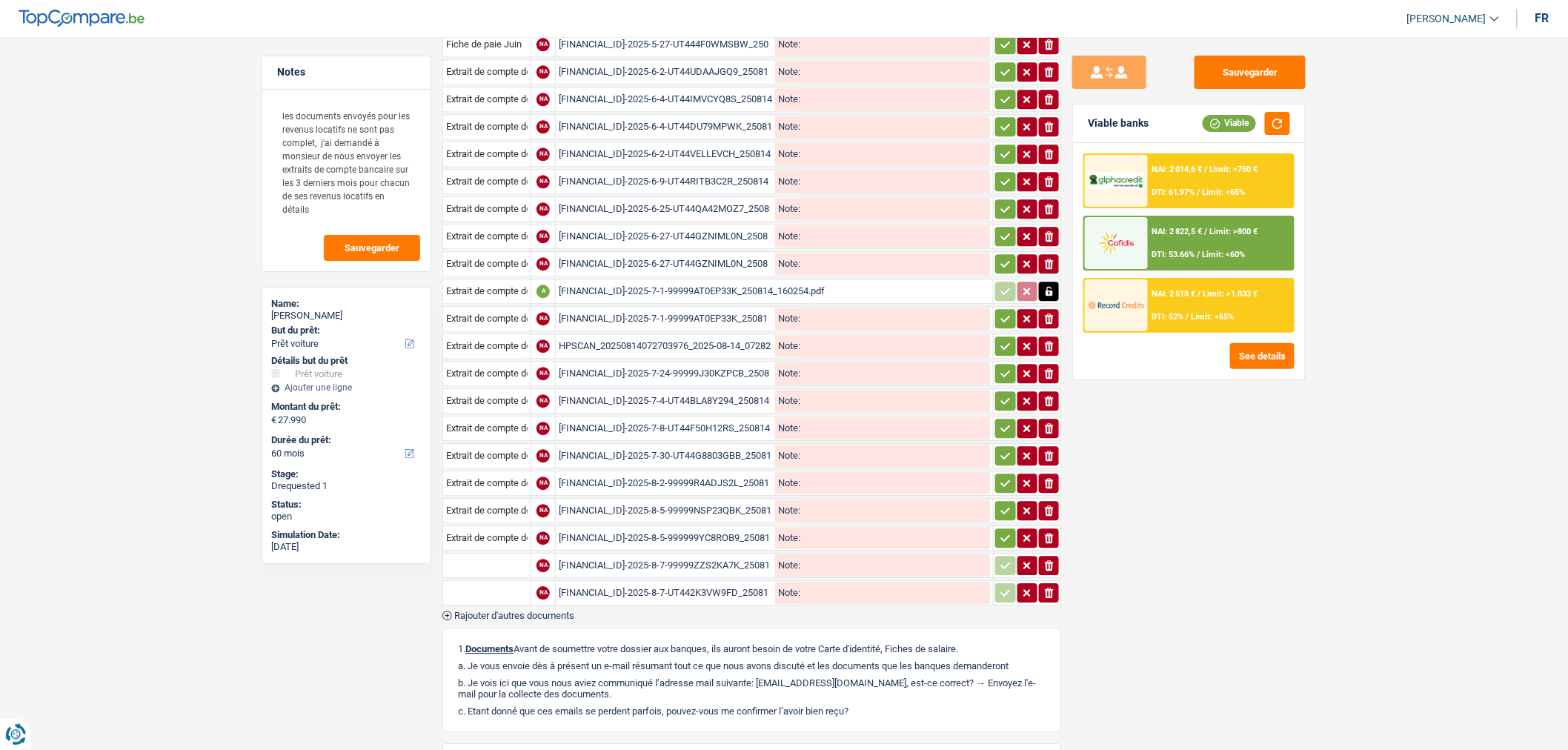
click at [487, 553] on input "text" at bounding box center [487, 565] width 81 height 24
click at [531, 585] on li "Extrait de compte de vos revenus Août" at bounding box center [537, 594] width 174 height 18
type input "Extrait de compte de vos revenus Août"
click at [501, 581] on input "text" at bounding box center [487, 592] width 81 height 24
click at [569, 613] on li "Extrait de compte de vos revenus Août" at bounding box center [537, 622] width 174 height 18
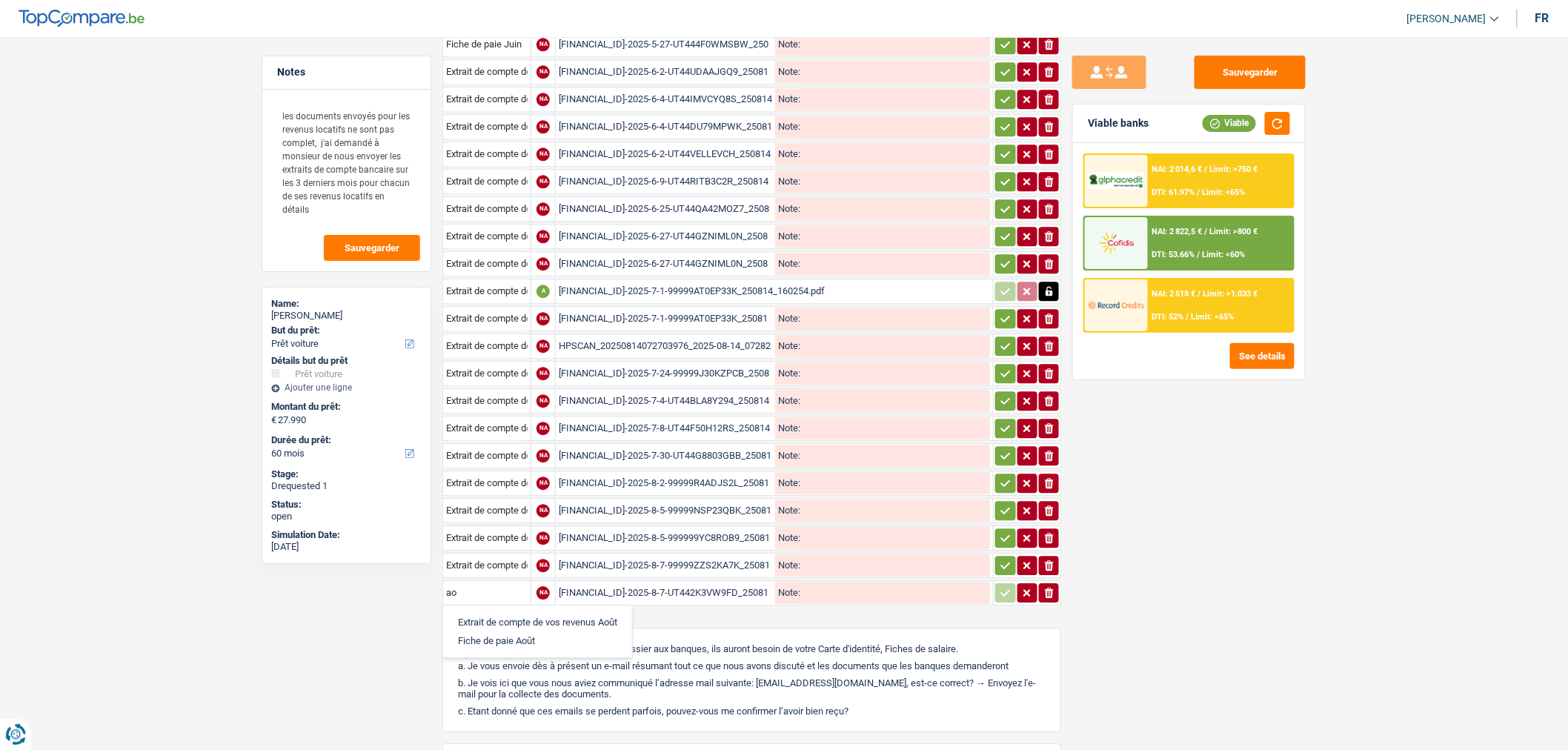
type input "Extrait de compte de vos revenus Août"
click at [1246, 80] on button "Sauvegarder" at bounding box center [1250, 73] width 111 height 34
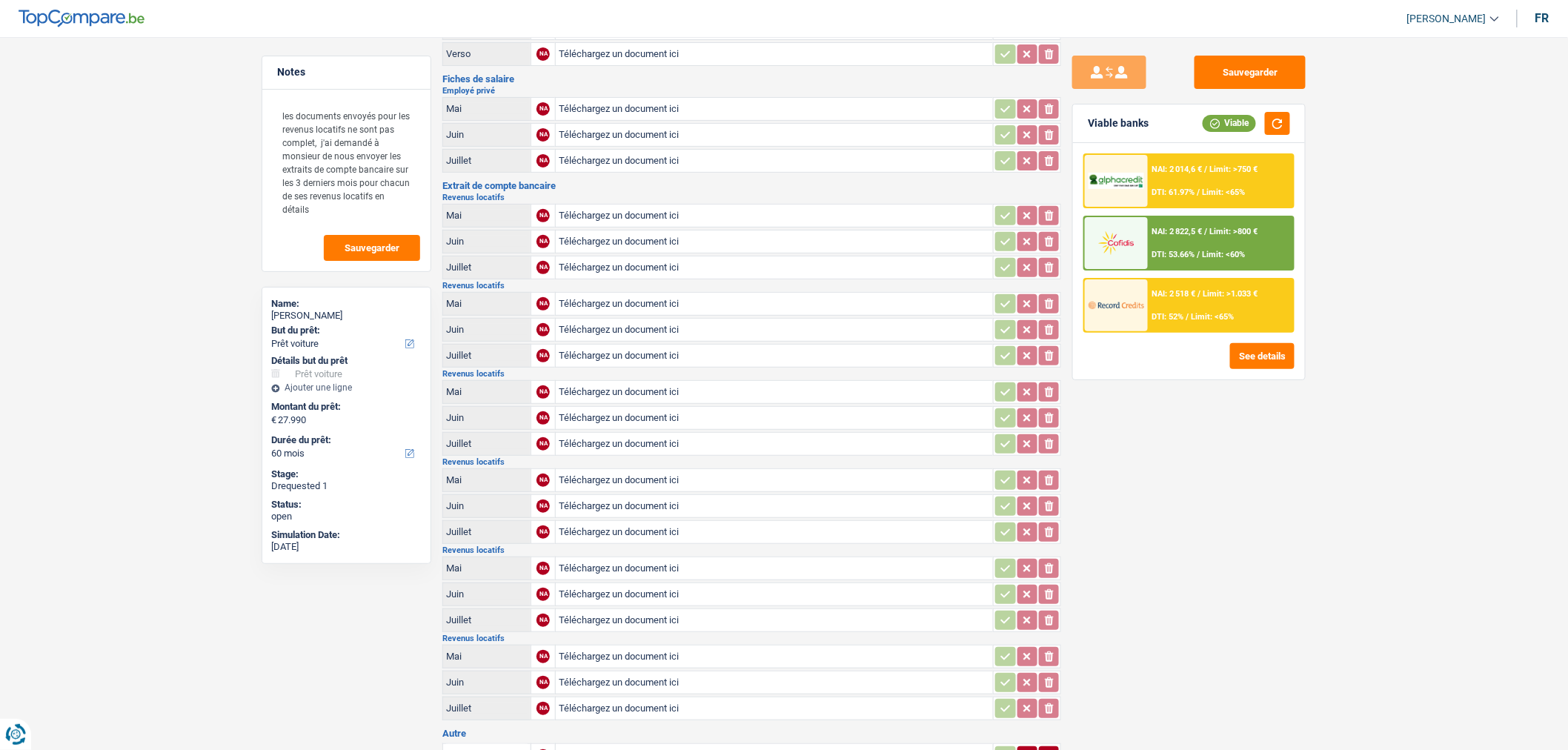
scroll to position [0, 0]
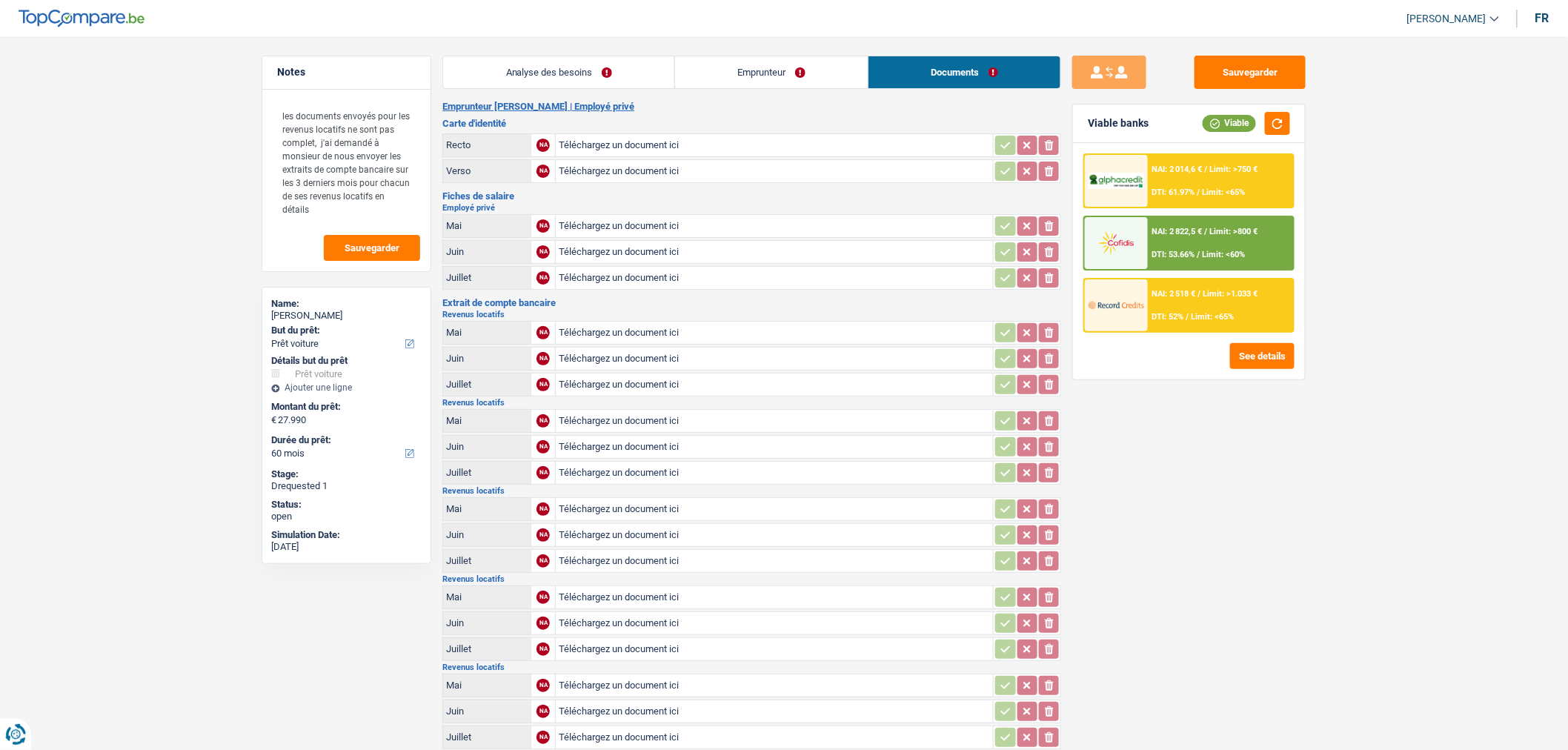
click at [614, 267] on input "Téléchargez un document ici" at bounding box center [774, 277] width 431 height 22
click at [661, 267] on input "Téléchargez un document ici" at bounding box center [774, 277] width 431 height 22
type input "C:\fakepath\HPSCAN_20250814141138957_2025-08-14_141226631.pdf"
click at [720, 243] on input "Téléchargez un document ici" at bounding box center [774, 251] width 431 height 22
type input "C:\fakepath\HPSCAN_20250814072703976_2025-08-14_072822502 (1).pdf"
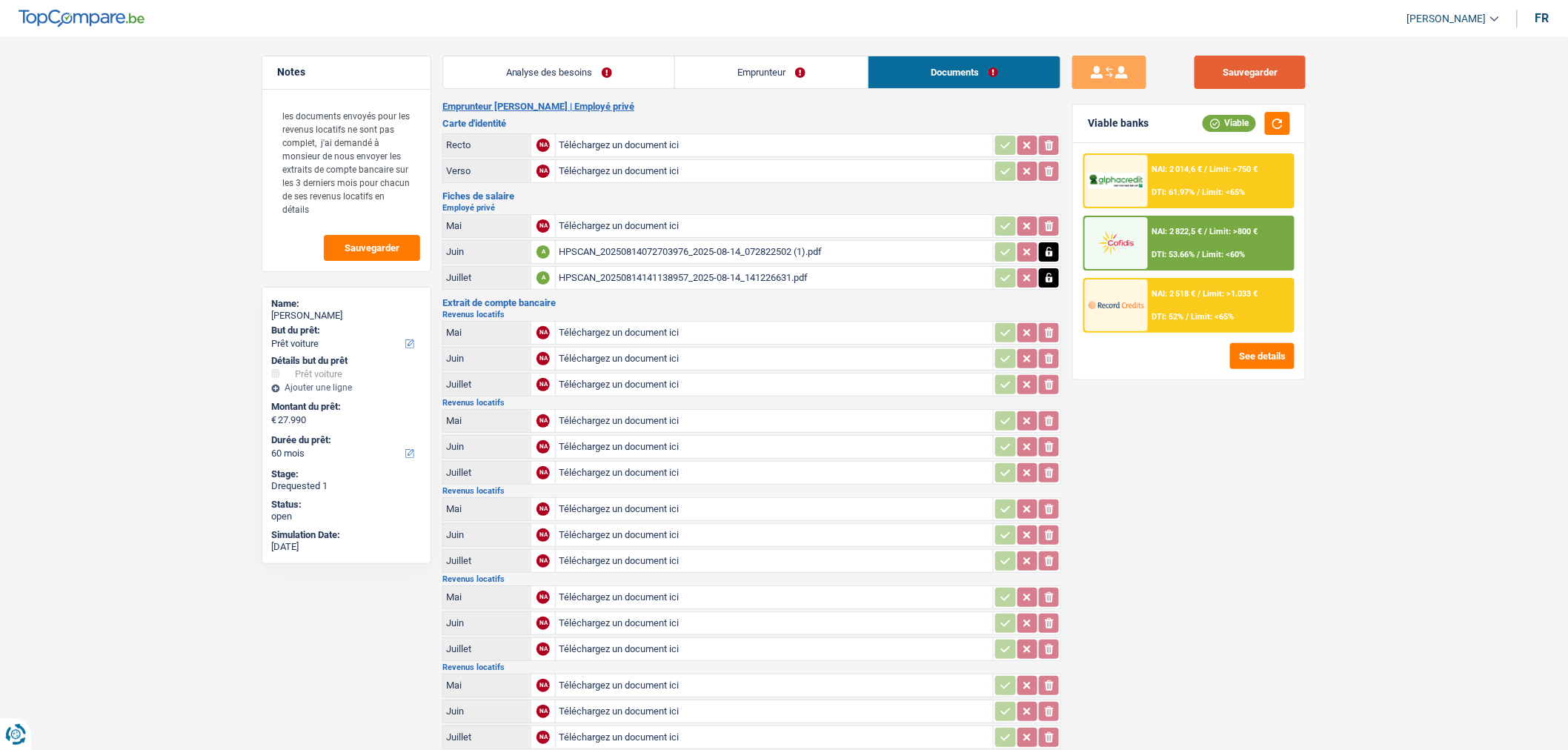
click at [1245, 69] on button "Sauvegarder" at bounding box center [1250, 73] width 111 height 34
click at [1263, 70] on button "Sauvegarder" at bounding box center [1250, 73] width 111 height 34
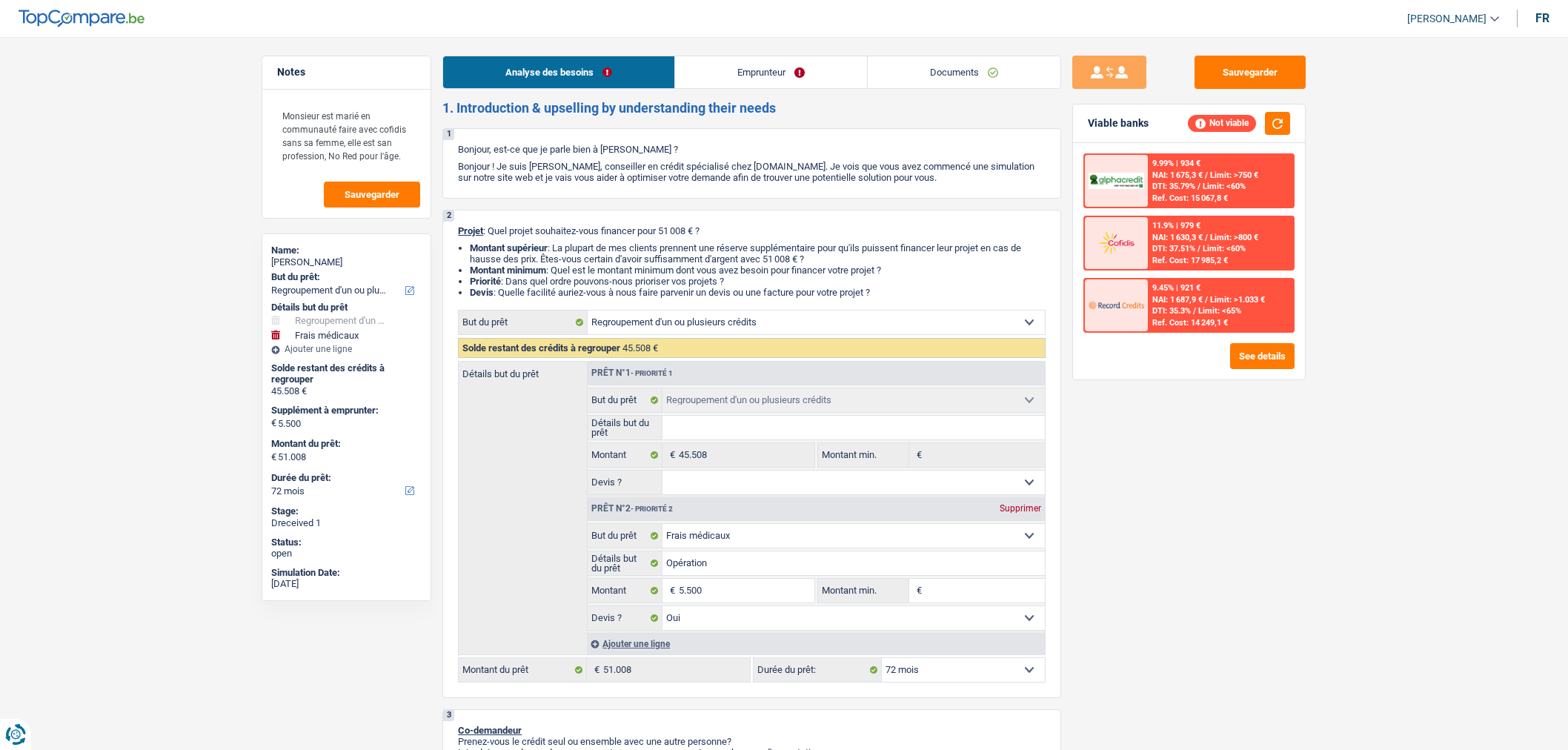
select select "refinancing"
select select "medical"
select select "72"
select select "refinancing"
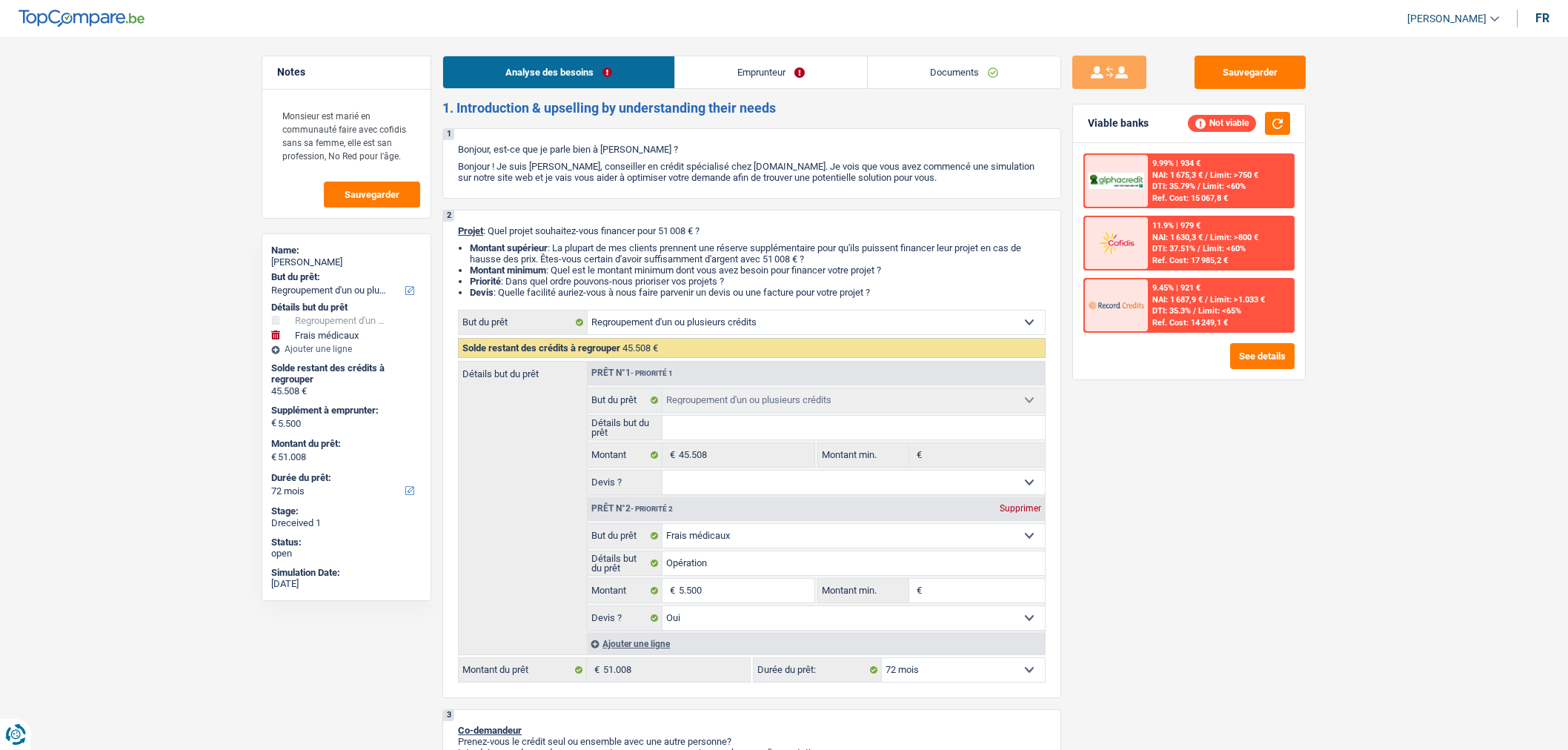
select select "refinancing"
select select "medical"
select select "yes"
select select "72"
select select "retired"
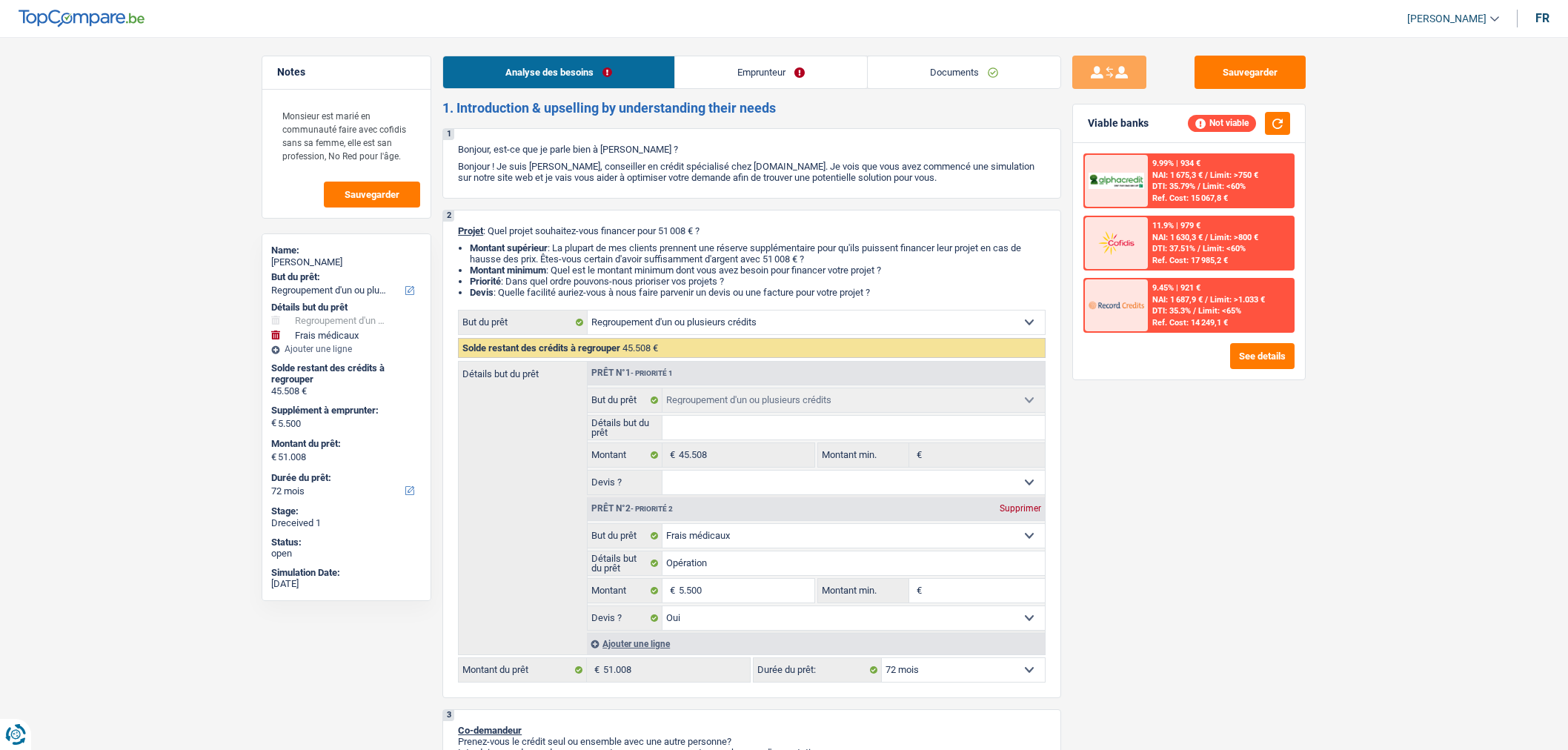
select select "pension"
select select "ownerWithoutMortgage"
select select "personalLoan"
select select "homeFurnishingOrRelocation"
select select "72"
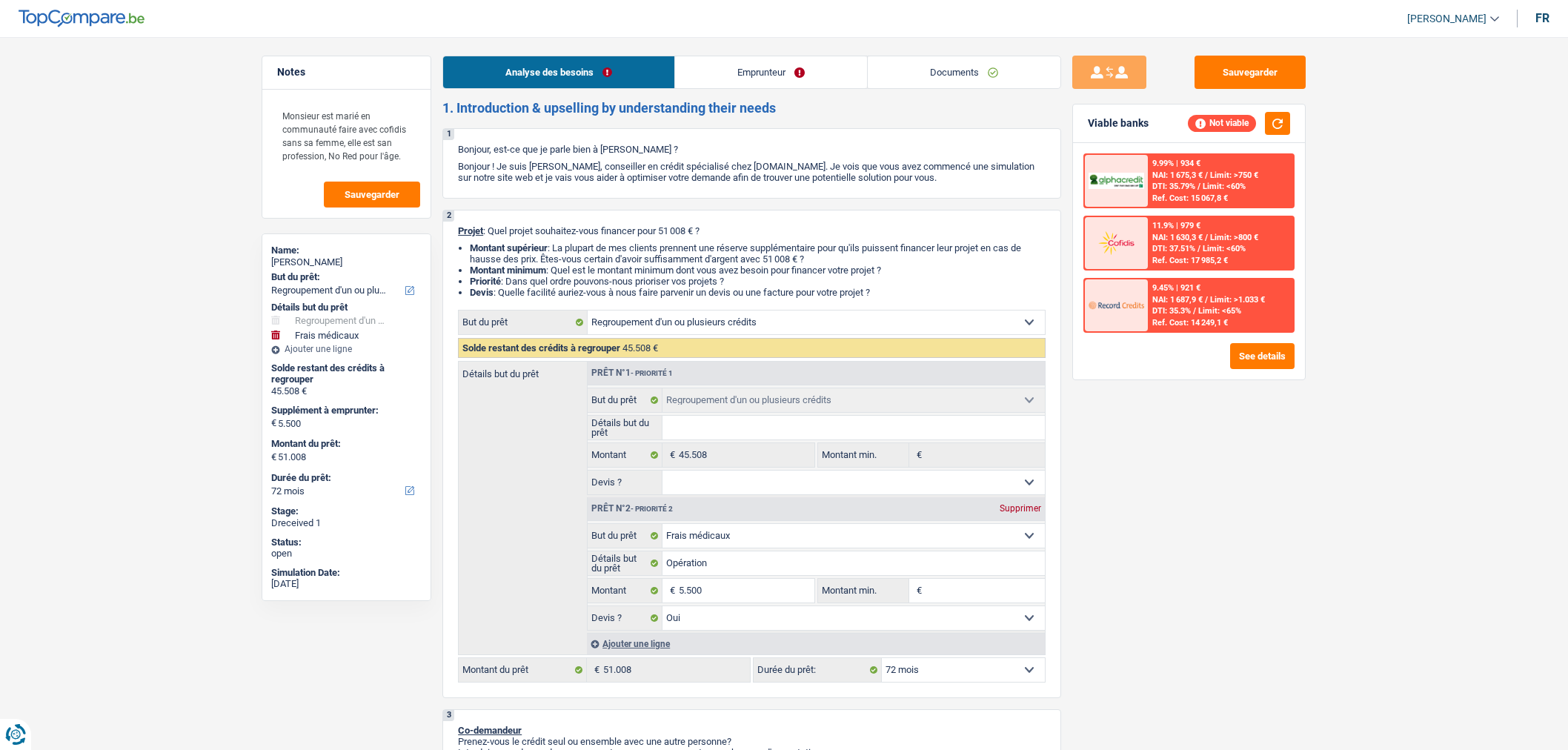
select select "refinancing"
select select "medical"
select select "yes"
select select "72"
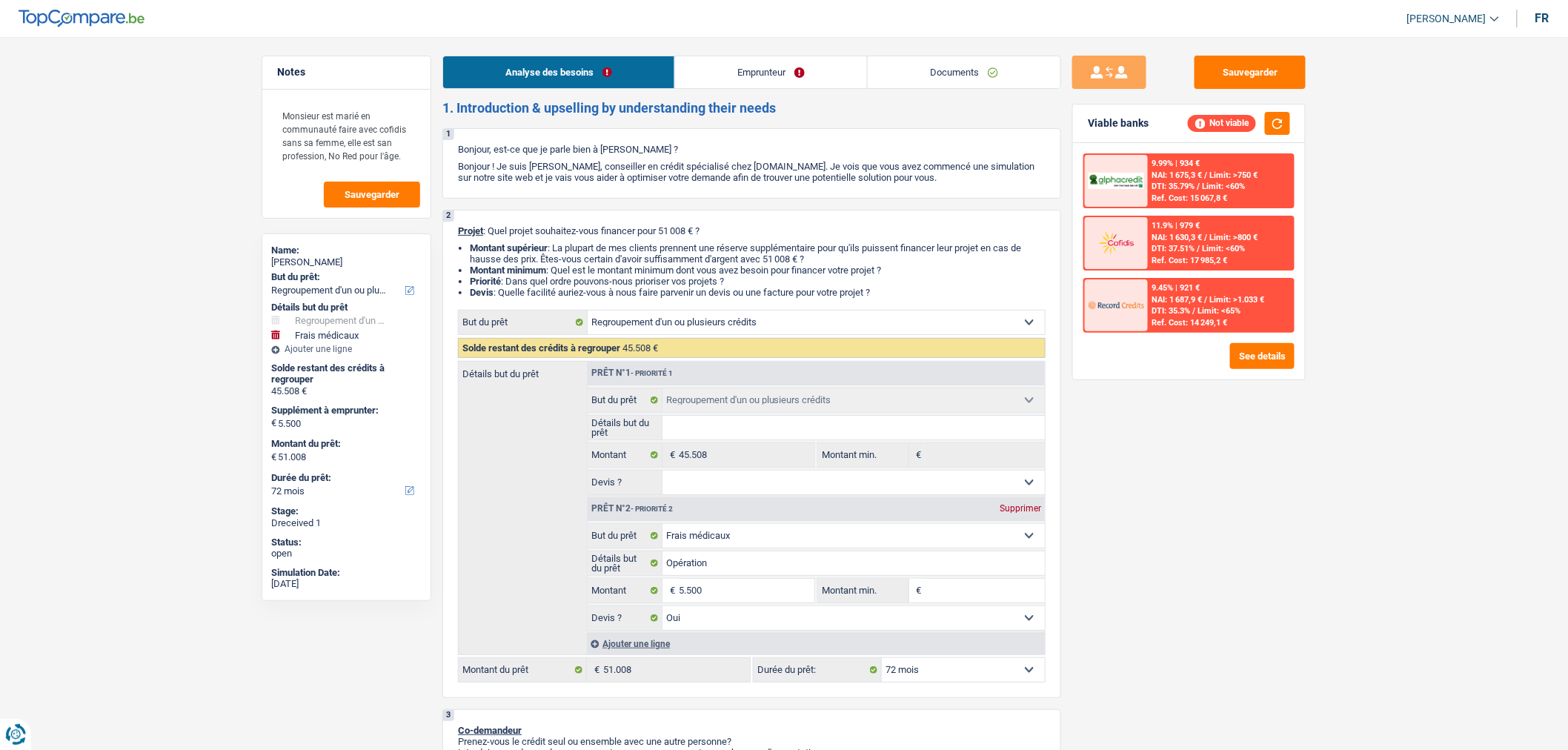
click at [1004, 76] on link "Documents" at bounding box center [963, 72] width 192 height 32
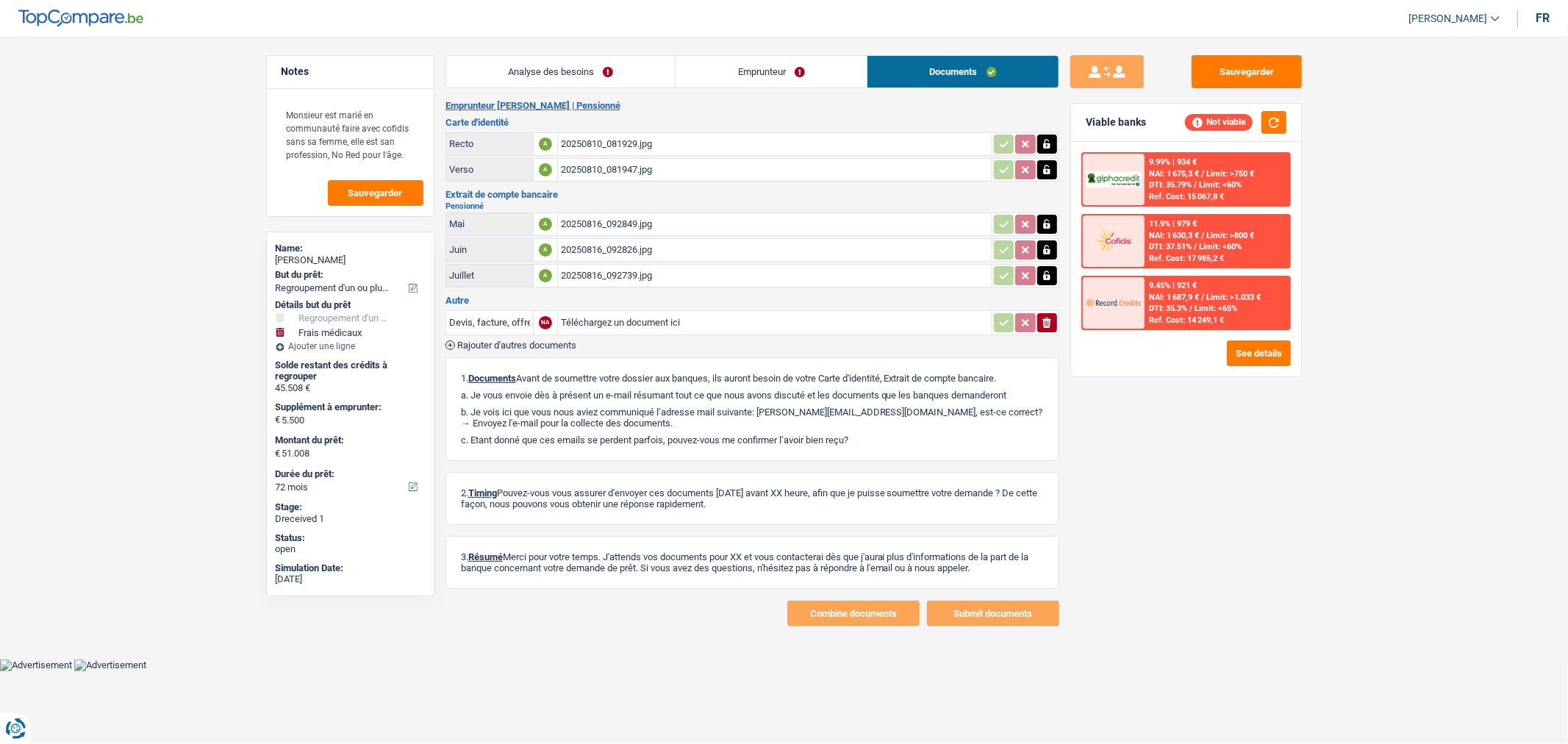
click at [549, 64] on link "Analyse des besoins" at bounding box center [561, 71] width 230 height 32
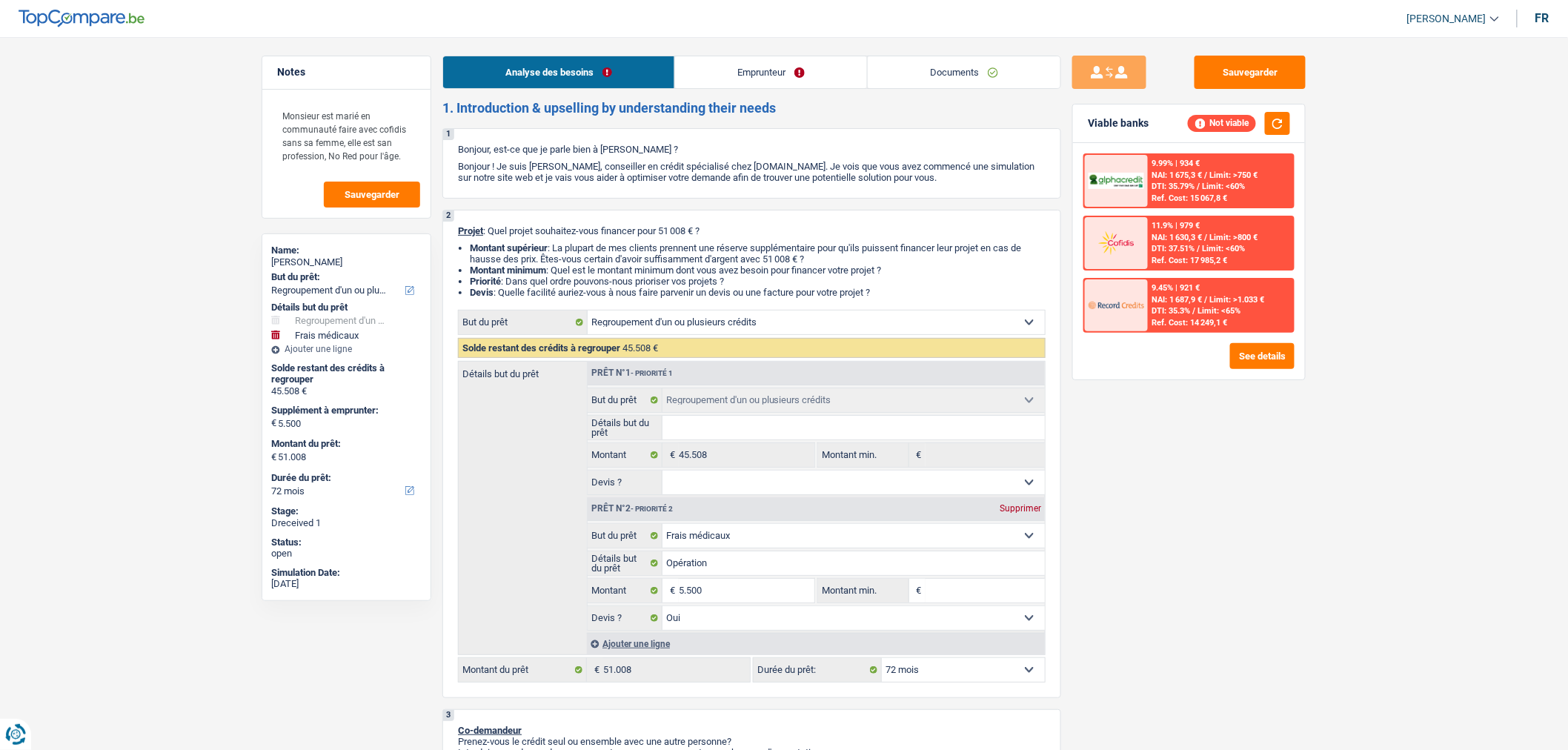
click at [938, 63] on link "Documents" at bounding box center [963, 72] width 192 height 32
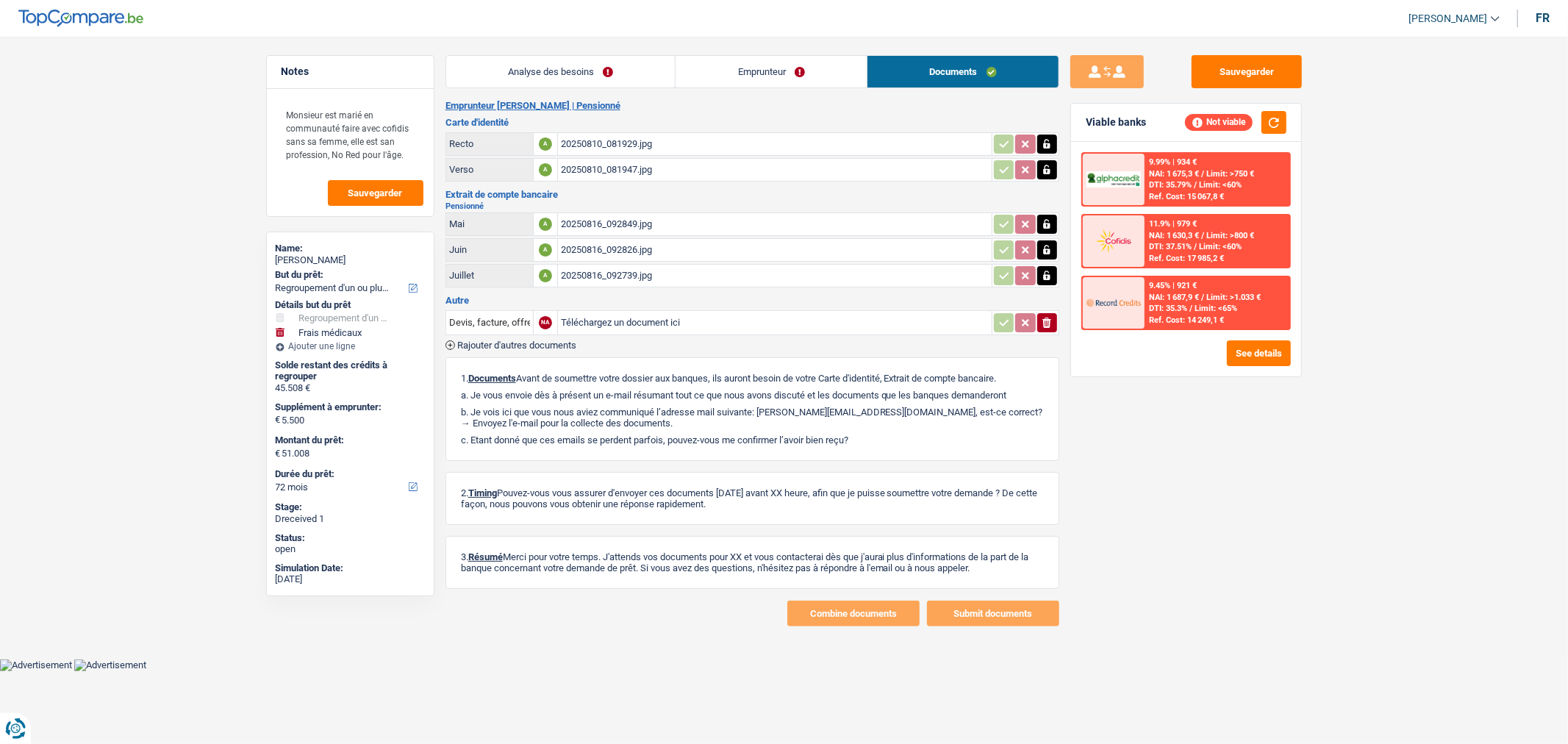
click at [702, 147] on div "20250810_081929.jpg" at bounding box center [774, 144] width 428 height 22
click at [765, 169] on div "20250810_081947.jpg" at bounding box center [774, 169] width 428 height 22
click at [719, 217] on div "20250816_092849.jpg" at bounding box center [774, 223] width 428 height 22
click at [755, 244] on div "20250816_092826.jpg" at bounding box center [774, 249] width 428 height 22
click at [717, 266] on div "20250816_092739.jpg" at bounding box center [774, 275] width 428 height 22
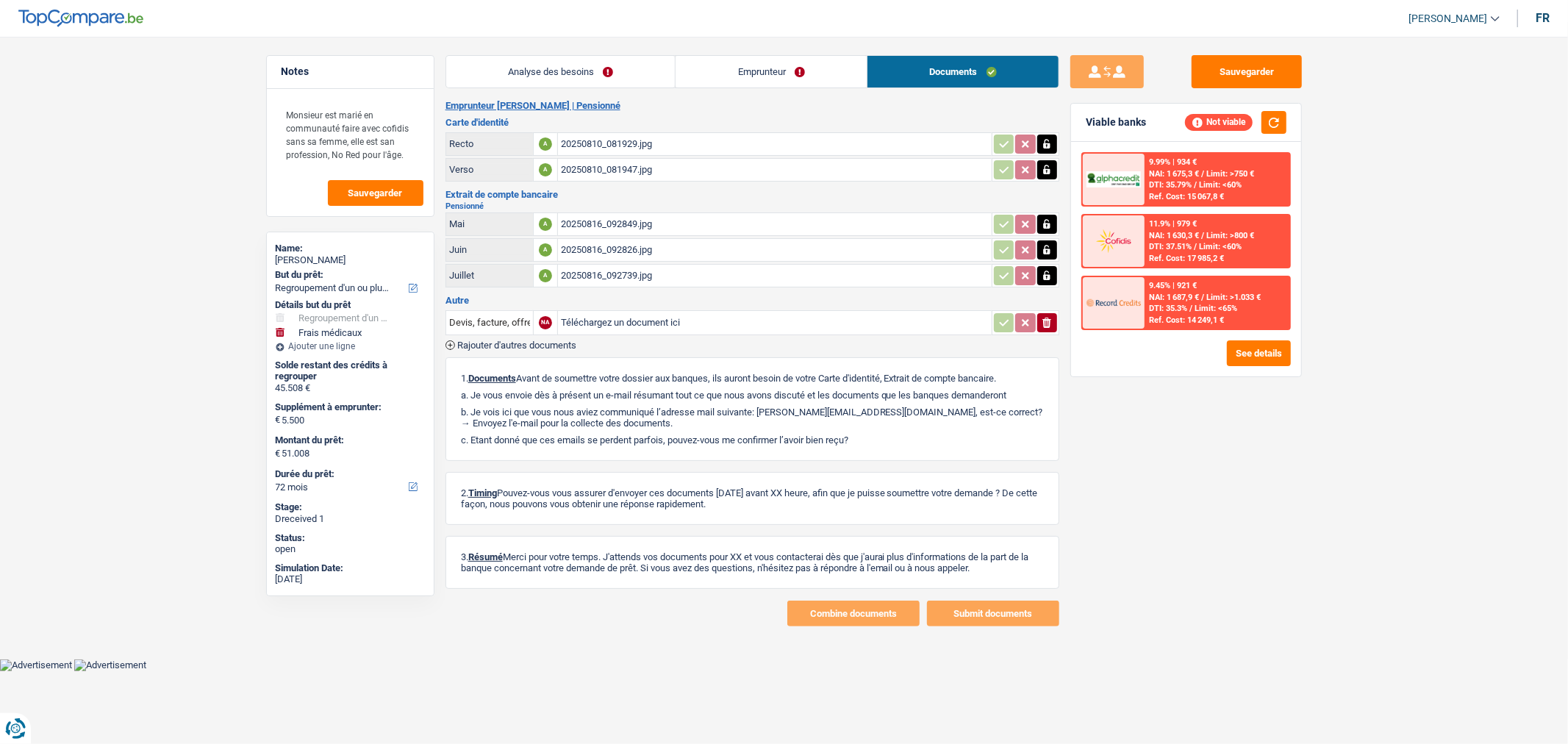
click at [752, 75] on link "Emprunteur" at bounding box center [771, 71] width 191 height 32
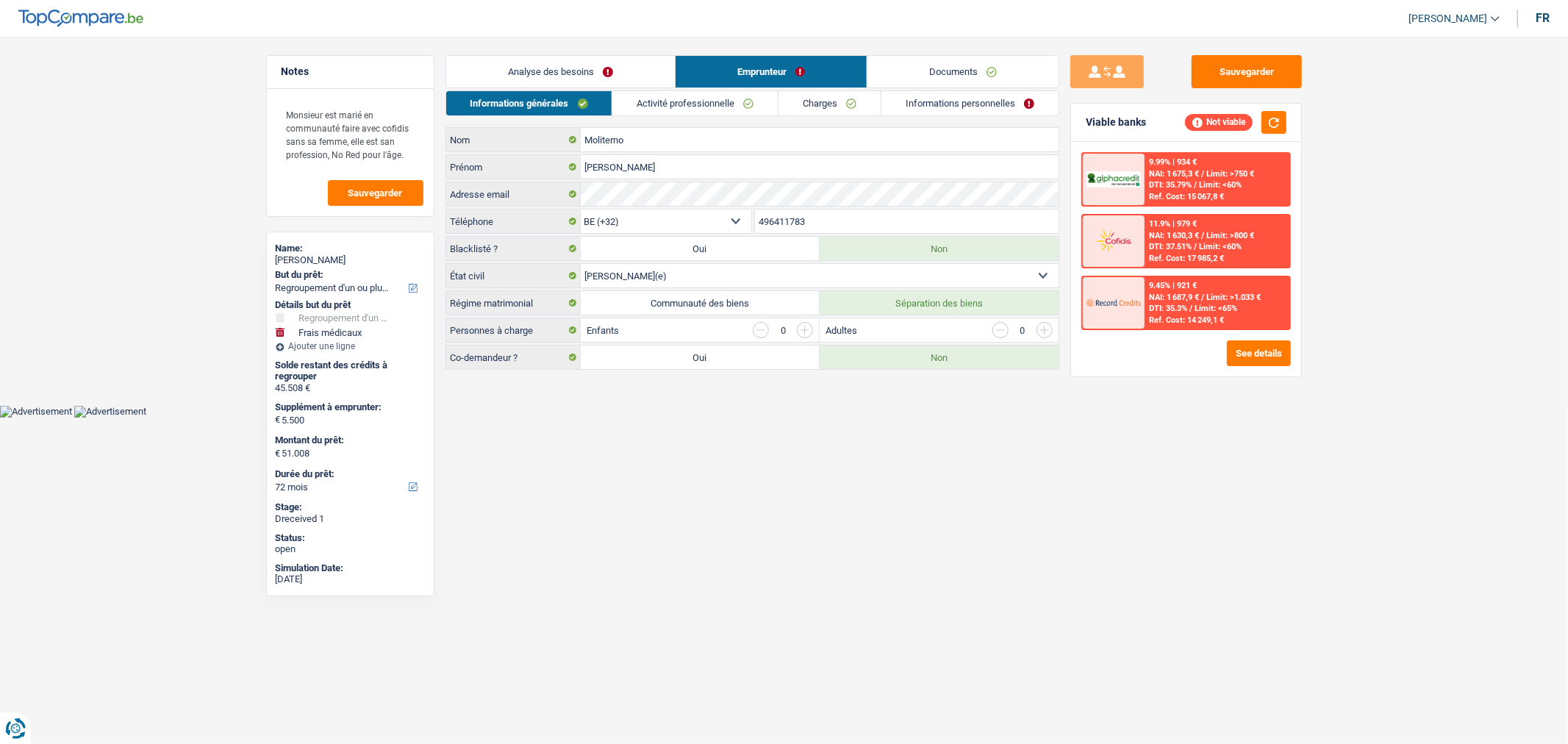
click at [978, 104] on link "Informations personnelles" at bounding box center [969, 103] width 177 height 24
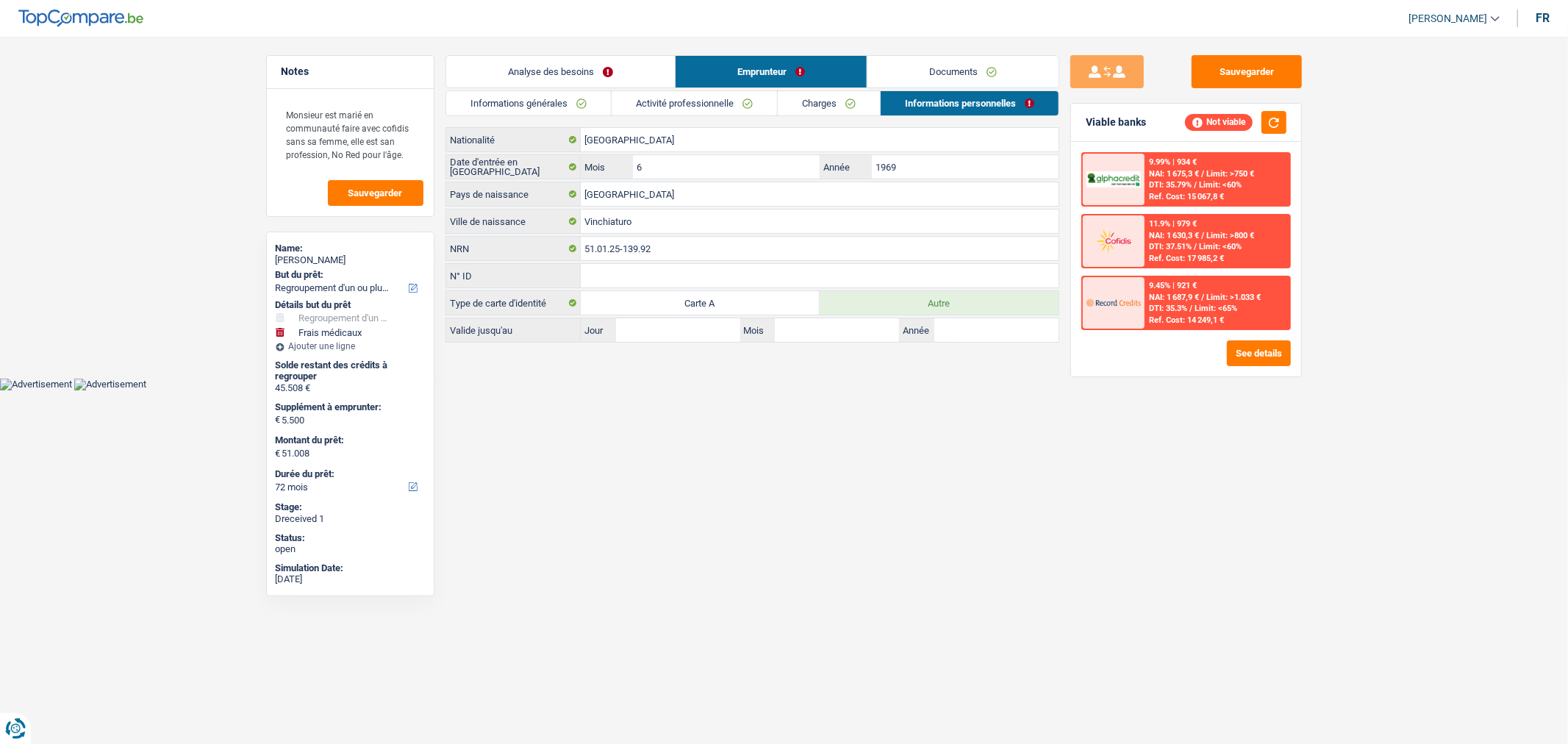
click at [970, 64] on link "Documents" at bounding box center [962, 71] width 191 height 32
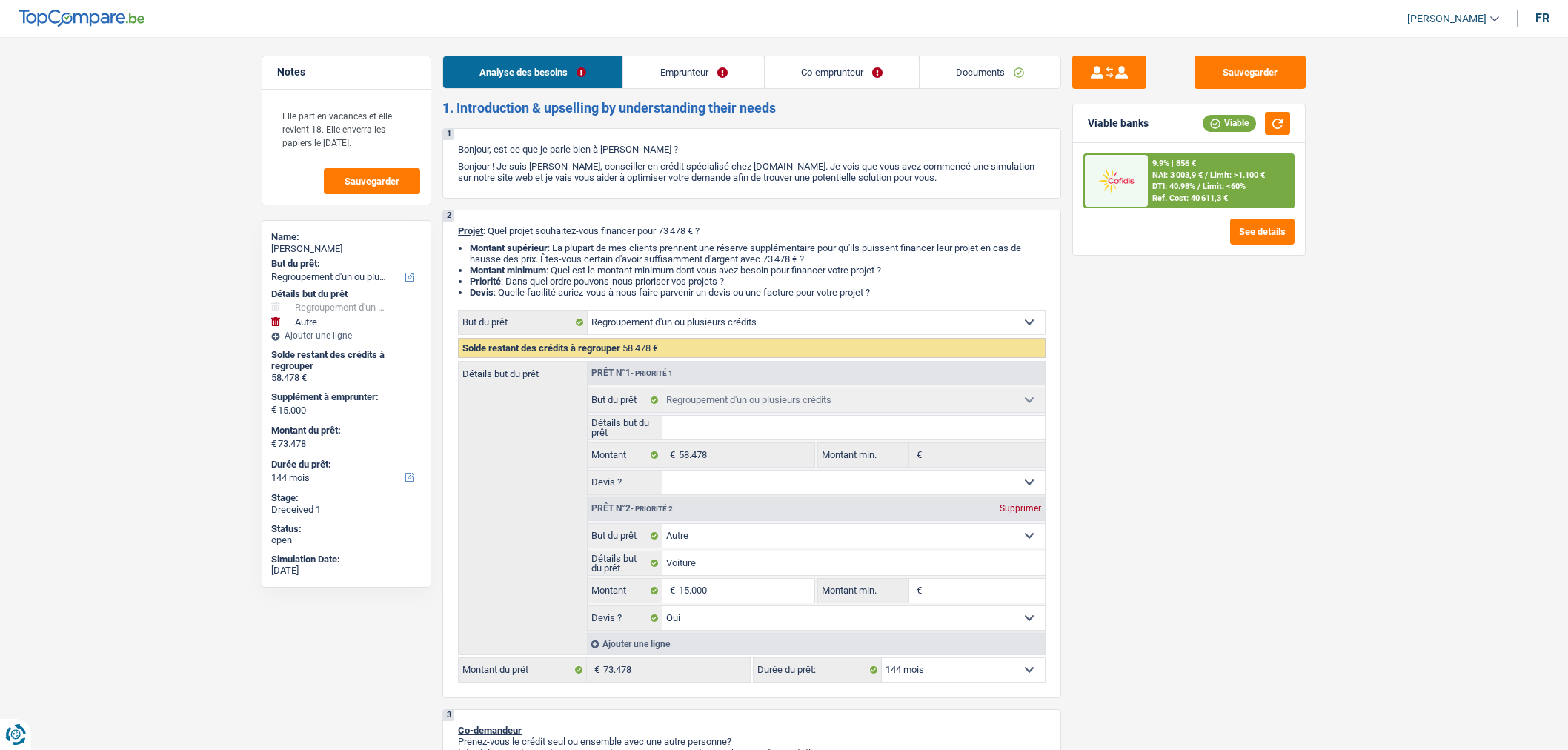
select select "refinancing"
select select "other"
select select "144"
select select "refinancing"
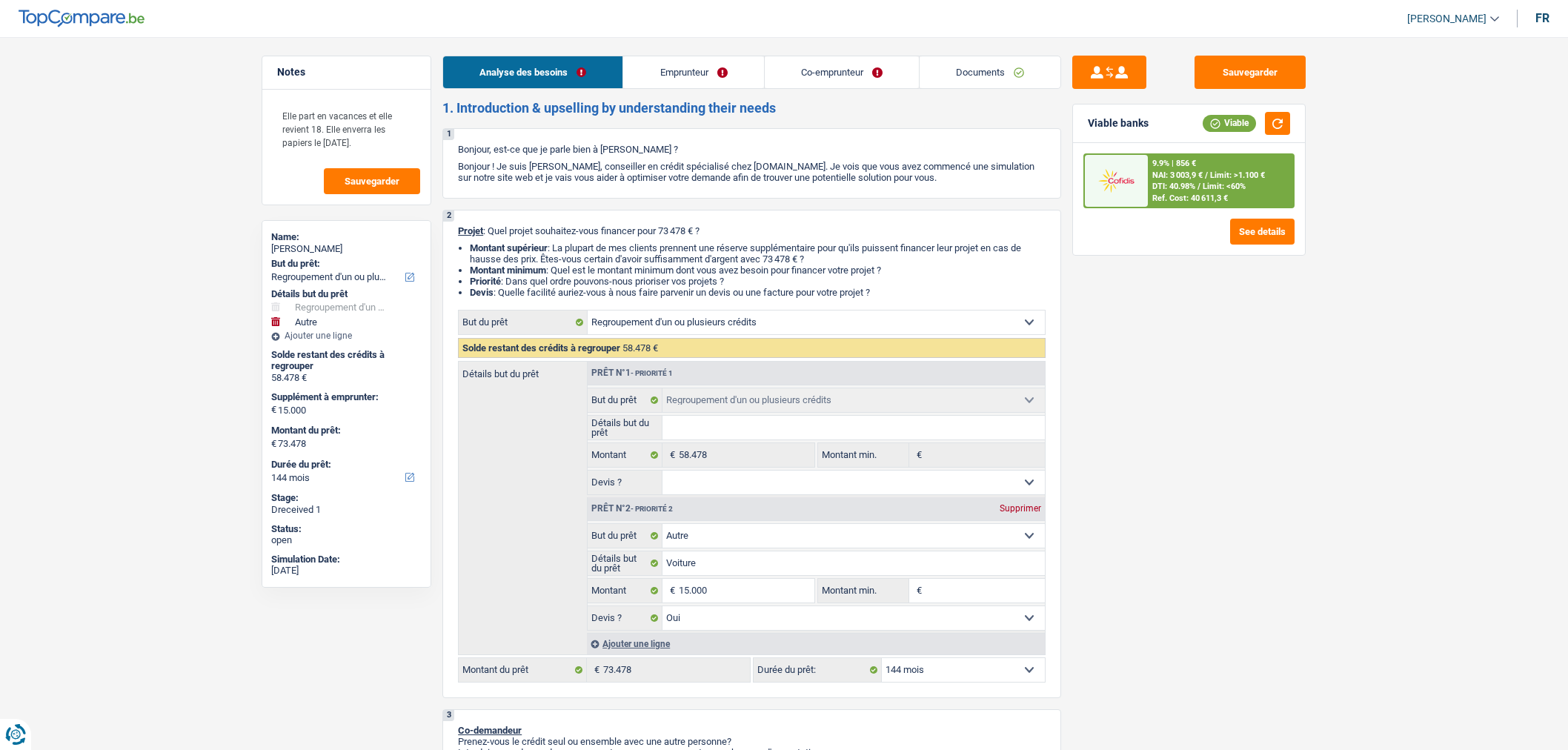
select select "refinancing"
select select "other"
select select "yes"
select select "144"
select select "privateEmployee"
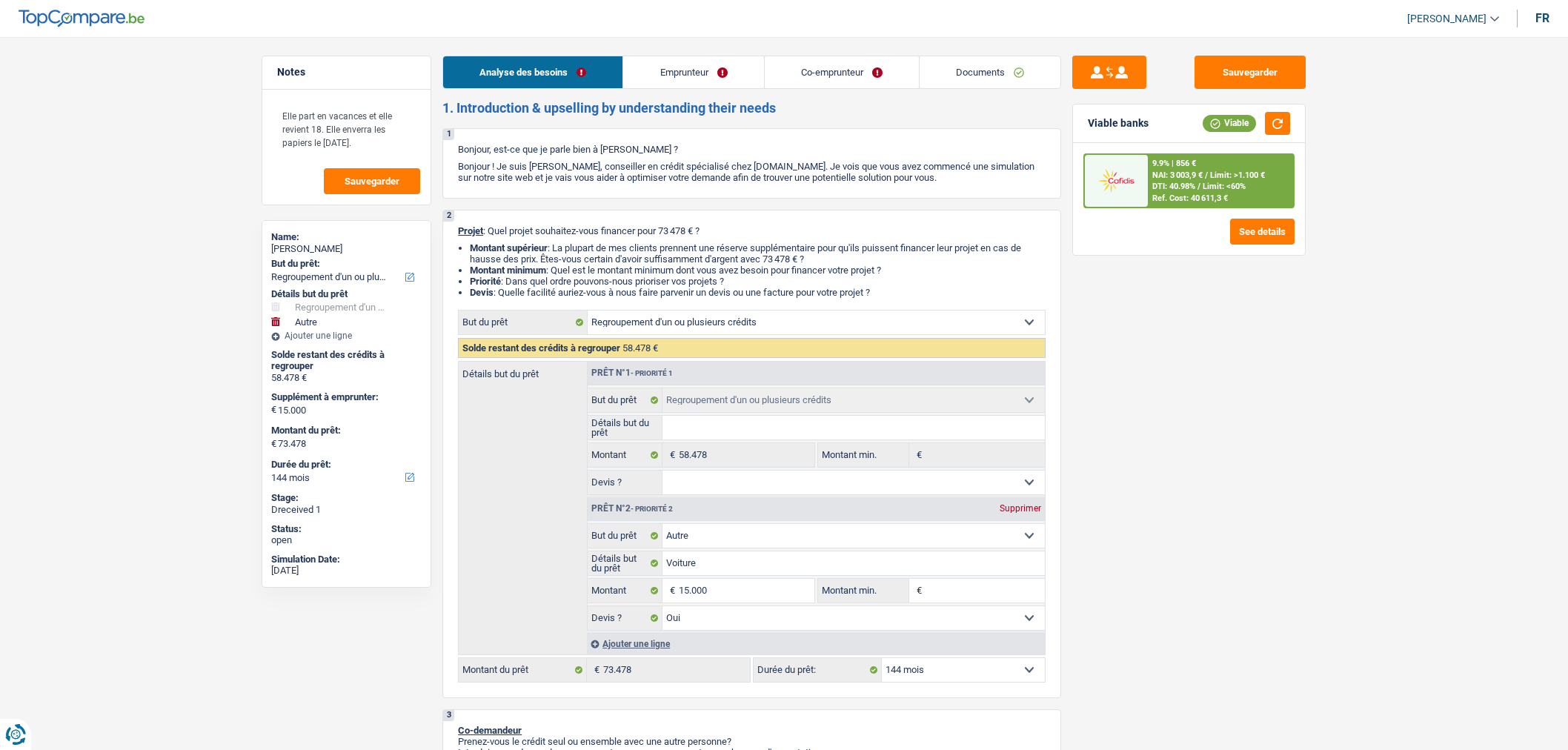
select select "privateEmployee"
select select "netSalary"
select select "familyAllowances"
select select "mealVouchers"
select select "netSalary"
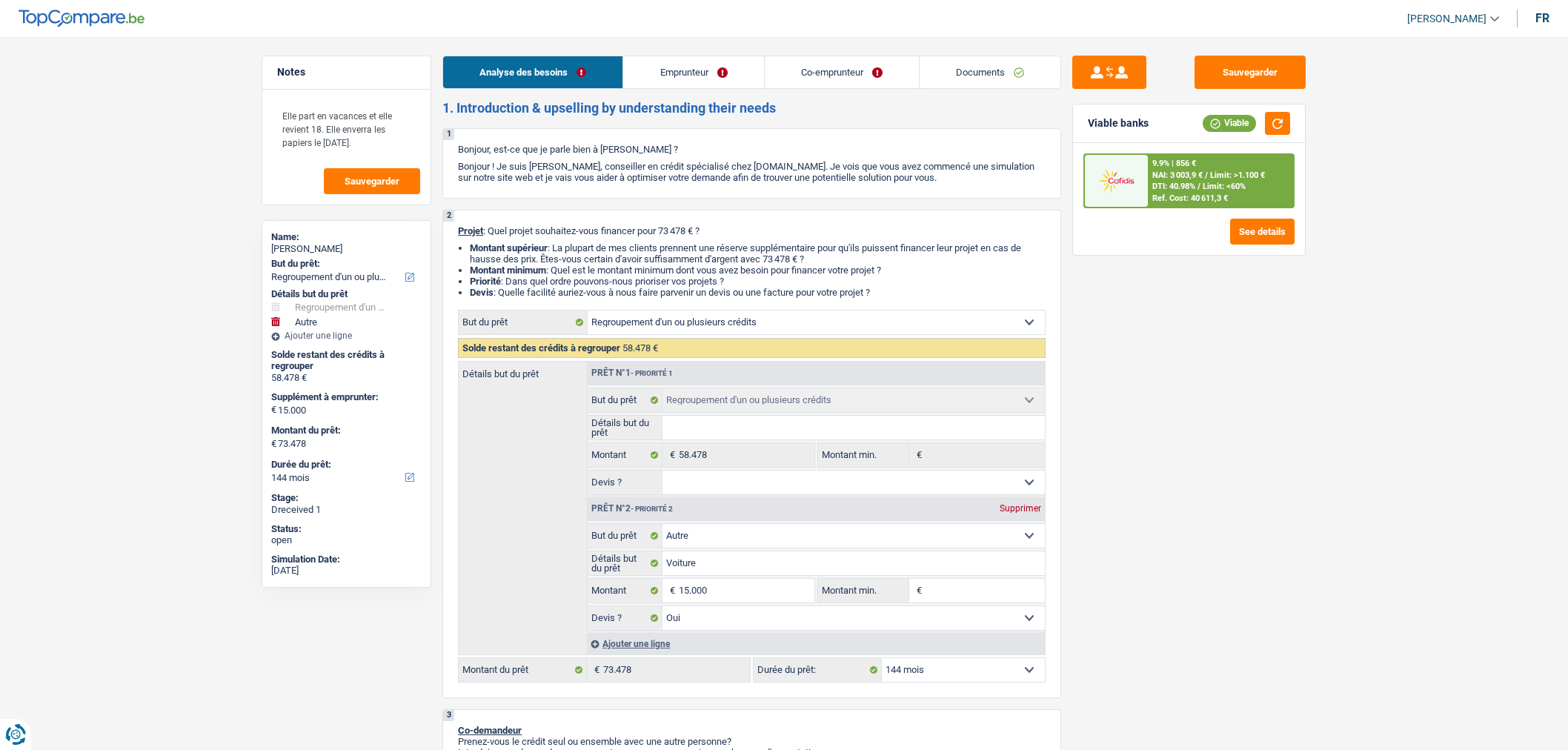
select select "mealVouchers"
select select "ownerWithMortgage"
select select "personalLoan"
select select "other"
select select "36"
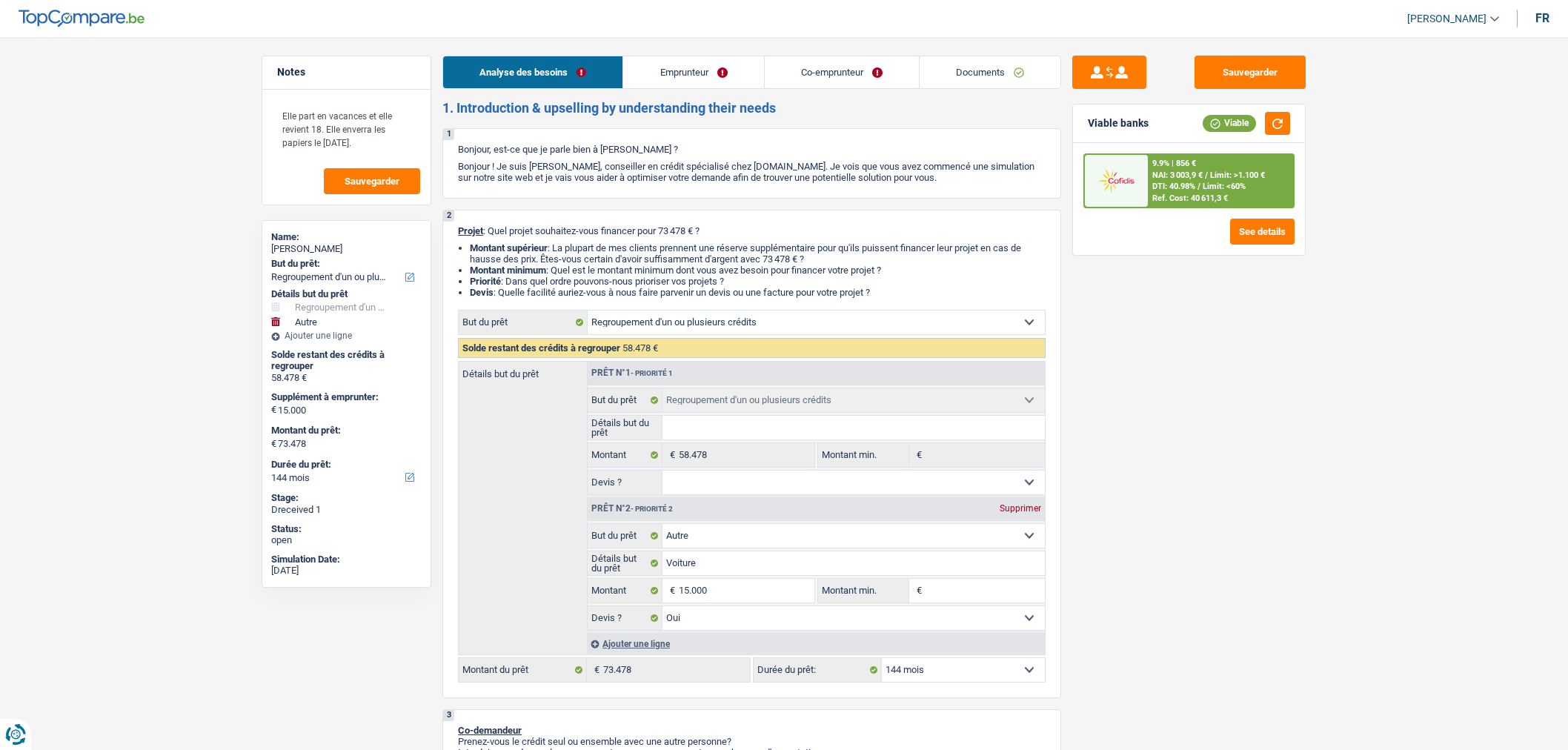
select select "personalLoan"
select select "other"
select select "120"
select select "personalLoan"
select select "other"
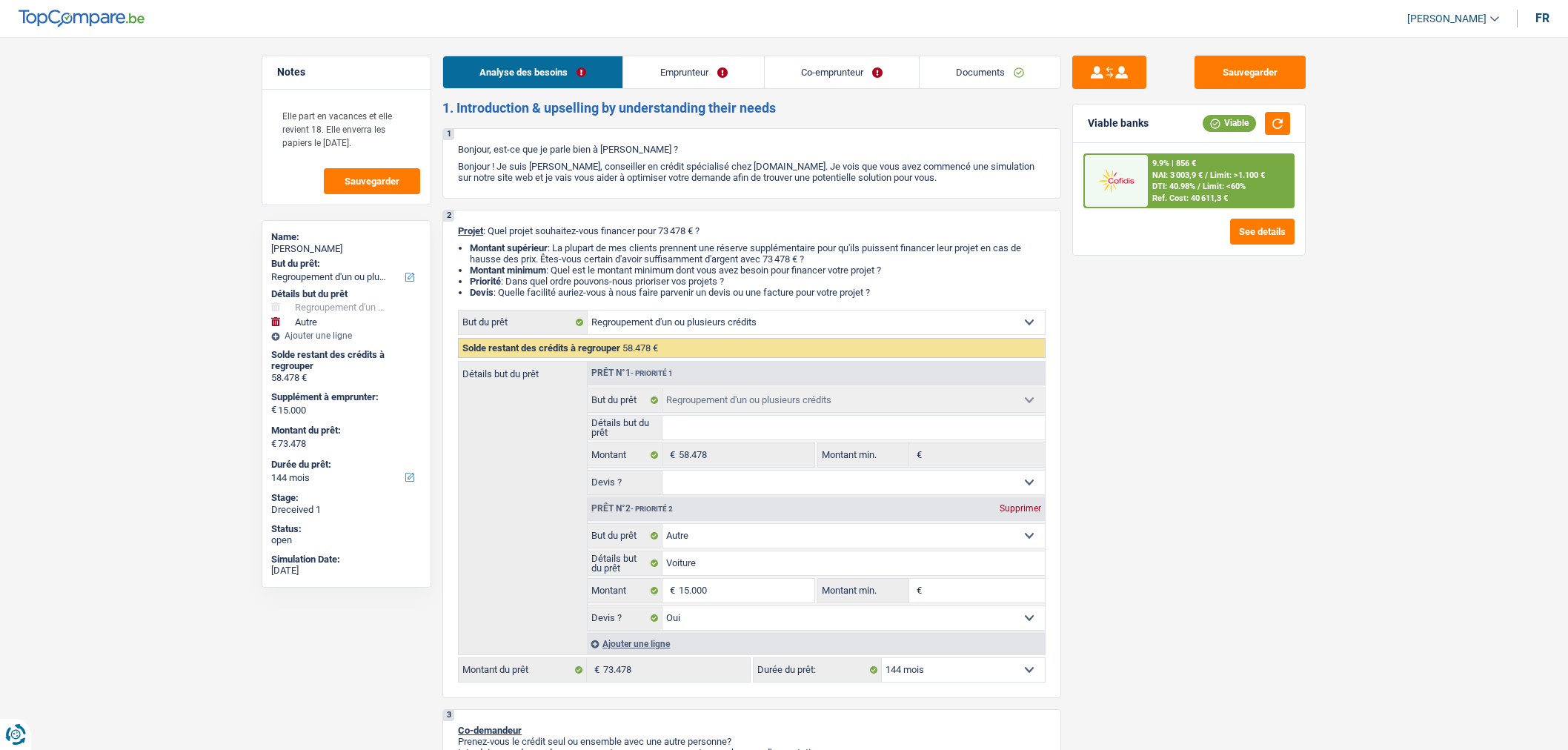
select select "84"
select select "mortgage"
select select "240"
select select "refinancing"
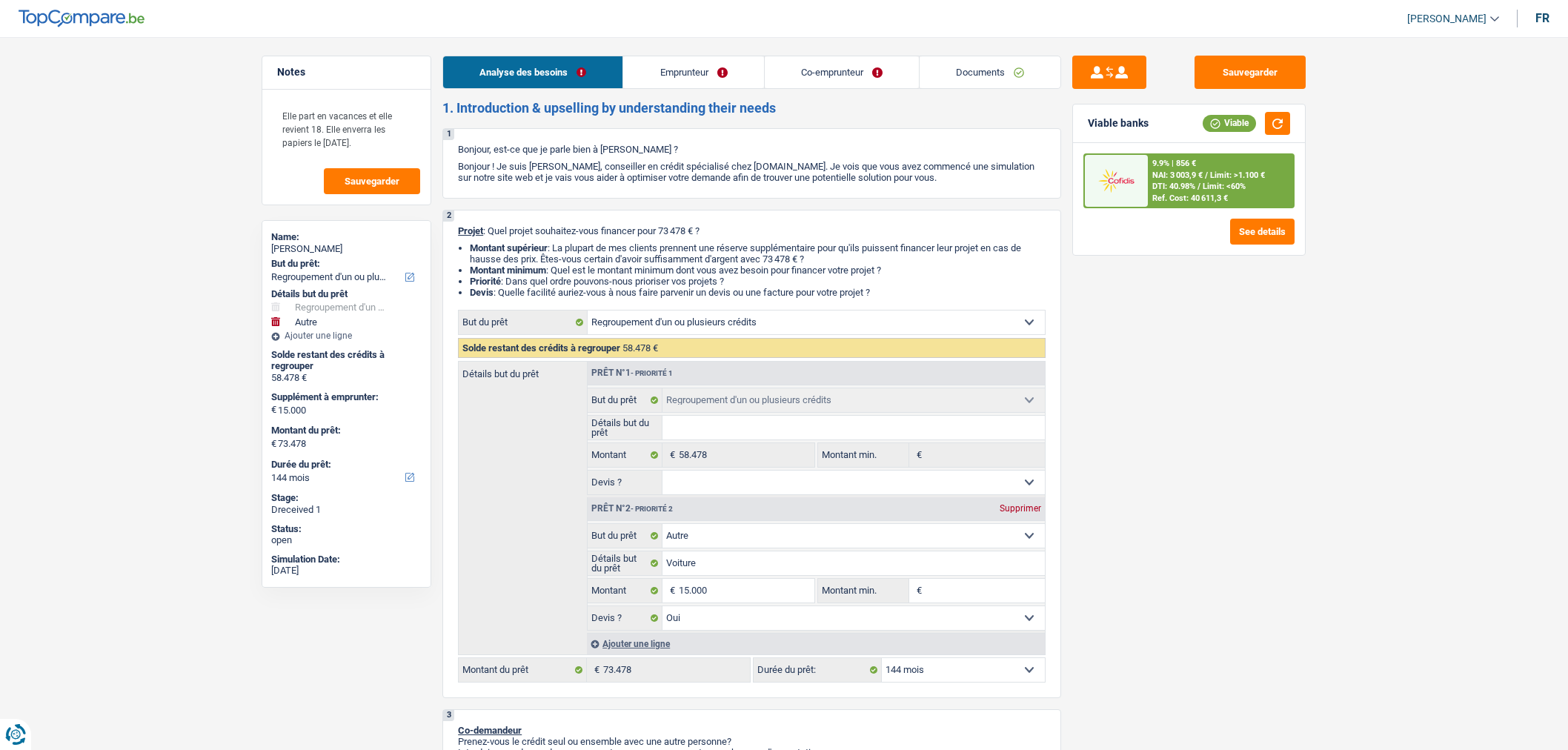
select select "other"
select select "yes"
select select "144"
drag, startPoint x: 980, startPoint y: 77, endPoint x: 956, endPoint y: 85, distance: 25.3
click at [980, 77] on link "Documents" at bounding box center [990, 72] width 141 height 32
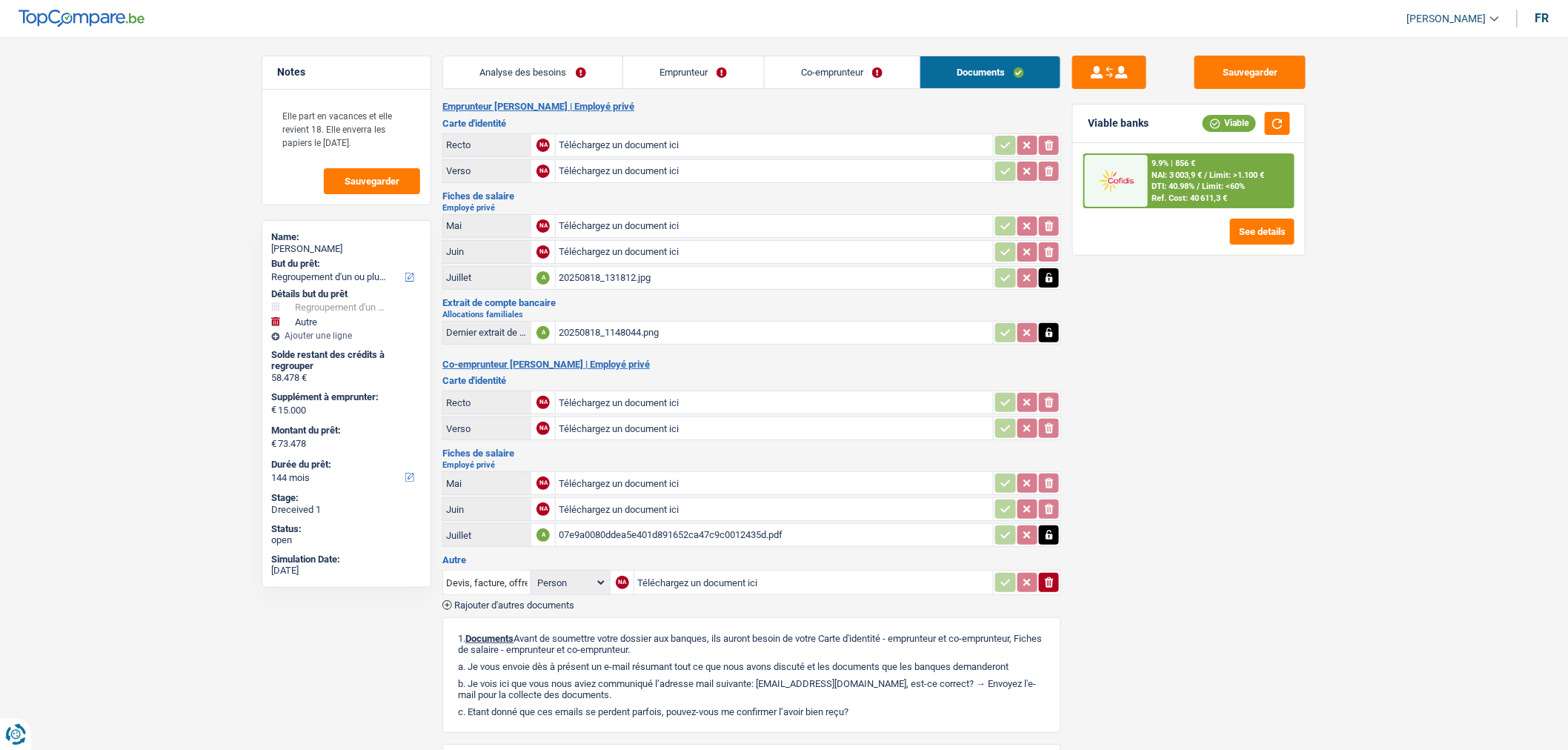
click at [684, 226] on input "Téléchargez un document ici" at bounding box center [774, 225] width 431 height 22
click at [736, 474] on input "Téléchargez un document ici" at bounding box center [774, 483] width 431 height 22
type input "C:\fakepath\1000044418.jpg"
click at [631, 509] on input "Téléchargez un document ici" at bounding box center [774, 509] width 431 height 22
type input "C:\fakepath\1000044419.jpg"
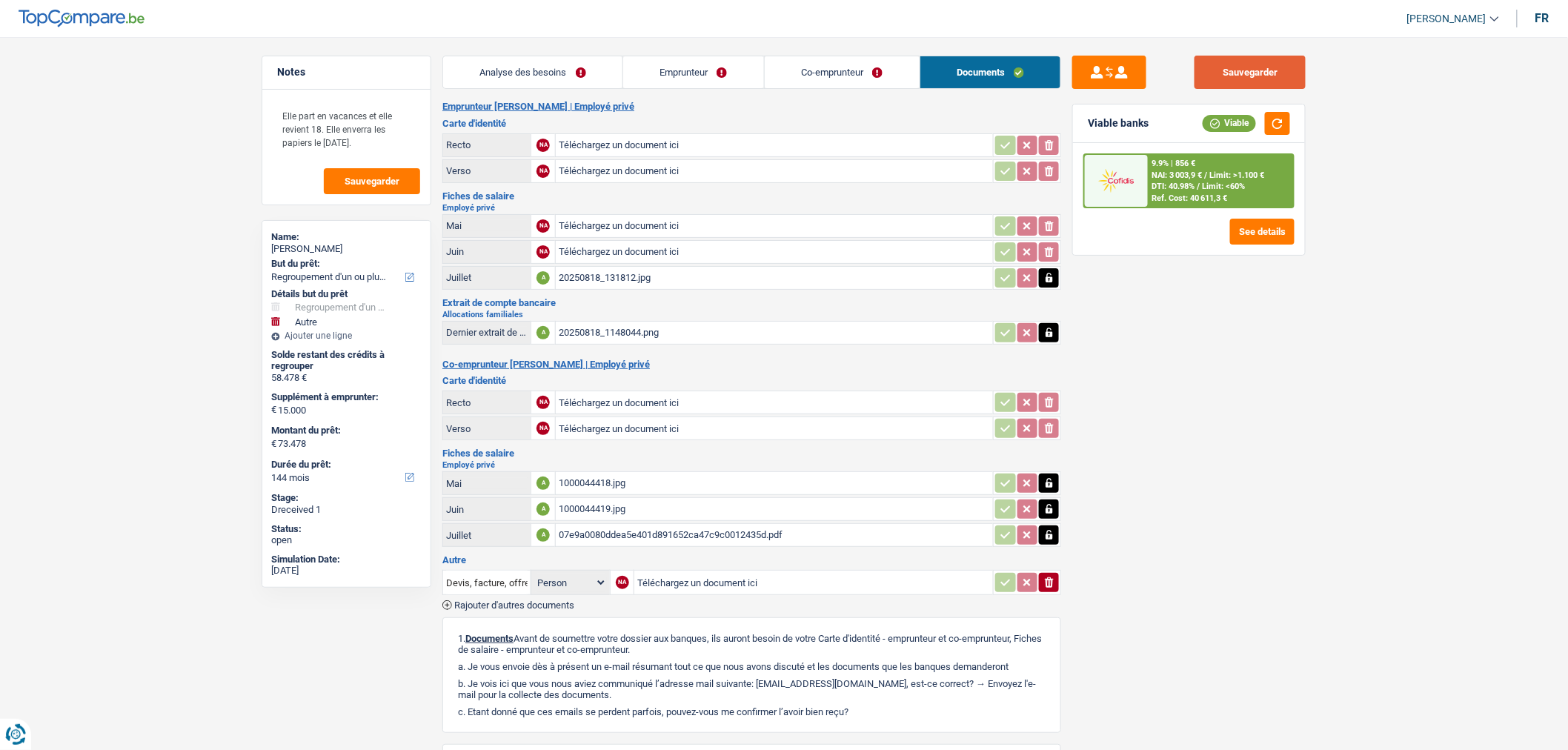
click at [1260, 67] on button "Sauvegarder" at bounding box center [1250, 73] width 111 height 34
click at [1235, 76] on button "Sauvegarder" at bounding box center [1250, 73] width 111 height 34
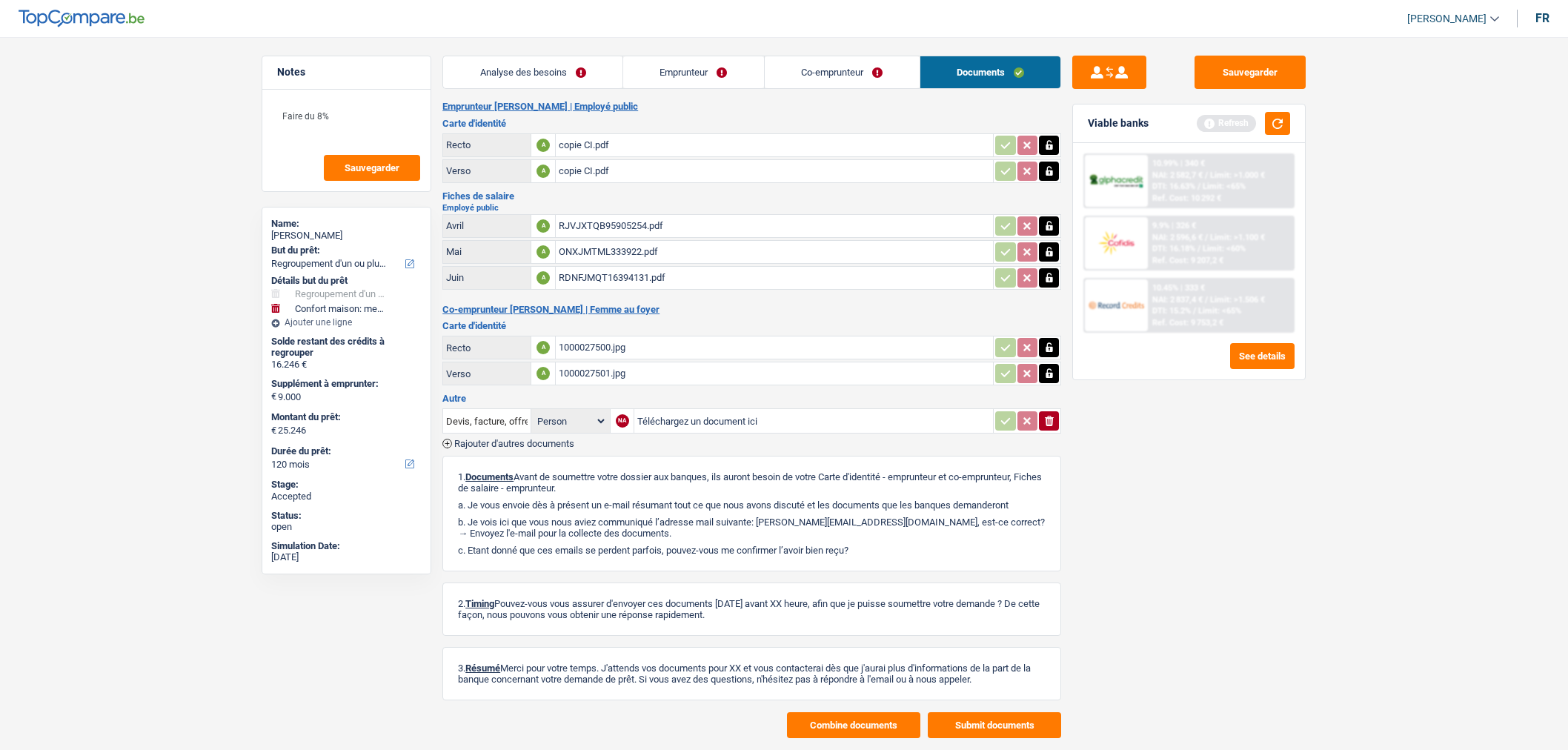
select select "refinancing"
select select "household"
select select "120"
click at [727, 143] on div "copie CI.pdf" at bounding box center [774, 145] width 431 height 22
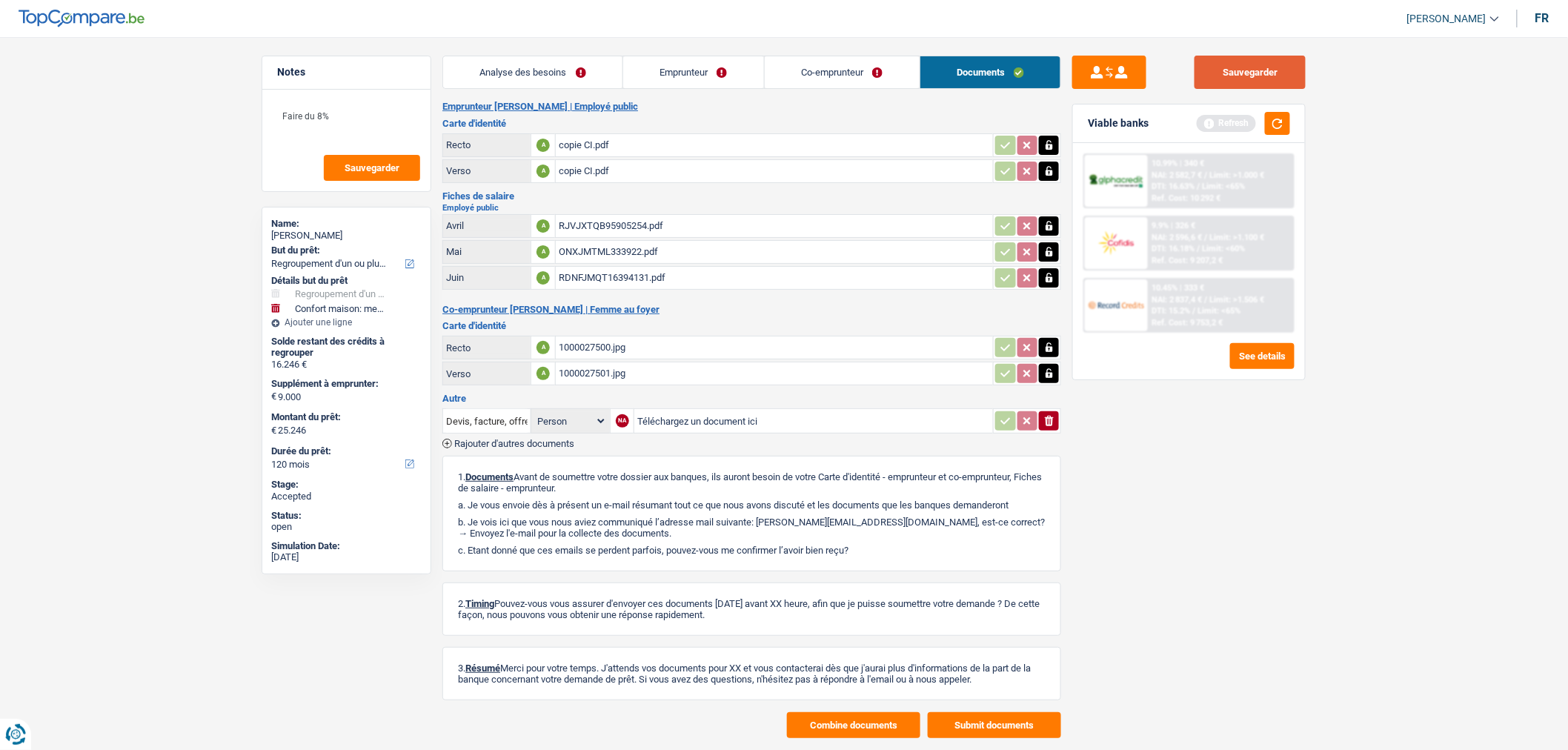
click at [1265, 71] on button "Sauvegarder" at bounding box center [1250, 73] width 111 height 34
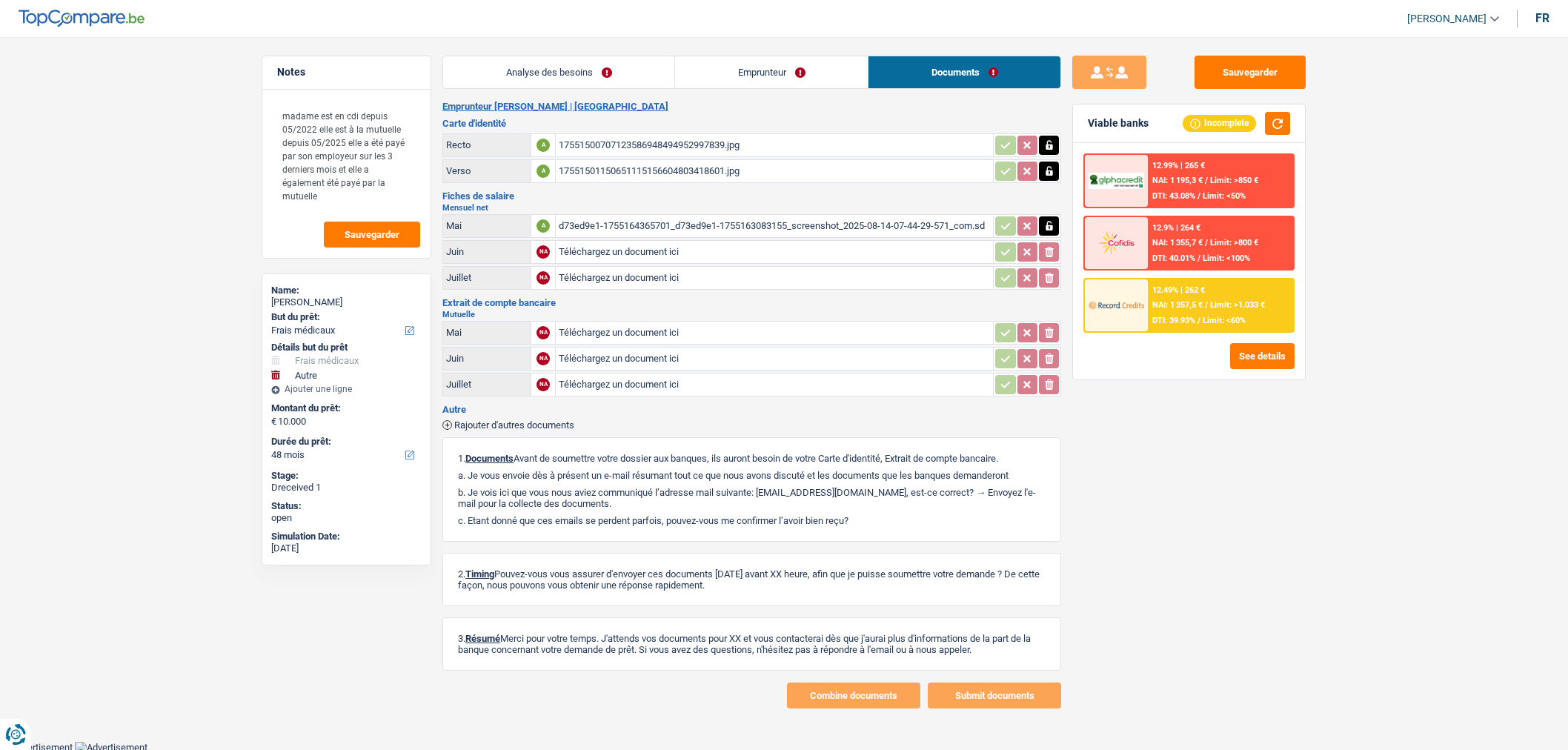
select select "medical"
select select "other"
select select "48"
click at [1052, 230] on icon "button" at bounding box center [1049, 225] width 11 height 15
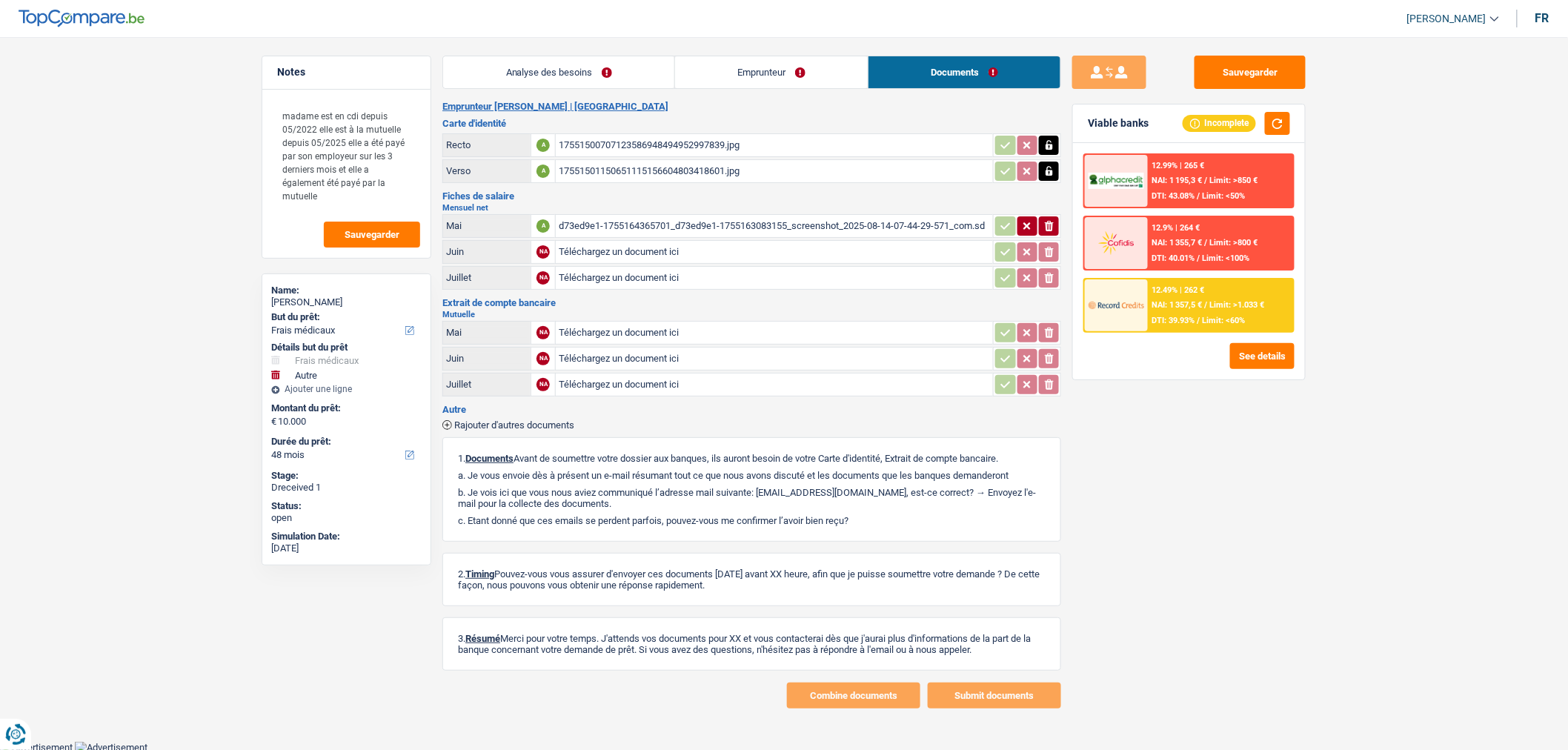
click at [1022, 226] on icon "button" at bounding box center [1027, 225] width 11 height 15
click at [513, 420] on span "Rajouter d'autres documents" at bounding box center [514, 424] width 120 height 10
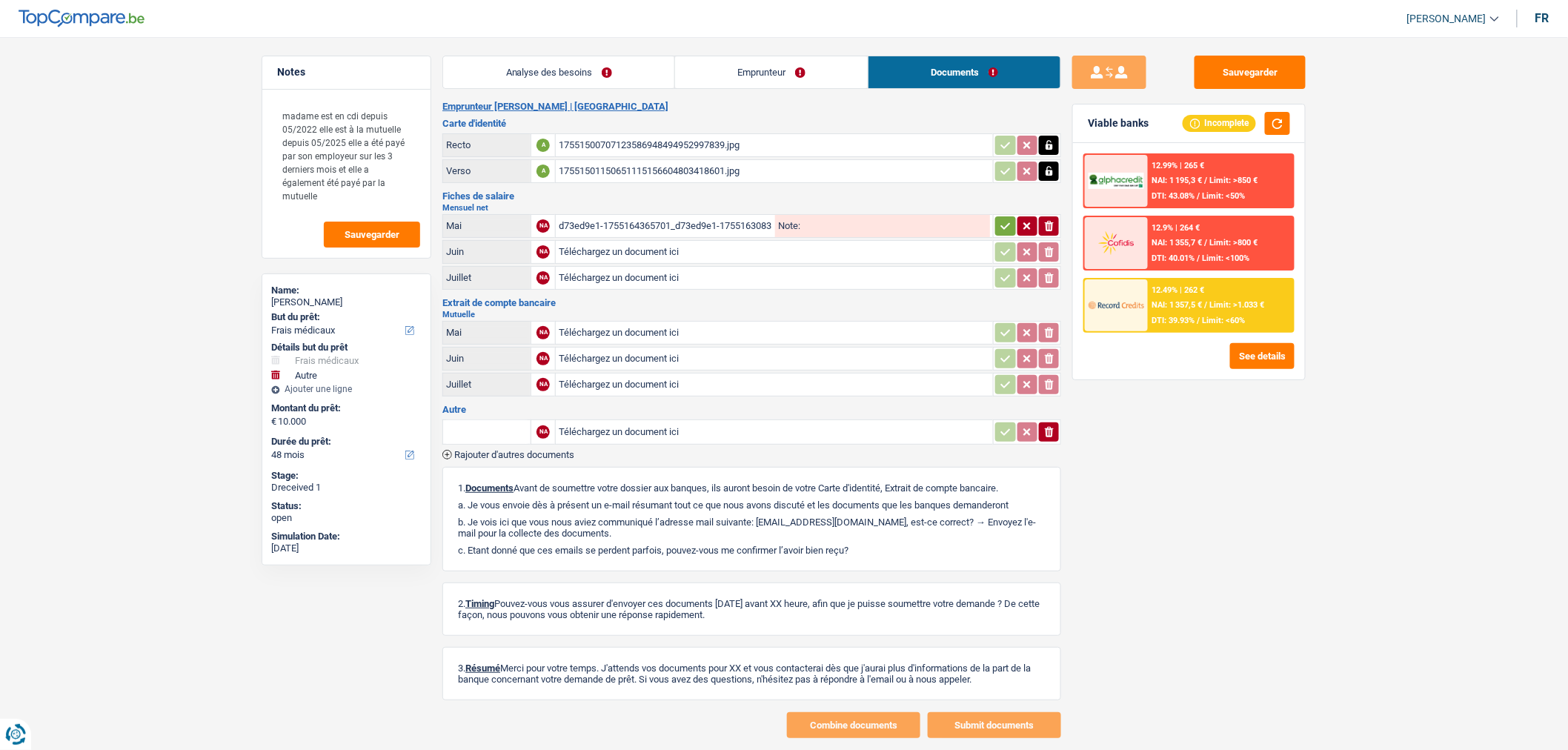
click at [495, 427] on input "text" at bounding box center [487, 431] width 81 height 24
click at [586, 455] on li "Fiche de paie Mai" at bounding box center [526, 461] width 152 height 18
type input "Fiche de paie Mai"
click at [768, 254] on input "Téléchargez un document ici" at bounding box center [774, 251] width 431 height 22
click at [633, 277] on input "Téléchargez un document ici" at bounding box center [774, 277] width 431 height 22
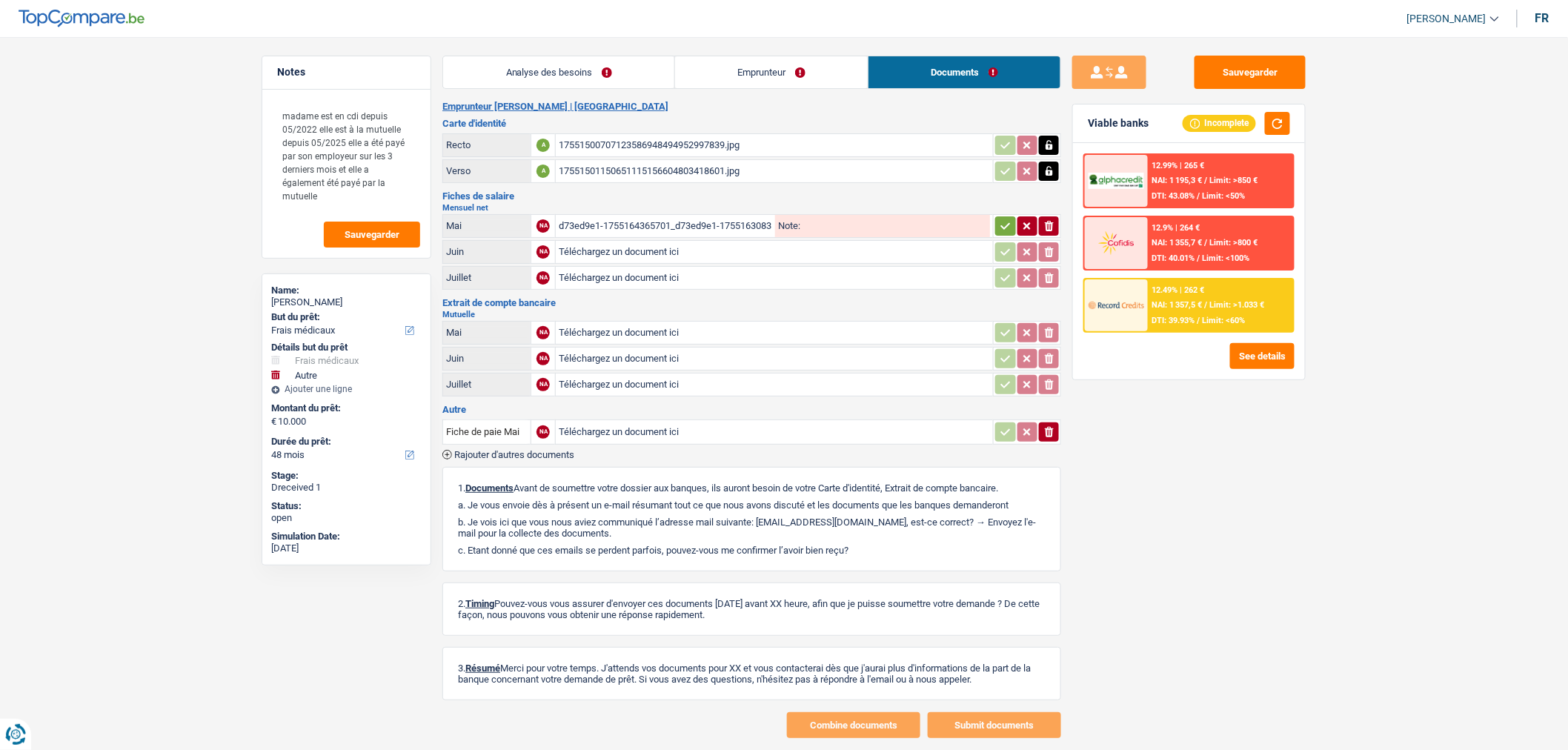
type input "C:\fakepath\1000005550.jpg"
click at [649, 428] on input "Téléchargez un document ici" at bounding box center [774, 431] width 431 height 22
type input "C:\fakepath\1000005551.jpg"
click at [700, 423] on div "1000005551.jpg" at bounding box center [774, 431] width 431 height 22
click at [1046, 424] on icon "button" at bounding box center [1049, 431] width 11 height 15
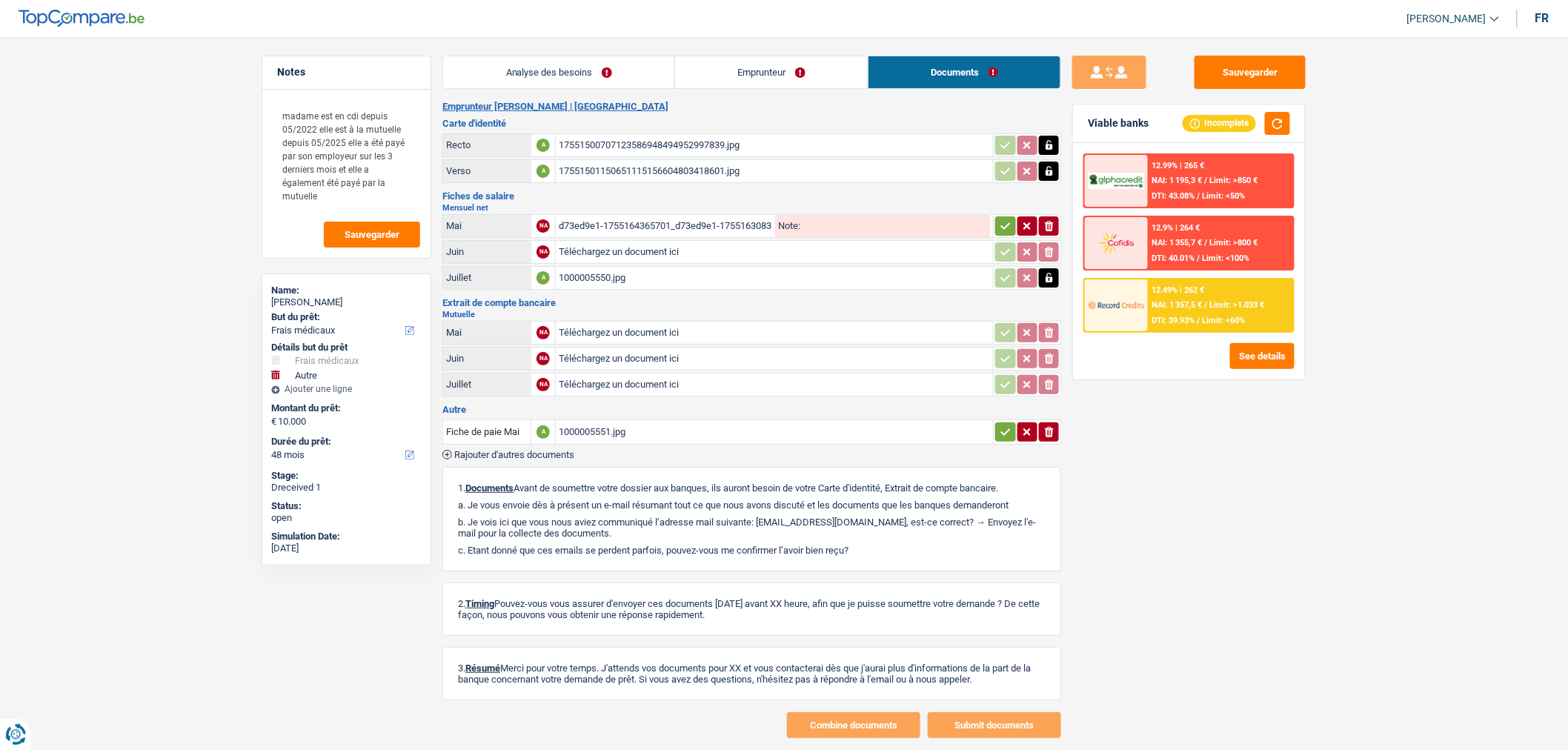
click at [1028, 428] on icon "button" at bounding box center [1027, 431] width 7 height 7
click at [1055, 431] on button "ionicons-v5-e" at bounding box center [1049, 431] width 20 height 19
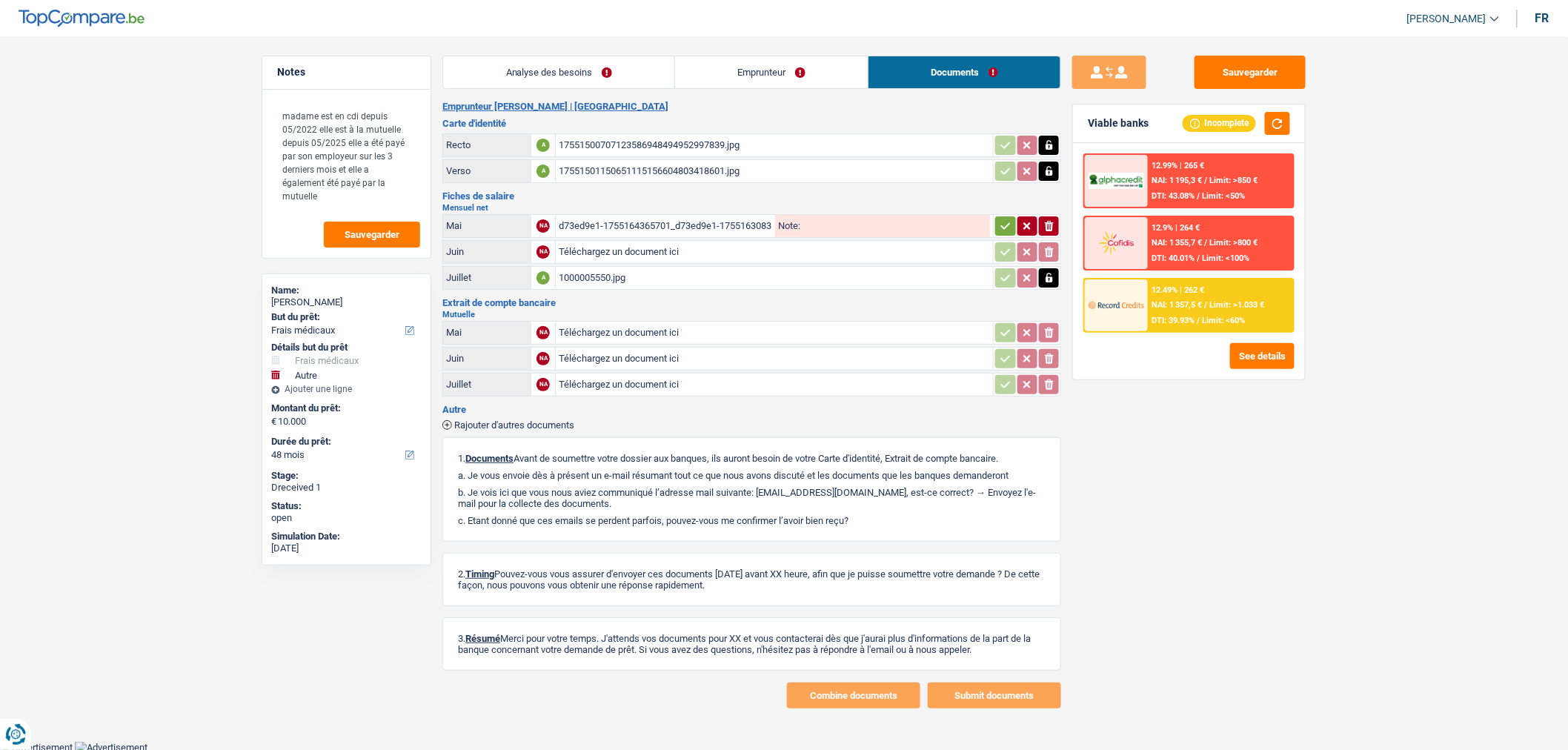
click at [1047, 279] on icon "button" at bounding box center [1048, 277] width 7 height 10
click at [1047, 279] on icon "button" at bounding box center [1050, 278] width 9 height 11
click at [598, 282] on input "Téléchargez un document ici" at bounding box center [774, 277] width 431 height 22
type input "C:\fakepath\1000005551.jpg"
click at [493, 420] on span "Rajouter d'autres documents" at bounding box center [514, 424] width 120 height 10
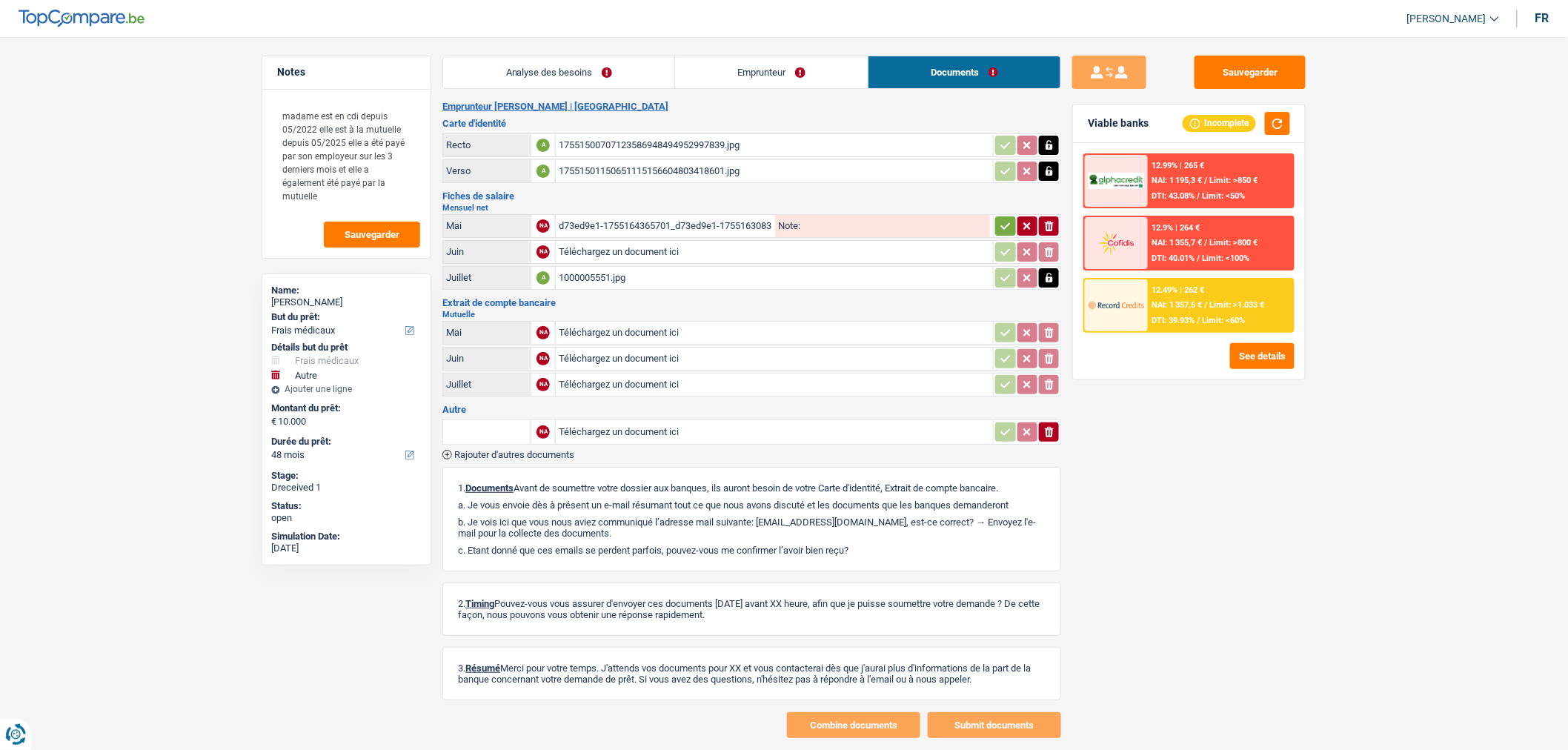
click at [501, 423] on input "text" at bounding box center [487, 431] width 81 height 24
click at [536, 475] on li "Fiche de paie Mai" at bounding box center [536, 480] width 170 height 18
type input "Fiche de paie Mai"
click at [762, 431] on input "Téléchargez un document ici" at bounding box center [774, 431] width 431 height 22
type input "C:\fakepath\1000005550.jpg"
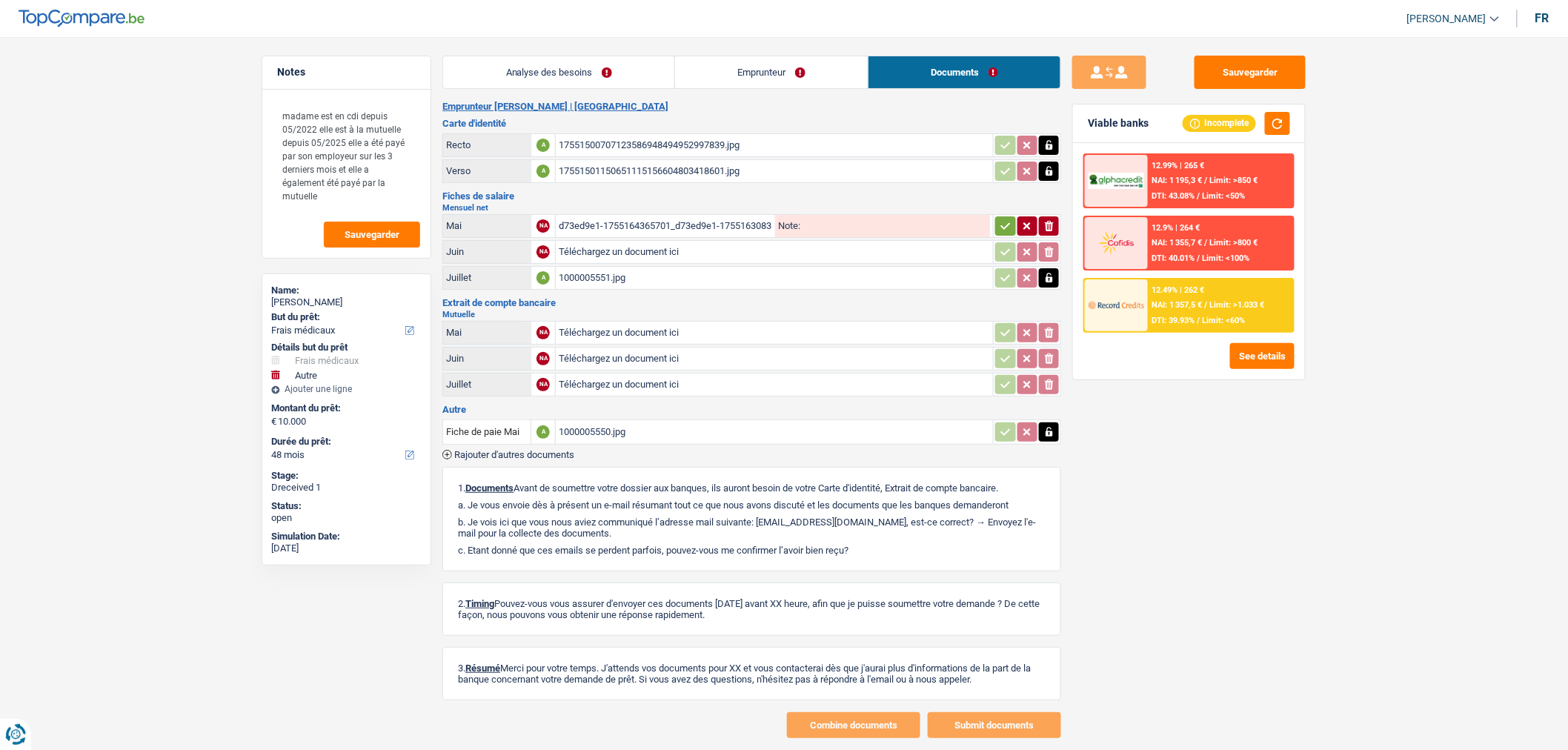
click at [664, 421] on div "1000005550.jpg" at bounding box center [774, 431] width 431 height 22
click at [1064, 422] on div "Sauvegarder Viable banks Incomplete 12.99% | 265 € NAI: 1 195,3 € / Limit: >850…" at bounding box center [1189, 389] width 256 height 666
click at [1045, 431] on icon "button" at bounding box center [1049, 431] width 11 height 15
click at [1045, 431] on icon "ionicons-v5-e" at bounding box center [1049, 431] width 11 height 15
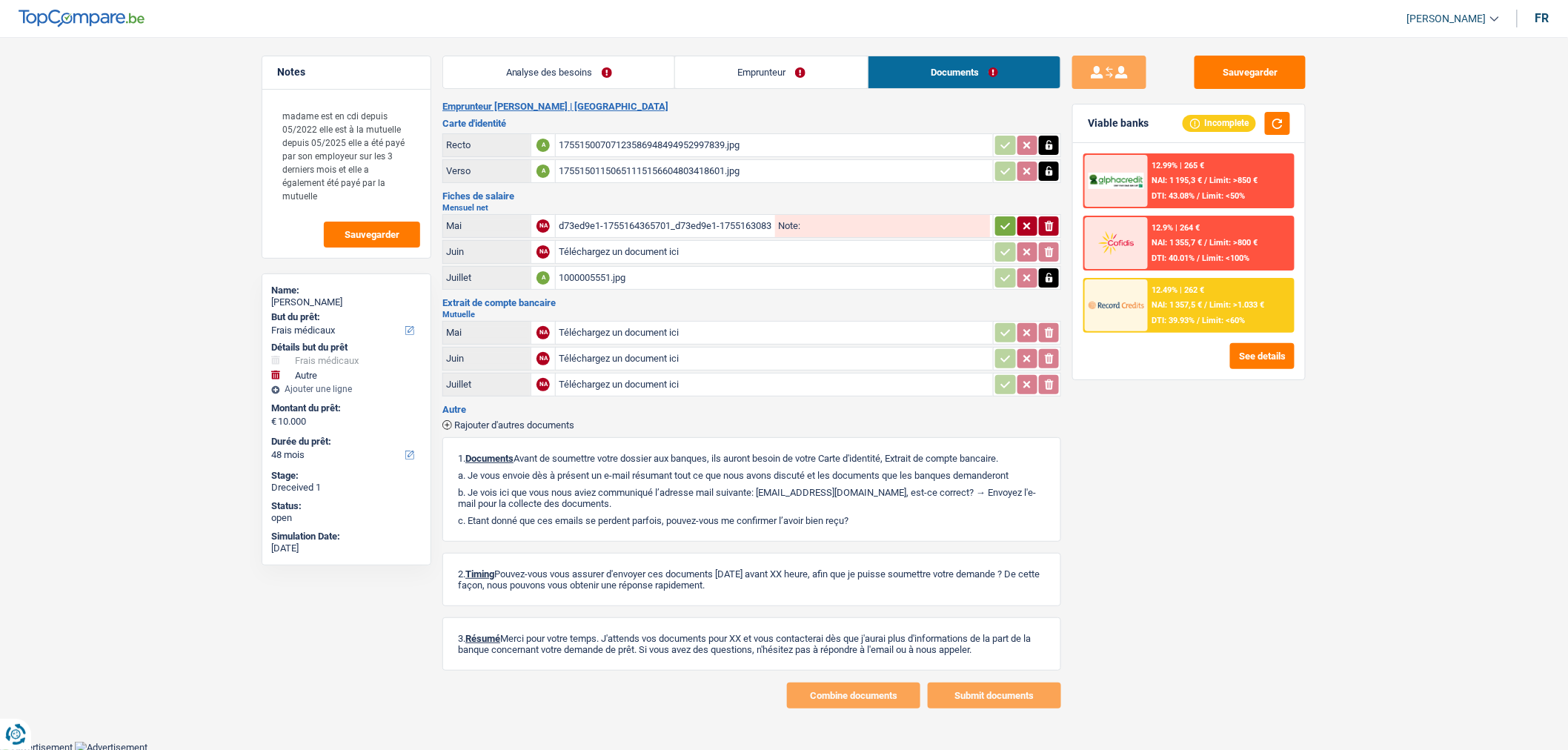
click at [509, 422] on span "Rajouter d'autres documents" at bounding box center [514, 424] width 120 height 10
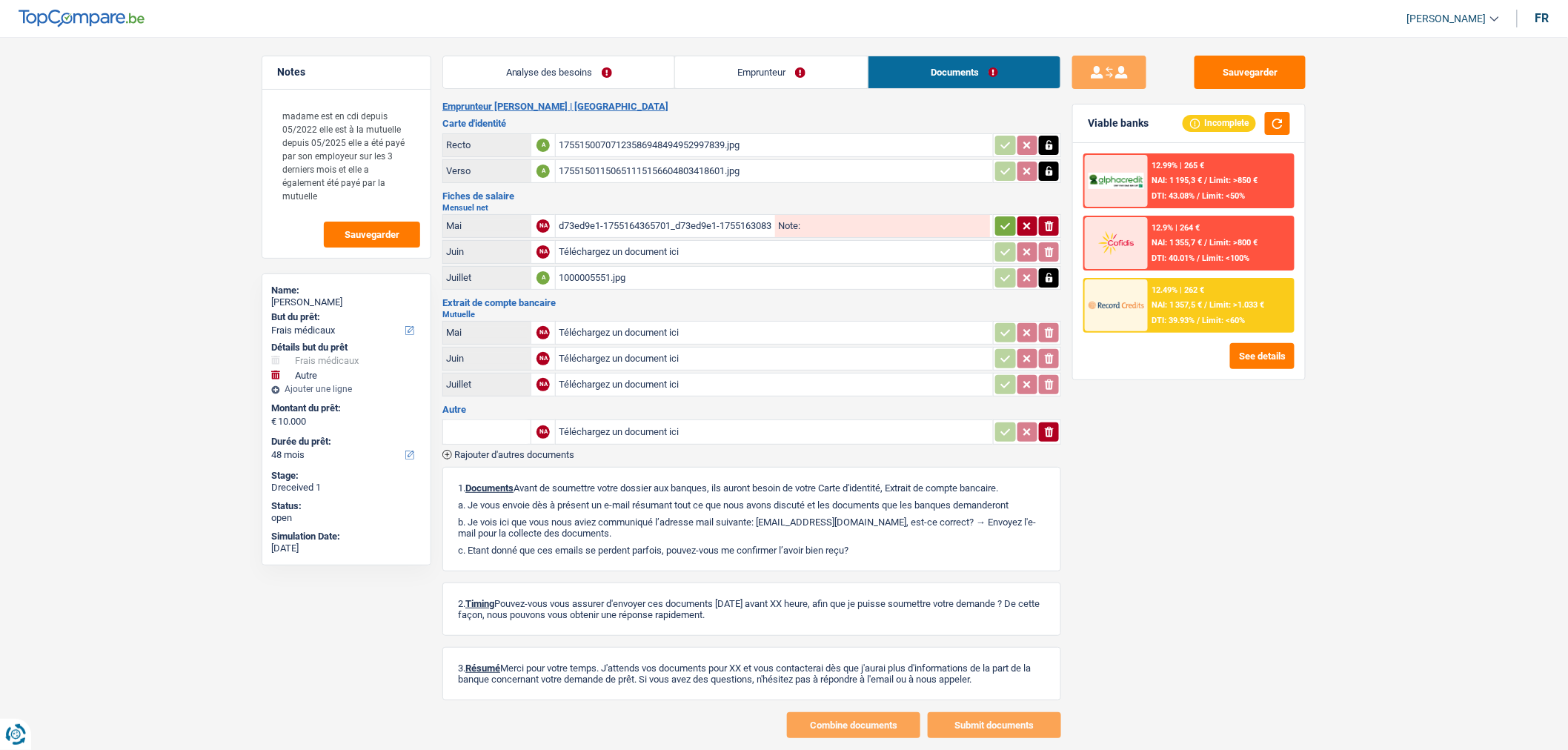
click at [654, 432] on input "Téléchargez un document ici" at bounding box center [774, 431] width 431 height 22
type input "C:\fakepath\1000005551.jpg"
click at [507, 422] on input "text" at bounding box center [487, 431] width 81 height 24
click at [410, 425] on div "Notes madame est en cdi depuis 05/2022 elle est à la mutuelle depuis 05/2025 el…" at bounding box center [784, 397] width 1068 height 683
click at [546, 483] on ul "Extrait de compte de vos revenus Mai Fiche de paie Mai" at bounding box center [536, 470] width 187 height 54
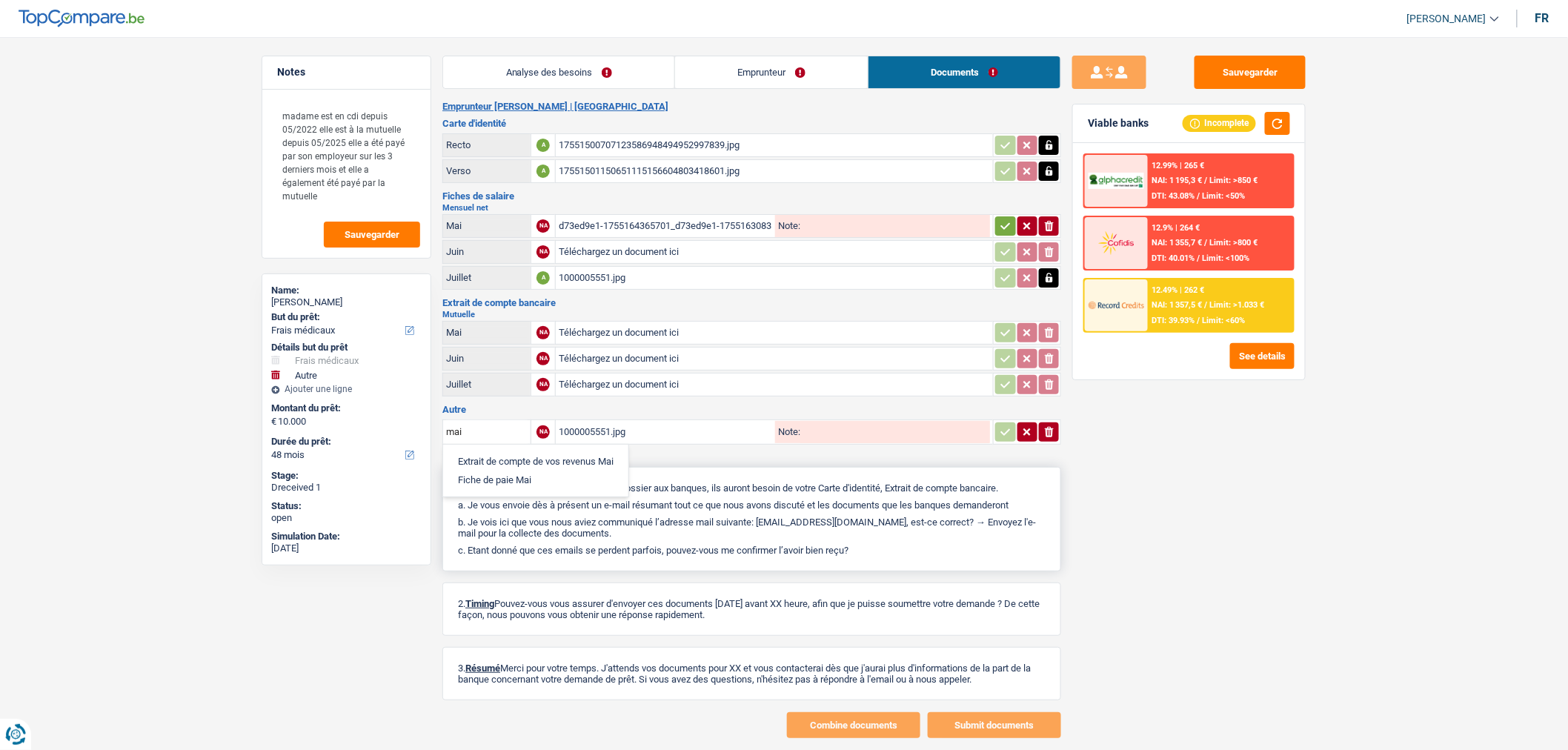
click at [534, 475] on li "Fiche de paie Mai" at bounding box center [536, 480] width 170 height 18
type input "Fiche de paie Mai"
click at [578, 421] on div "1000005551.jpg" at bounding box center [665, 431] width 214 height 22
click at [1055, 424] on icon "ionicons-v5-e" at bounding box center [1049, 431] width 11 height 15
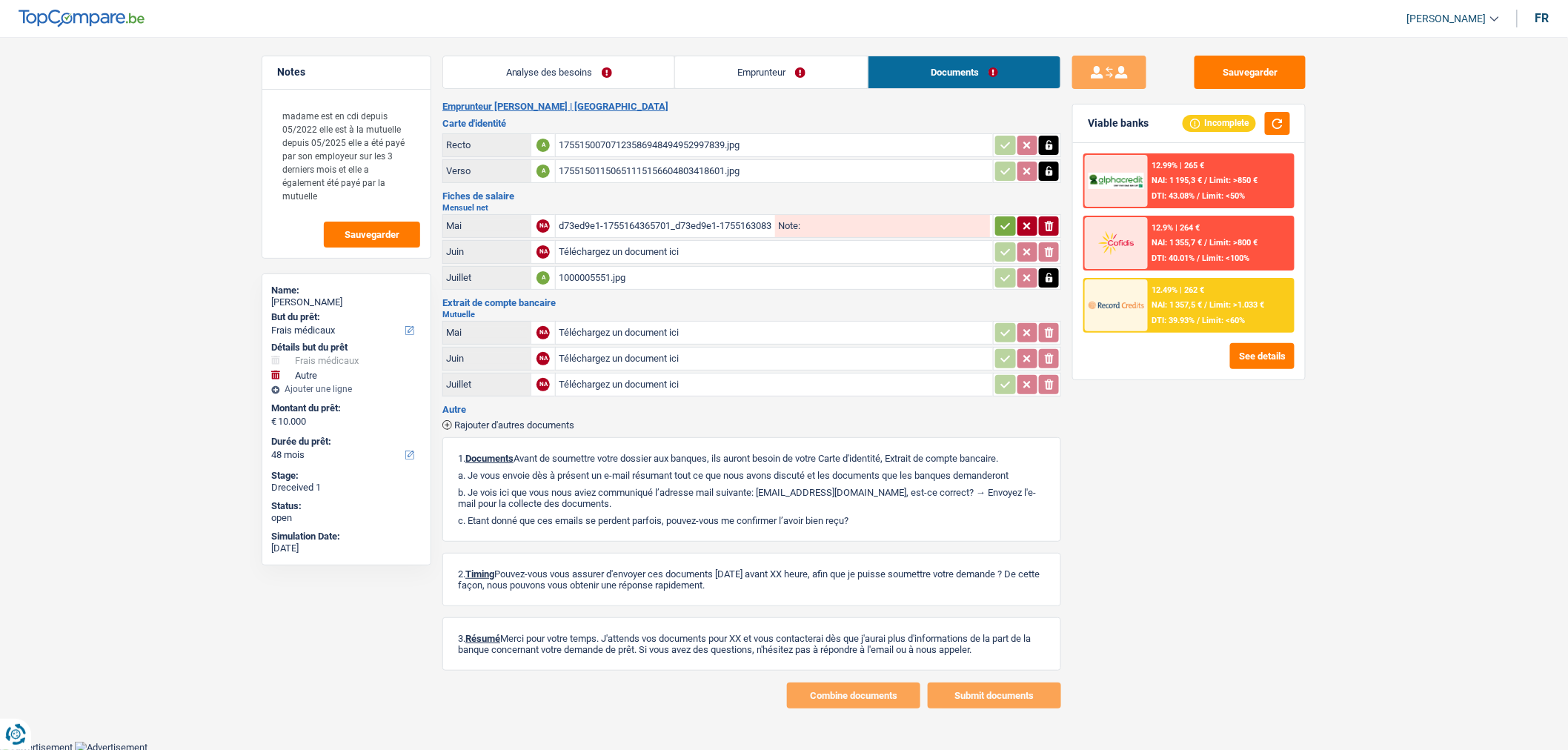
click at [690, 280] on div "1000005551.jpg" at bounding box center [774, 277] width 431 height 22
click at [660, 250] on input "Téléchargez un document ici" at bounding box center [774, 251] width 431 height 22
type input "C:\fakepath\1000005550.jpg"
click at [662, 247] on div "1000005550.jpg" at bounding box center [774, 251] width 431 height 22
click at [1050, 224] on icon "ionicons-v5-e" at bounding box center [1049, 225] width 11 height 15
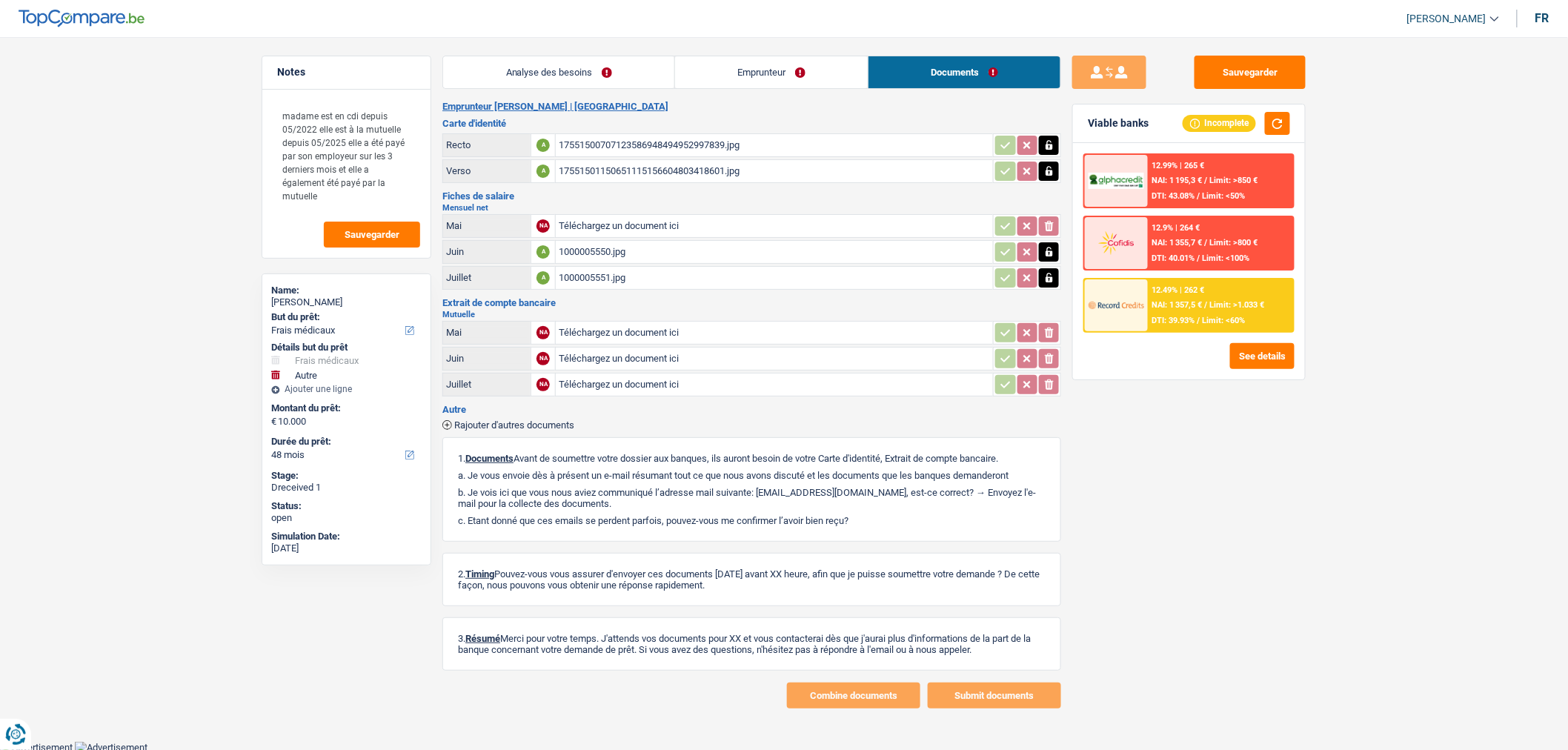
click at [609, 350] on input "Téléchargez un document ici" at bounding box center [774, 359] width 431 height 22
type input "C:\fakepath\1000005557.jpg"
click at [802, 70] on link "Emprunteur" at bounding box center [771, 72] width 192 height 32
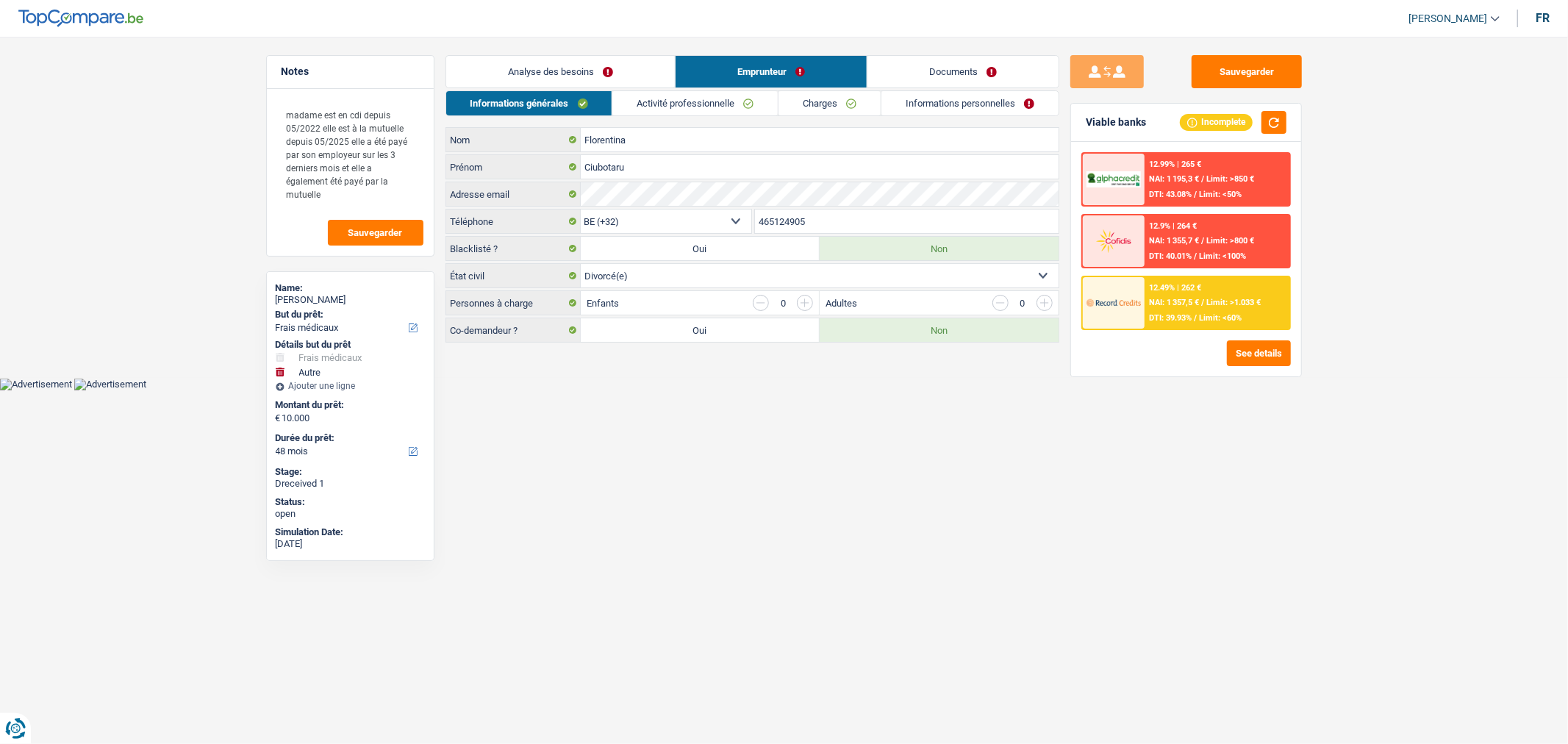
click at [677, 100] on link "Activité professionnelle" at bounding box center [695, 103] width 166 height 24
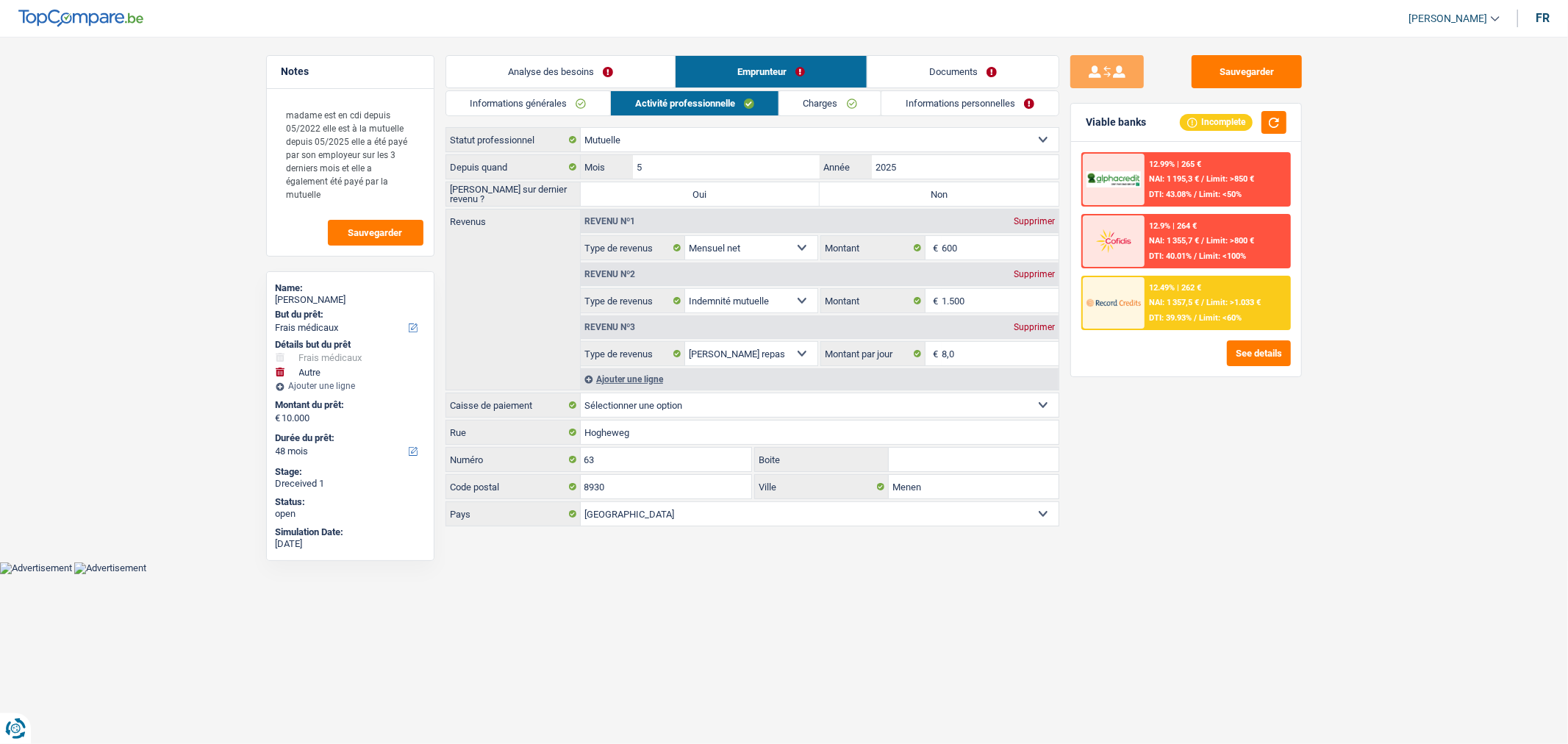
click at [984, 61] on link "Documents" at bounding box center [962, 71] width 191 height 32
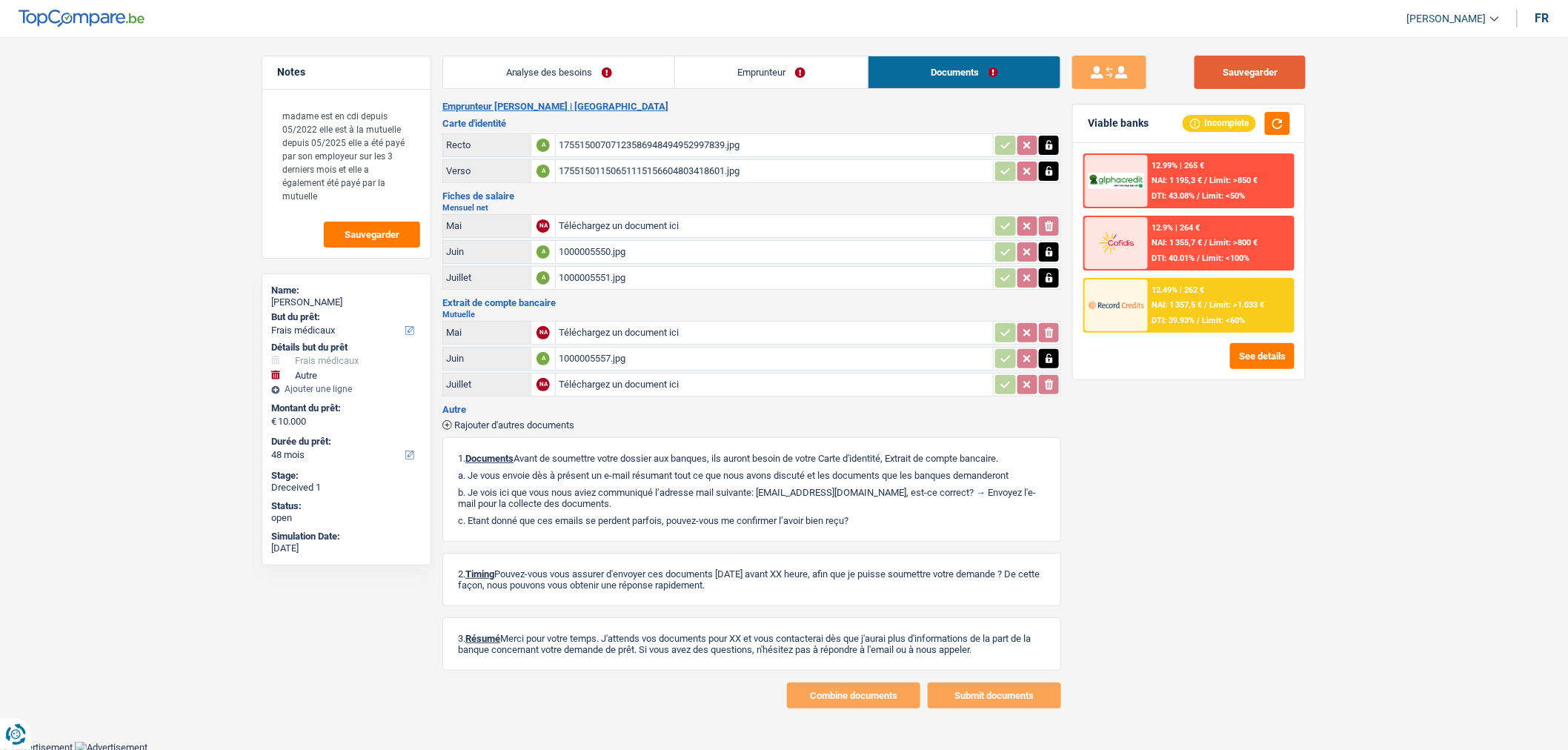
click at [1270, 62] on button "Sauvegarder" at bounding box center [1250, 73] width 111 height 34
click at [1242, 78] on button "Sauvegarder" at bounding box center [1250, 73] width 111 height 34
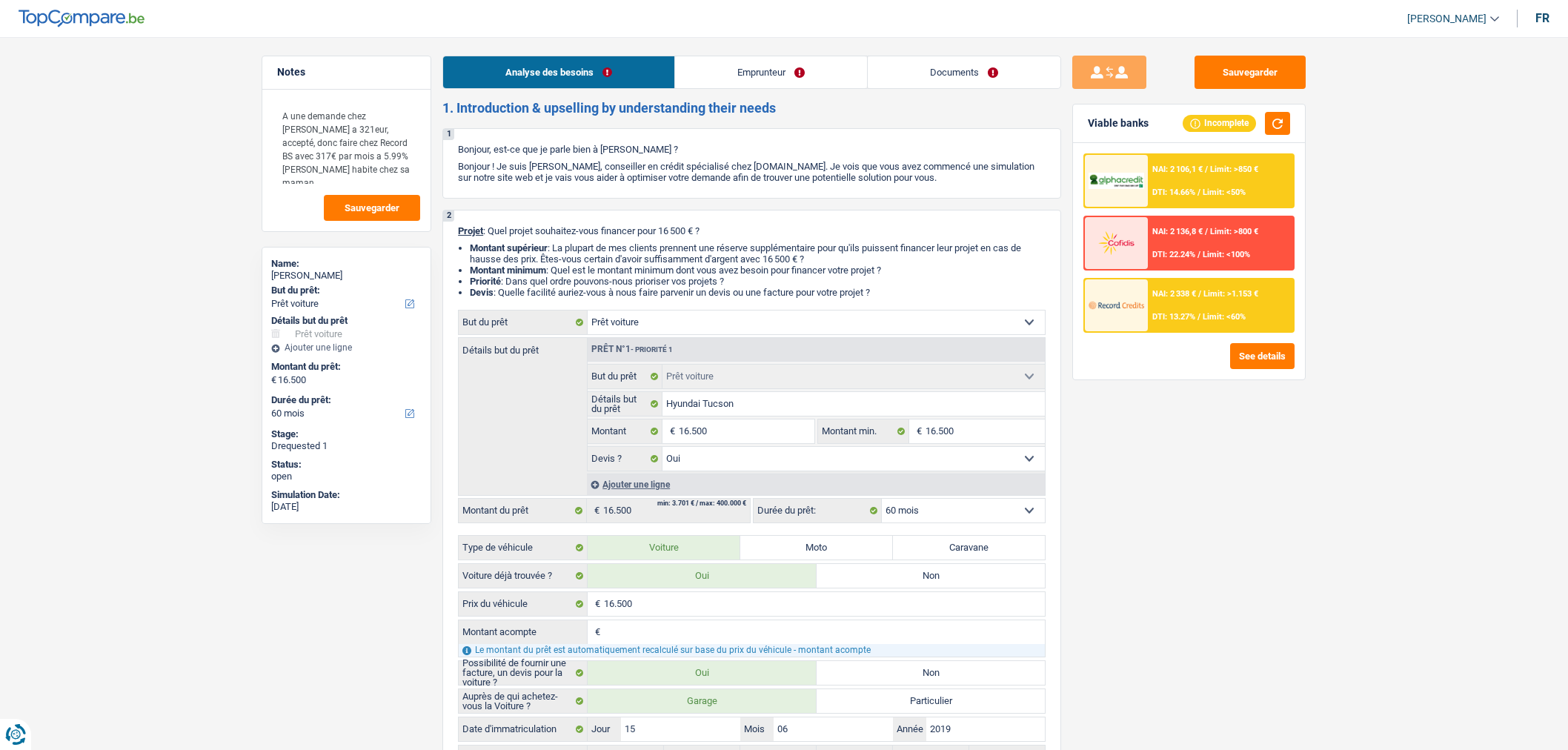
select select "car"
select select "60"
select select "car"
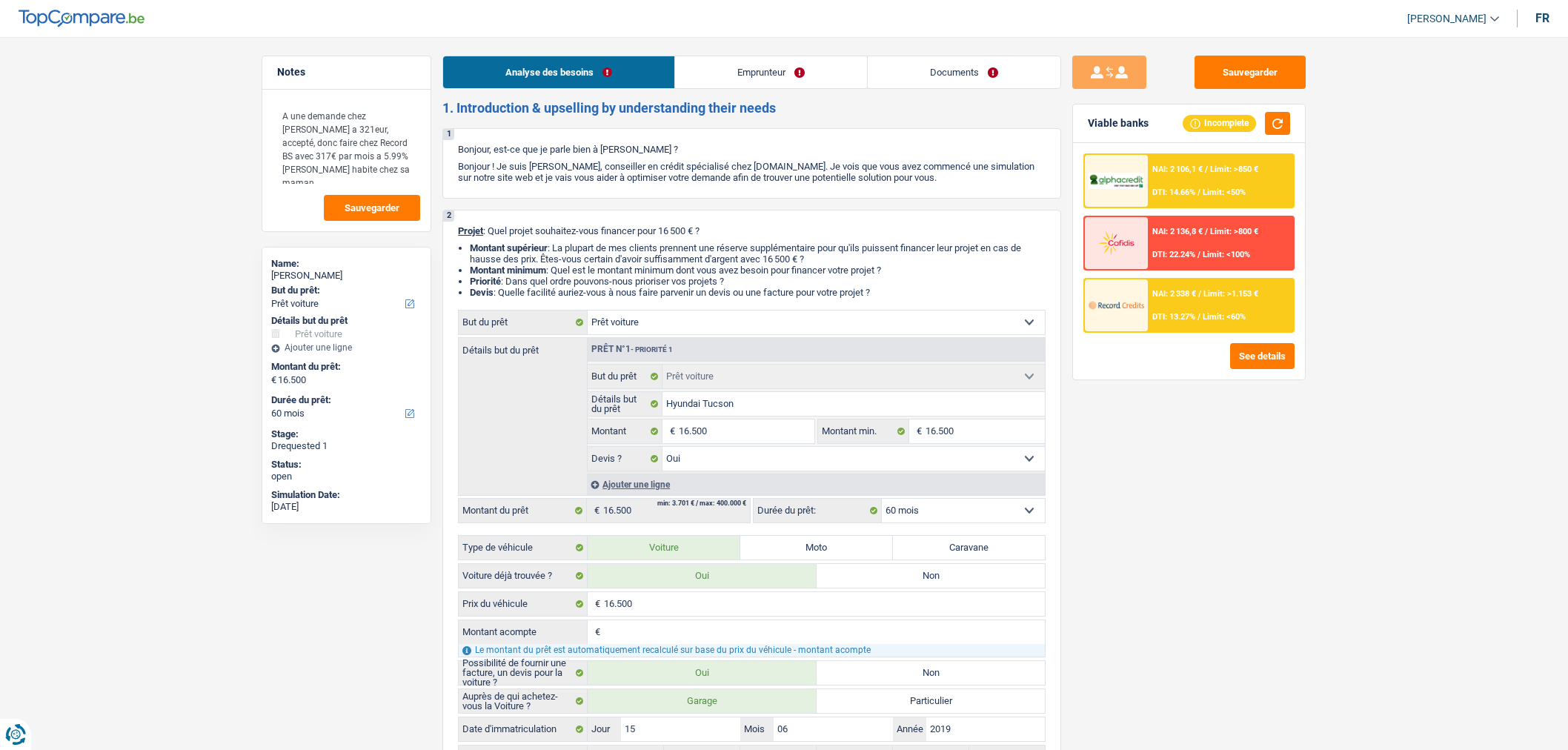
select select "yes"
select select "60"
select select "privateEmployee"
select select "familyAllowances"
select select "netSalary"
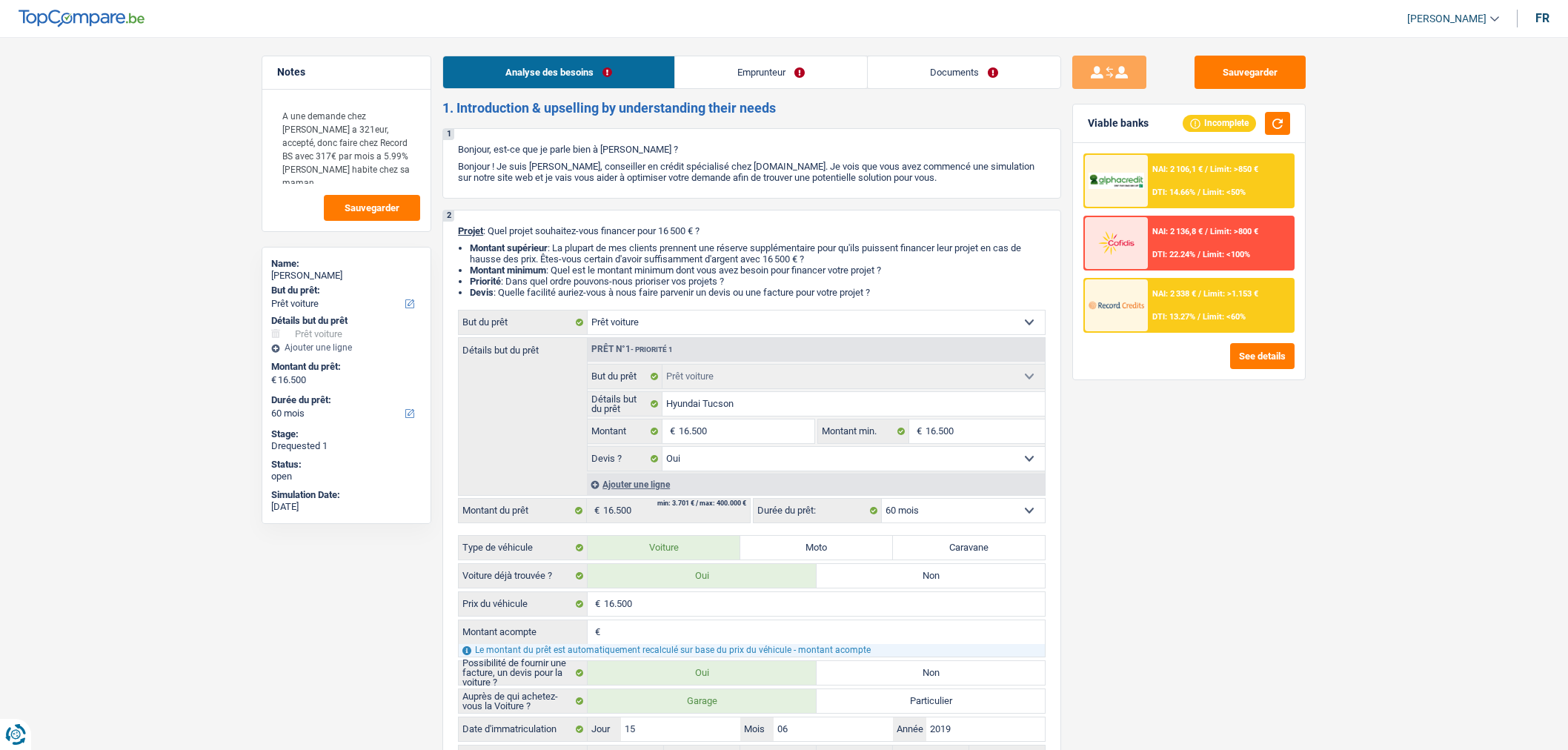
select select "mealVouchers"
select select "liveWithParents"
select select "car"
select select "yes"
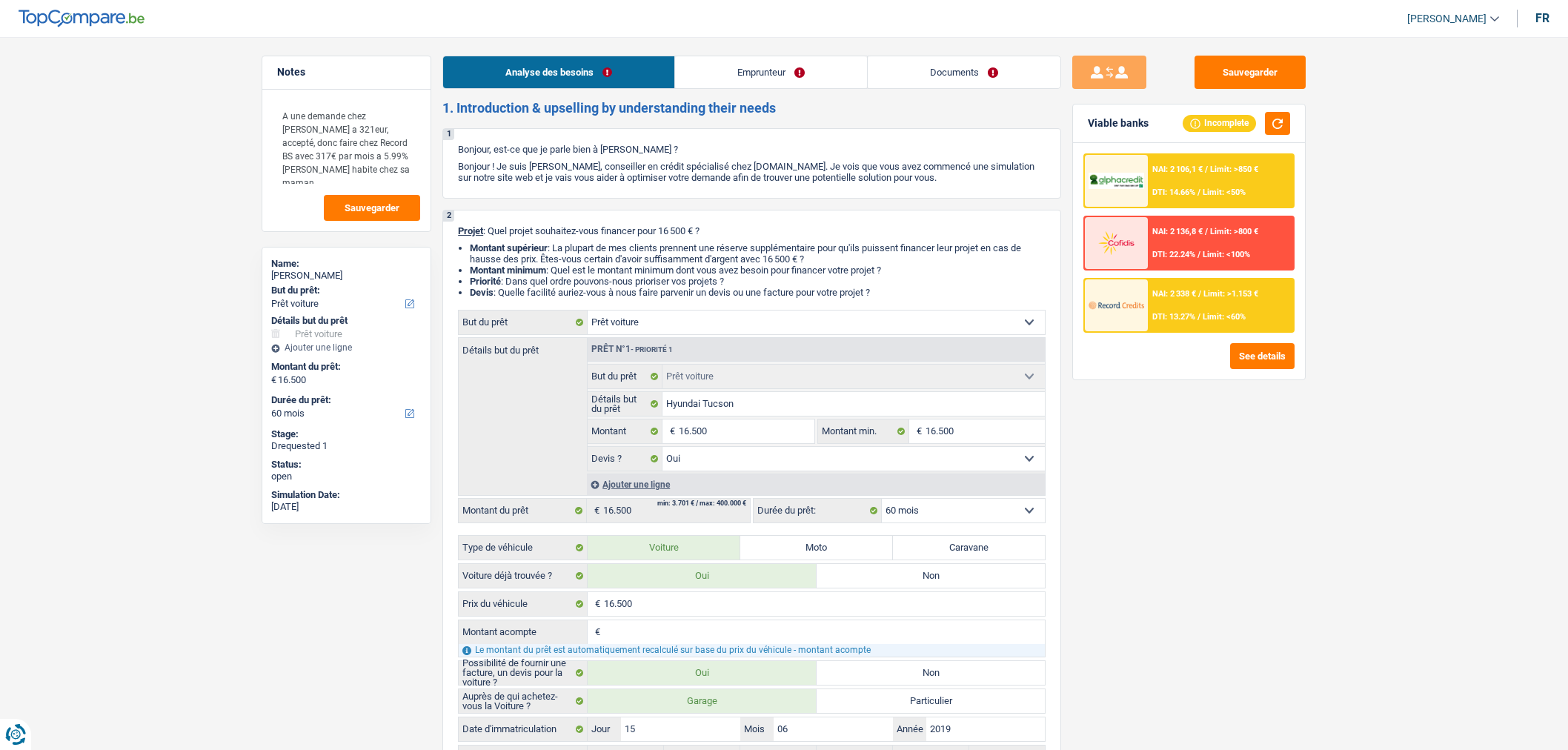
select select "60"
click at [933, 67] on link "Documents" at bounding box center [963, 72] width 192 height 32
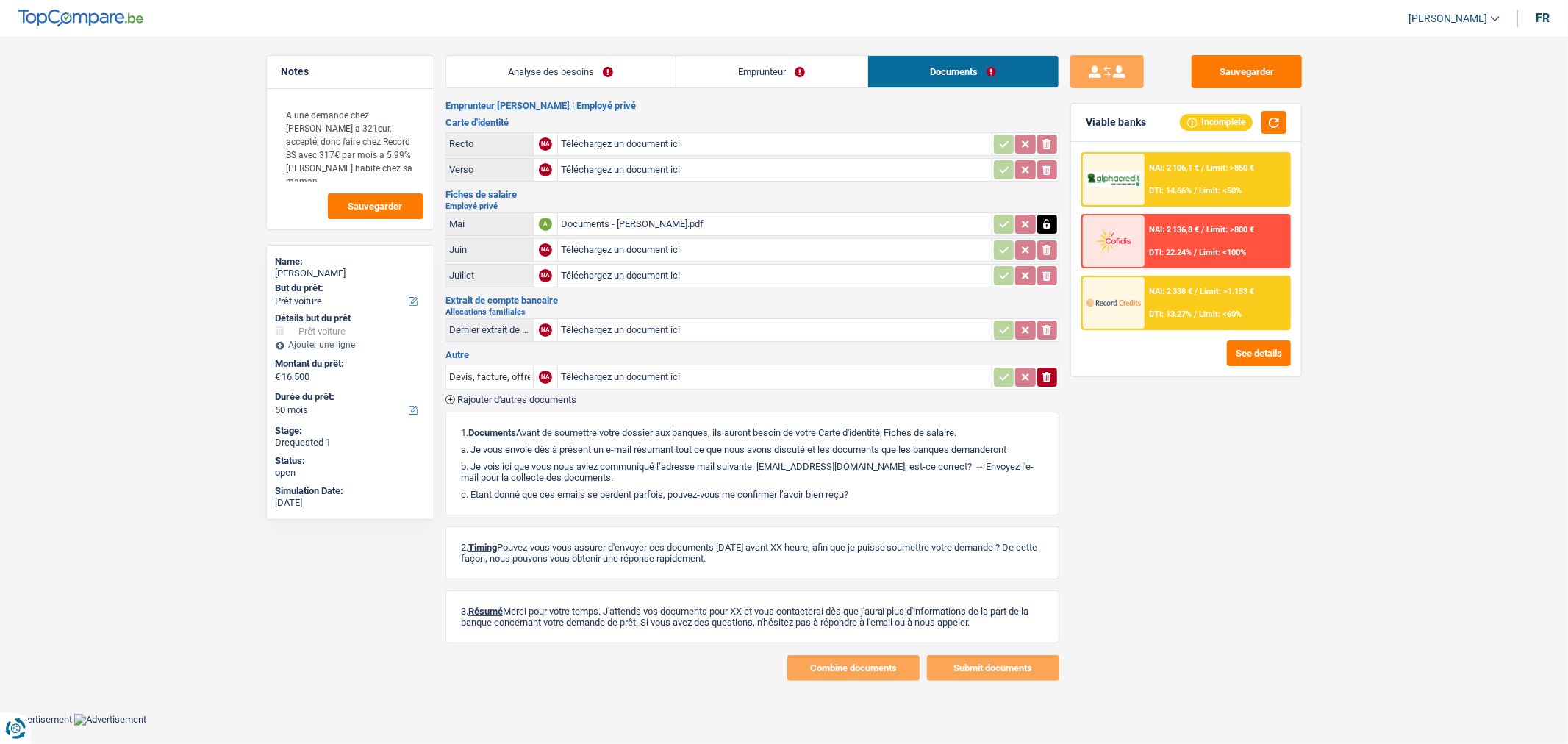
click at [721, 219] on div "Documents - [PERSON_NAME].pdf" at bounding box center [774, 223] width 428 height 22
click at [604, 372] on input "Téléchargez un document ici" at bounding box center [774, 377] width 428 height 22
type input "C:\fakepath\1000014144.jpg"
click at [1272, 77] on button "Sauvegarder" at bounding box center [1246, 72] width 110 height 33
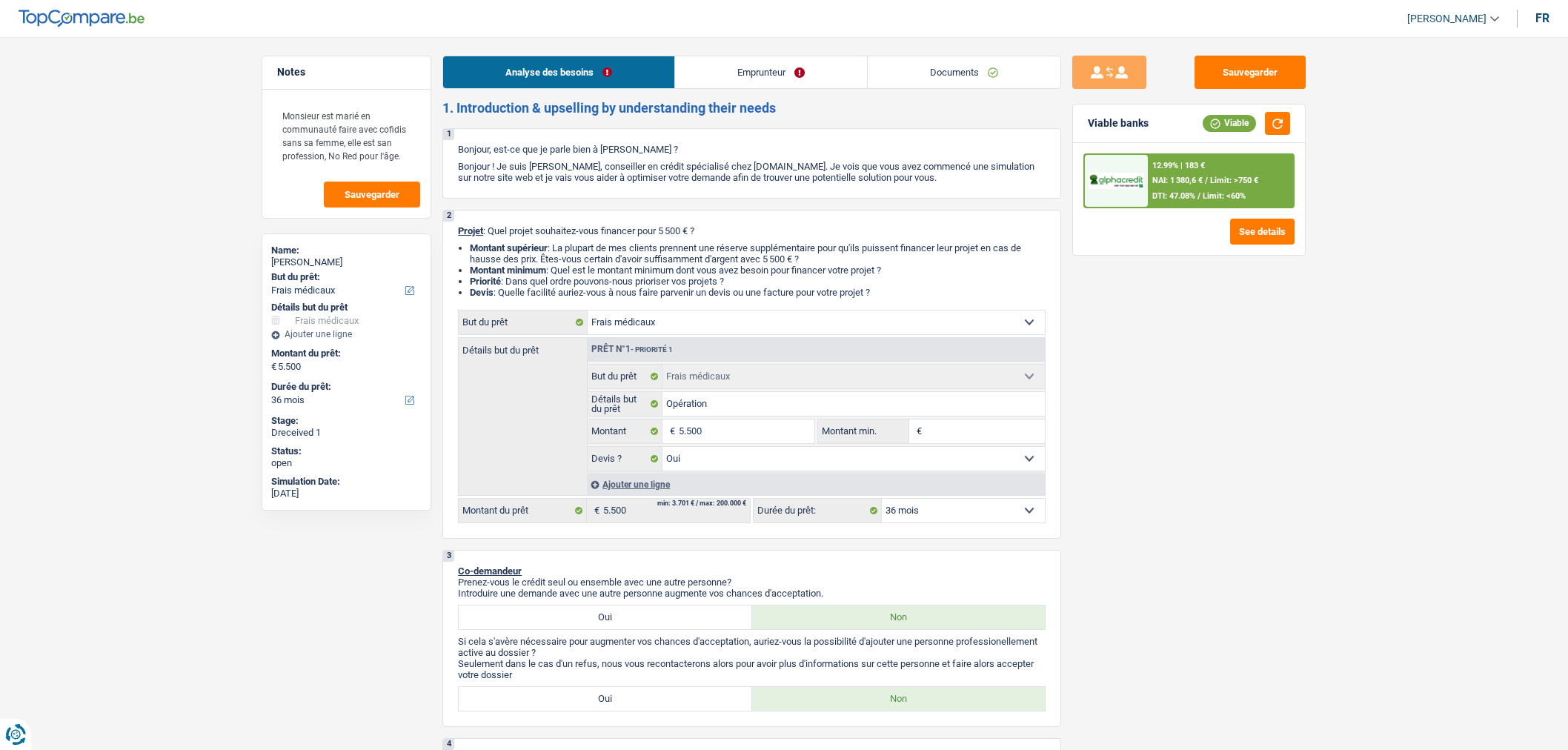
select select "medical"
select select "36"
select select "medical"
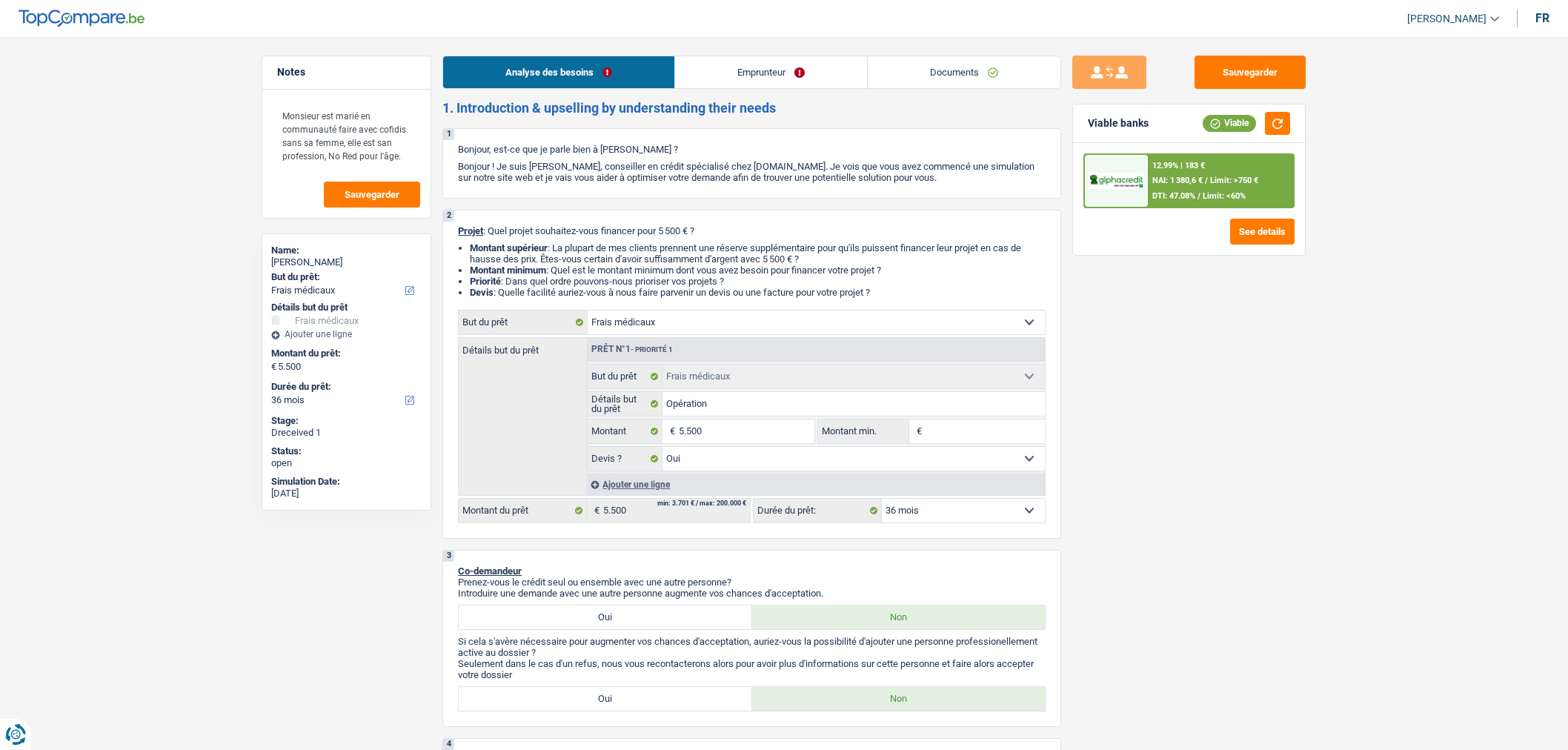
select select "yes"
select select "36"
select select "retired"
select select "pension"
select select "ownerWithoutMortgage"
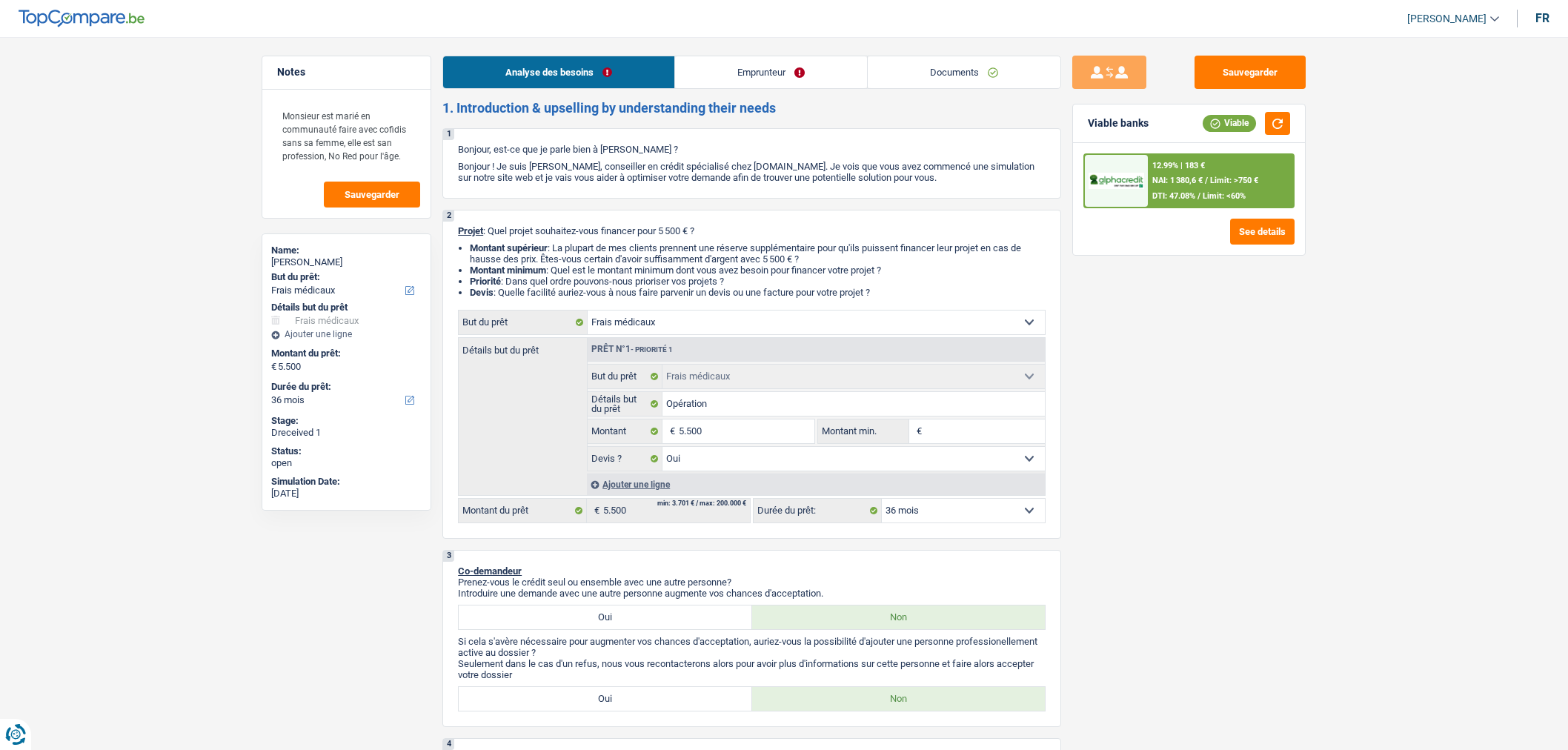
select select "personalLoan"
select select "homeFurnishingOrRelocation"
select select "72"
select select "medical"
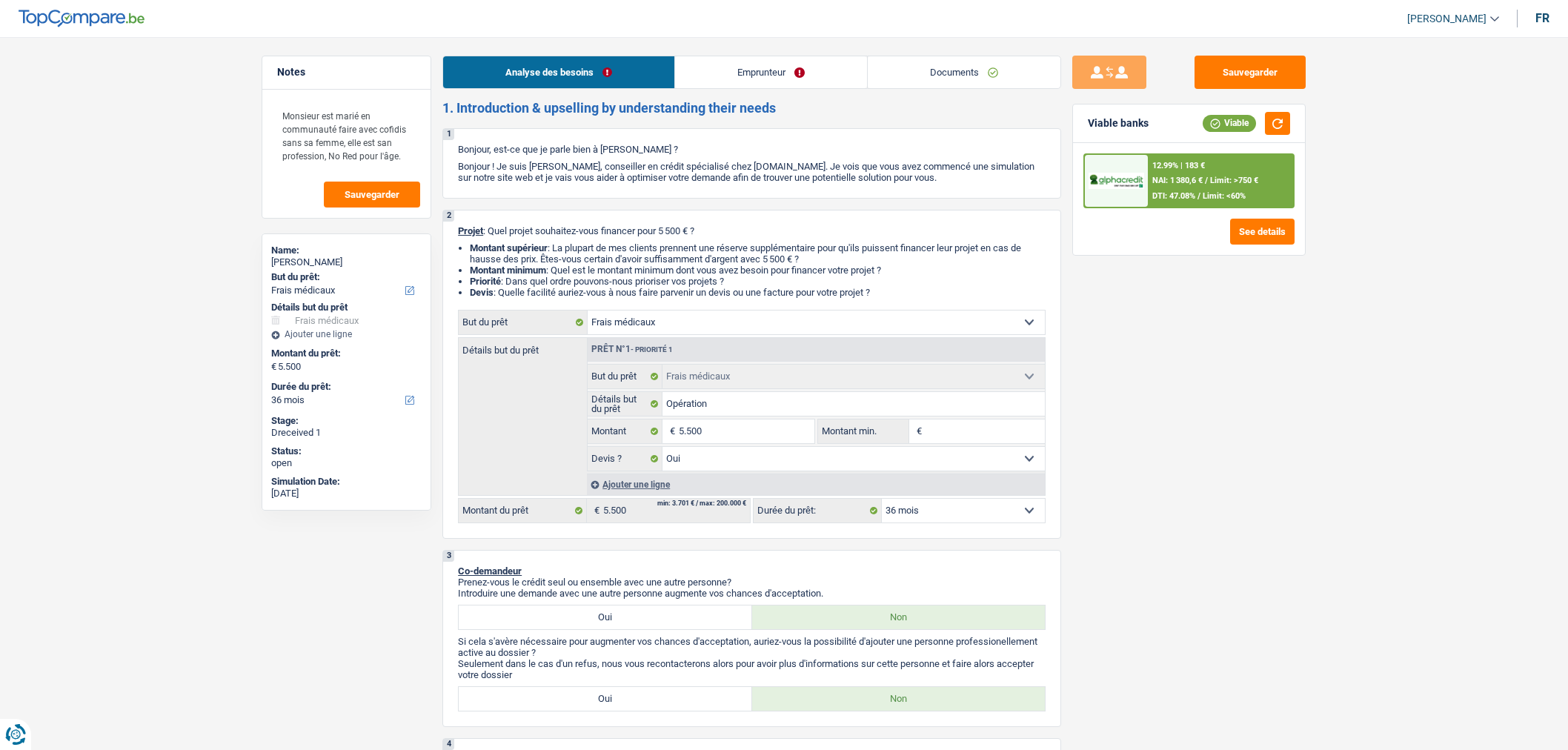
select select "yes"
select select "36"
click at [1003, 78] on link "Documents" at bounding box center [963, 72] width 192 height 32
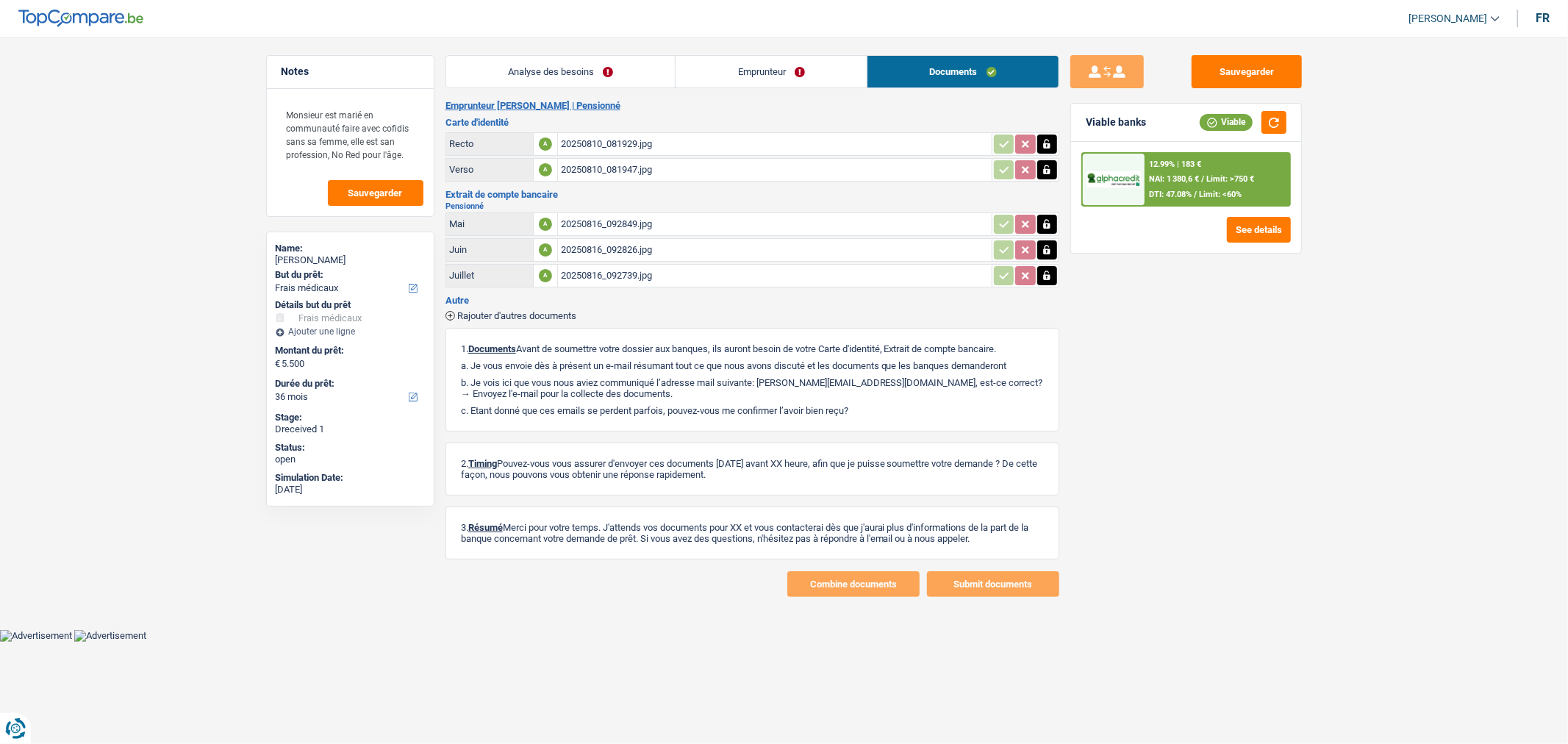
click at [687, 229] on div "20250816_092849.jpg" at bounding box center [774, 223] width 428 height 22
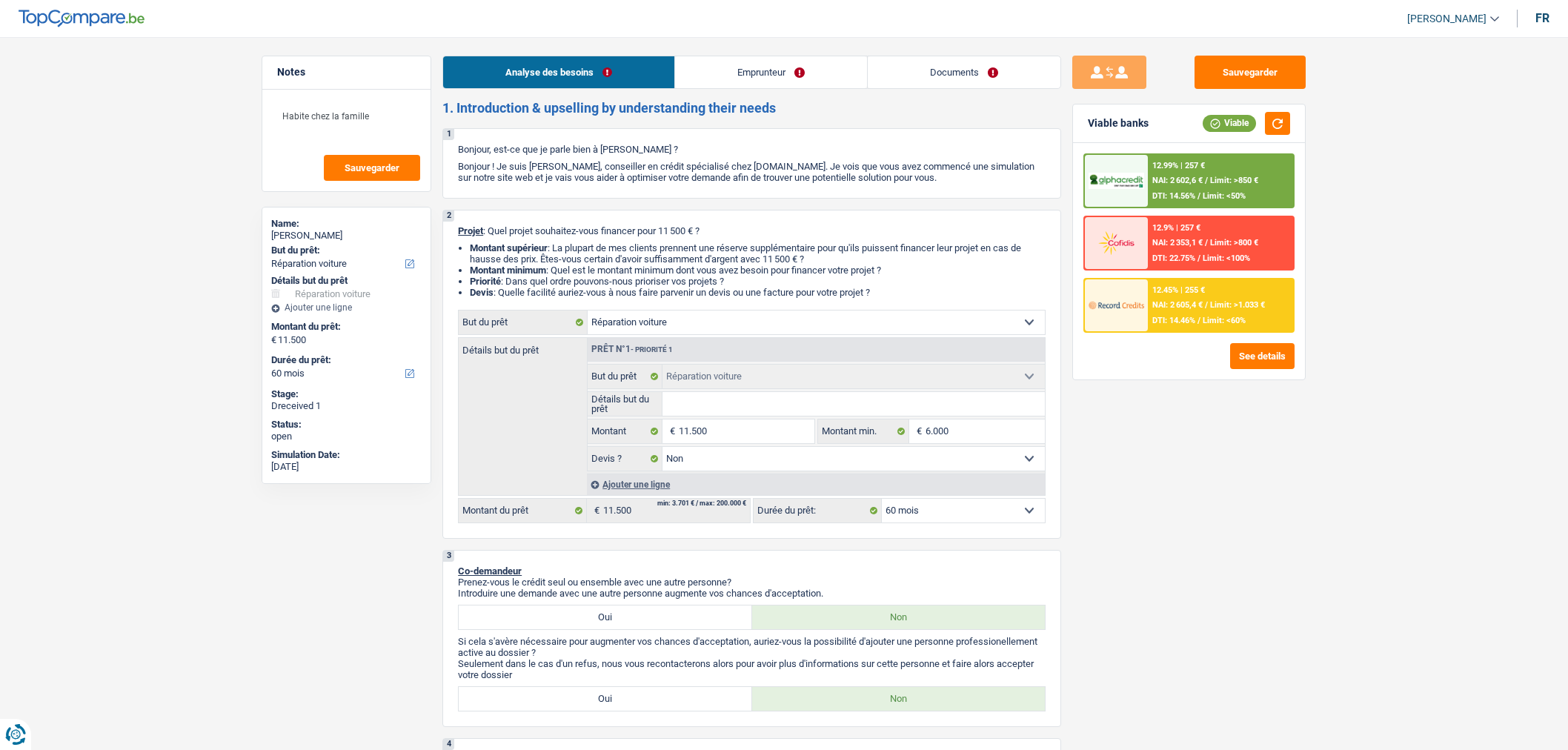
select select "carRepair"
select select "60"
select select "carRepair"
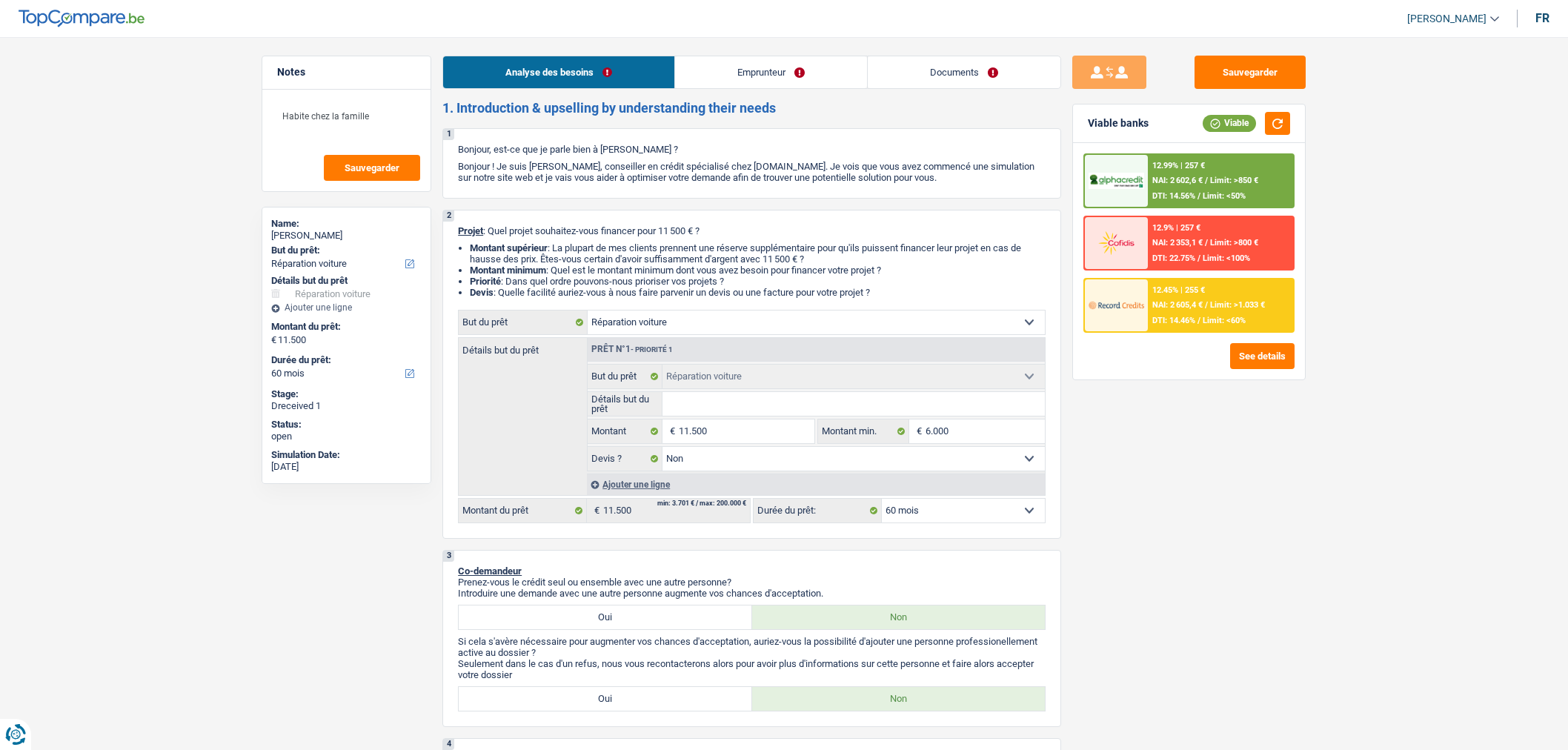
select select "false"
select select "60"
select select "retired"
select select "pension"
select select "other"
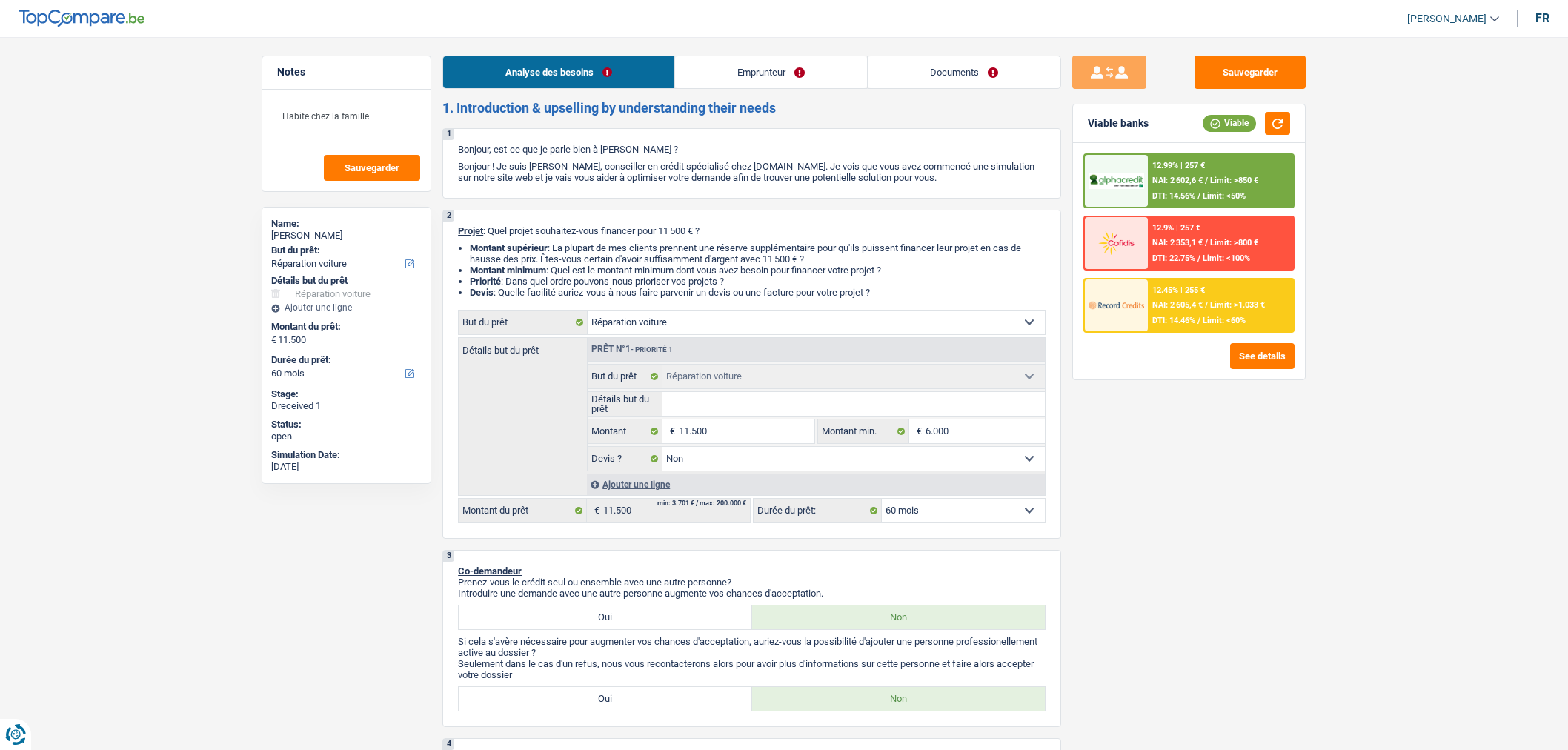
select select "liveWithParents"
select select "personalLoan"
select select "smallWorks"
select select "36"
select select "carRepair"
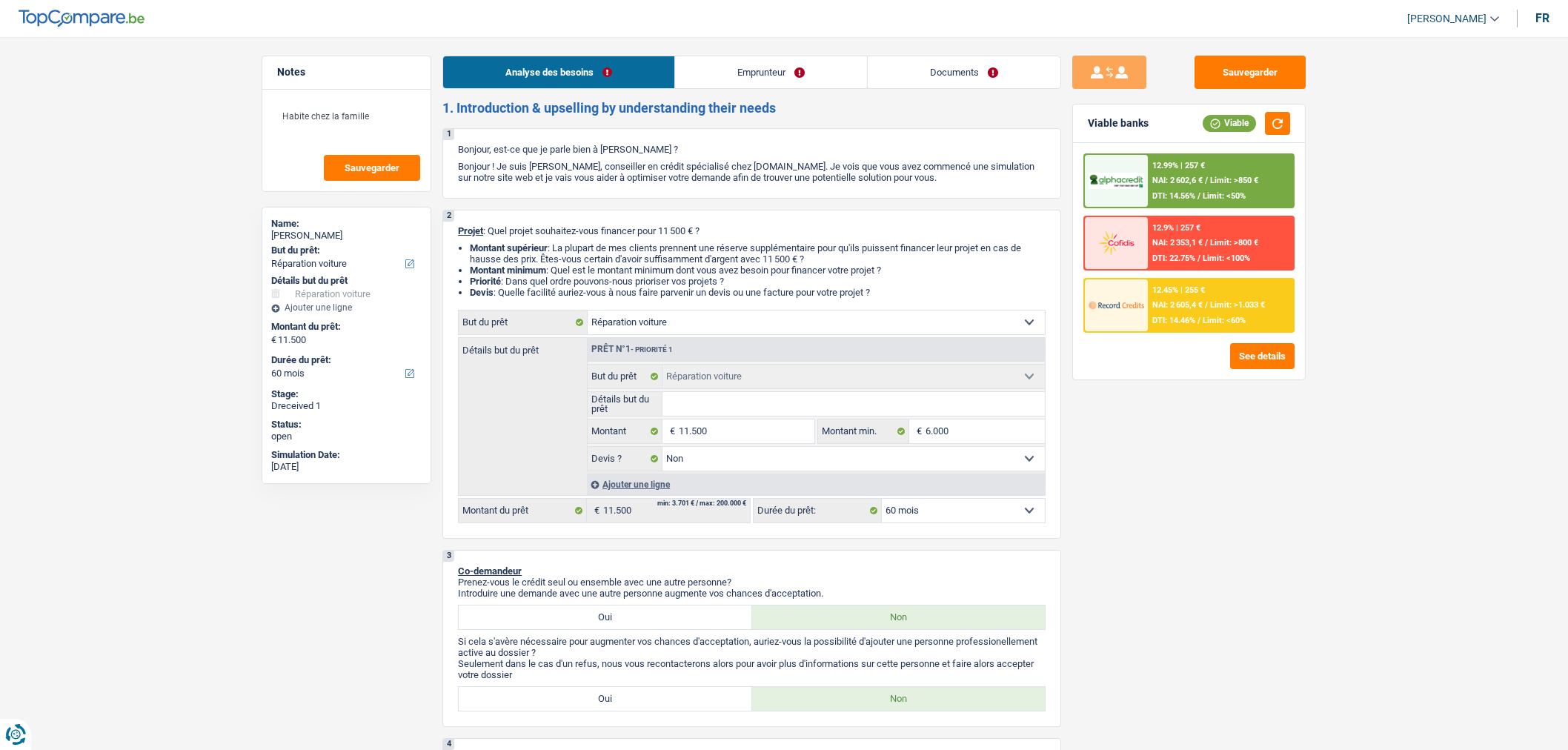
select select "carRepair"
select select "false"
select select "60"
select select "carRepair"
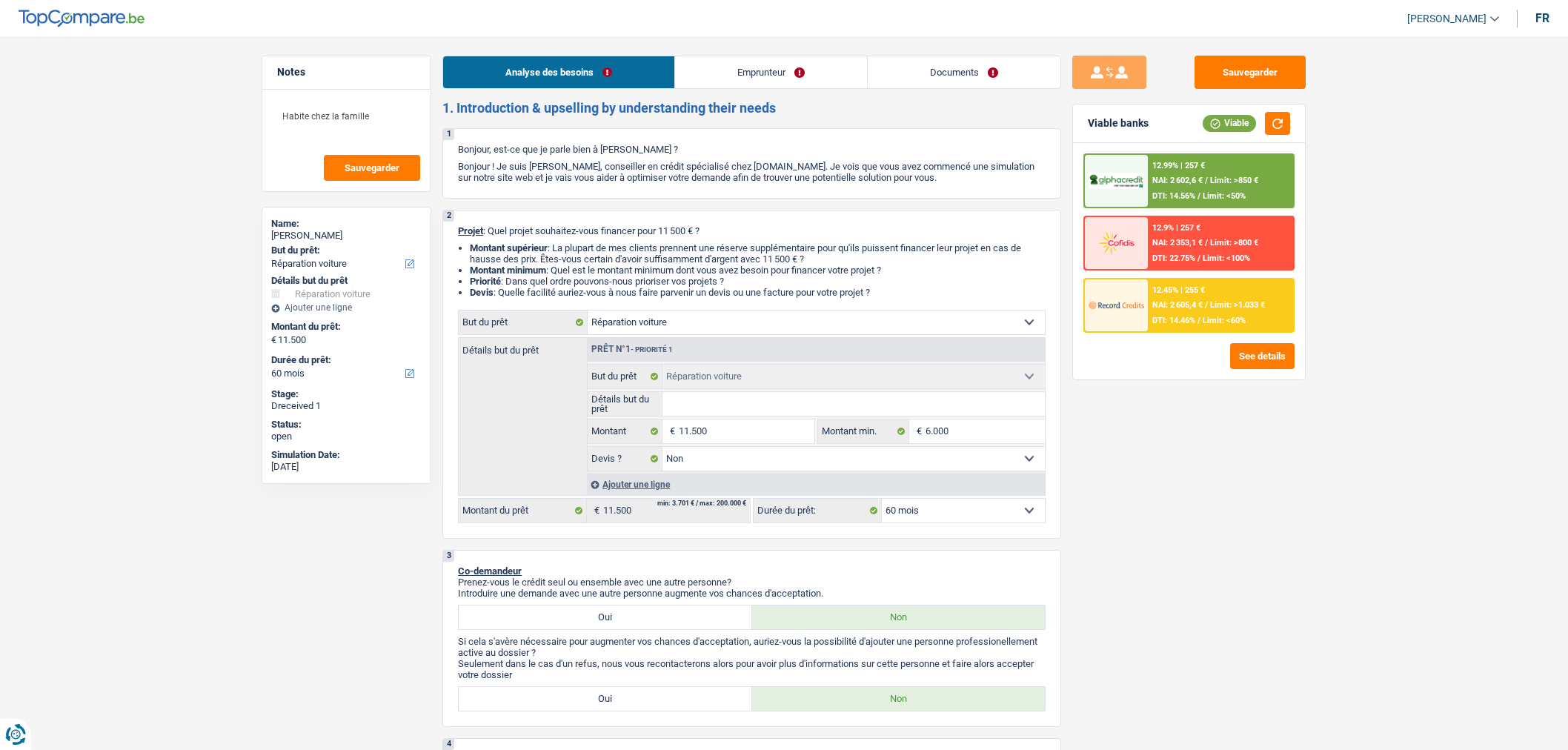
select select "60"
select select "carRepair"
select select "false"
select select "60"
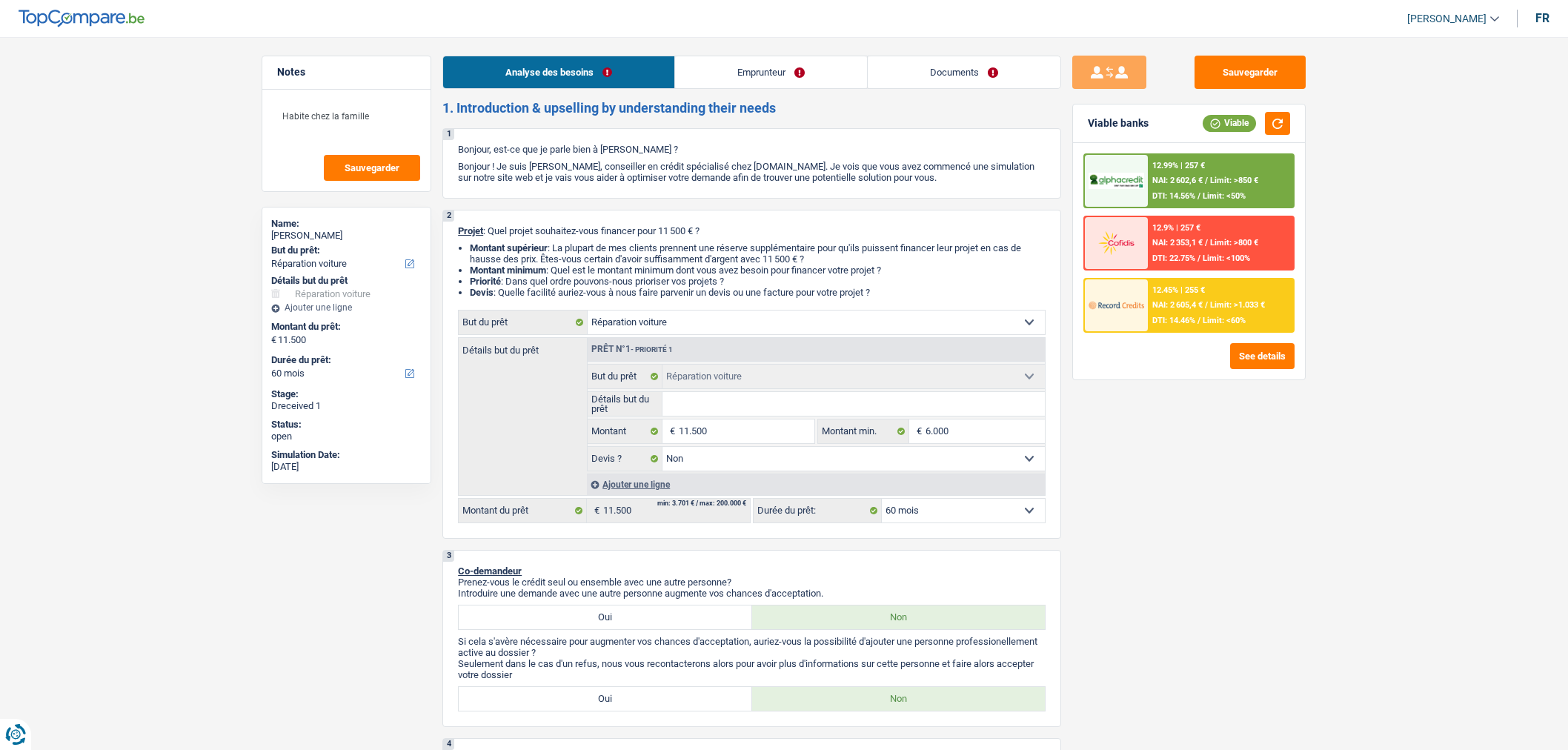
select select "retired"
select select "pension"
select select "other"
select select "liveWithParents"
select select "personalLoan"
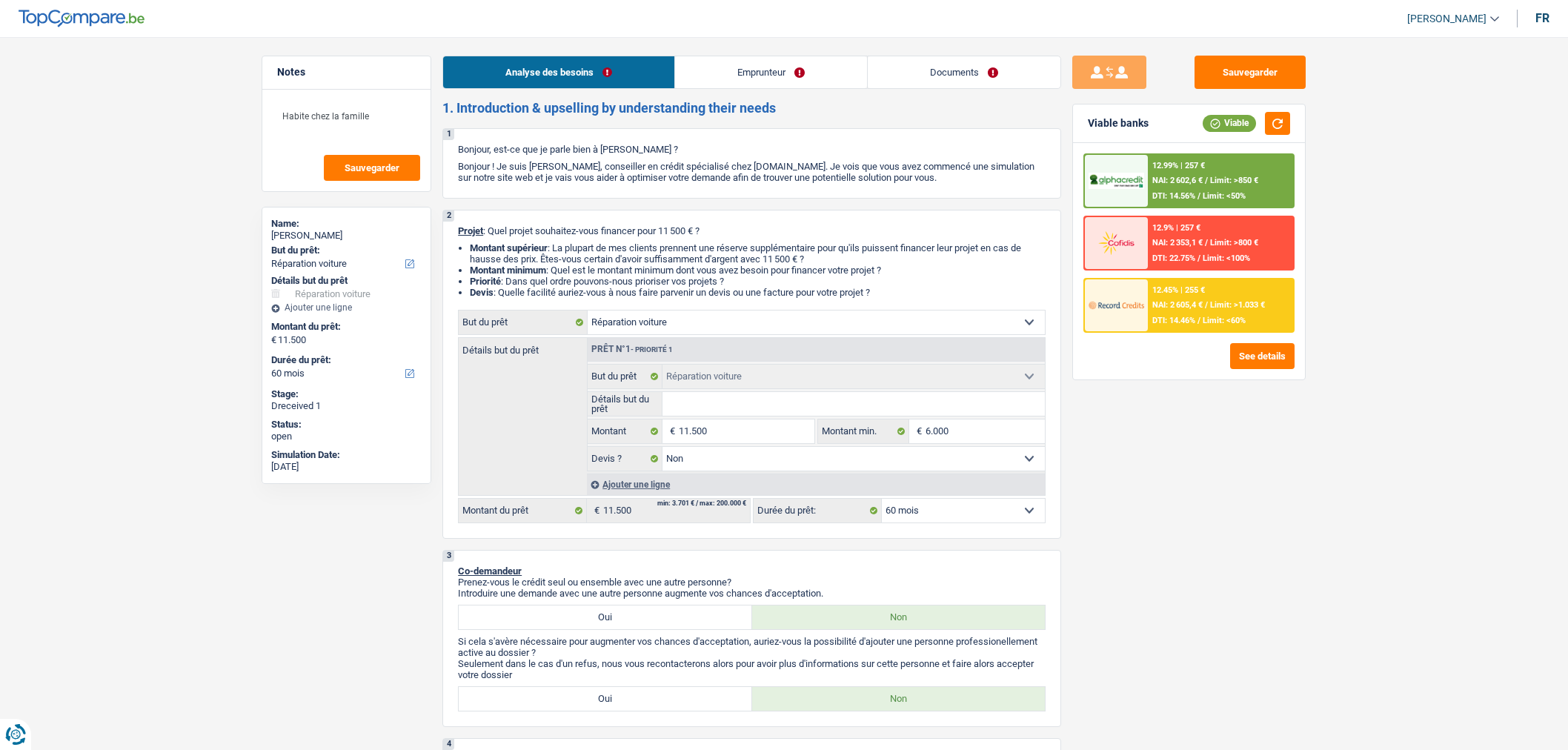
select select "smallWorks"
select select "36"
select select "carRepair"
select select "false"
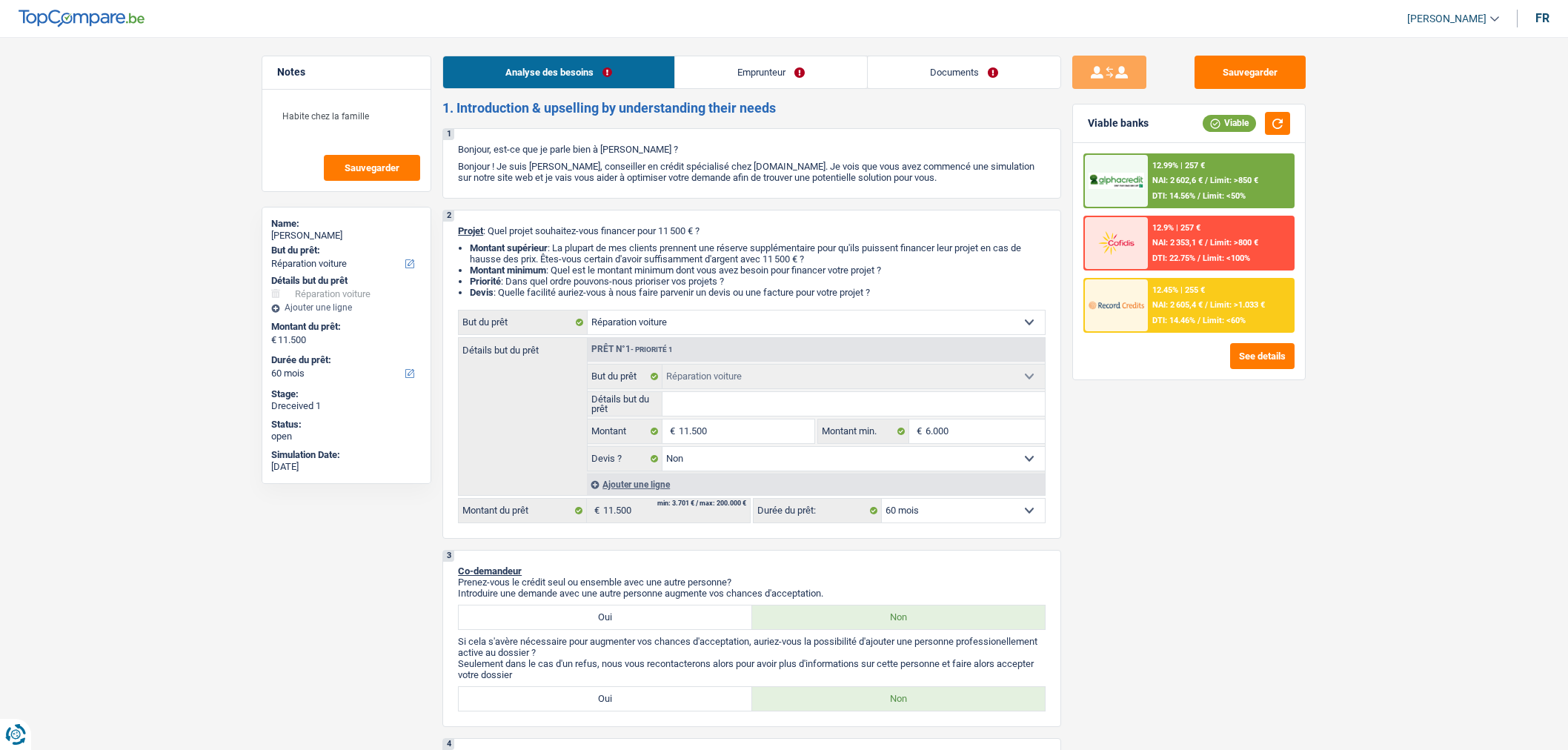
select select "60"
click at [957, 65] on link "Documents" at bounding box center [963, 72] width 192 height 32
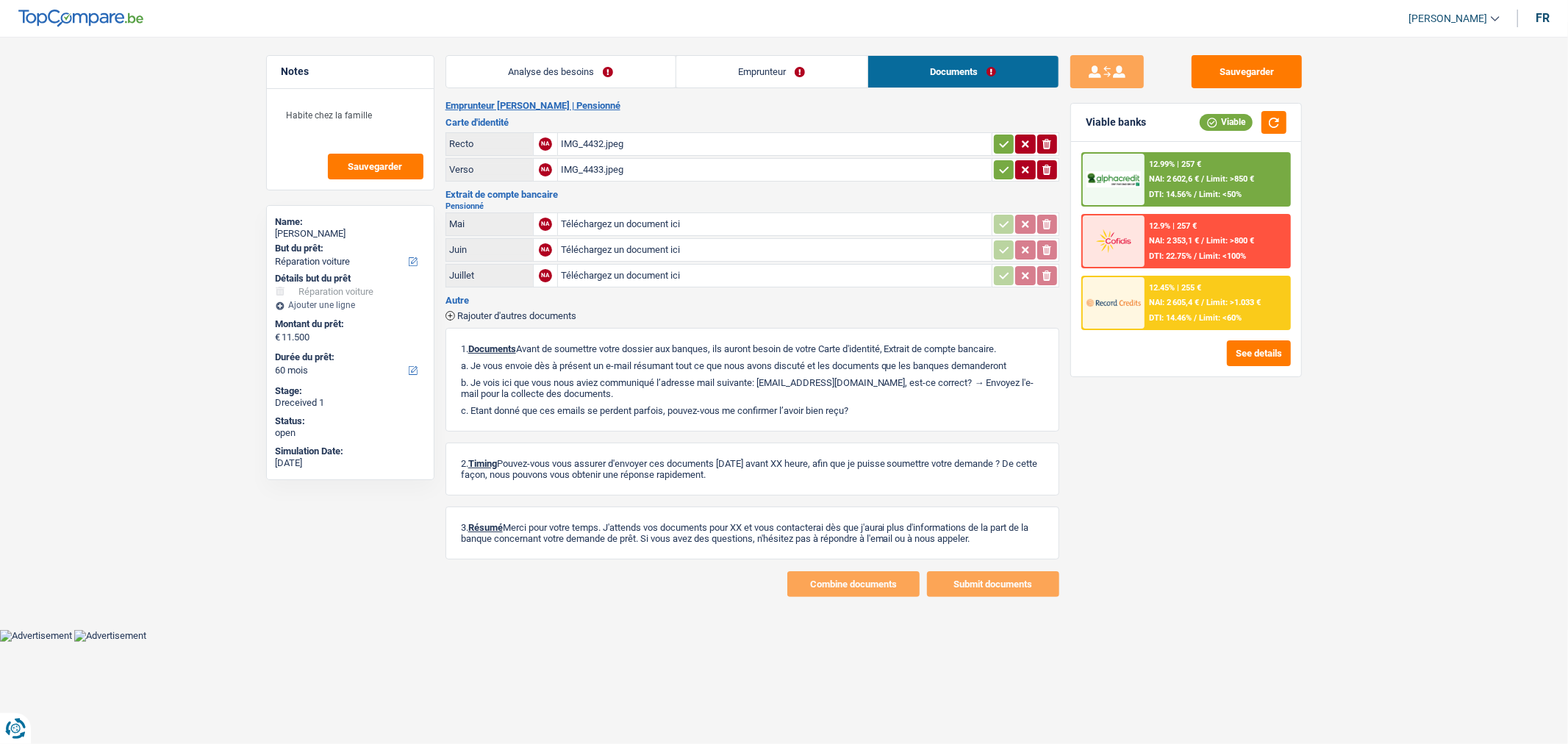
click at [606, 239] on input "Téléchargez un document ici" at bounding box center [774, 249] width 428 height 22
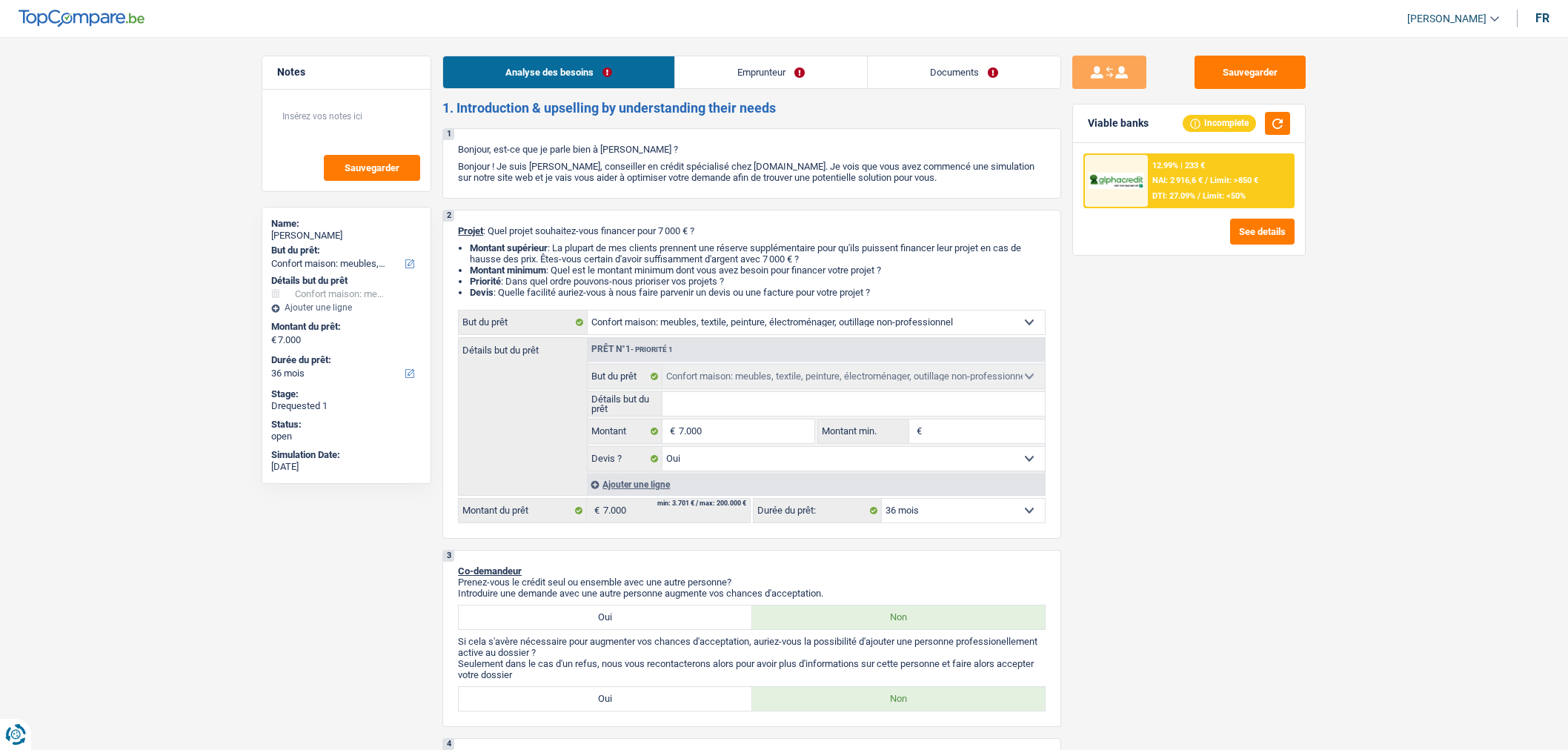
select select "household"
select select "36"
select select "household"
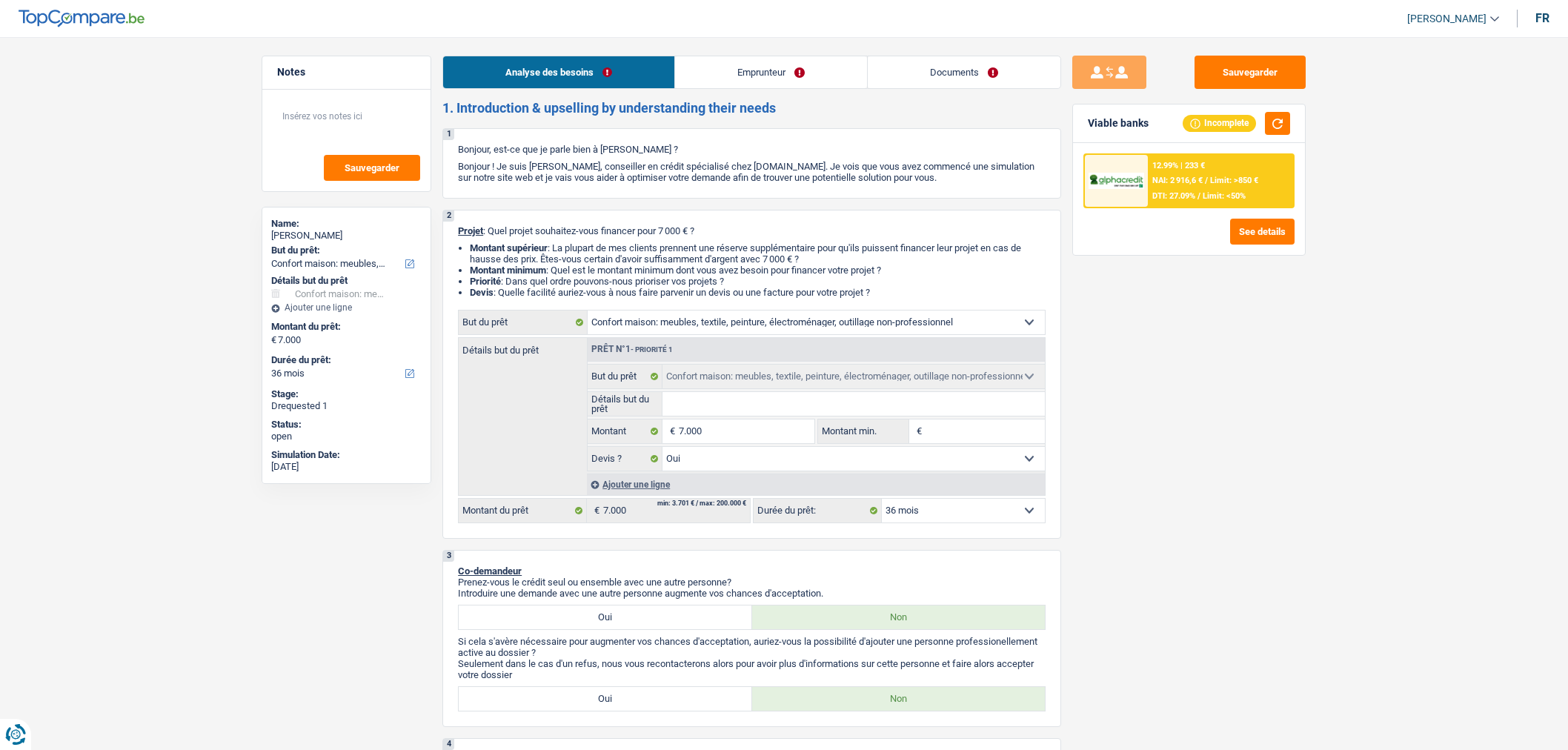
select select "yes"
select select "36"
select select "independent"
select select "netSalary"
select select "rents"
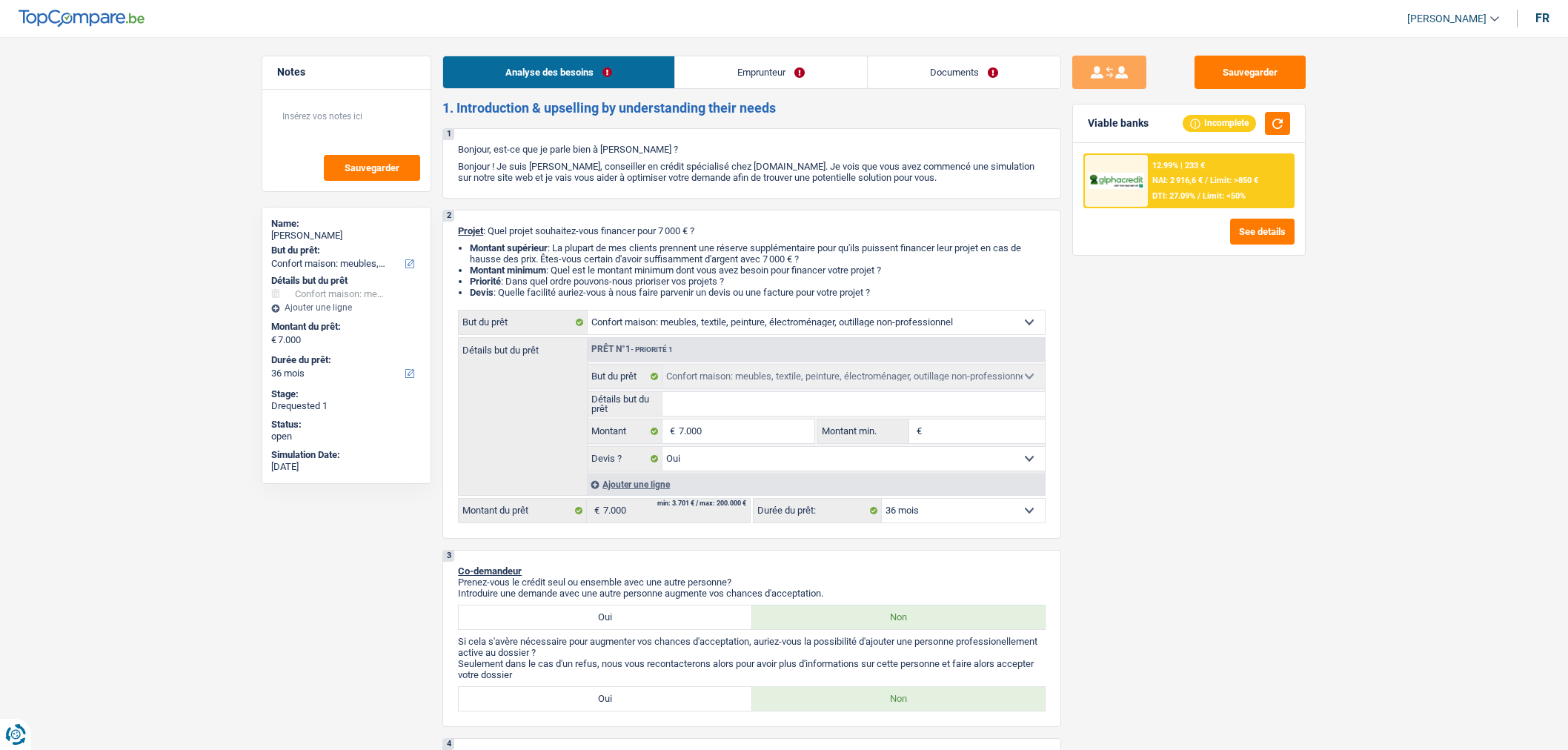
select select "household"
select select "yes"
select select "36"
click at [946, 77] on link "Documents" at bounding box center [963, 72] width 192 height 32
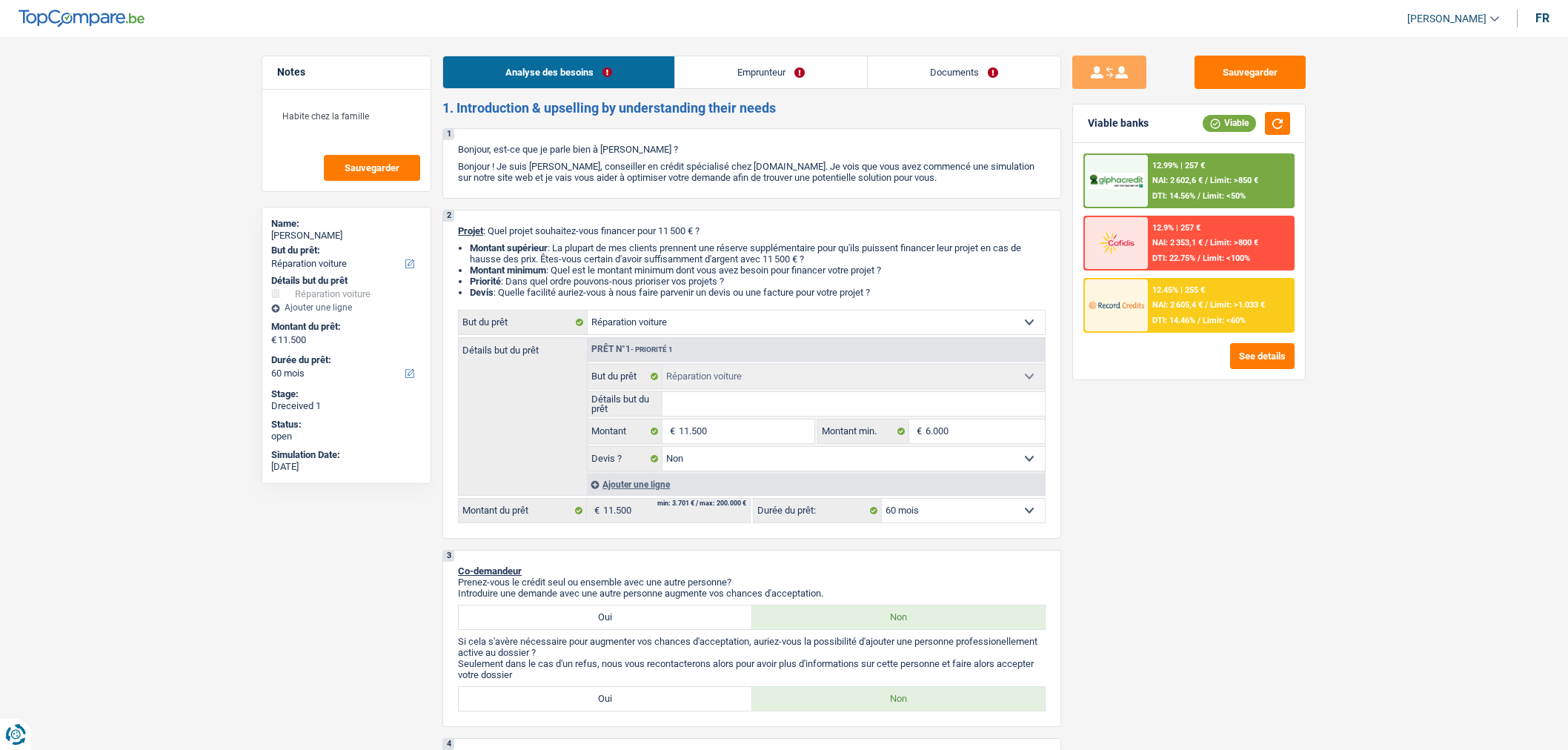
select select "carRepair"
select select "60"
select select "carRepair"
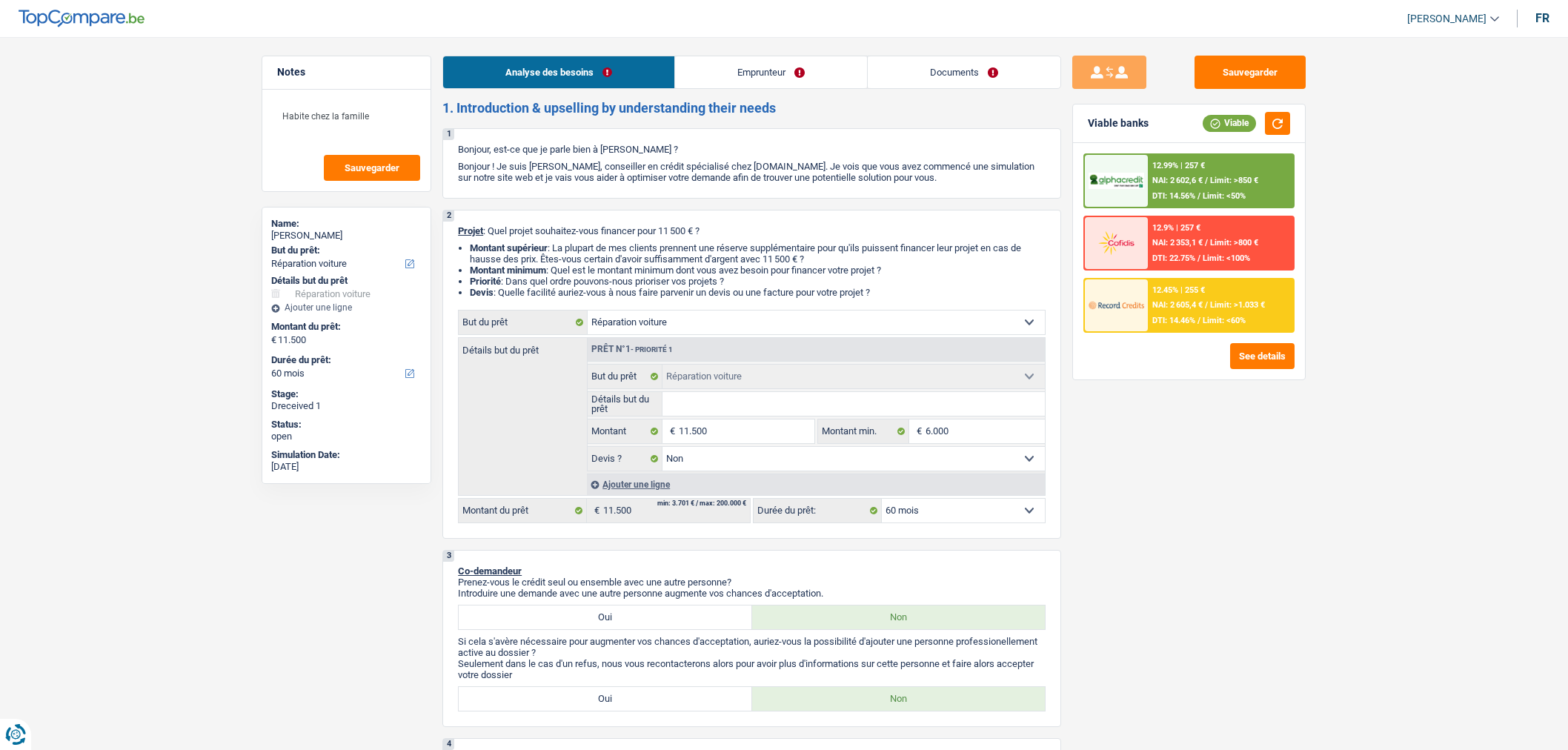
select select "false"
select select "60"
select select "retired"
select select "pension"
select select "other"
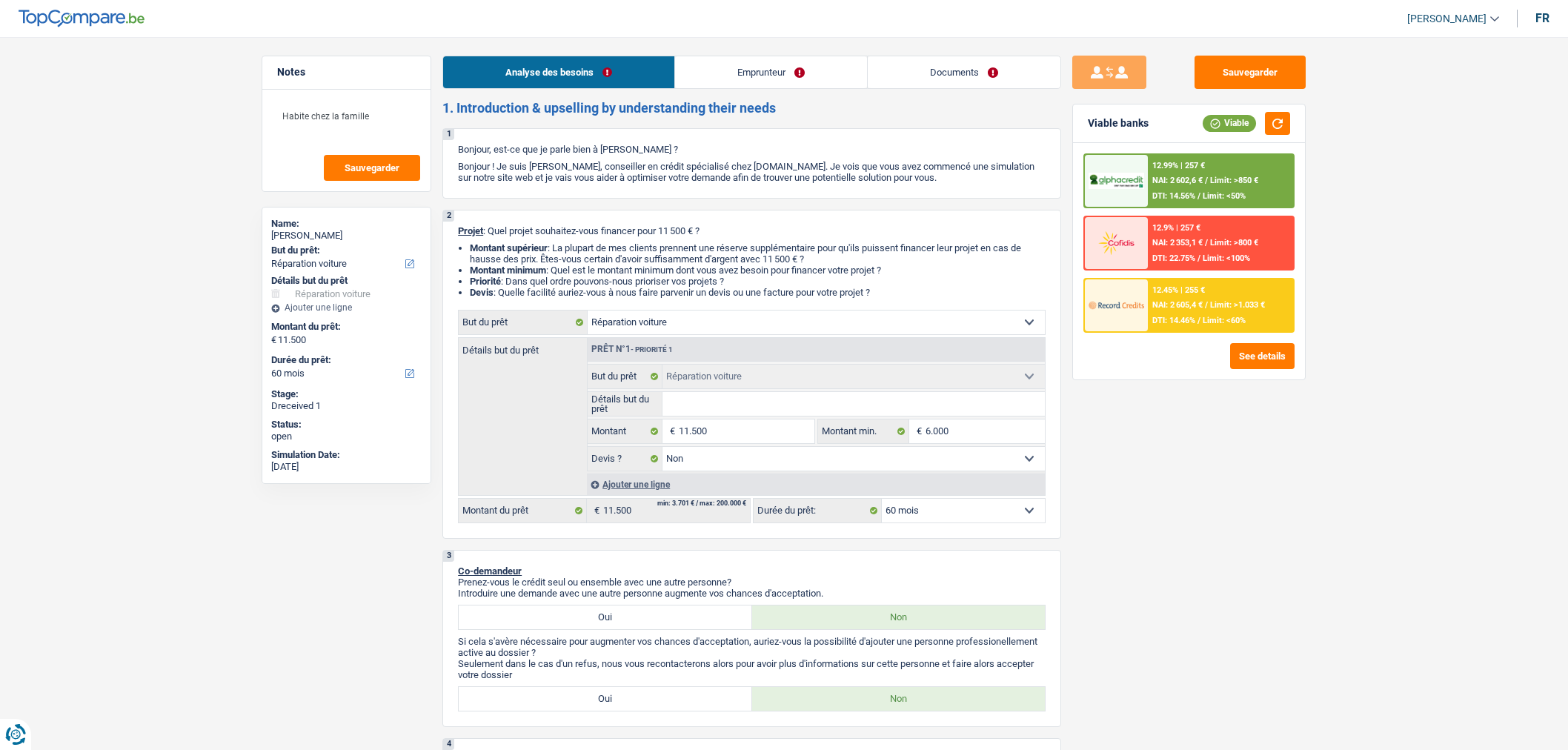
select select "liveWithParents"
select select "personalLoan"
select select "smallWorks"
select select "36"
select select "carRepair"
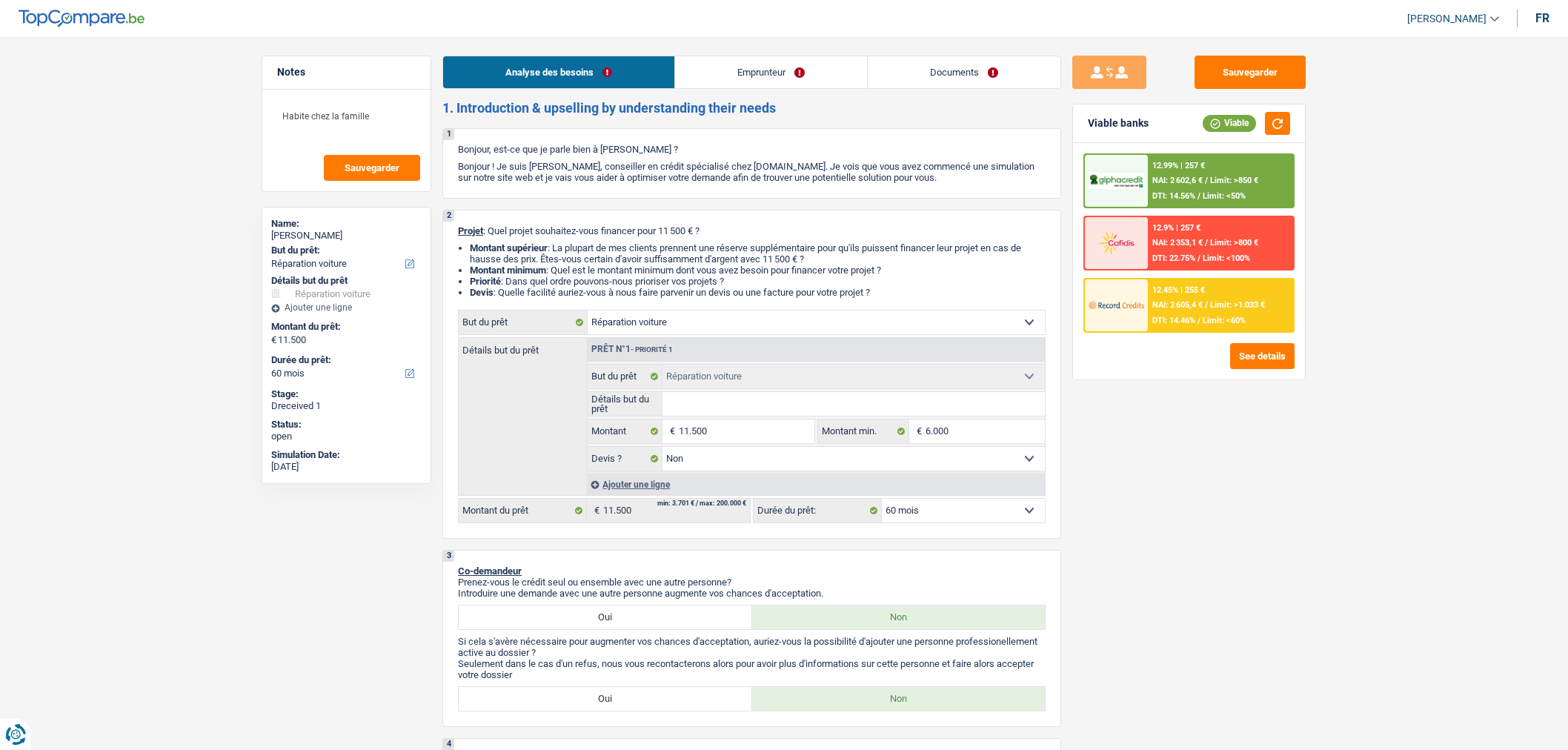
select select "carRepair"
select select "false"
select select "60"
click at [969, 75] on link "Documents" at bounding box center [963, 72] width 192 height 32
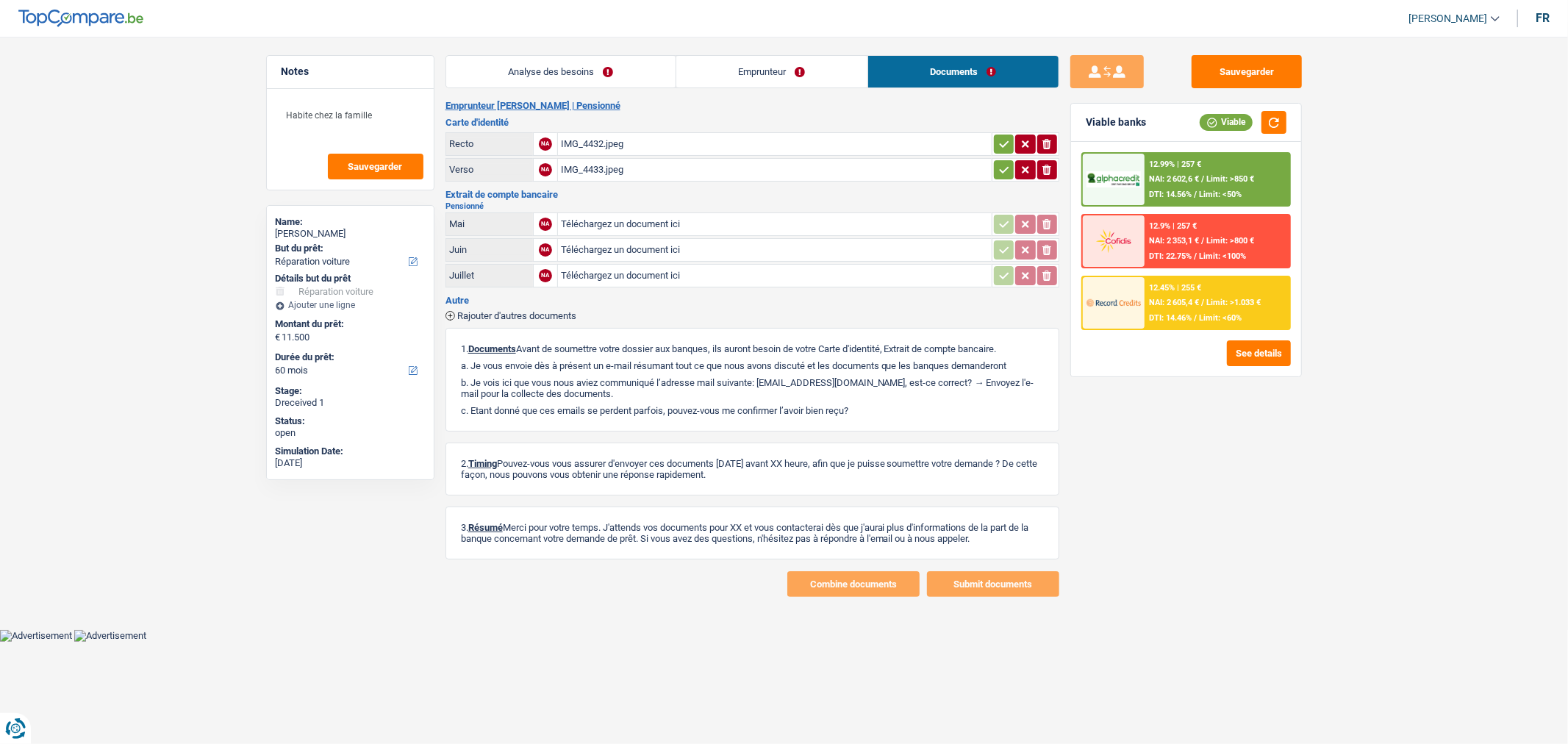
click at [768, 218] on input "Téléchargez un document ici" at bounding box center [774, 223] width 428 height 22
type input "C:\fakepath\NOTICE_1999664_20250818(1) (1).pdf"
click at [680, 226] on div "NOTICE_1999664_20250818(1) (1).pdf" at bounding box center [774, 223] width 428 height 22
click at [1044, 220] on icon "button" at bounding box center [1047, 223] width 7 height 10
click at [1046, 223] on icon "button" at bounding box center [1047, 224] width 9 height 11
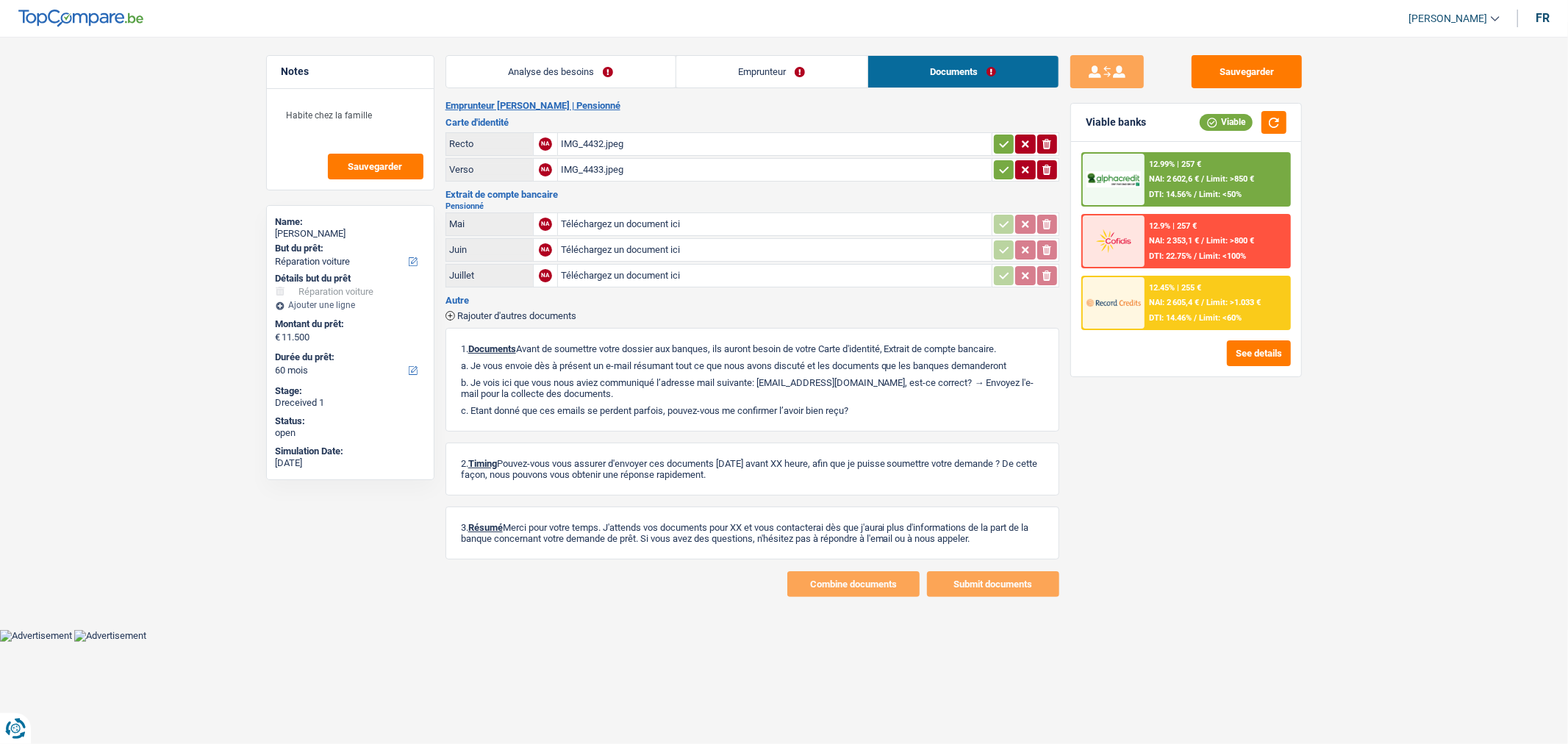
click at [845, 252] on input "Téléchargez un document ici" at bounding box center [774, 249] width 428 height 22
type input "C:\fakepath\NOTICE_1999664_20250818(1) (1).pdf"
click at [716, 269] on input "Téléchargez un document ici" at bounding box center [774, 275] width 428 height 22
type input "C:\fakepath\NOTICE_1999664_20250818(3).pdf"
click at [714, 223] on input "Téléchargez un document ici" at bounding box center [774, 223] width 428 height 22
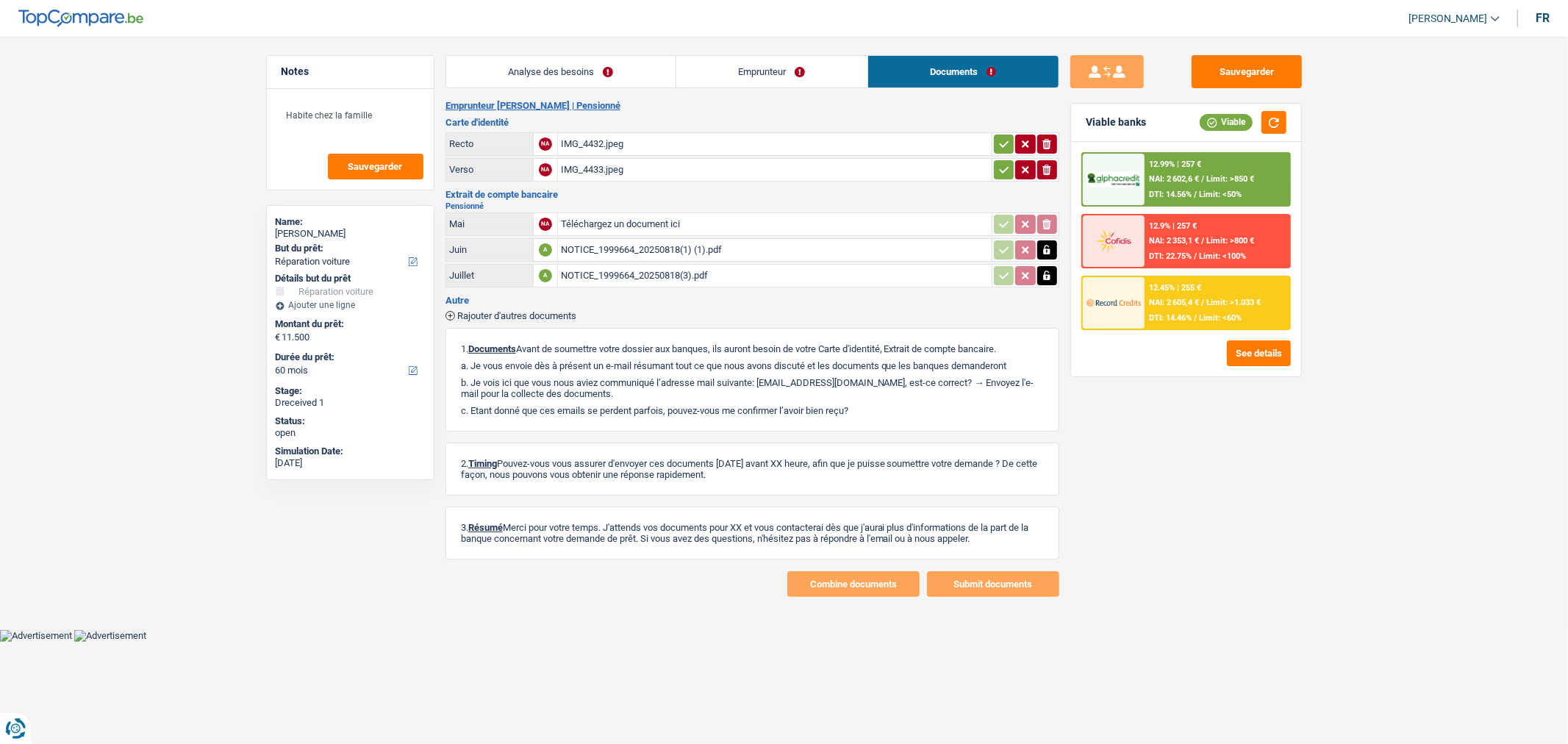
click at [749, 218] on input "Téléchargez un document ici" at bounding box center [774, 223] width 428 height 22
click at [766, 219] on div "NOTICE_1999664_20250818(3).pdf" at bounding box center [774, 223] width 428 height 22
click at [759, 268] on div "NOTICE_1999664_20250818(3).pdf" at bounding box center [774, 275] width 428 height 22
click at [744, 222] on div "NOTICE_1999664_20250818(3).pdf" at bounding box center [774, 223] width 428 height 22
click at [1047, 223] on icon "button" at bounding box center [1047, 223] width 7 height 10
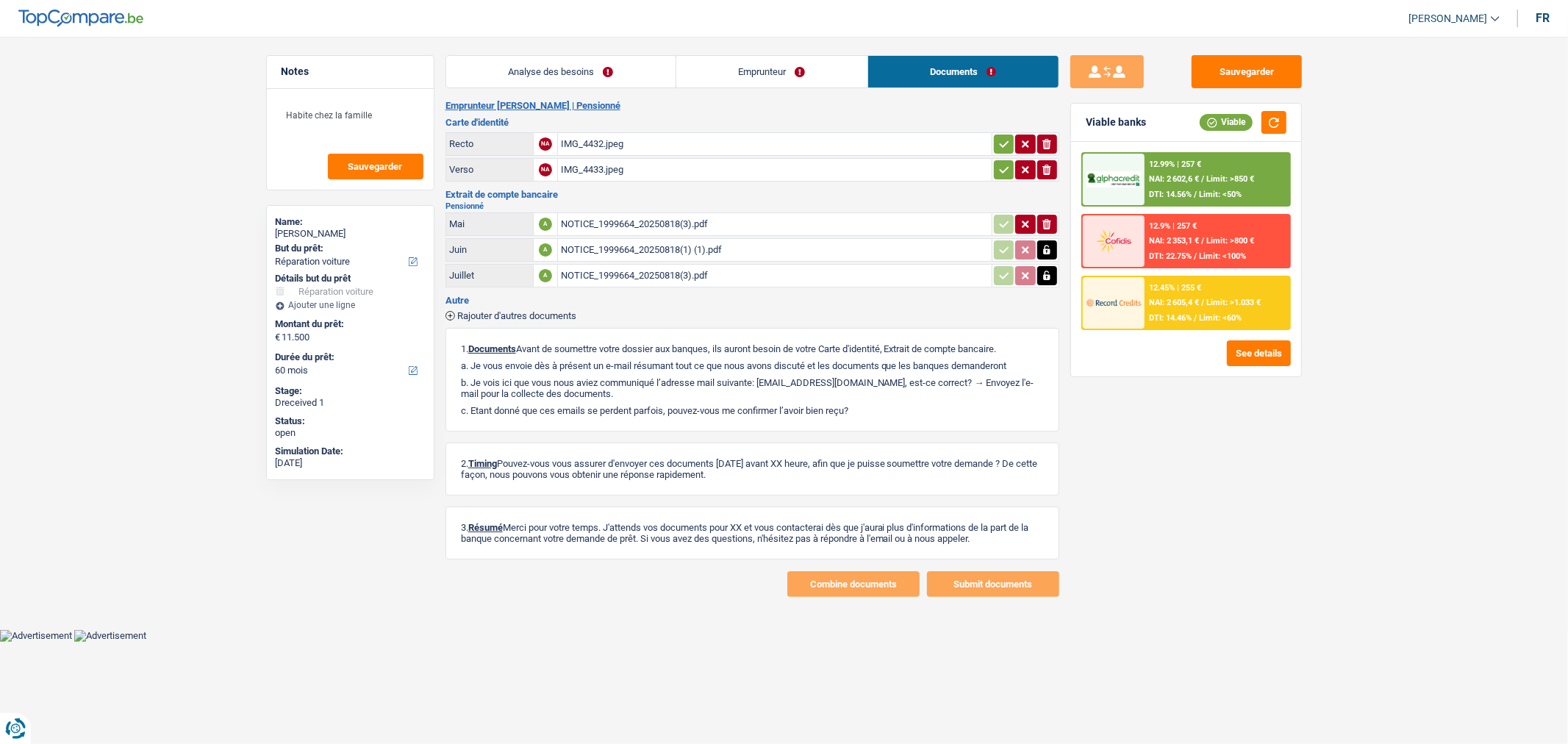
click at [1042, 226] on icon "ionicons-v5-e" at bounding box center [1046, 223] width 11 height 14
click at [900, 221] on input "Téléchargez un document ici" at bounding box center [774, 223] width 428 height 22
type input "C:\fakepath\NOTICE_1999664_20250818(2).pdf"
click at [645, 214] on div "NOTICE_1999664_20250818(2).pdf" at bounding box center [774, 223] width 428 height 22
click at [743, 270] on div "NOTICE_1999664_20250818(3).pdf" at bounding box center [774, 275] width 428 height 22
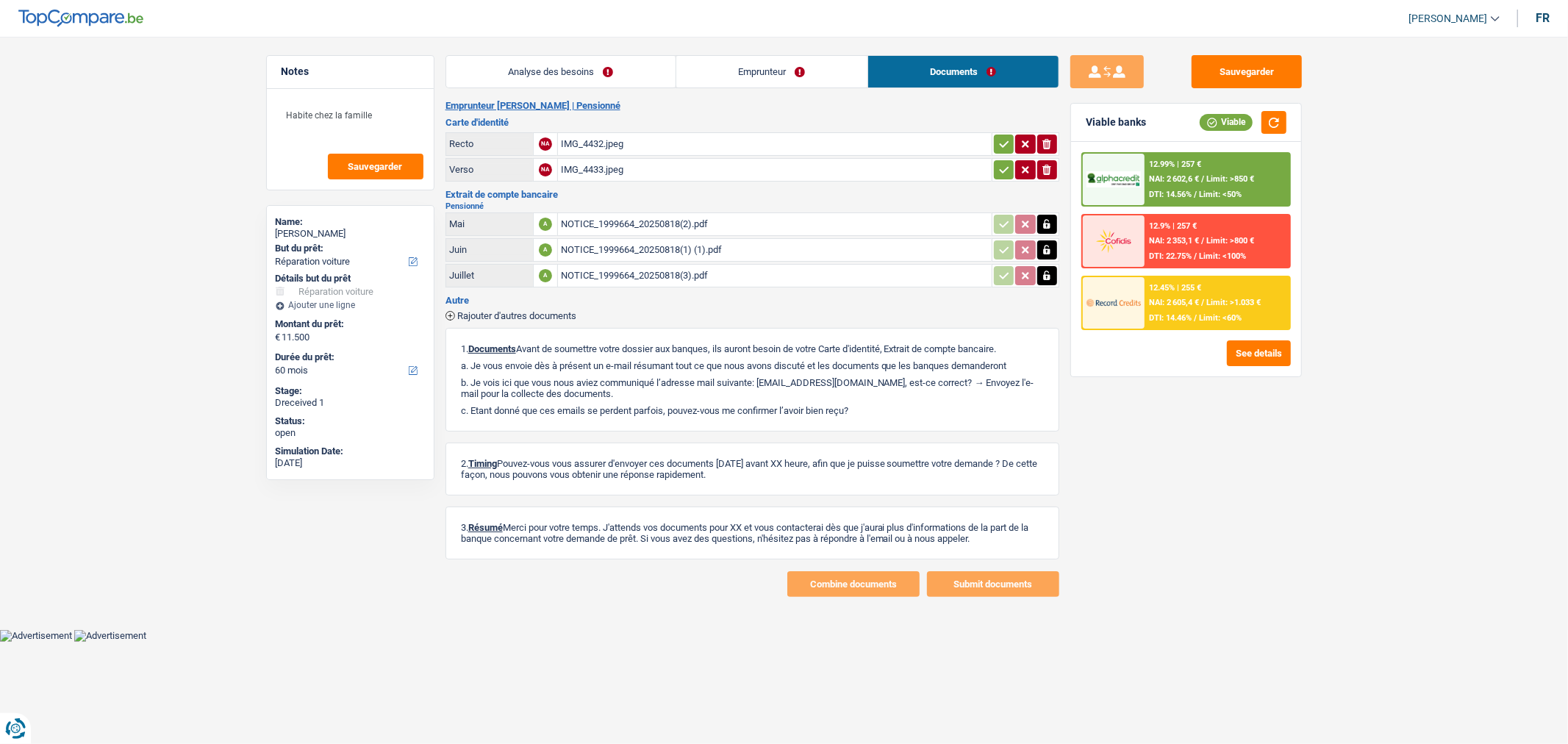
click at [562, 312] on span "Rajouter d'autres documents" at bounding box center [516, 315] width 119 height 10
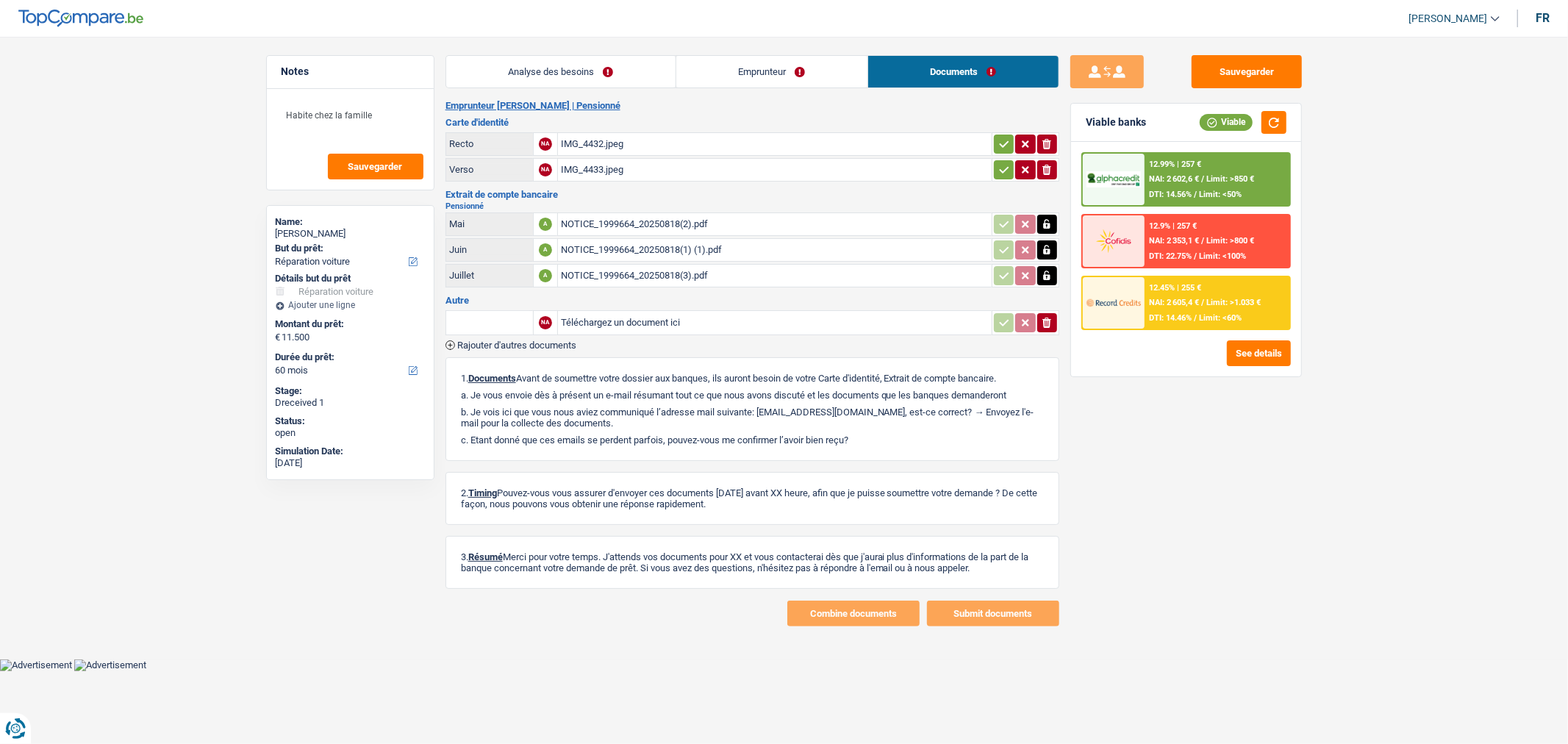
click at [493, 311] on input "text" at bounding box center [489, 322] width 81 height 24
click at [587, 347] on li "Extrait de compte de vos revenus Juillet" at bounding box center [543, 352] width 179 height 18
type input "Extrait de compte de vos revenus Juillet"
click at [682, 317] on input "Téléchargez un document ici" at bounding box center [774, 322] width 428 height 22
type input "C:\fakepath\NOTICE_1999664_20250818.pdf"
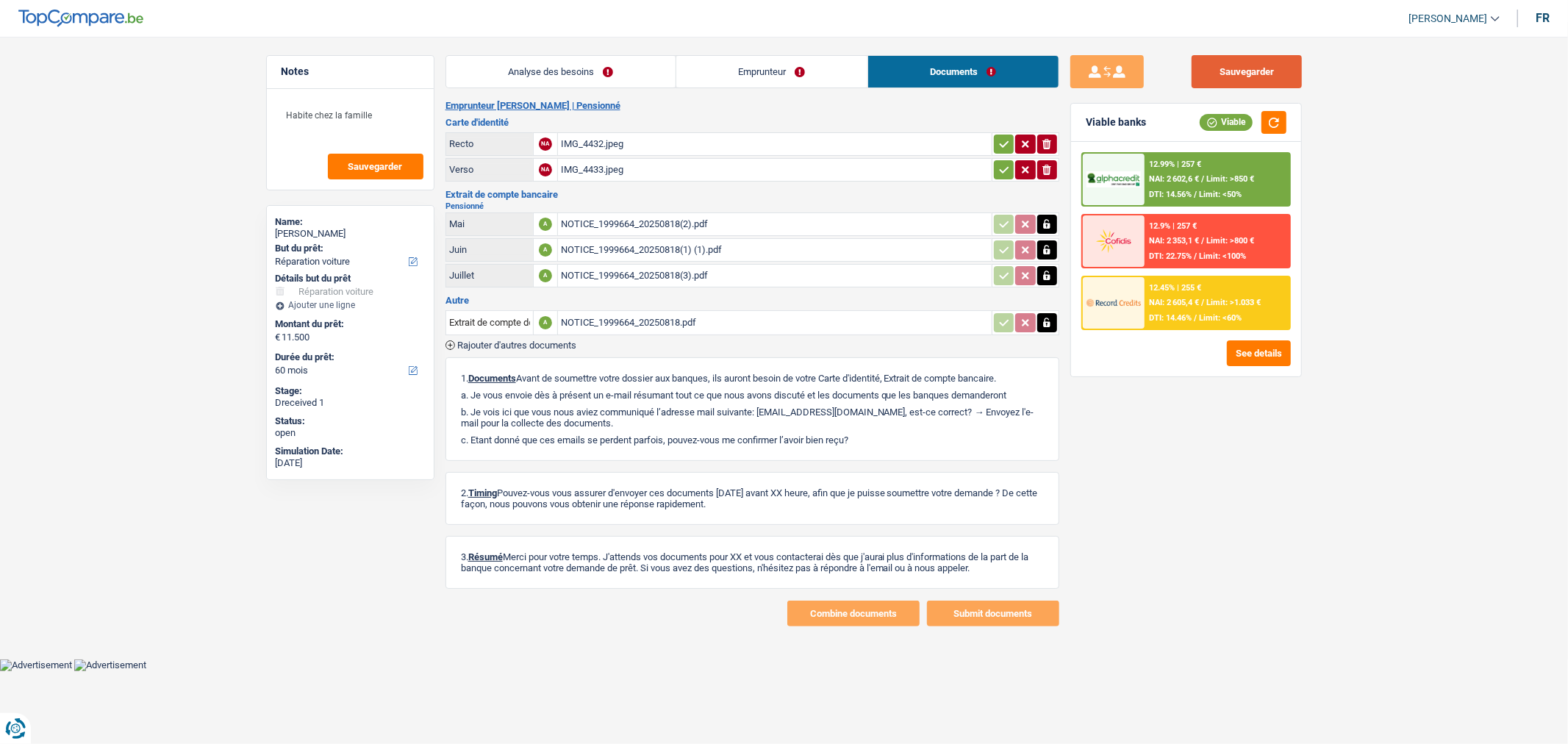
click at [1256, 66] on button "Sauvegarder" at bounding box center [1246, 72] width 110 height 33
click at [1234, 78] on button "Sauvegarder" at bounding box center [1246, 72] width 110 height 33
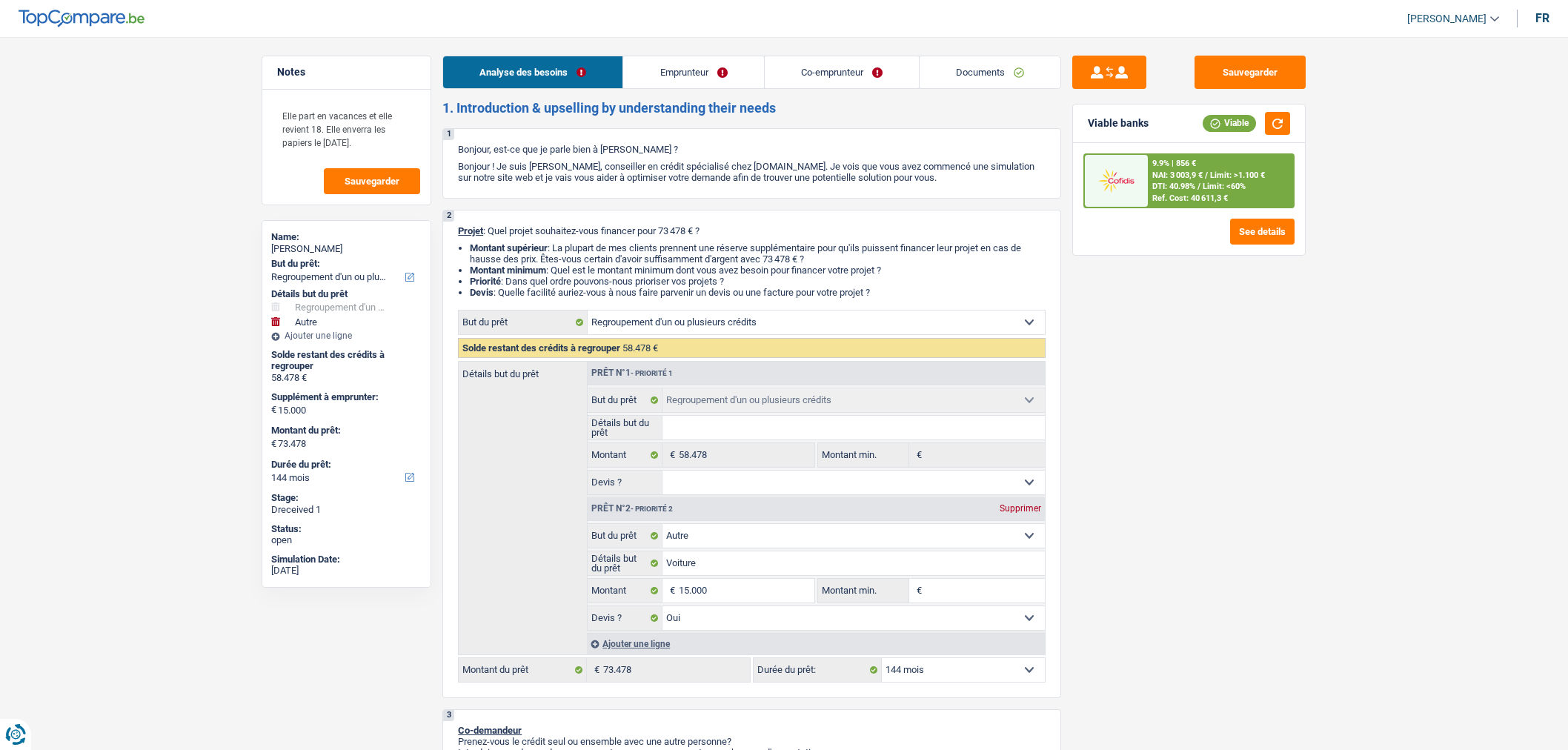
select select "refinancing"
select select "other"
select select "144"
click at [1001, 77] on link "Documents" at bounding box center [990, 72] width 141 height 32
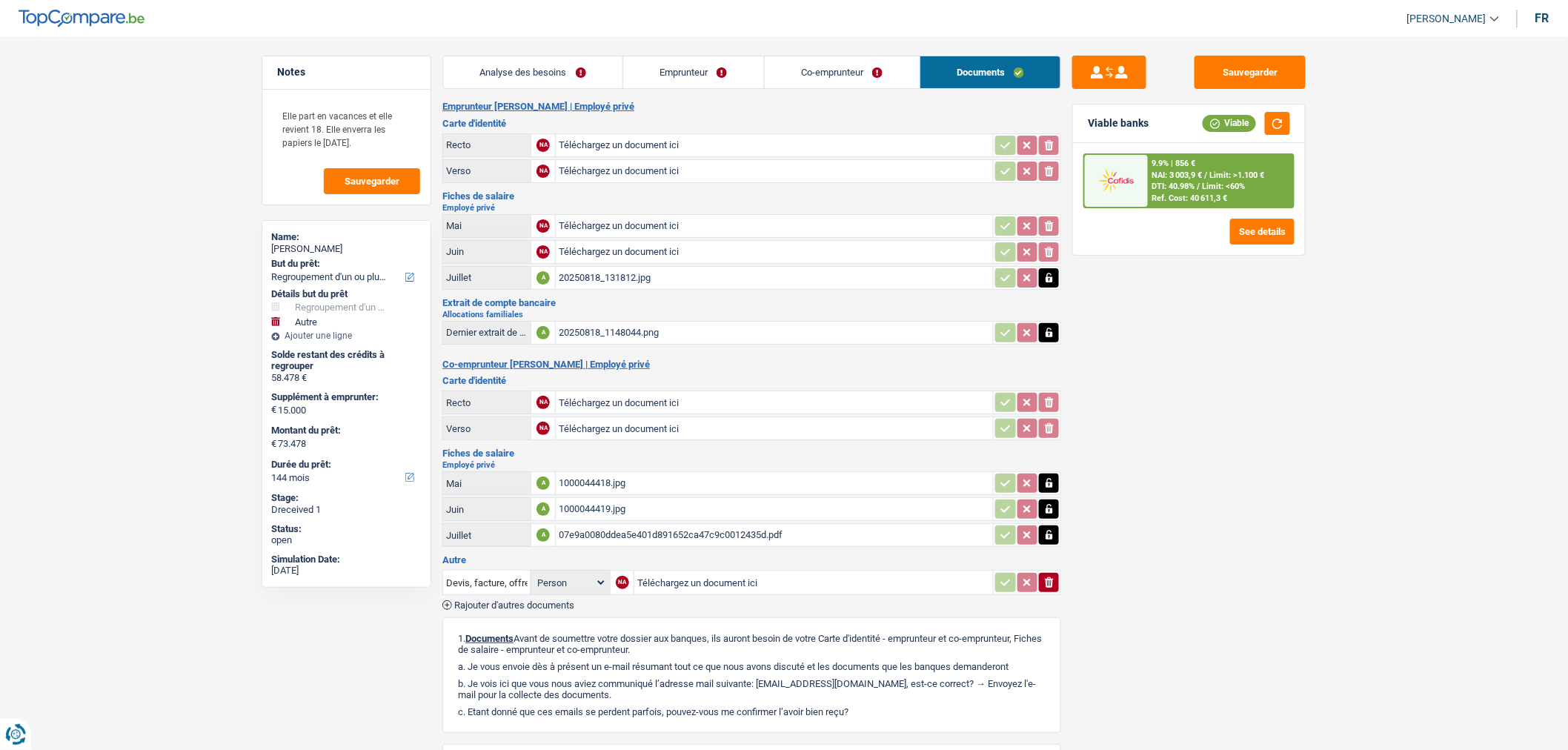
click at [705, 323] on div "20250818_1148044.png" at bounding box center [774, 332] width 431 height 22
click at [736, 273] on div "20250818_131812.jpg" at bounding box center [774, 277] width 431 height 22
click at [1279, 63] on button "Sauvegarder" at bounding box center [1250, 73] width 111 height 34
select select "refinancing"
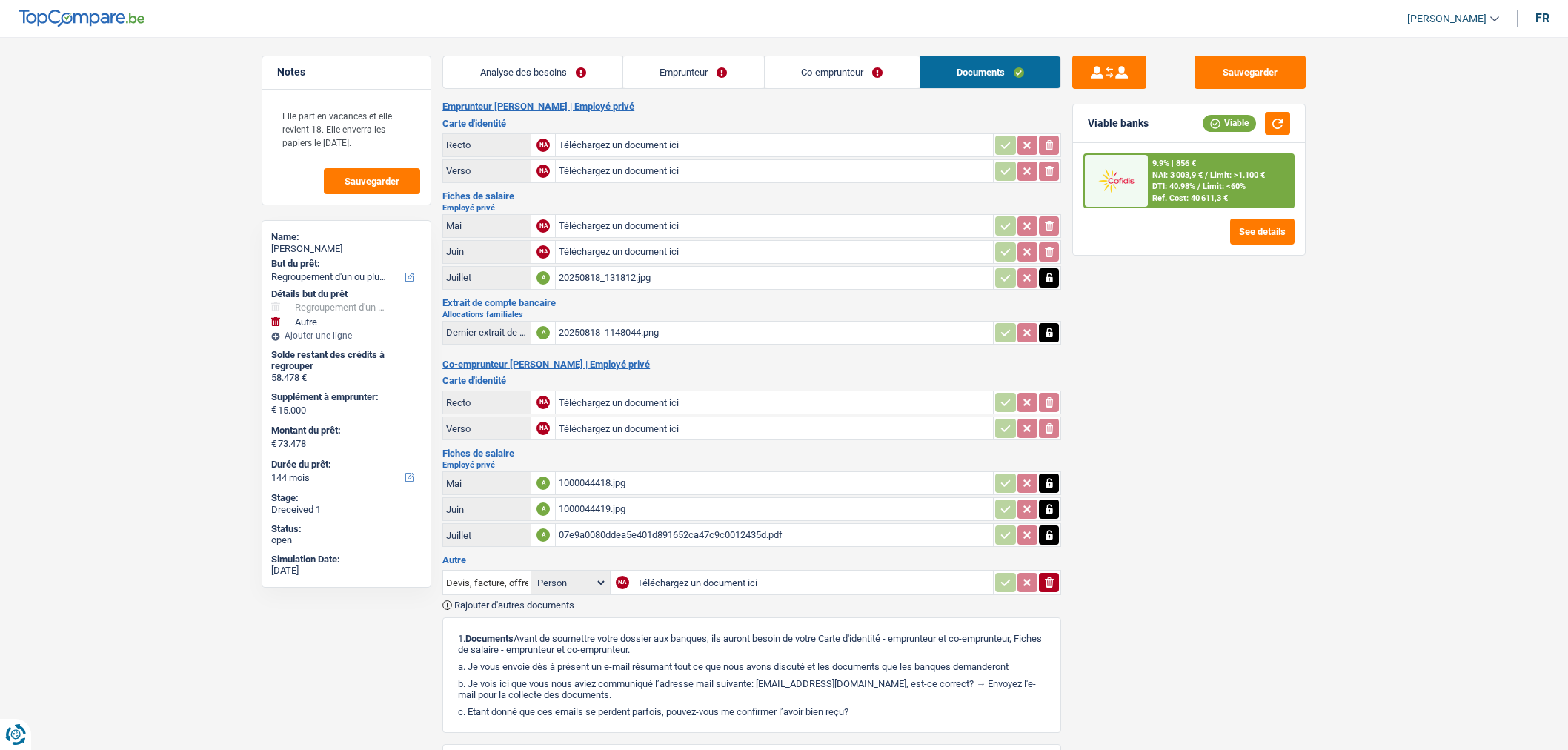
select select "other"
select select "144"
click at [641, 221] on input "Téléchargez un document ici" at bounding box center [774, 225] width 431 height 22
type input "C:\fakepath\20250818_131812.jpg"
click at [1238, 74] on button "Sauvegarder" at bounding box center [1250, 73] width 111 height 34
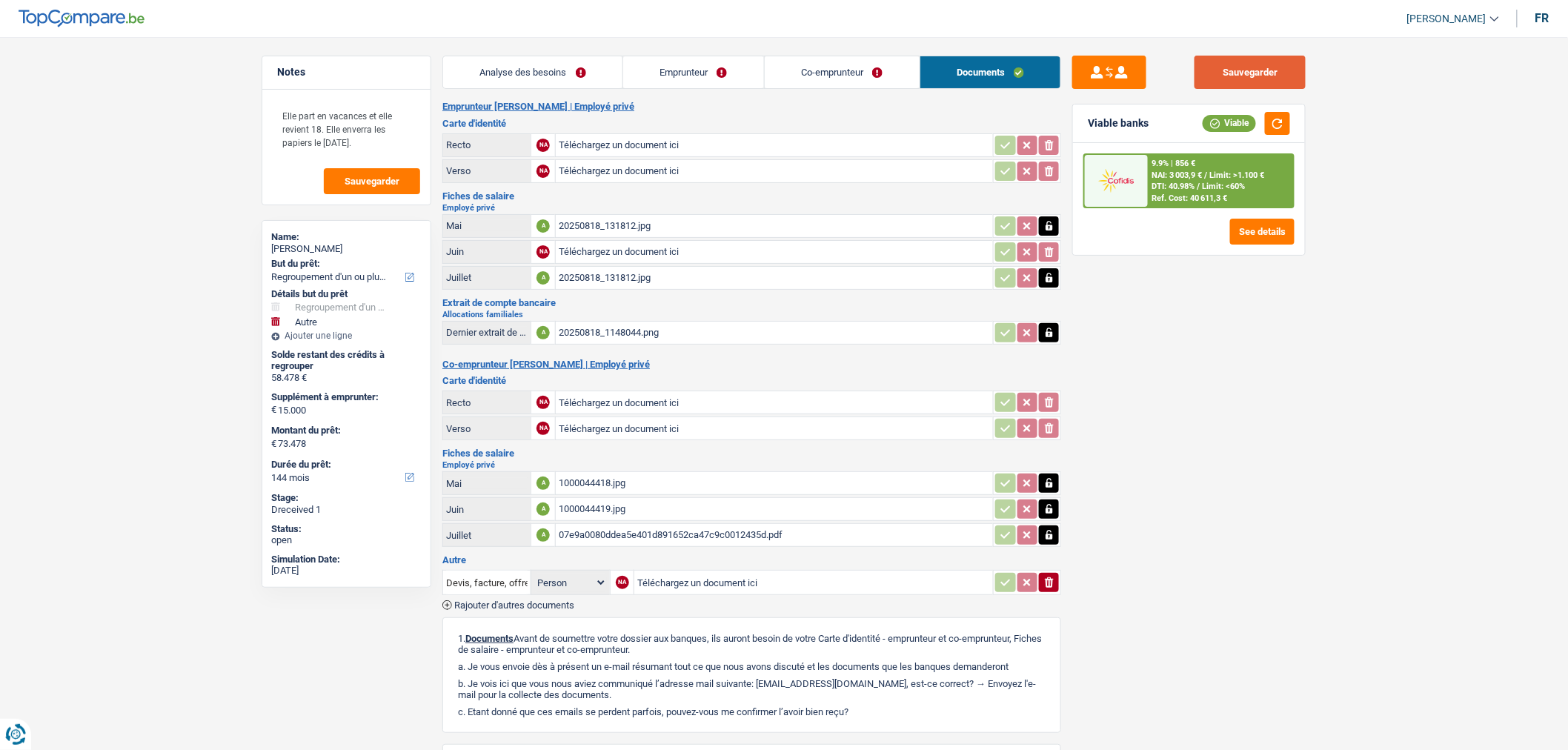
click at [1252, 72] on button "Sauvegarder" at bounding box center [1250, 73] width 111 height 34
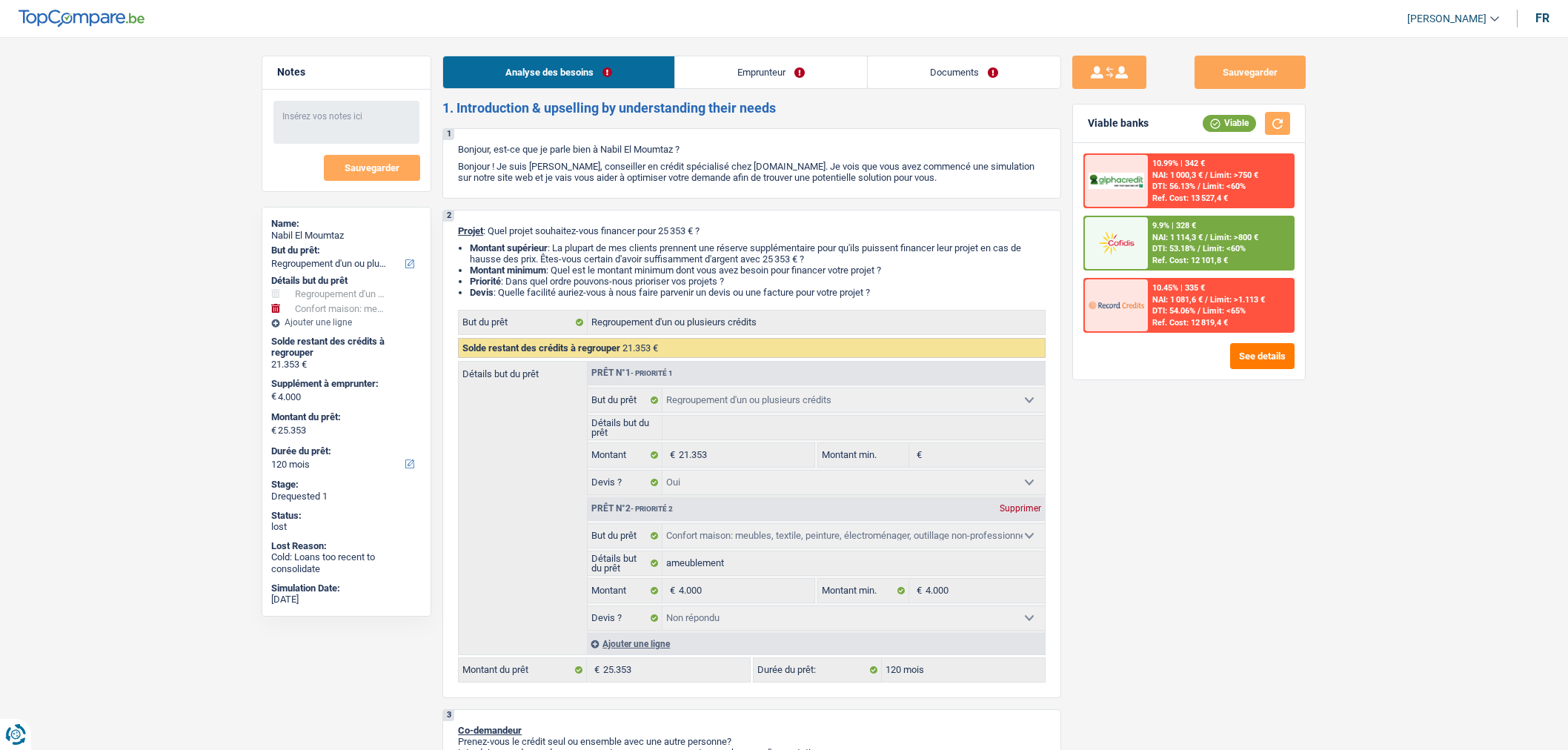
select select "refinancing"
select select "household"
select select "120"
select select "refinancing"
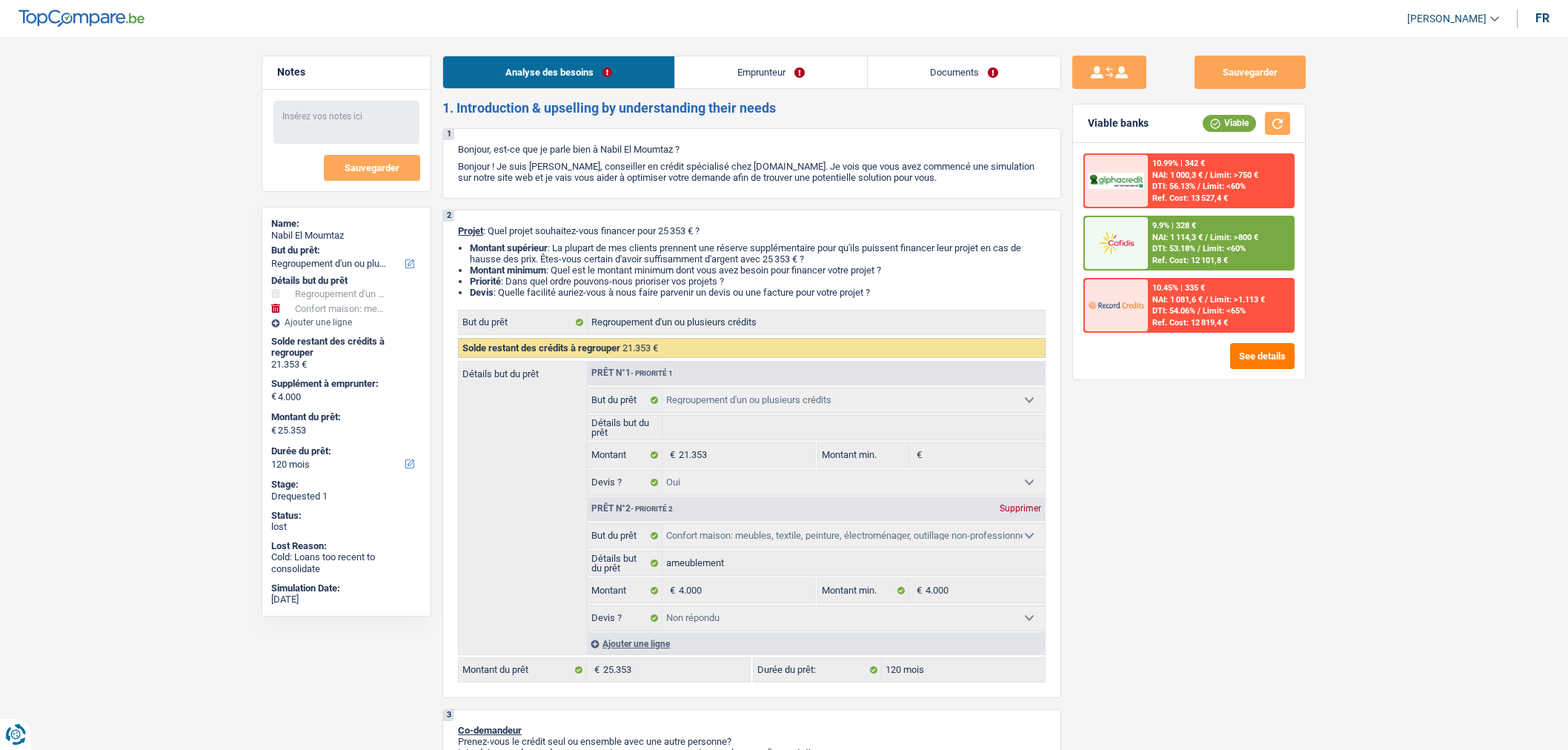
select select "refinancing"
select select "yes"
select select "household"
select select "not_answered"
select select "120"
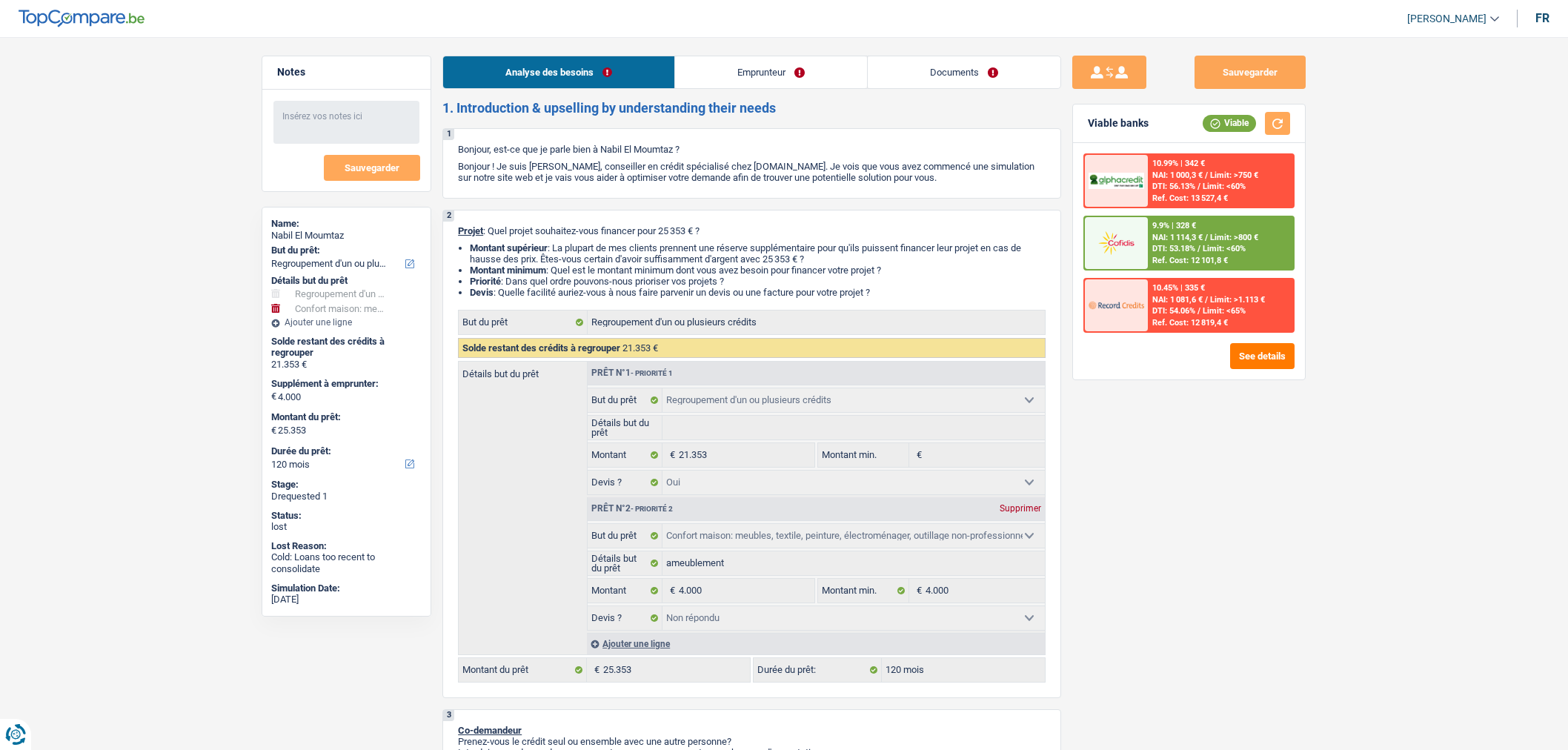
select select "worker"
select select "familyAllowances"
select select "netSalary"
select select "rents"
select select "personalLoan"
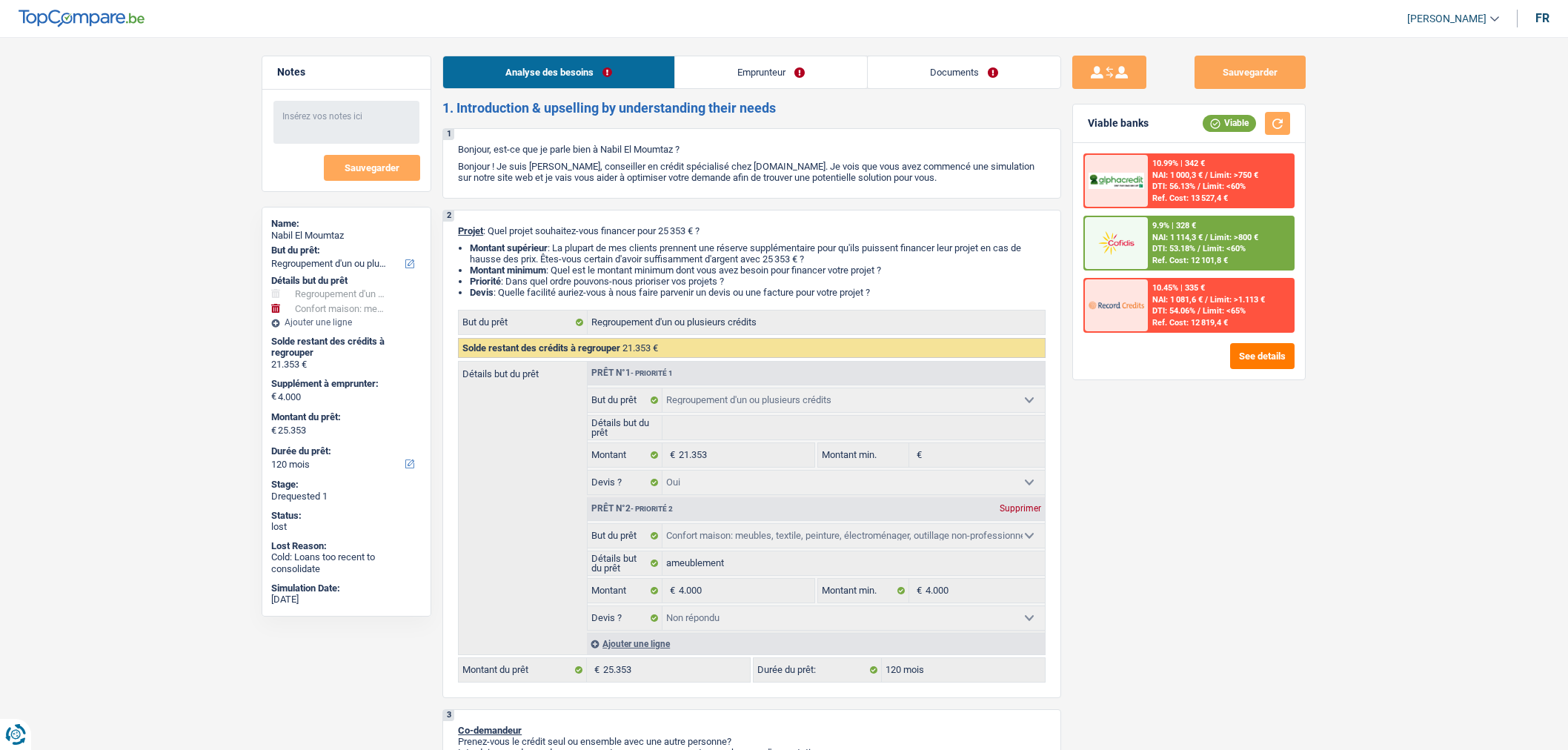
select select "homeFurnishingOrRelocation"
select select "120"
select select "personalLoan"
select select "other"
select select "36"
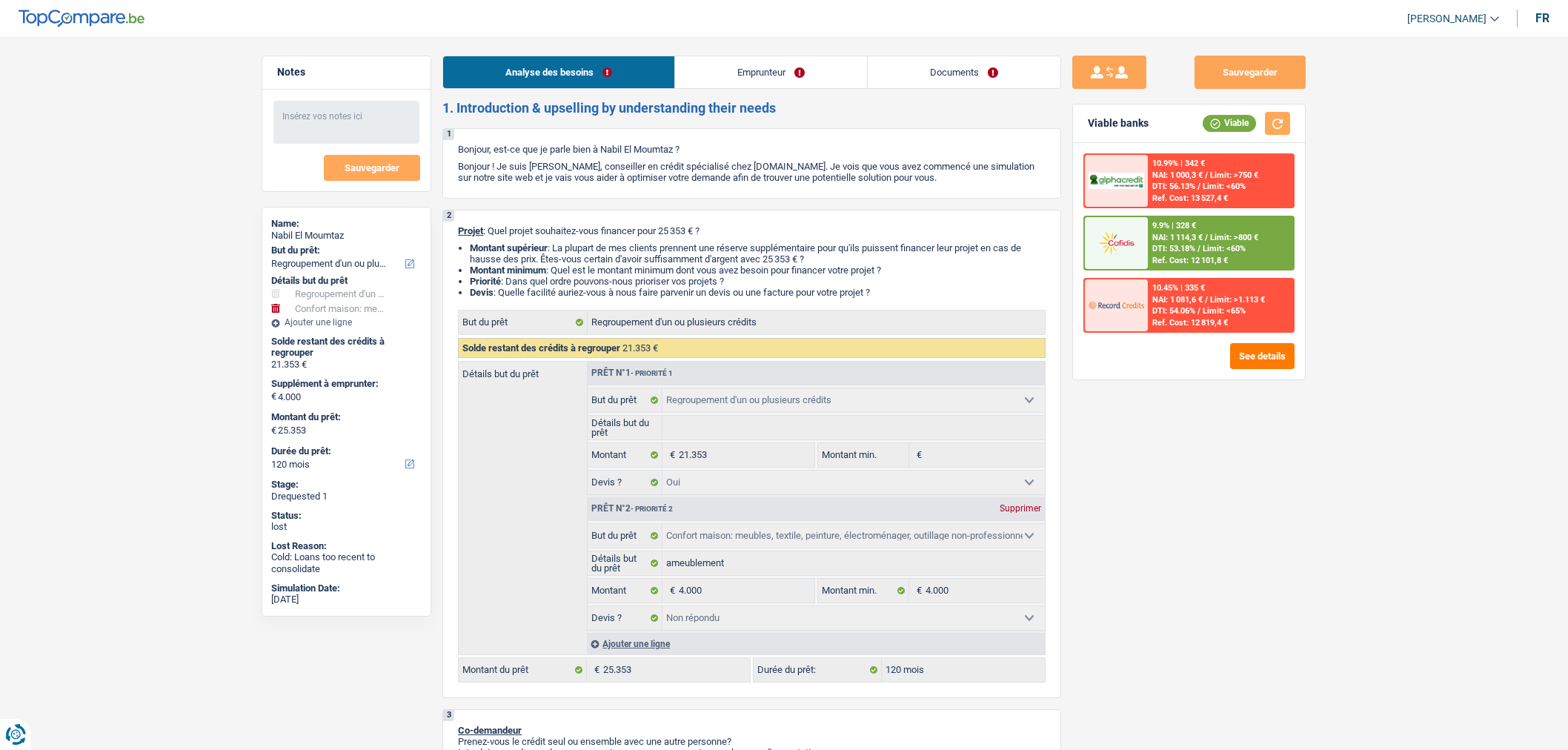
select select "personalLoan"
select select "smallWorks"
select select "36"
select select "cardOrCredit"
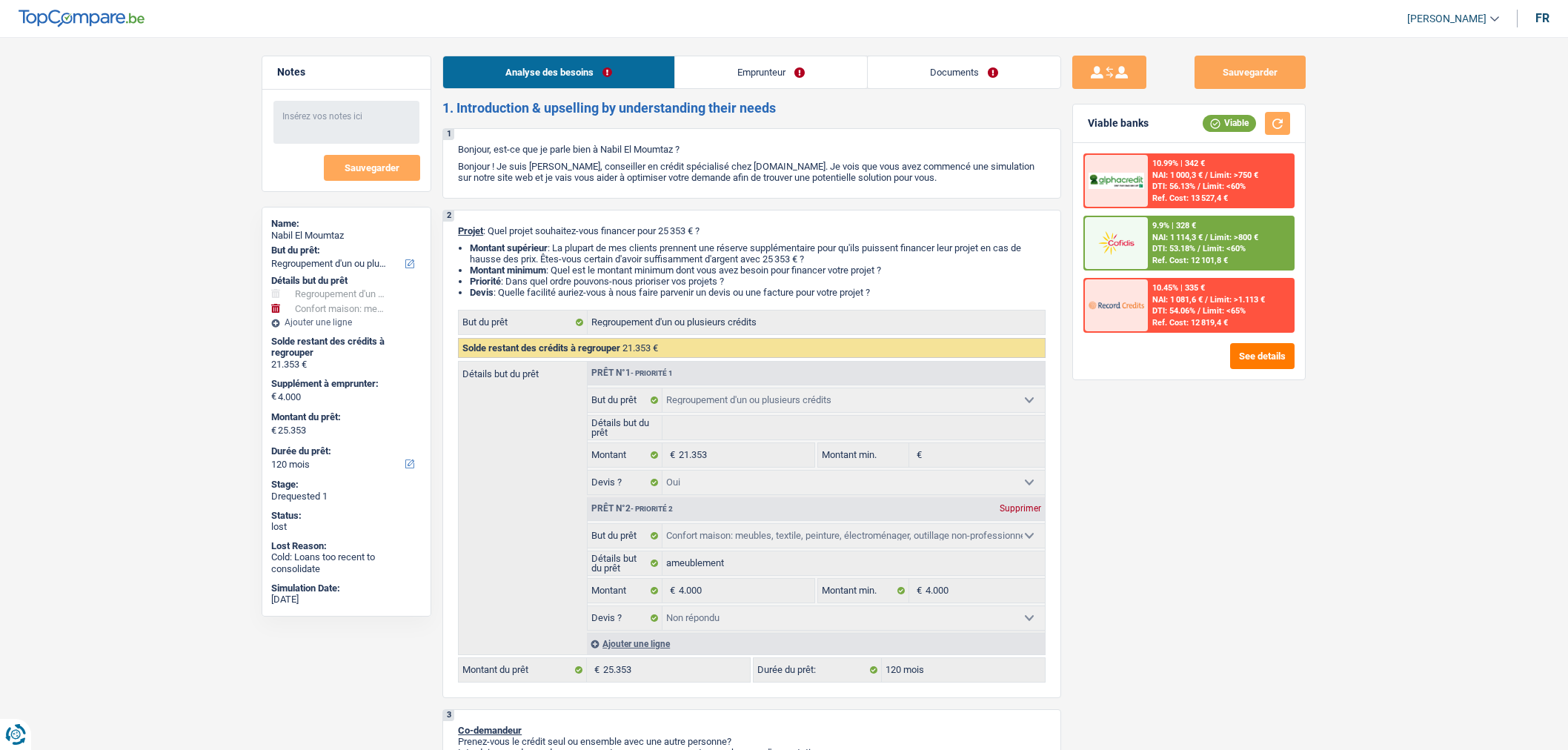
select select "refinancing"
select select "yes"
select select "household"
select select "not_answered"
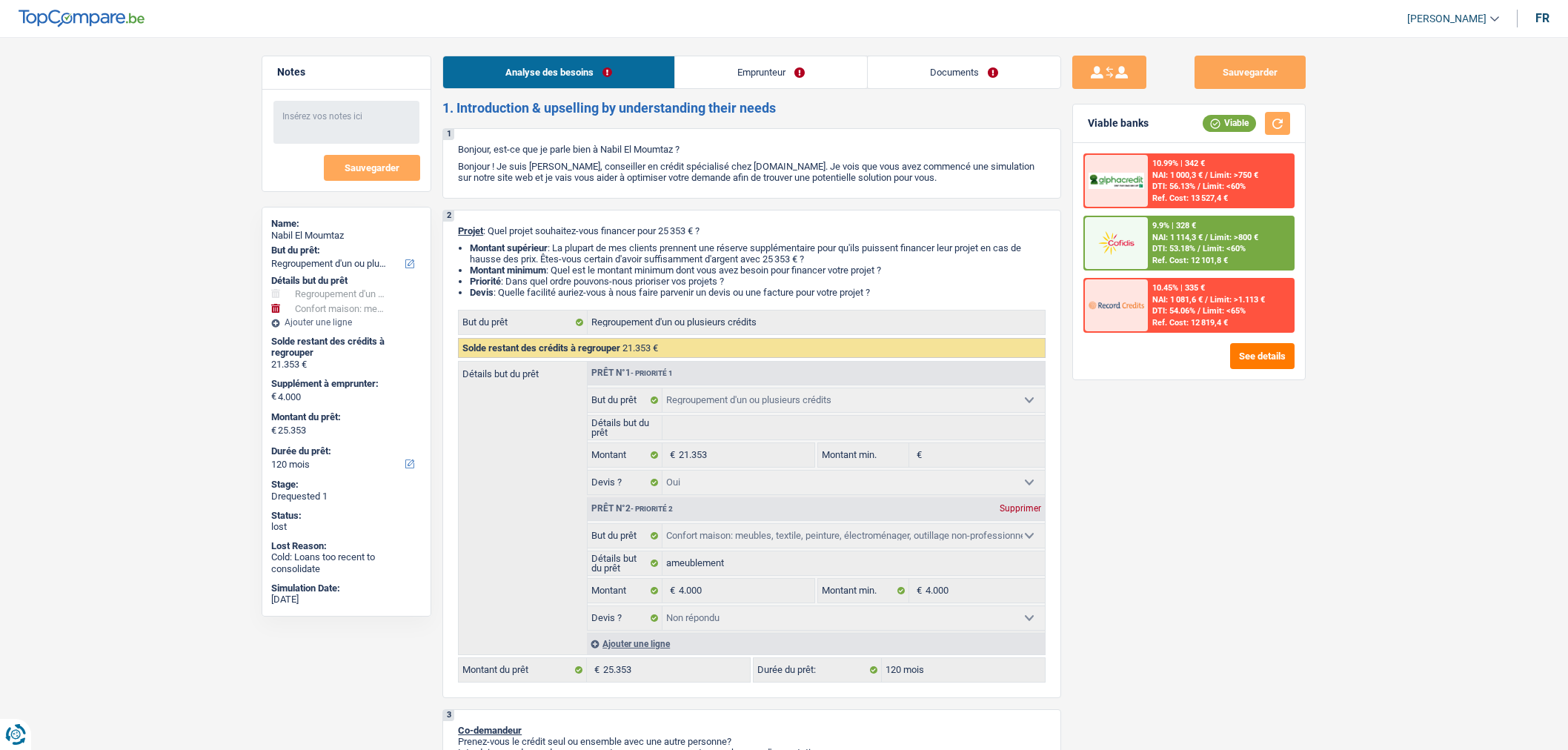
select select "120"
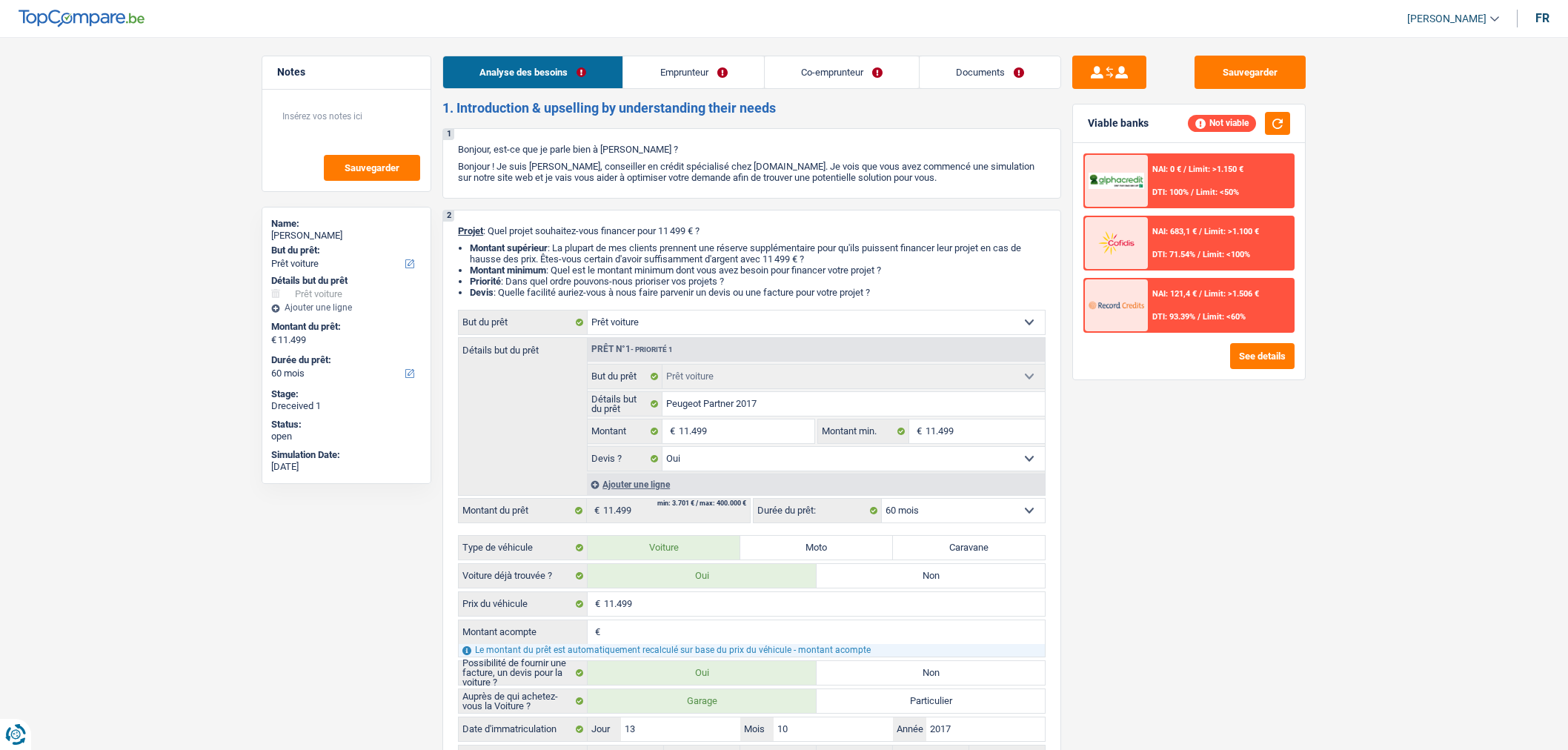
select select "car"
select select "60"
select select "car"
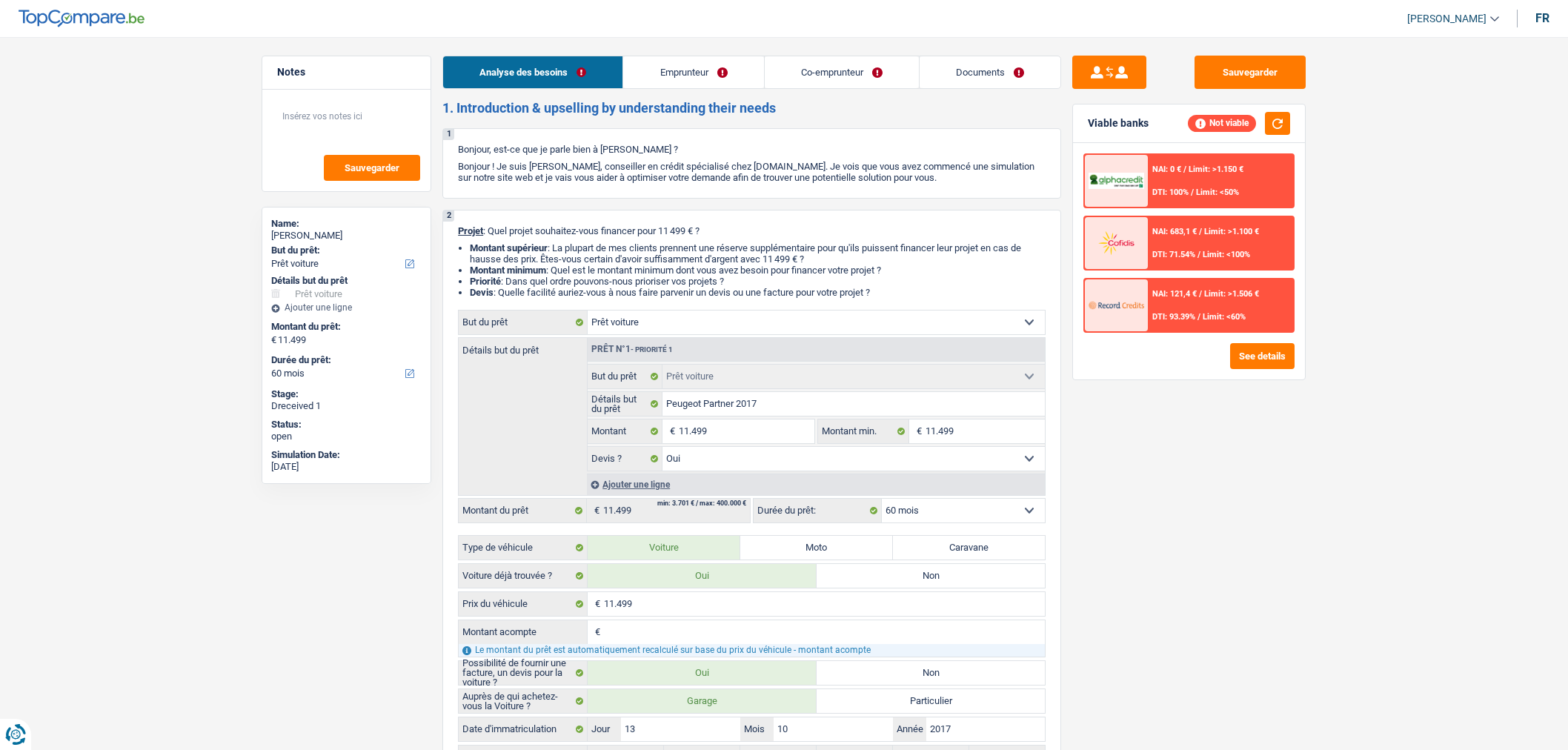
select select "yes"
select select "60"
select select "independent"
select select "worker"
select select "netSalary"
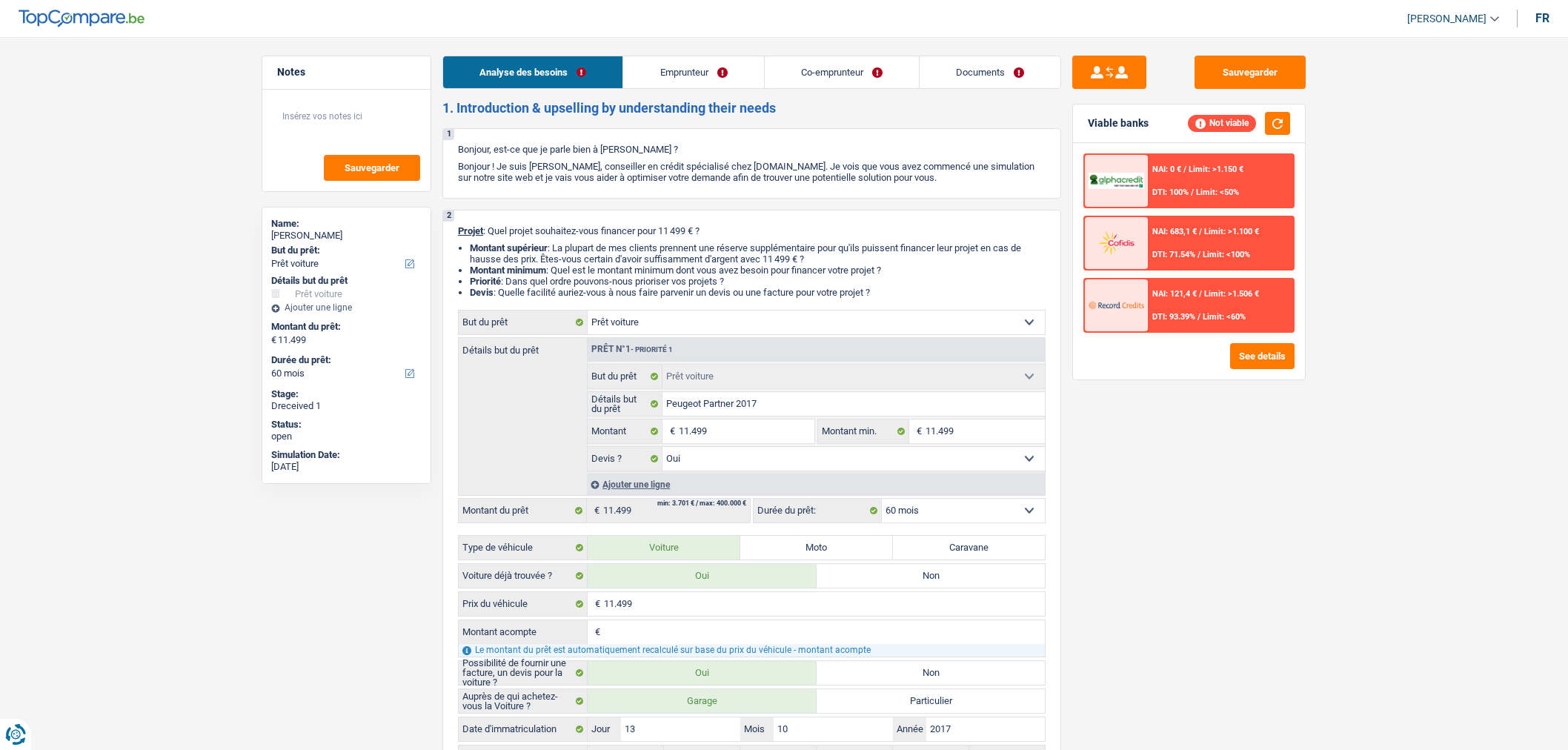
select select "netSalary"
select select "rents"
select select "carLoan"
select select "60"
select select "car"
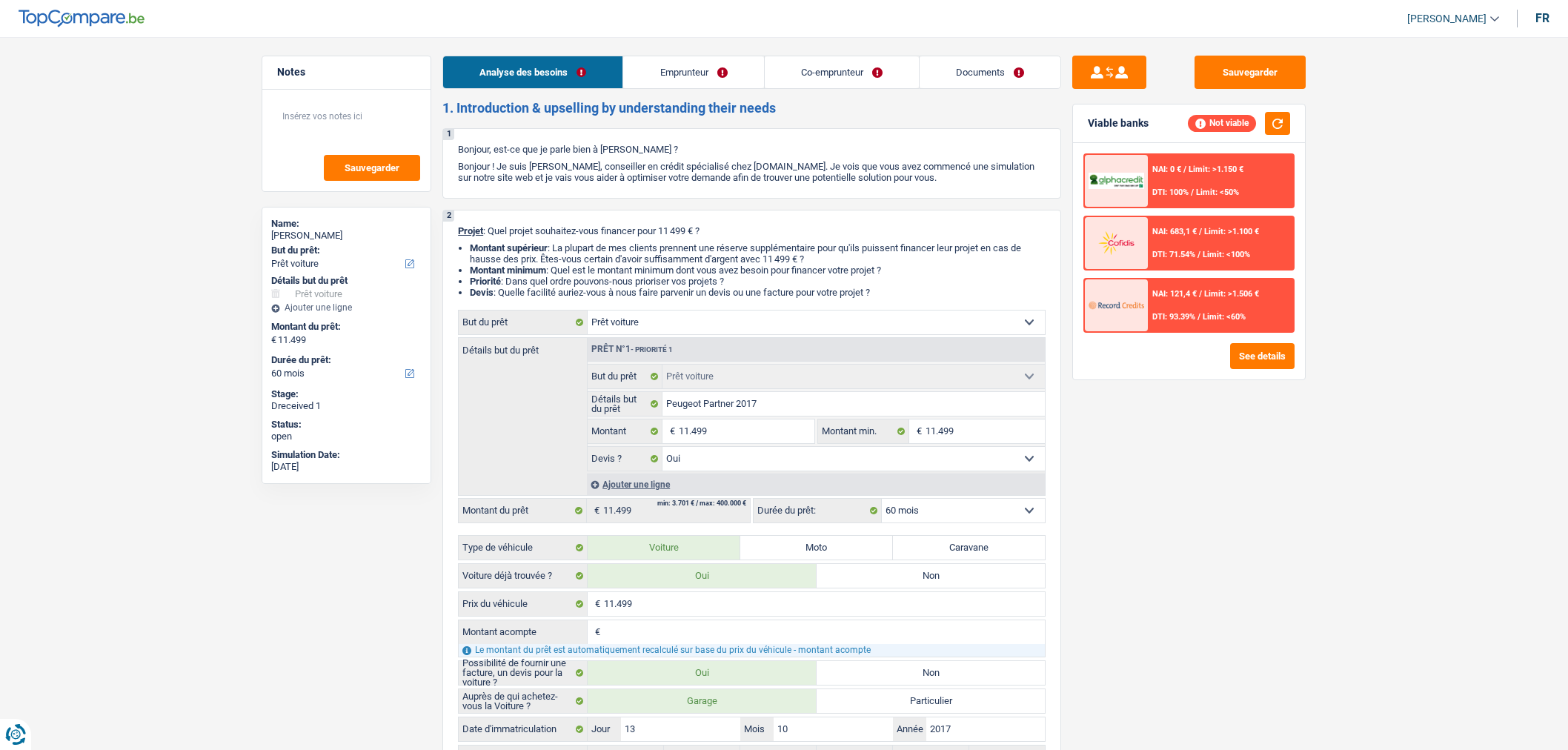
select select "car"
select select "yes"
select select "60"
select select "32"
click at [699, 79] on link "Emprunteur" at bounding box center [693, 72] width 140 height 32
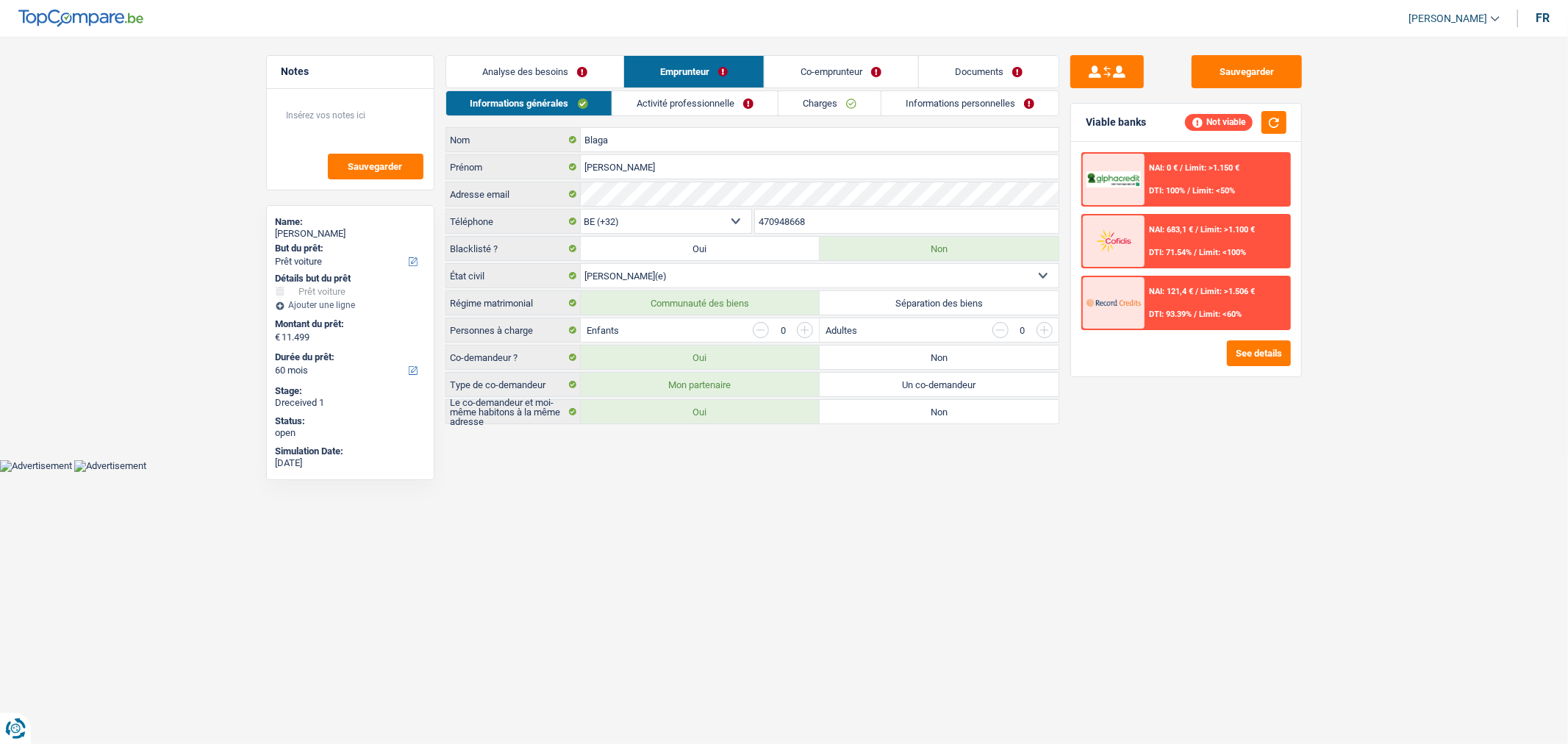
click at [833, 74] on link "Co-emprunteur" at bounding box center [841, 71] width 153 height 32
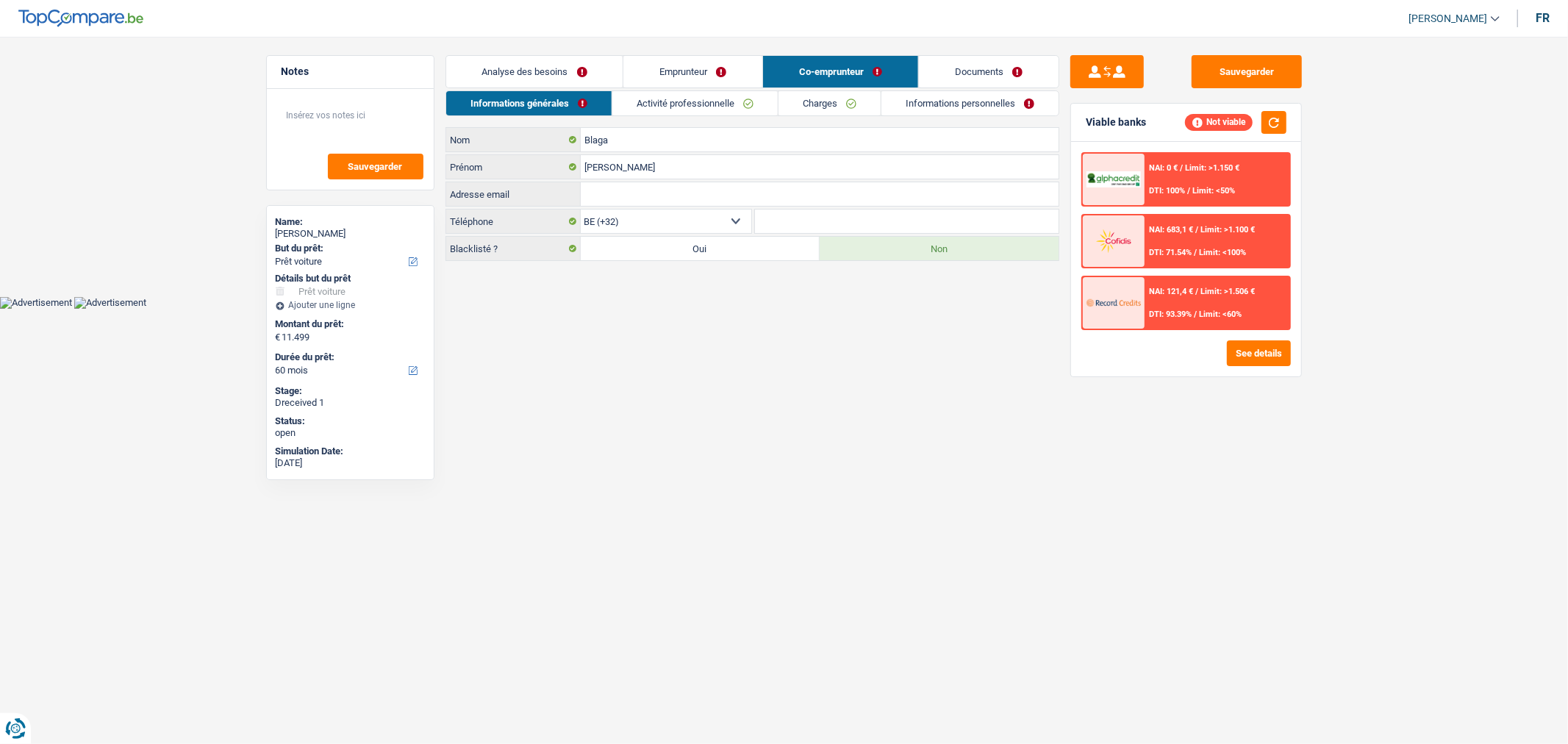
click at [1009, 57] on link "Documents" at bounding box center [989, 71] width 140 height 32
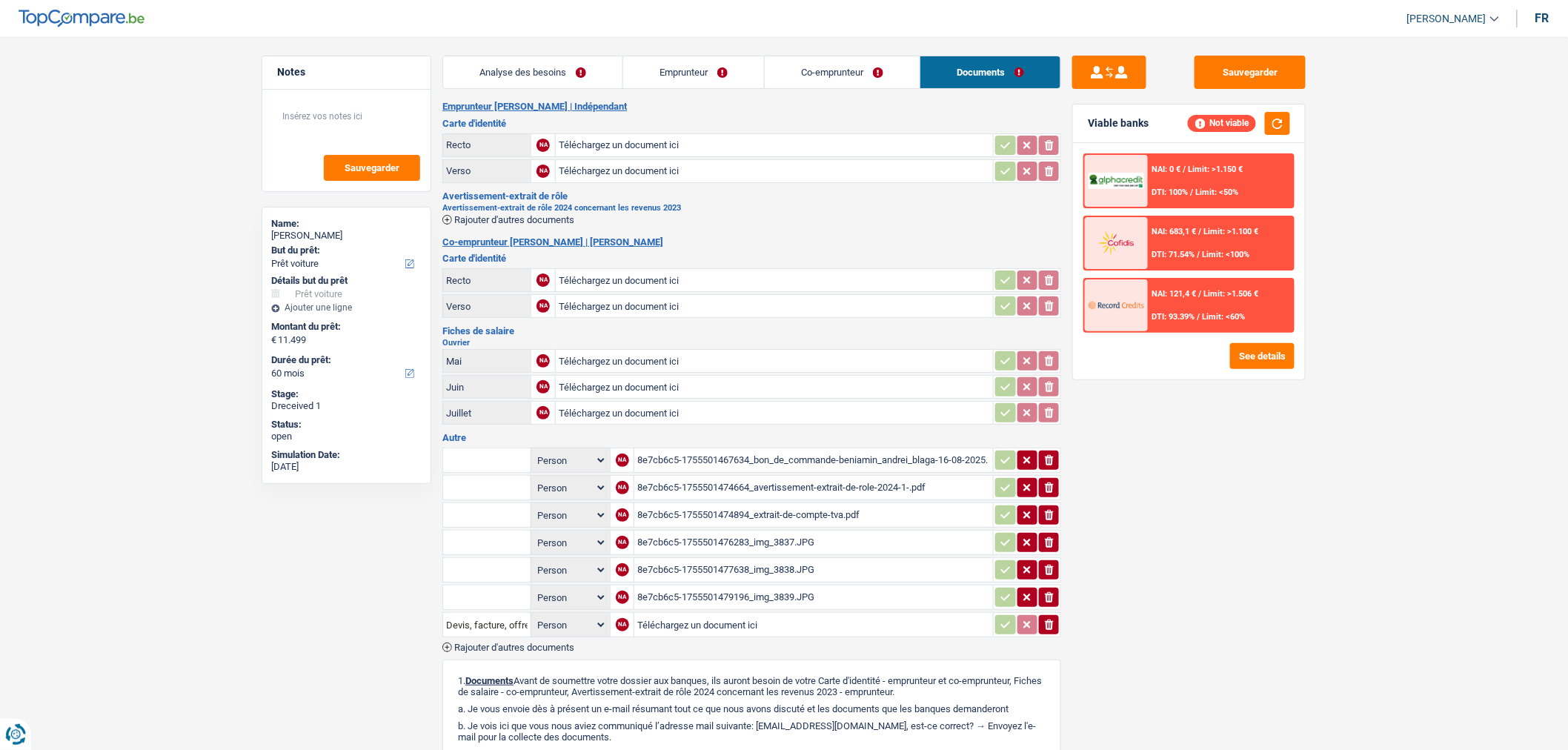
click at [762, 73] on link "Emprunteur" at bounding box center [694, 72] width 141 height 32
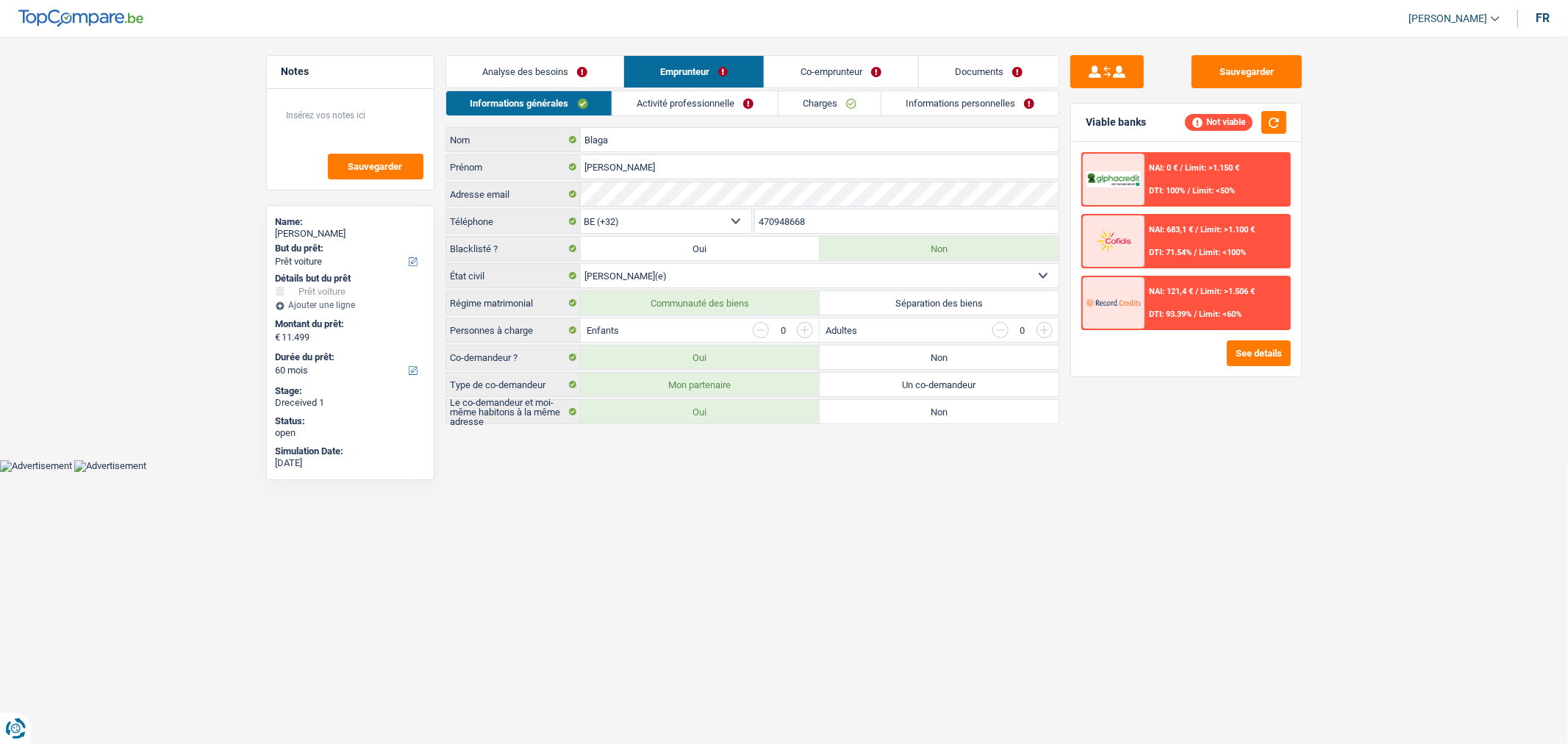
click at [727, 96] on link "Activité professionnelle" at bounding box center [695, 103] width 166 height 24
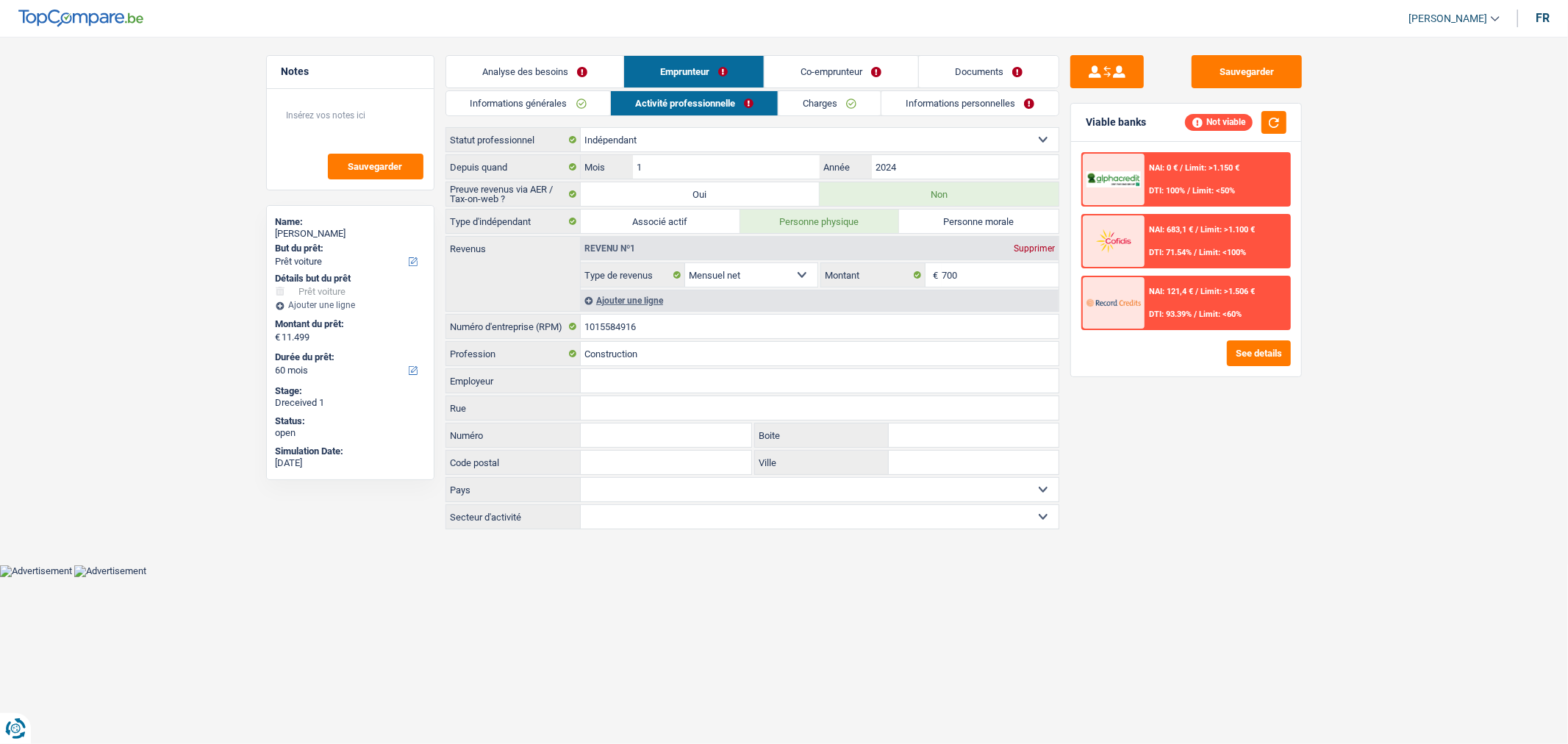
click at [824, 71] on link "Co-emprunteur" at bounding box center [841, 71] width 153 height 32
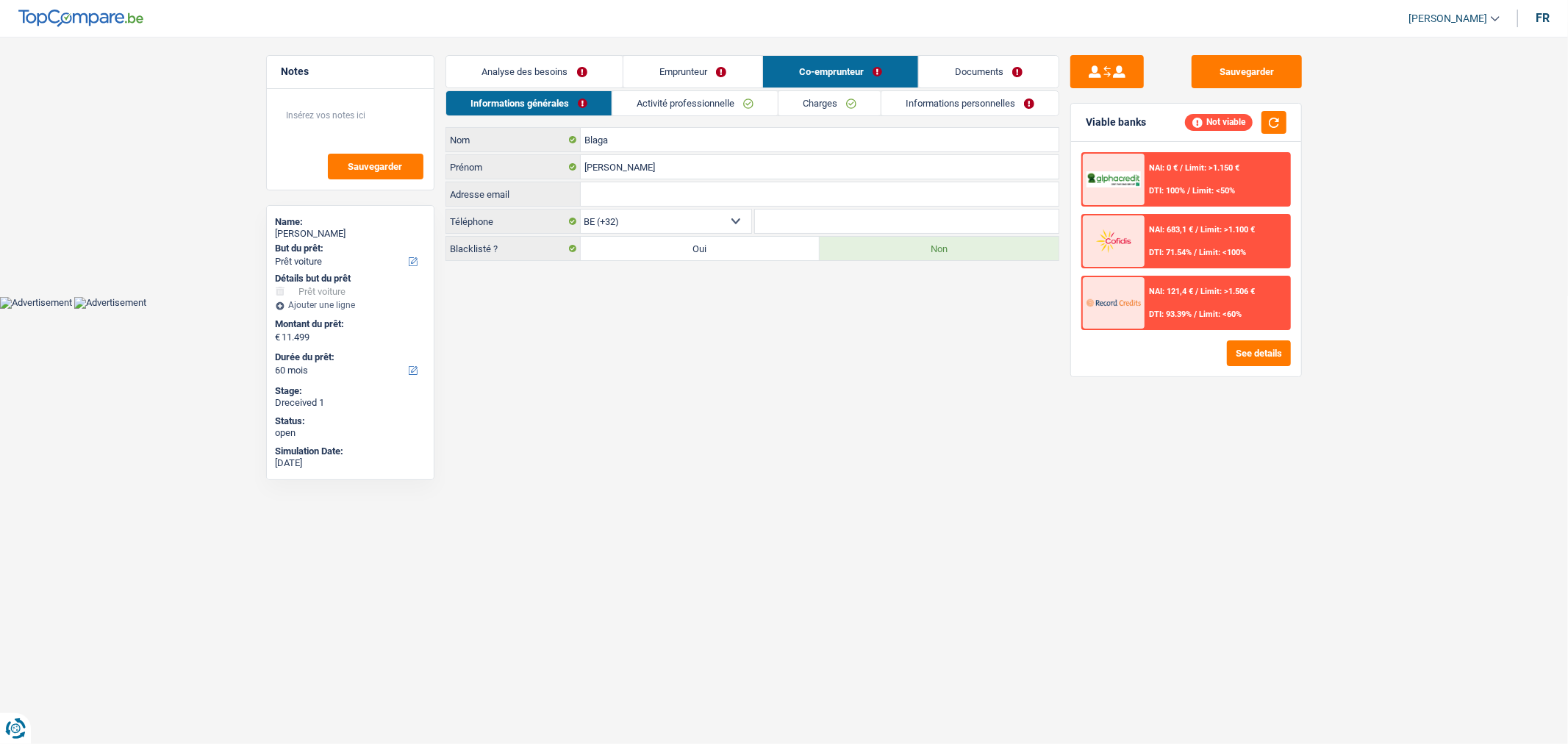
click at [679, 100] on link "Activité professionnelle" at bounding box center [695, 103] width 166 height 24
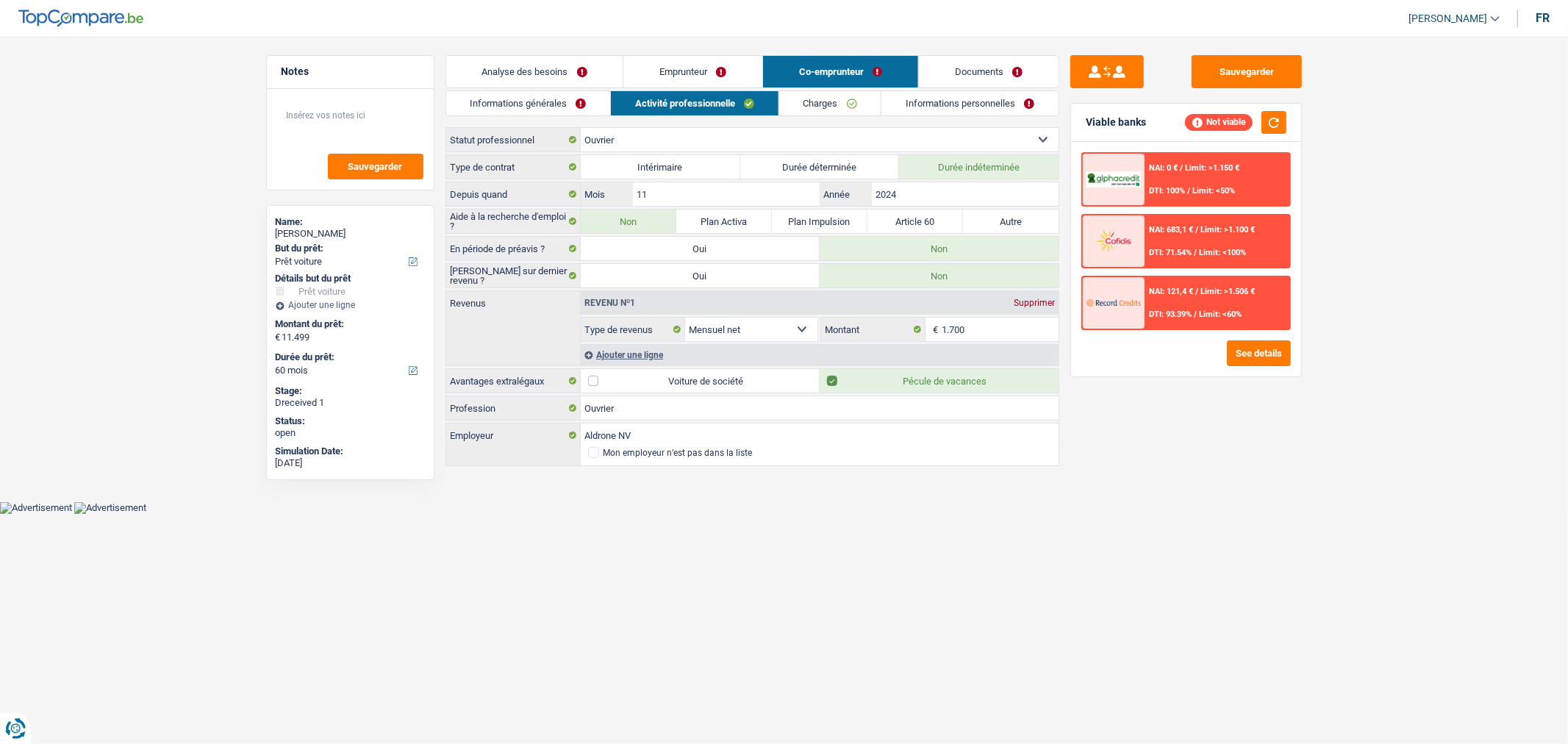
click at [710, 59] on link "Emprunteur" at bounding box center [692, 71] width 139 height 32
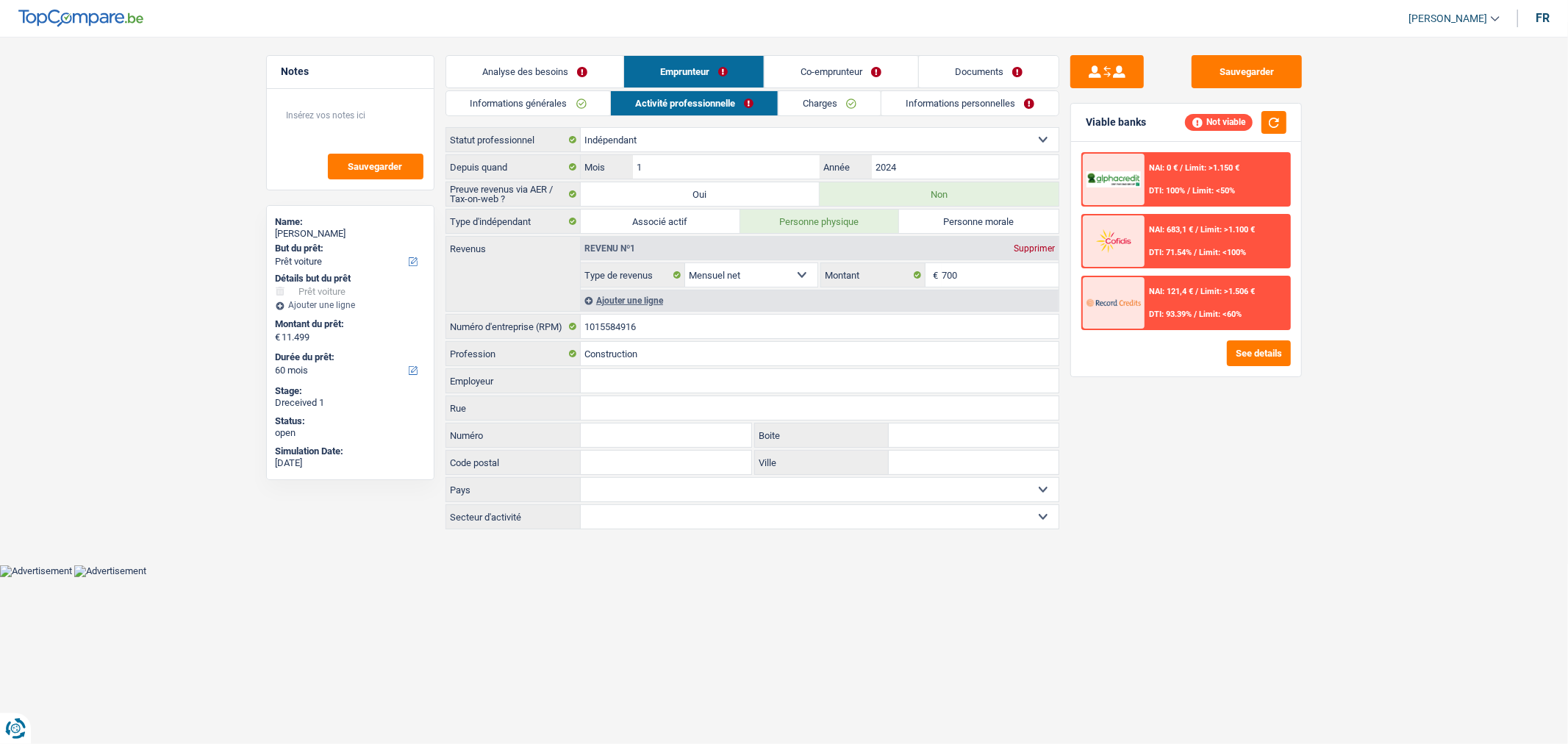
click at [827, 100] on link "Charges" at bounding box center [829, 103] width 102 height 24
